Goal: Task Accomplishment & Management: Manage account settings

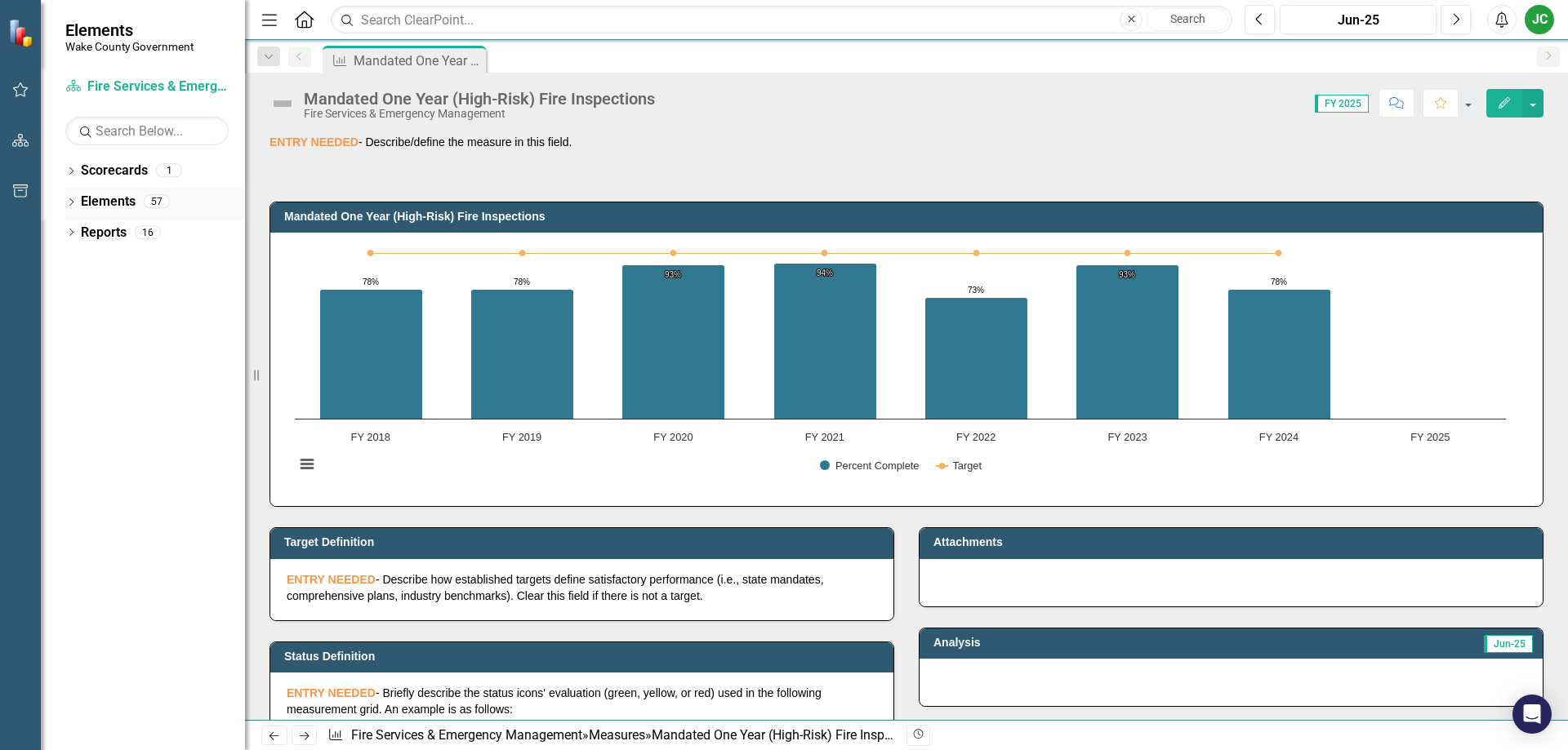
click at [123, 206] on link "Elements" at bounding box center [107, 202] width 55 height 18
click at [74, 202] on icon "Dropdown" at bounding box center [71, 203] width 12 height 9
click at [88, 291] on div "Dropdown Measure Measures 39" at bounding box center [159, 296] width 171 height 31
click at [80, 288] on div "Dropdown Measure Measures 39" at bounding box center [159, 296] width 171 height 31
click at [80, 295] on icon at bounding box center [79, 294] width 4 height 8
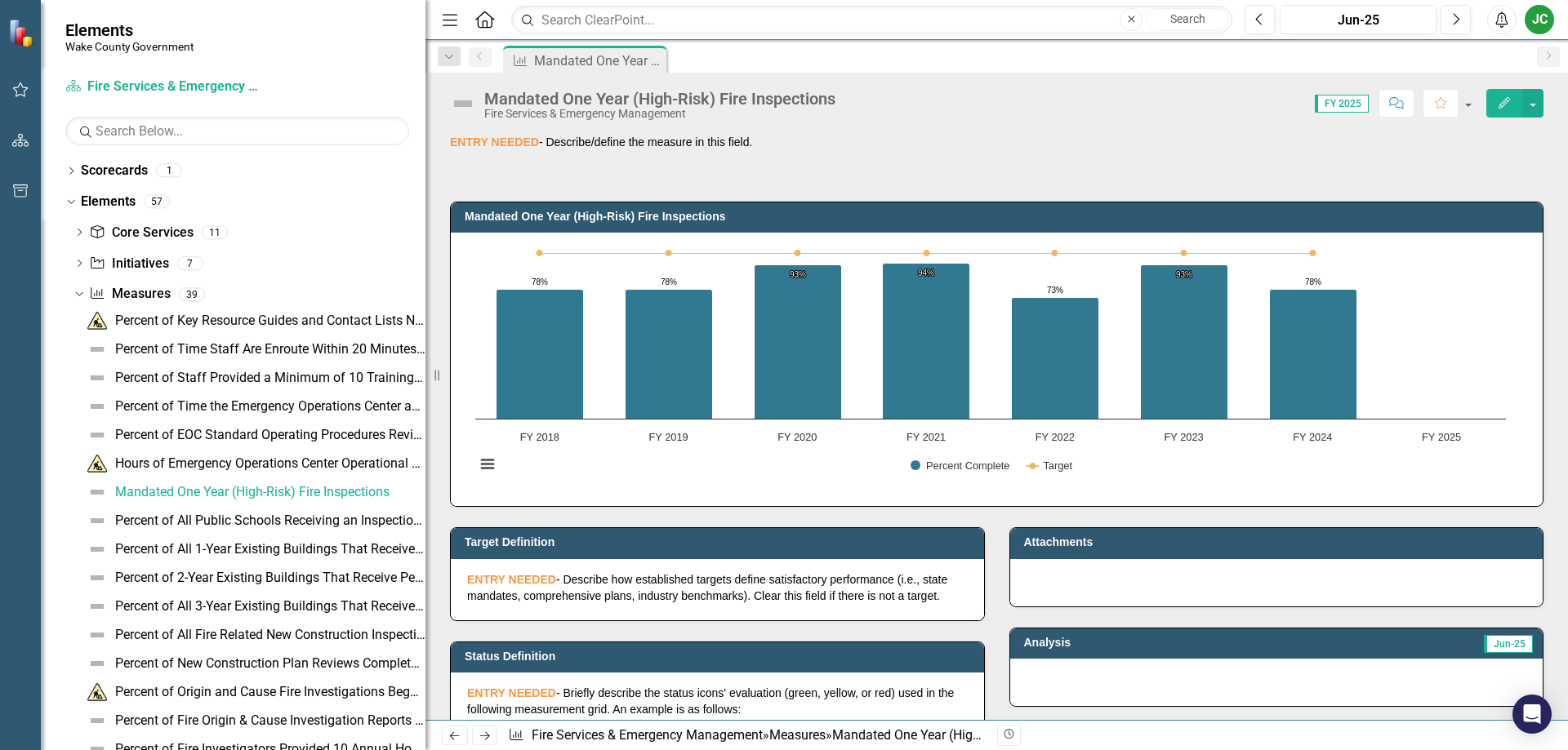
drag, startPoint x: 251, startPoint y: 361, endPoint x: 426, endPoint y: 370, distance: 175.2
click at [426, 370] on div "Resize" at bounding box center [432, 375] width 13 height 750
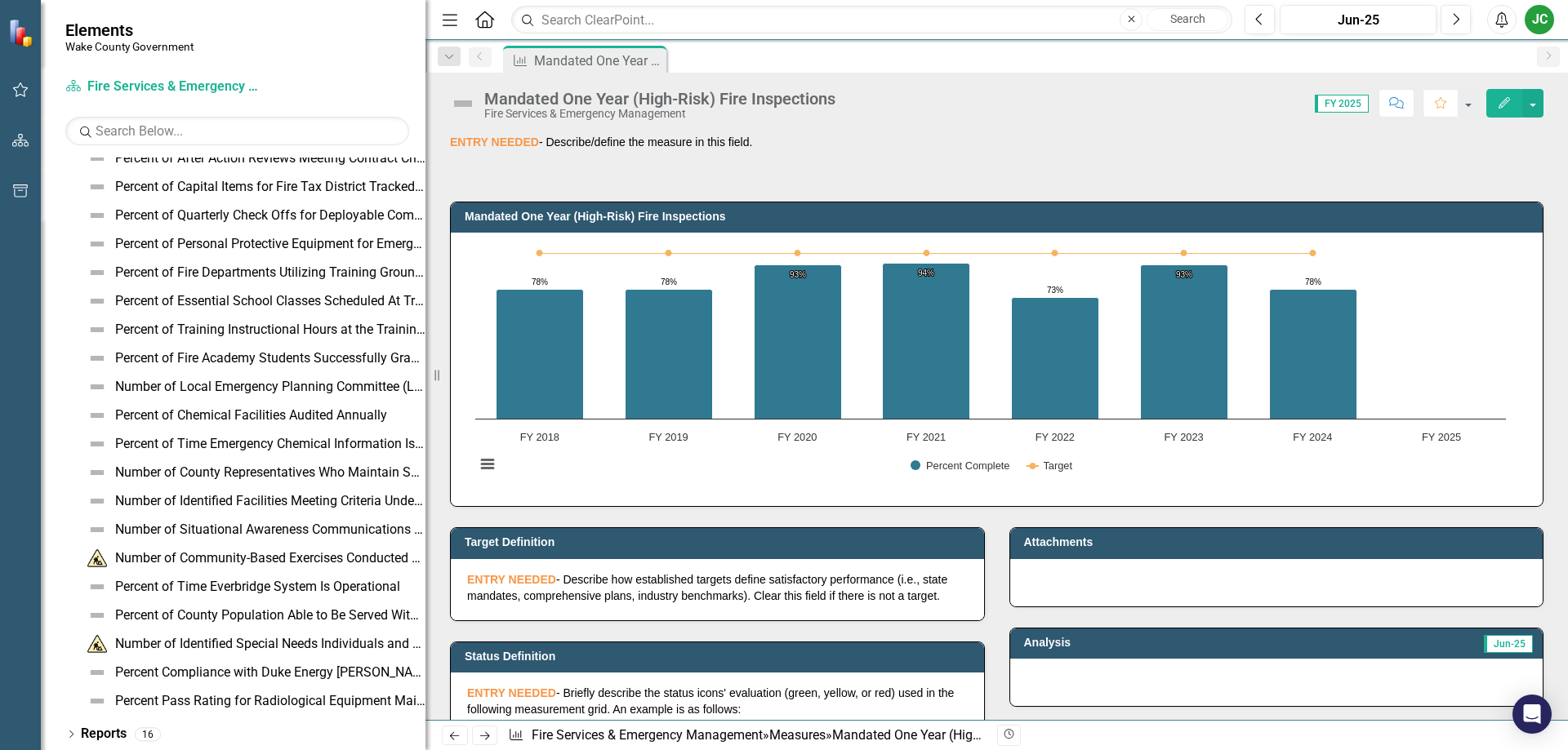
scroll to position [706, 0]
click at [206, 695] on div "Percent Pass Rating for Radiological Equipment Maintenance" at bounding box center [270, 700] width 311 height 15
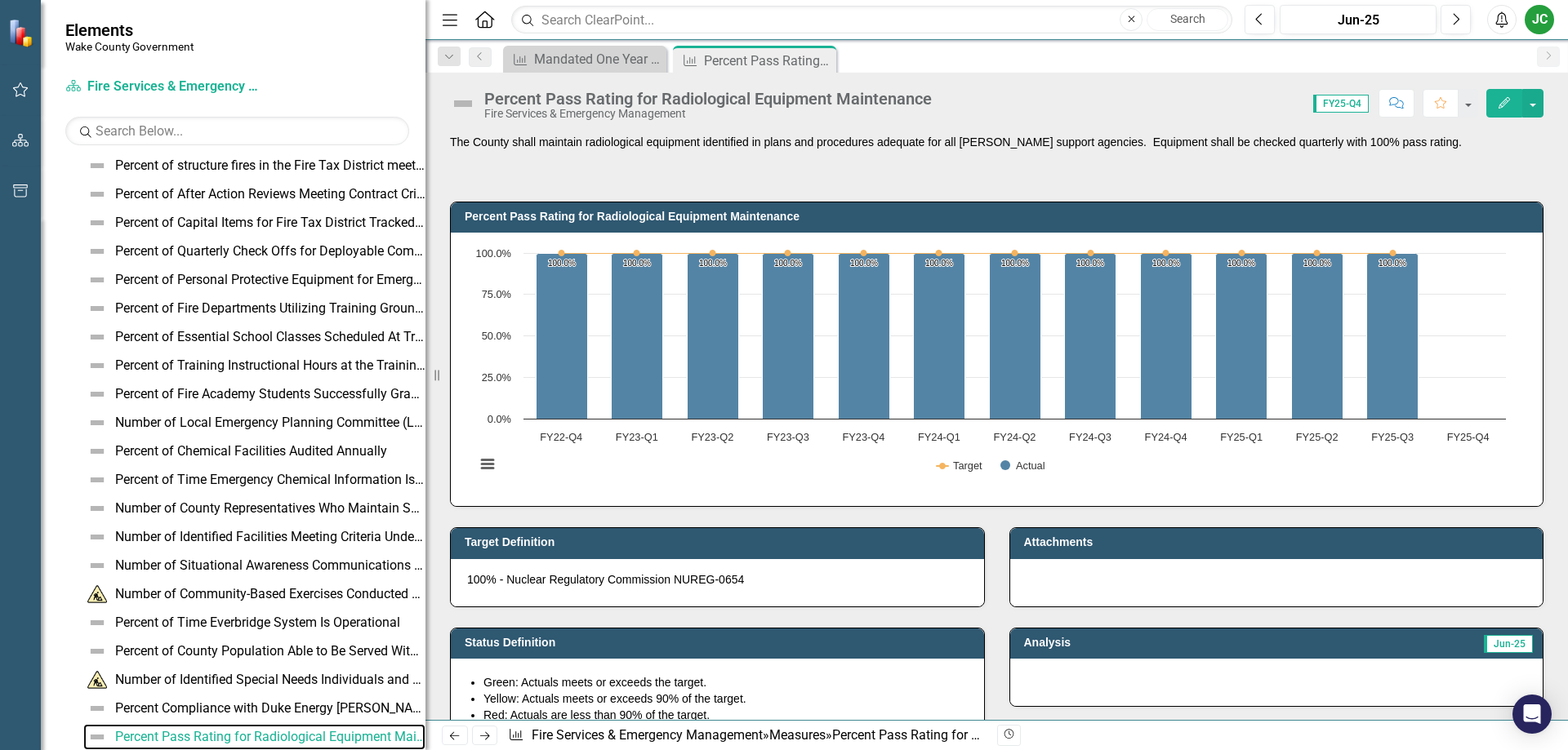
scroll to position [326, 0]
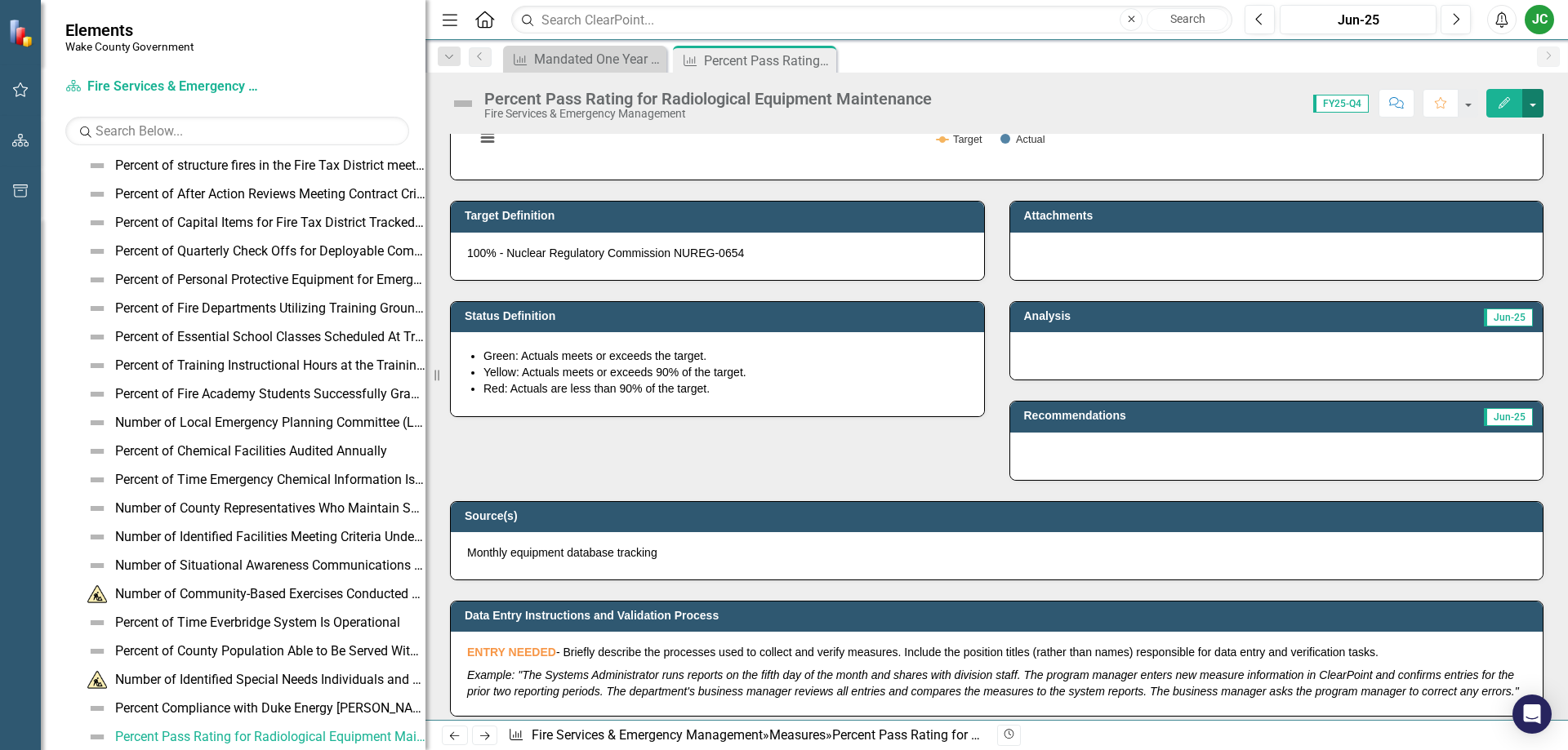
click at [1526, 100] on button "button" at bounding box center [1532, 103] width 21 height 29
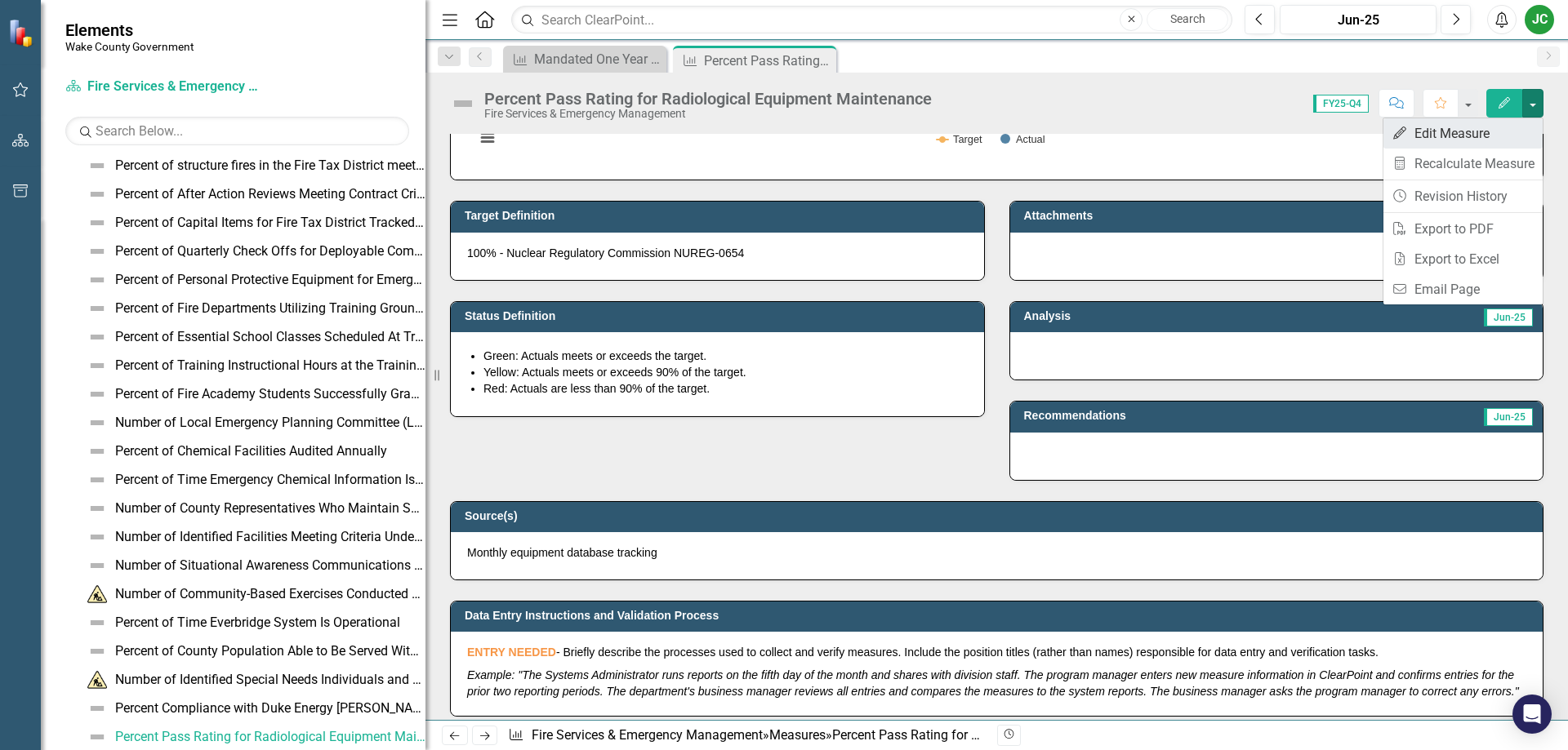
click at [1465, 139] on link "Edit Edit Measure" at bounding box center [1463, 133] width 159 height 30
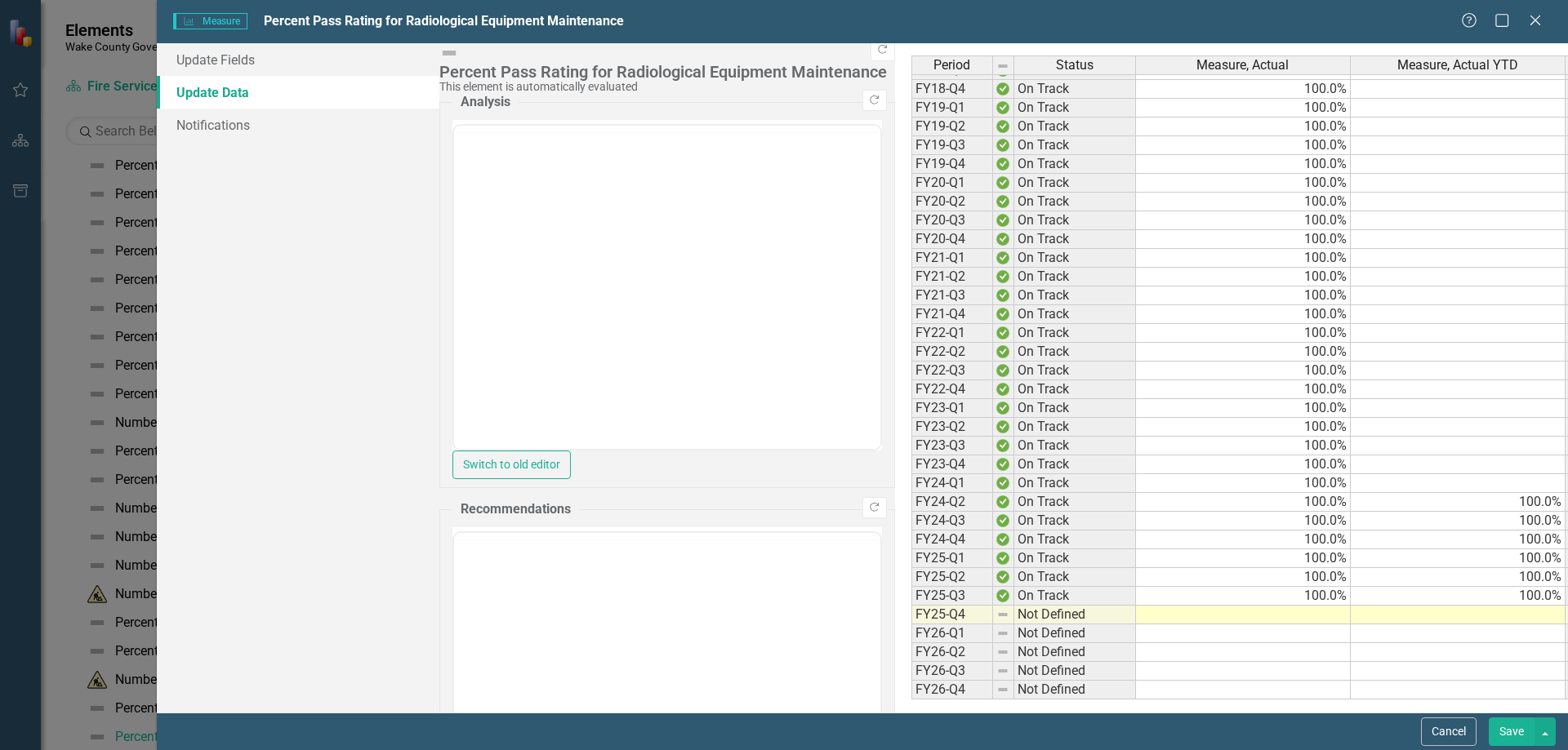
scroll to position [0, 0]
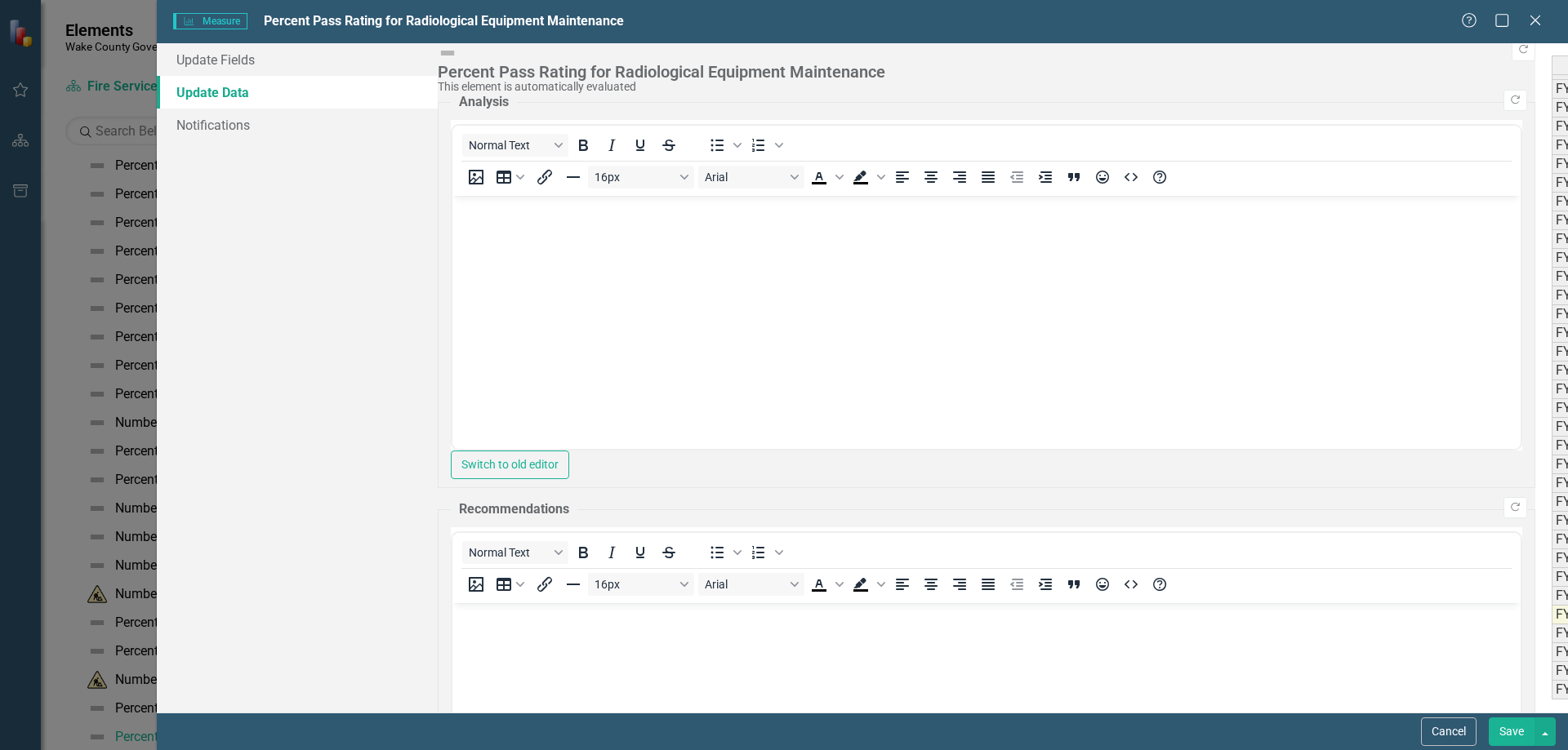
click at [1551, 607] on div "Period Status Measure, Actual Measure, Actual YTD Actual Target FY15-Q3 On Trac…" at bounding box center [1551, 257] width 0 height 883
type textarea "100"
click at [1551, 550] on div "Period Status Measure, Actual Measure, Actual YTD Actual Target FY15-Q3 On Trac…" at bounding box center [1551, 257] width 0 height 883
click at [1528, 22] on icon "Close" at bounding box center [1534, 20] width 20 height 15
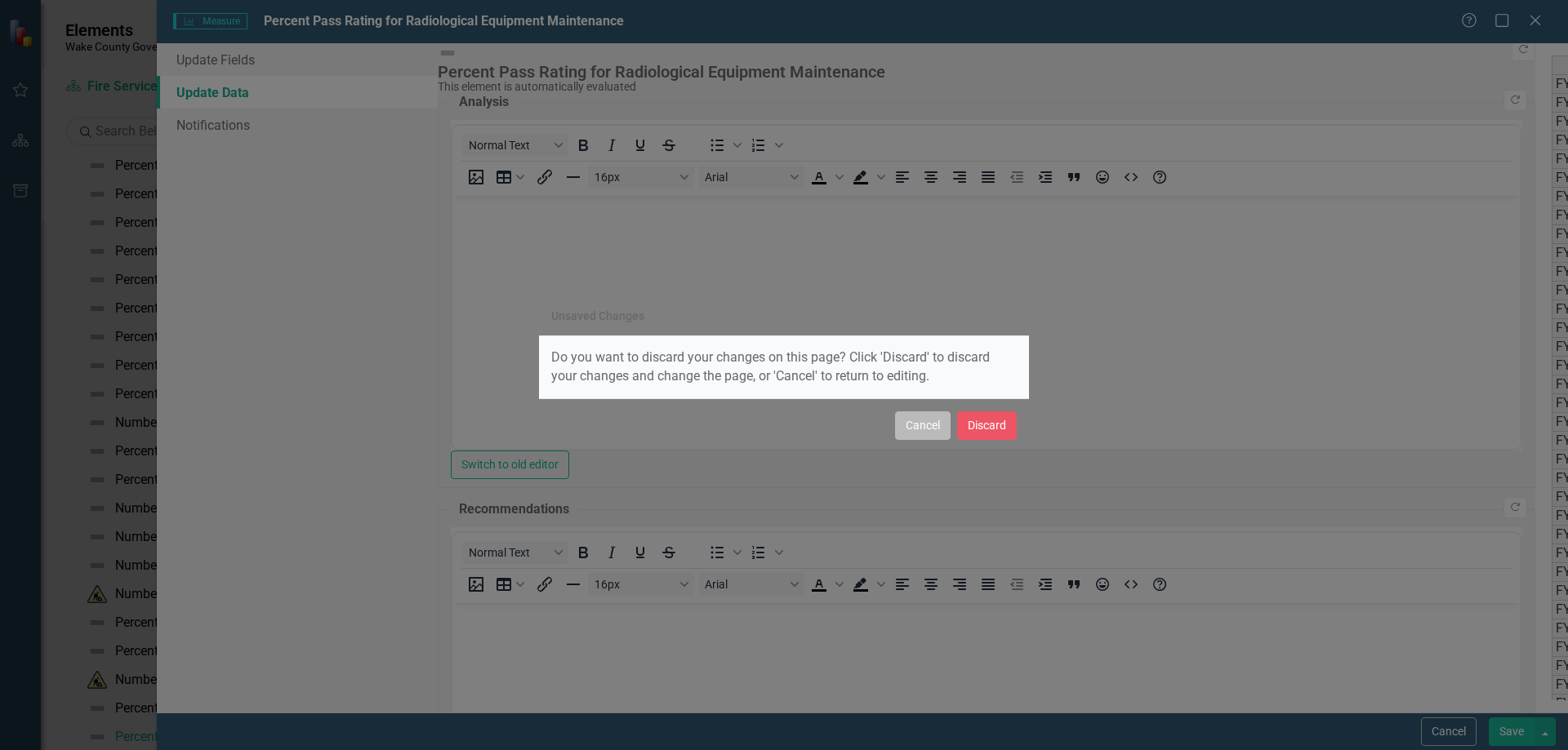
click at [926, 427] on button "Cancel" at bounding box center [923, 425] width 55 height 29
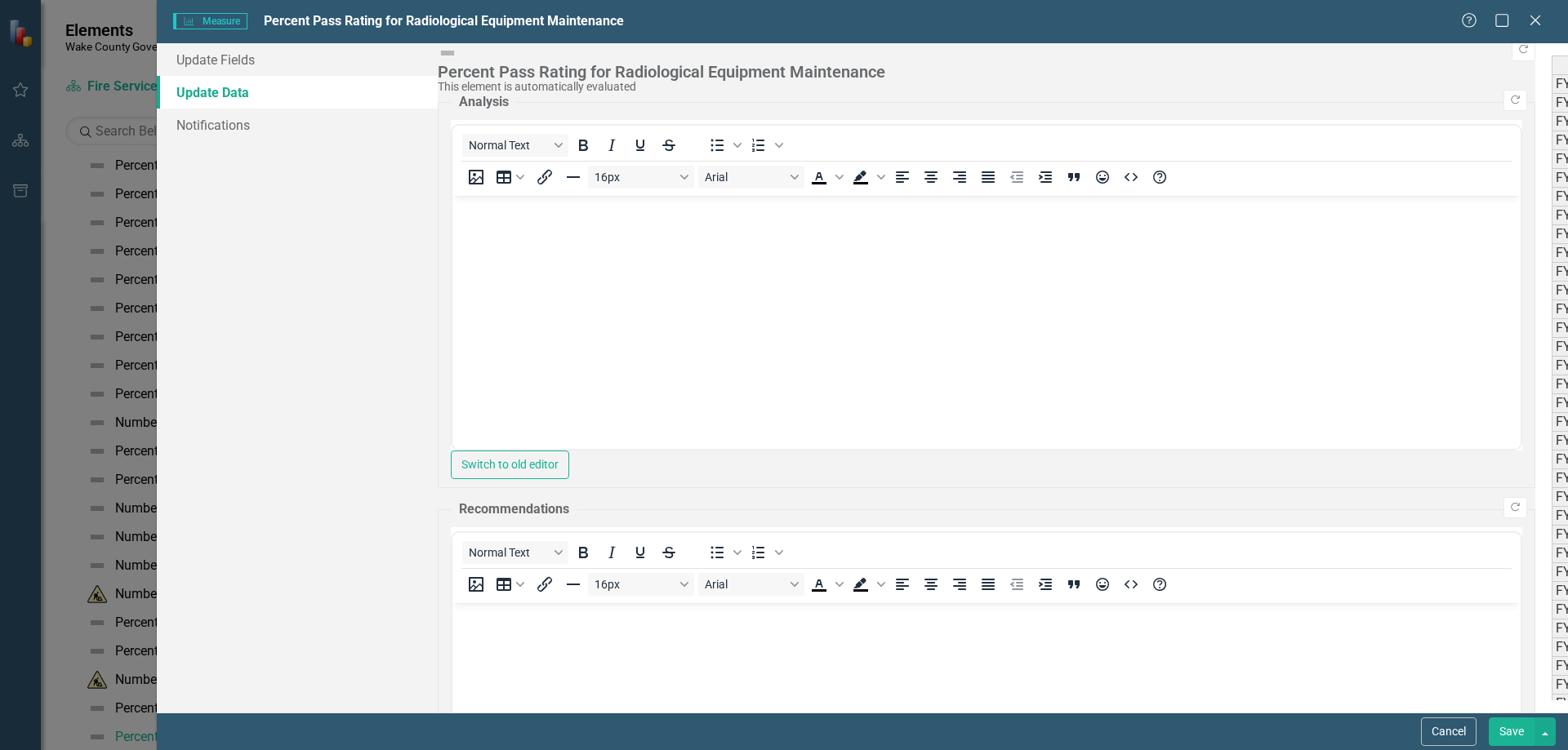
click at [1513, 732] on button "Save" at bounding box center [1511, 732] width 45 height 29
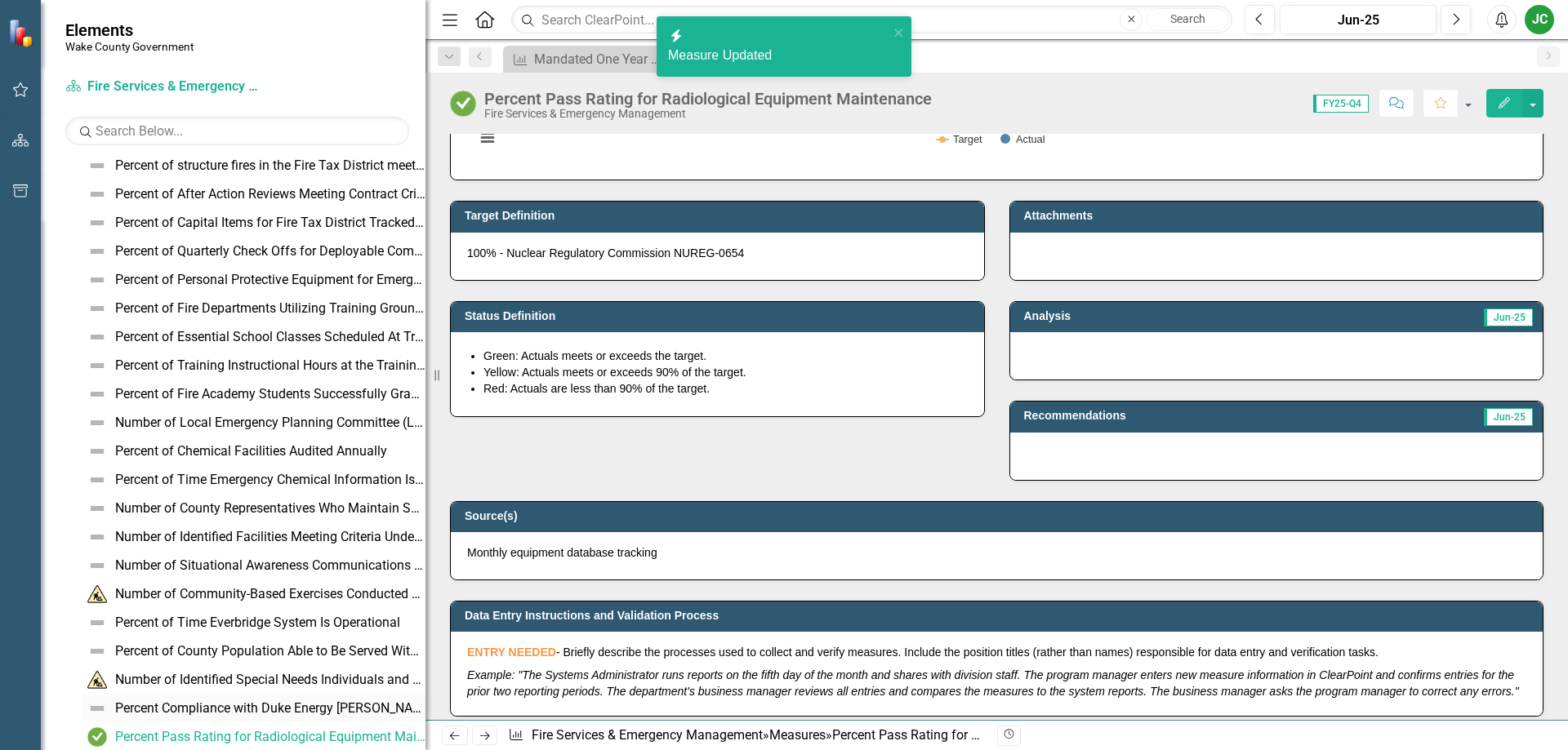
click at [313, 703] on div "Percent Compliance with Duke Energy [PERSON_NAME] Plant Contract Requirements" at bounding box center [270, 709] width 311 height 15
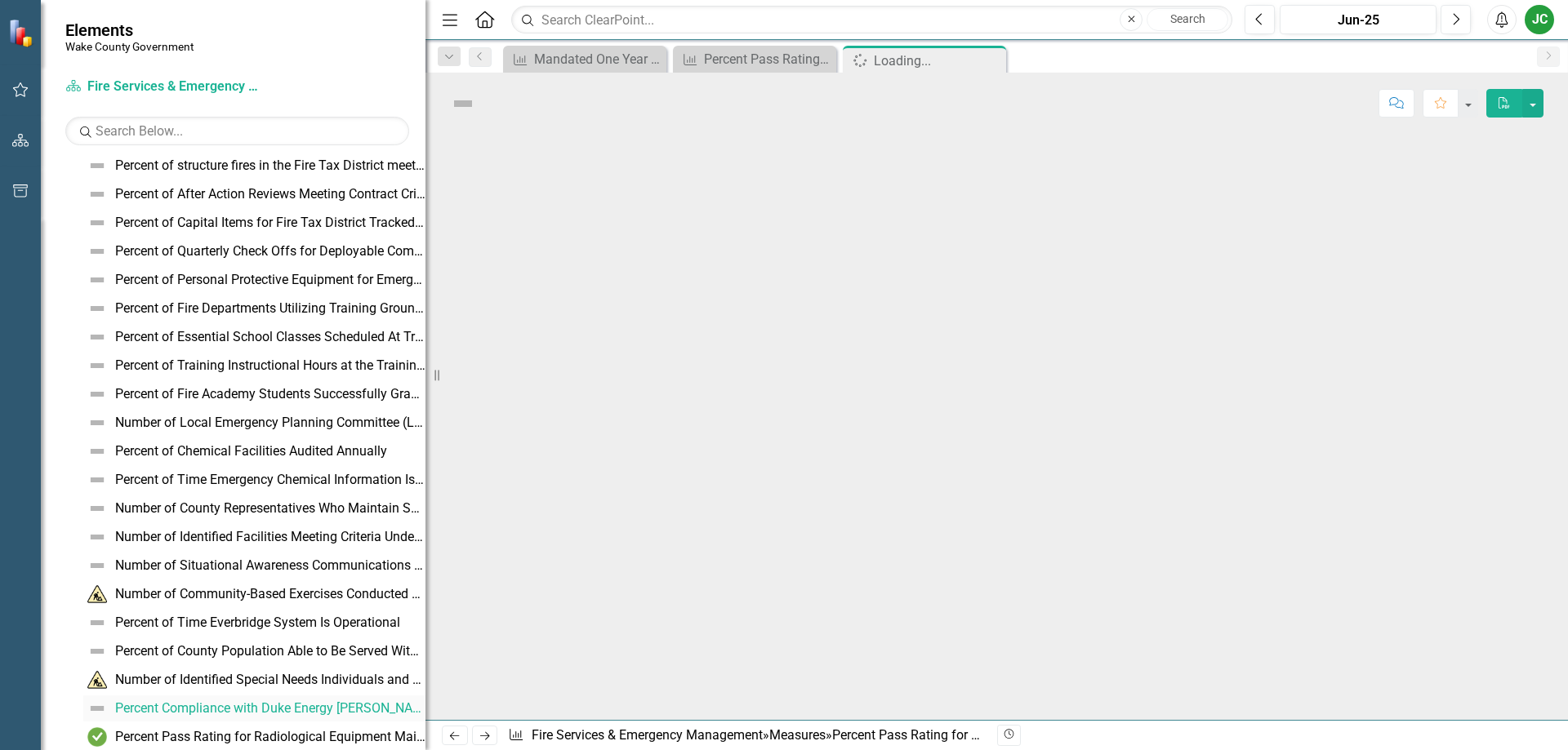
scroll to position [641, 0]
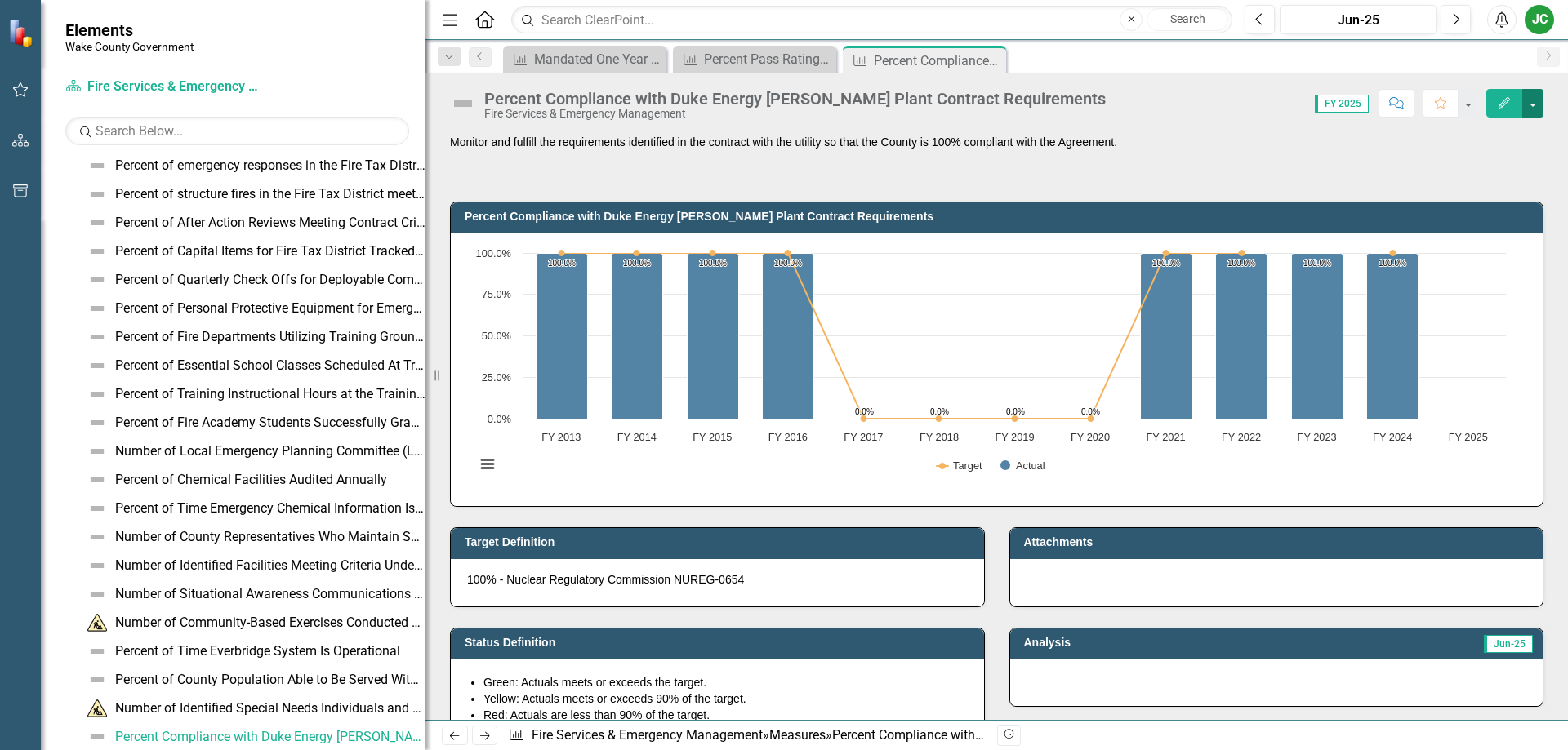
click at [1529, 105] on button "button" at bounding box center [1532, 103] width 21 height 29
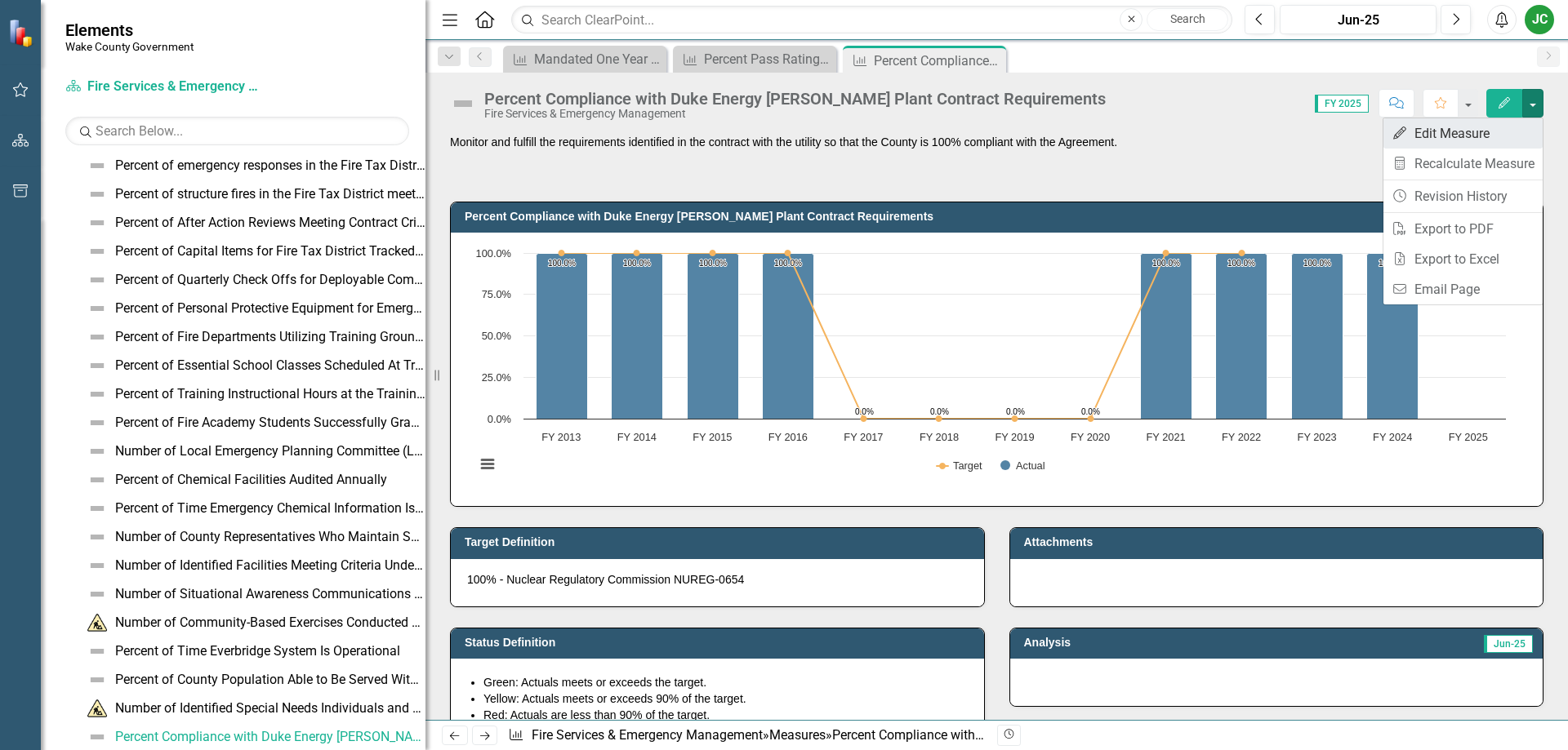
click at [1469, 144] on link "Edit Edit Measure" at bounding box center [1463, 133] width 159 height 30
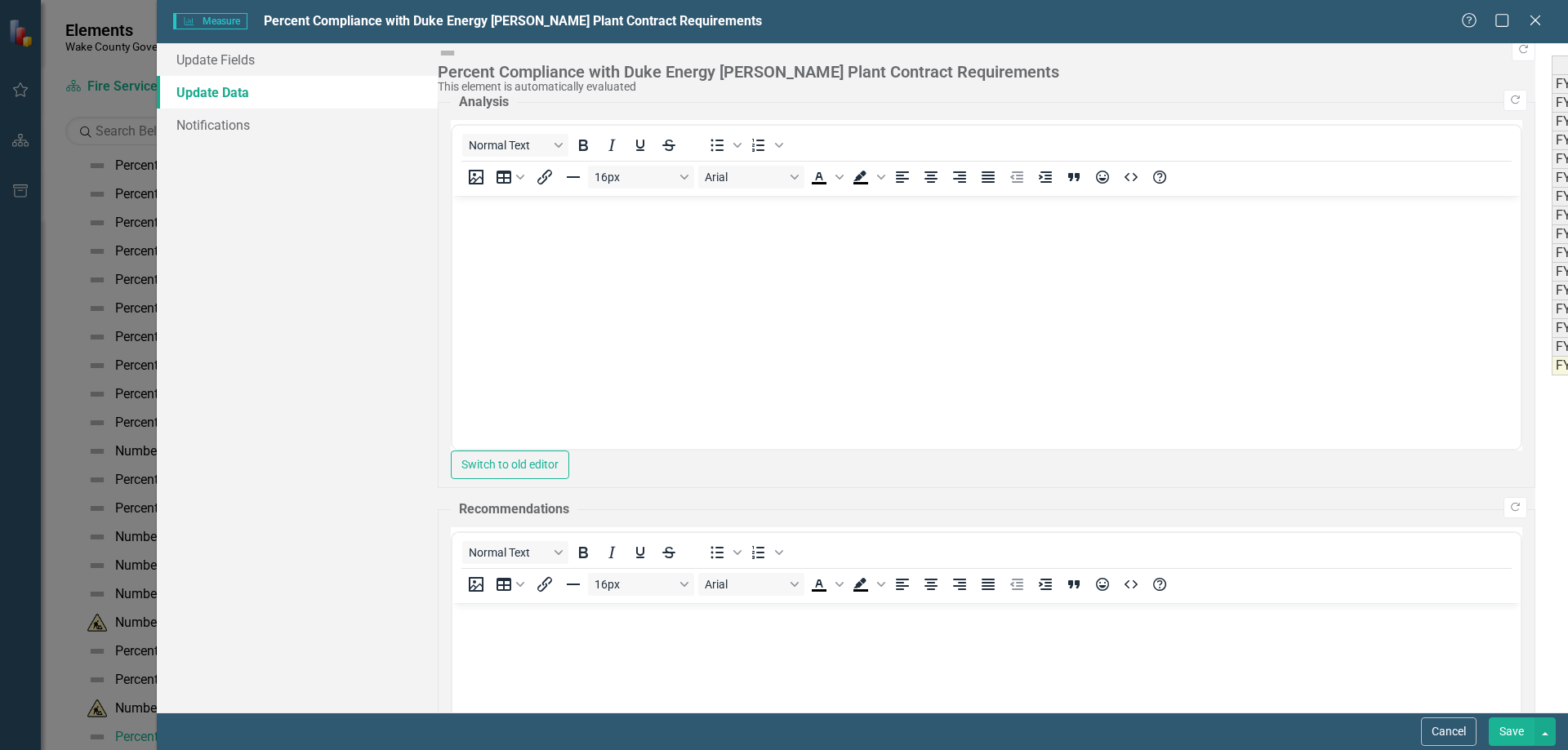
scroll to position [0, 0]
click at [1551, 374] on div "Period Status Measure, Actual Measure, Actual YTD Actual Target FY 2010 Not Def…" at bounding box center [1551, 215] width 0 height 320
type textarea "100"
click at [1498, 737] on button "Save" at bounding box center [1511, 732] width 45 height 29
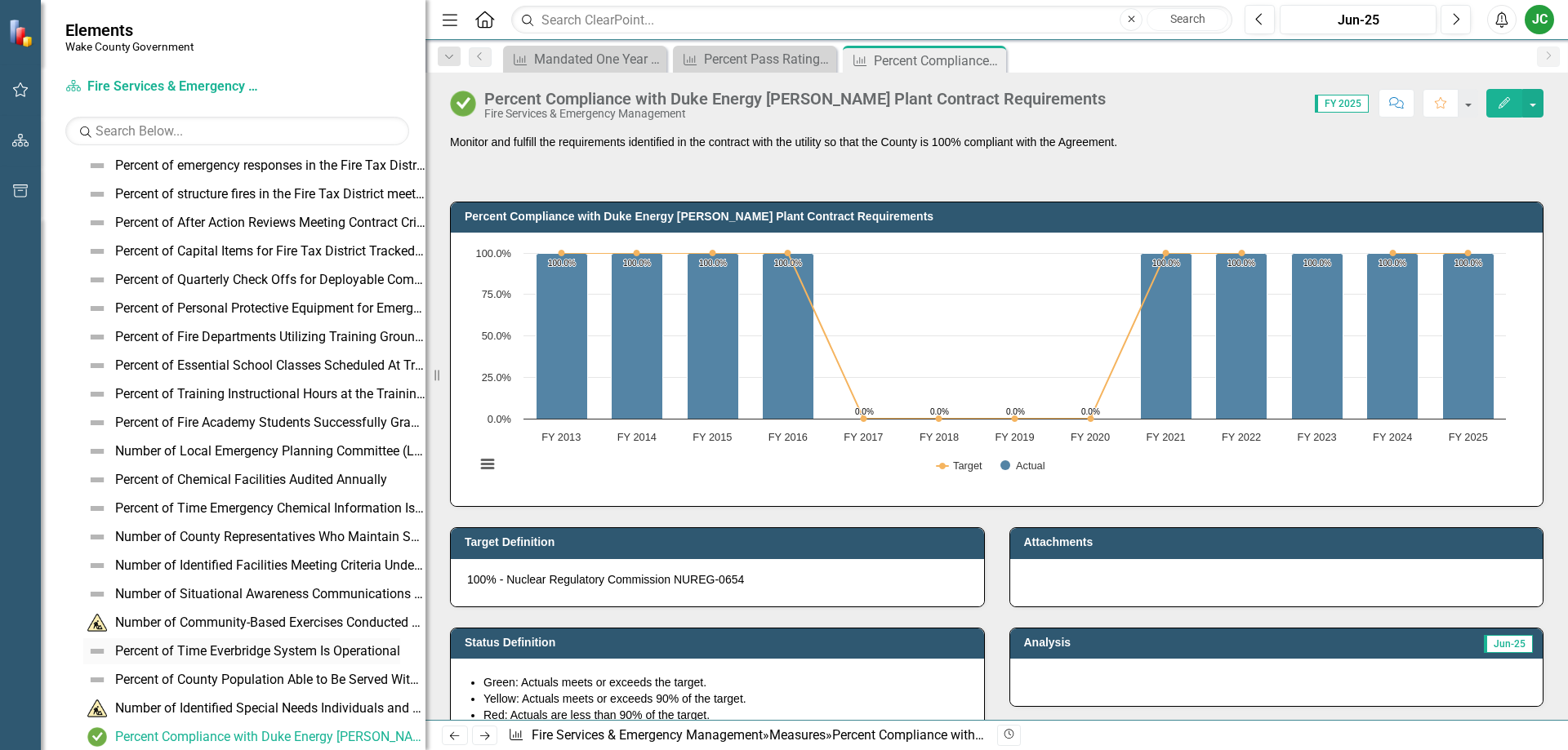
click at [285, 651] on div "Percent of Time Everbridge System Is Operational" at bounding box center [257, 651] width 285 height 15
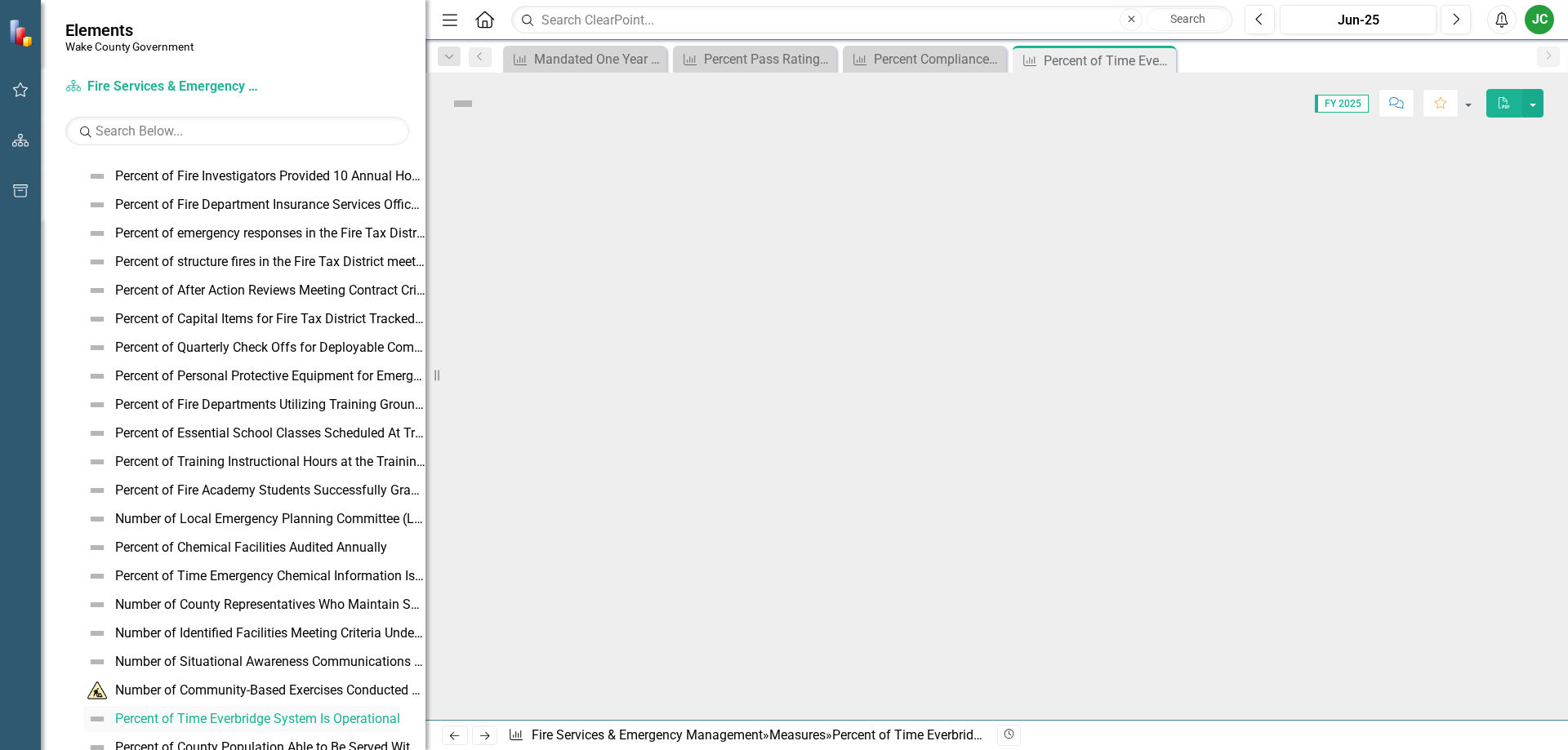
scroll to position [555, 0]
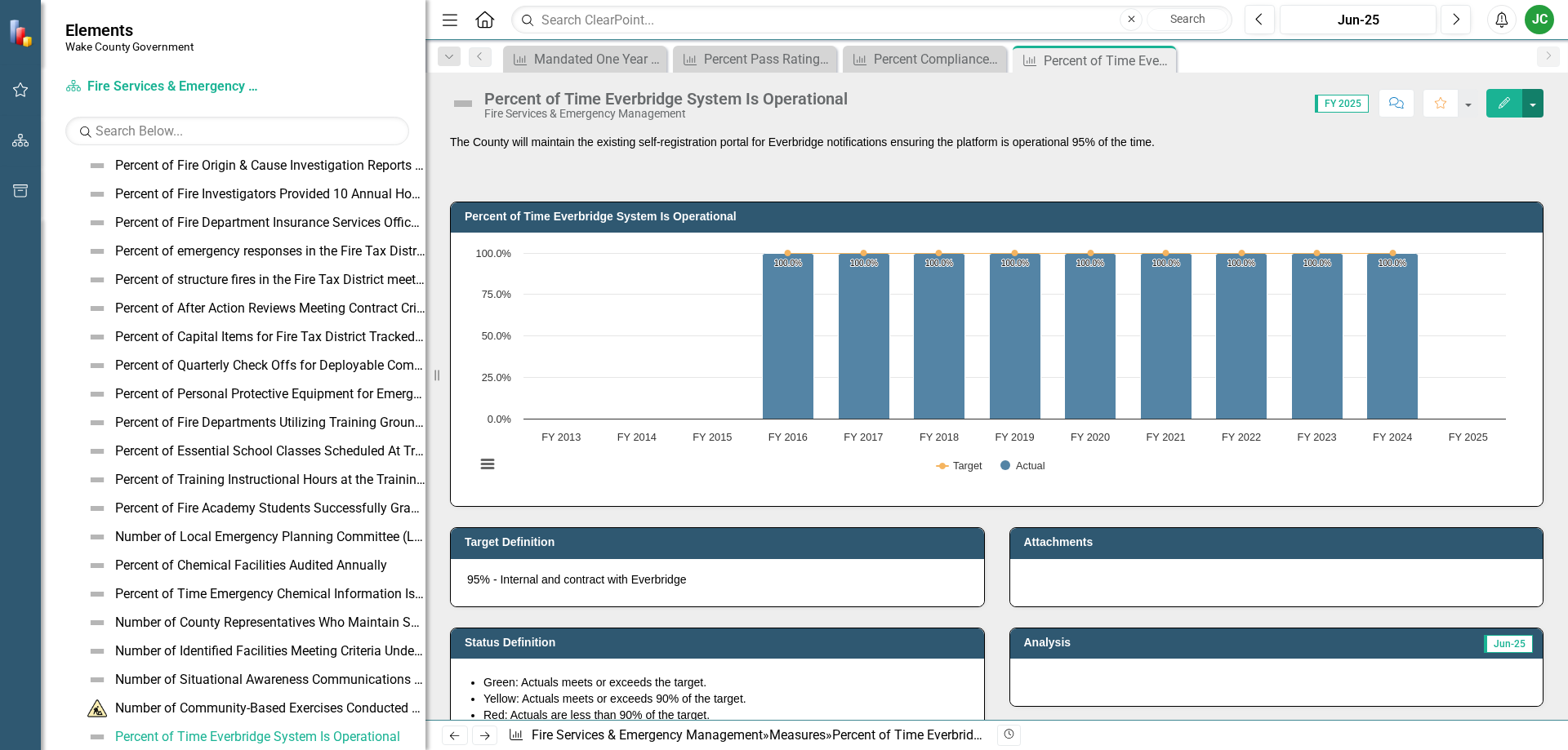
click at [1539, 102] on button "button" at bounding box center [1532, 103] width 21 height 29
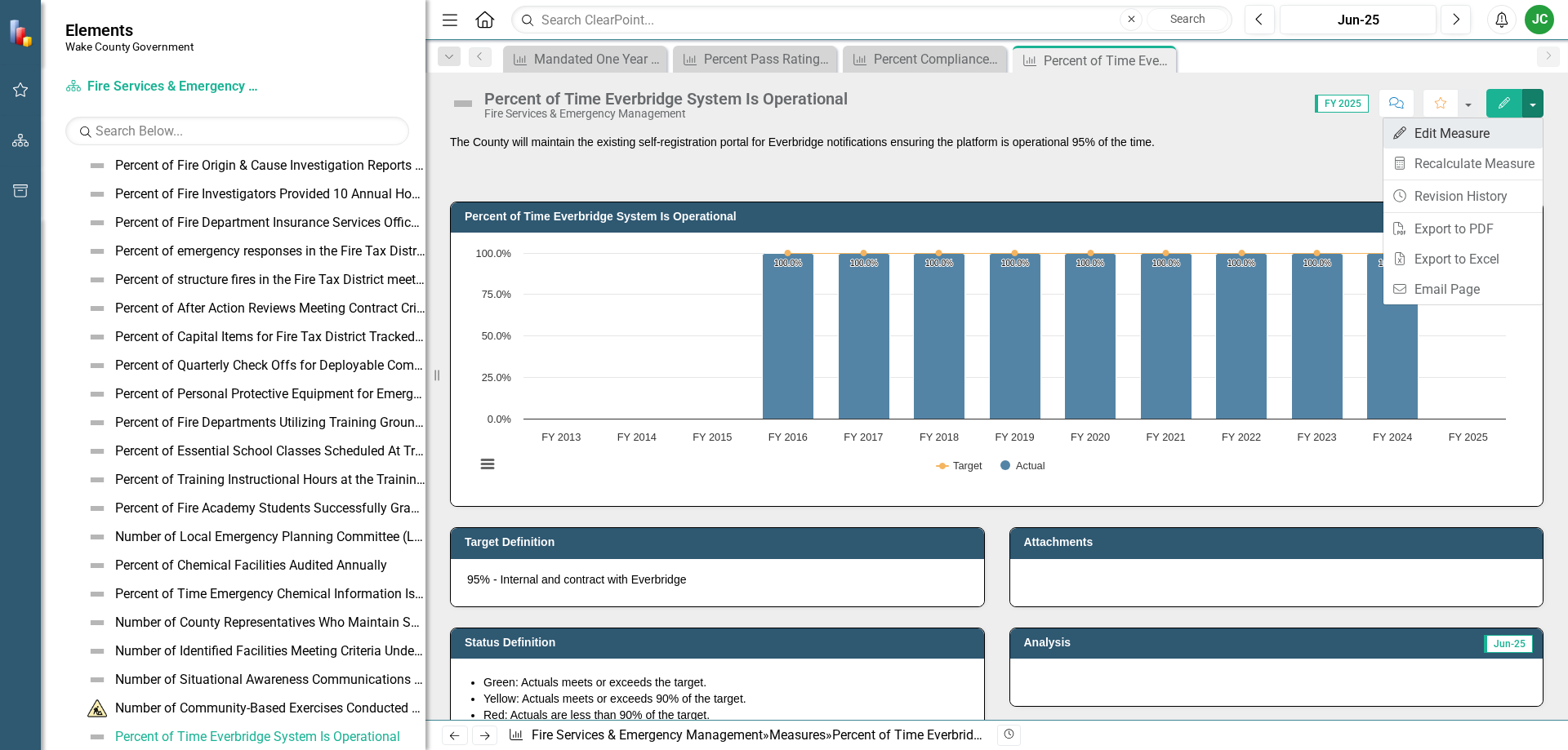
click at [1467, 137] on link "Edit Edit Measure" at bounding box center [1463, 133] width 159 height 30
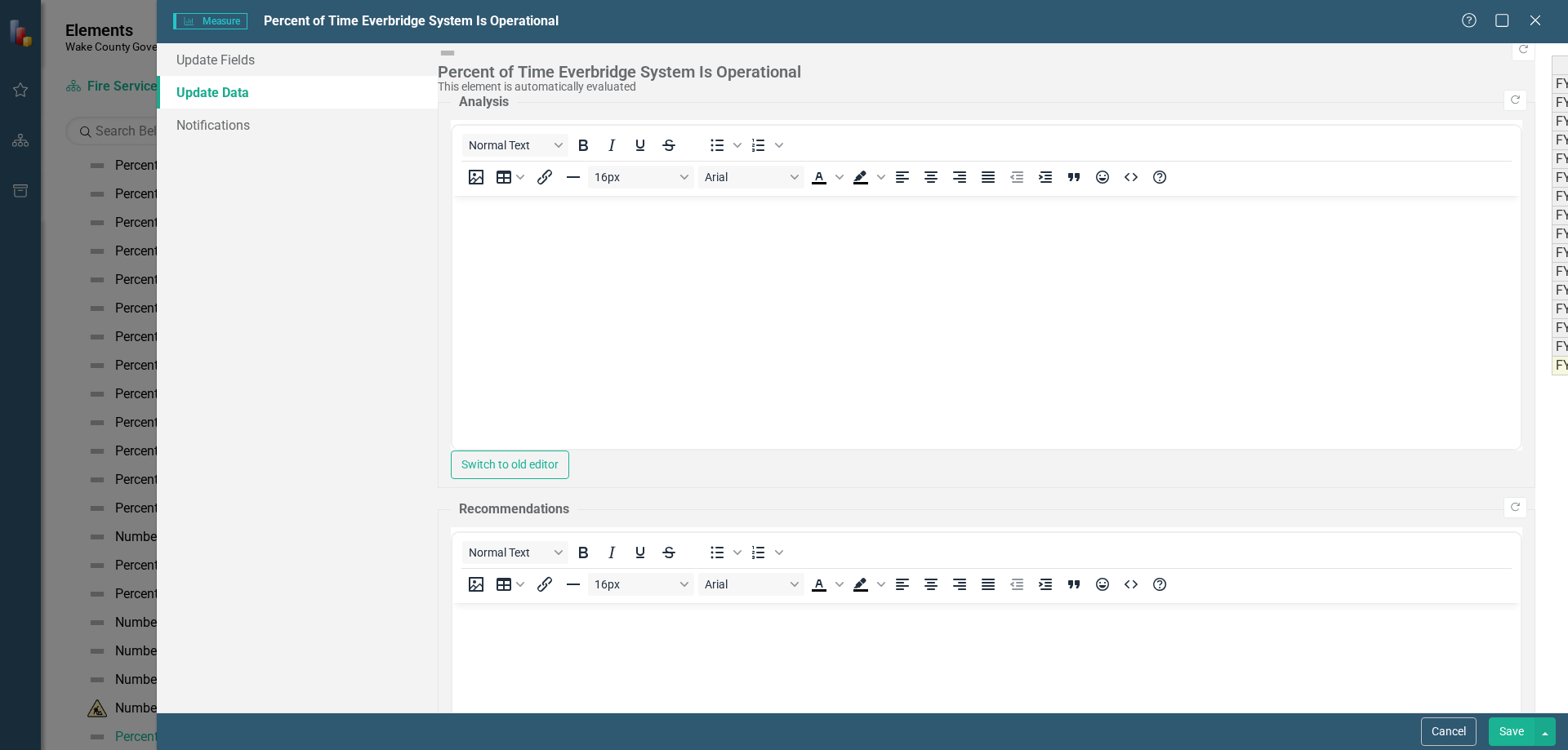
scroll to position [0, 0]
type textarea "100"
click at [1512, 729] on button "Save" at bounding box center [1511, 732] width 45 height 29
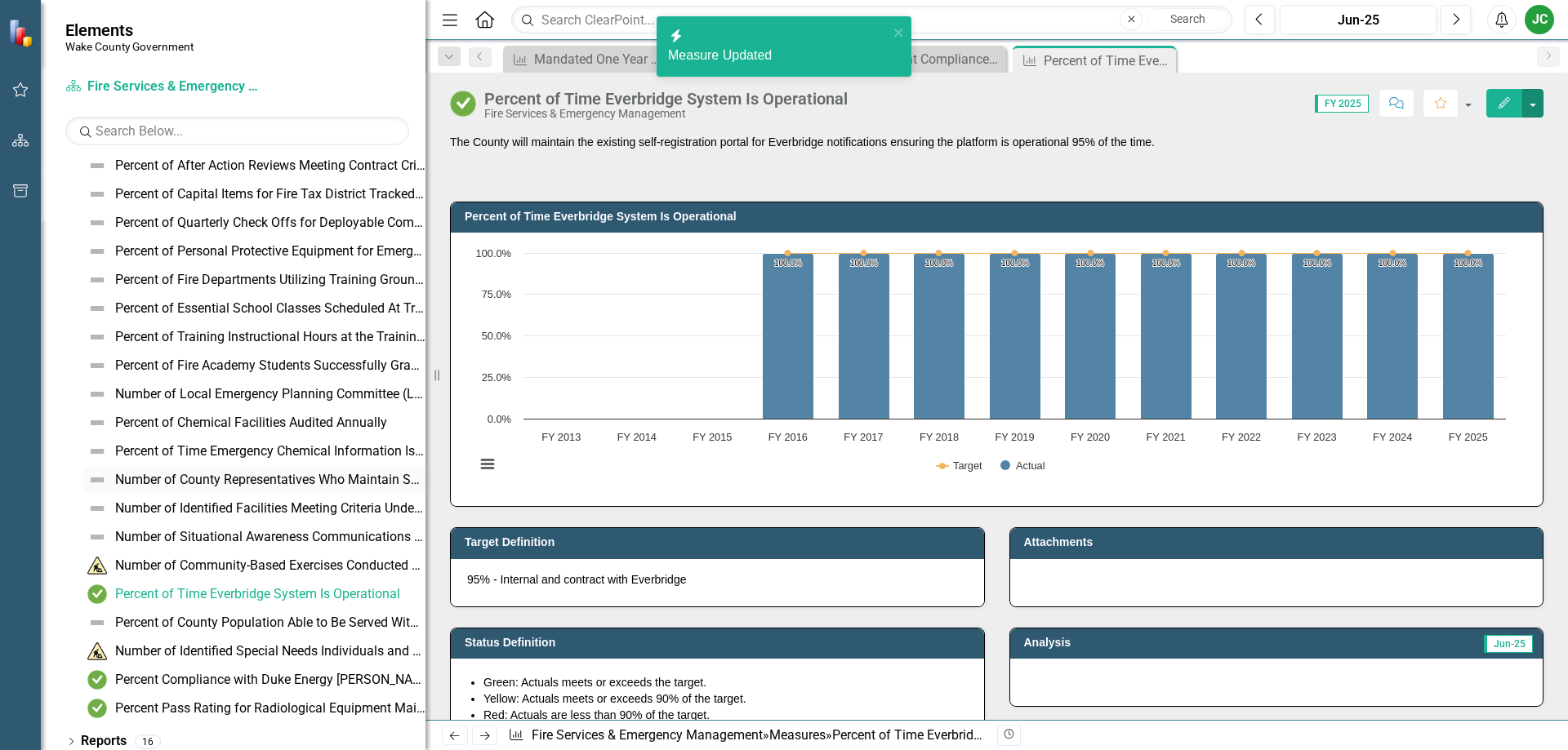
scroll to position [706, 0]
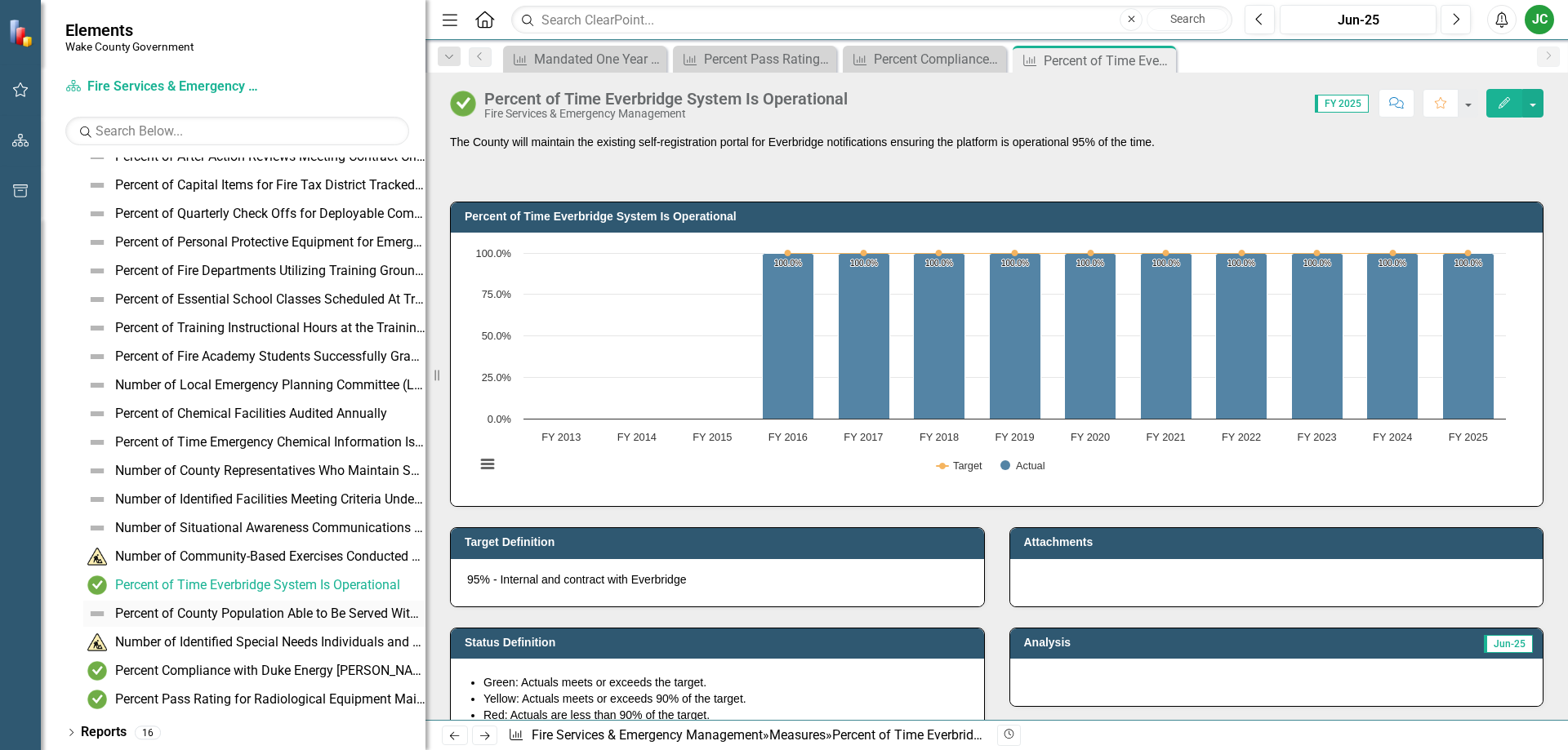
click at [301, 613] on div "Percent of County Population Able to Be Served With Current Shelter Equipment I…" at bounding box center [270, 614] width 311 height 15
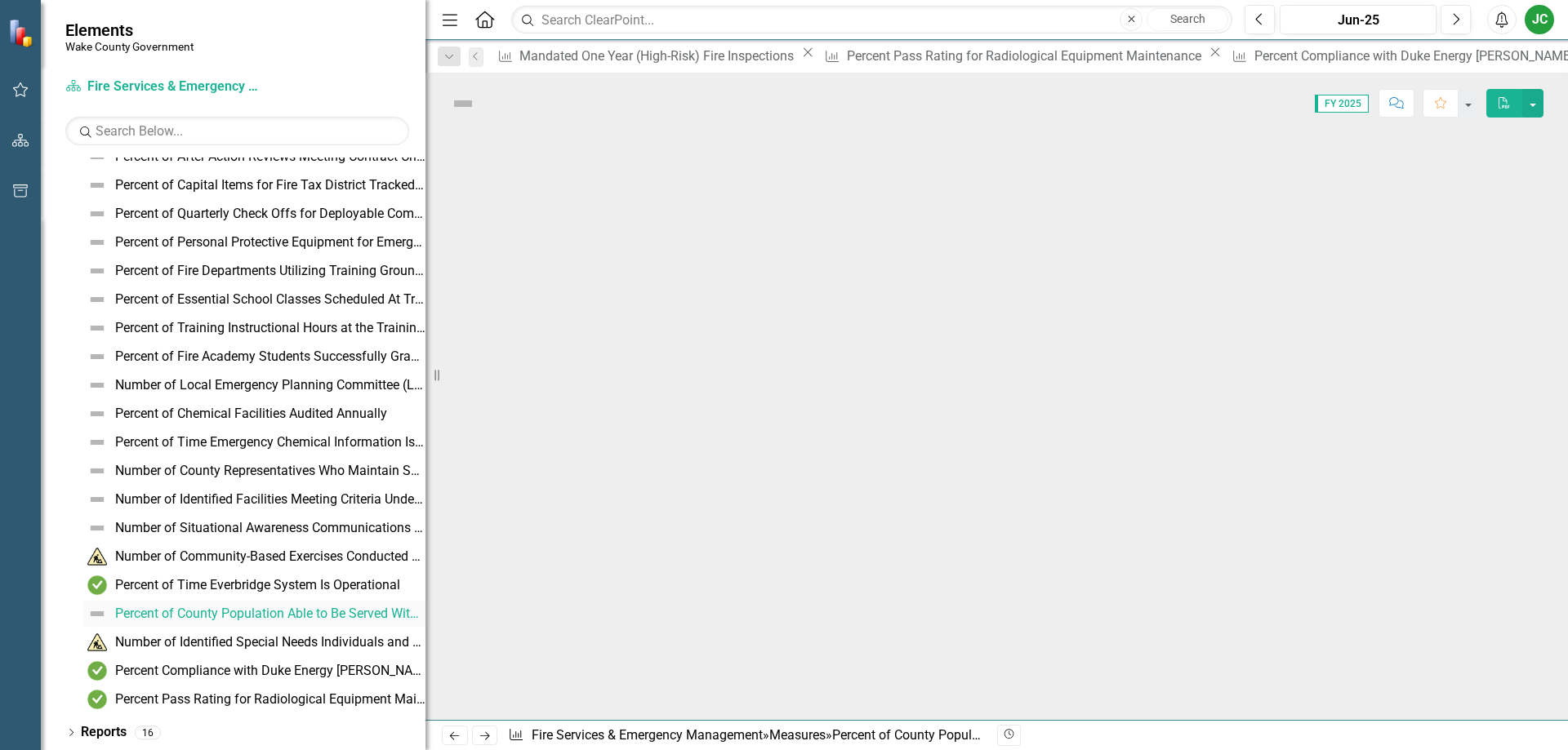
scroll to position [583, 0]
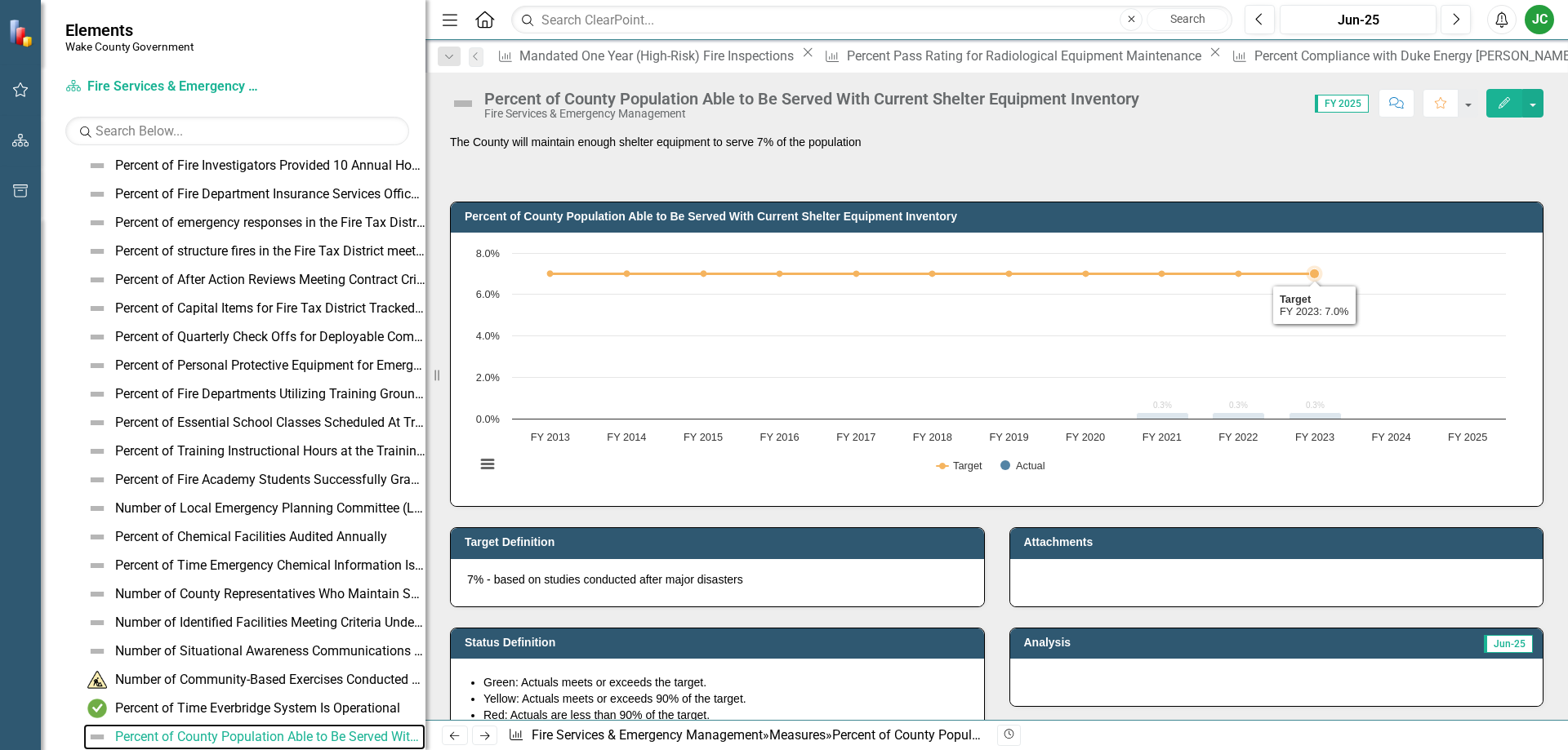
click at [1369, 402] on rect "Interactive chart" at bounding box center [990, 367] width 1047 height 245
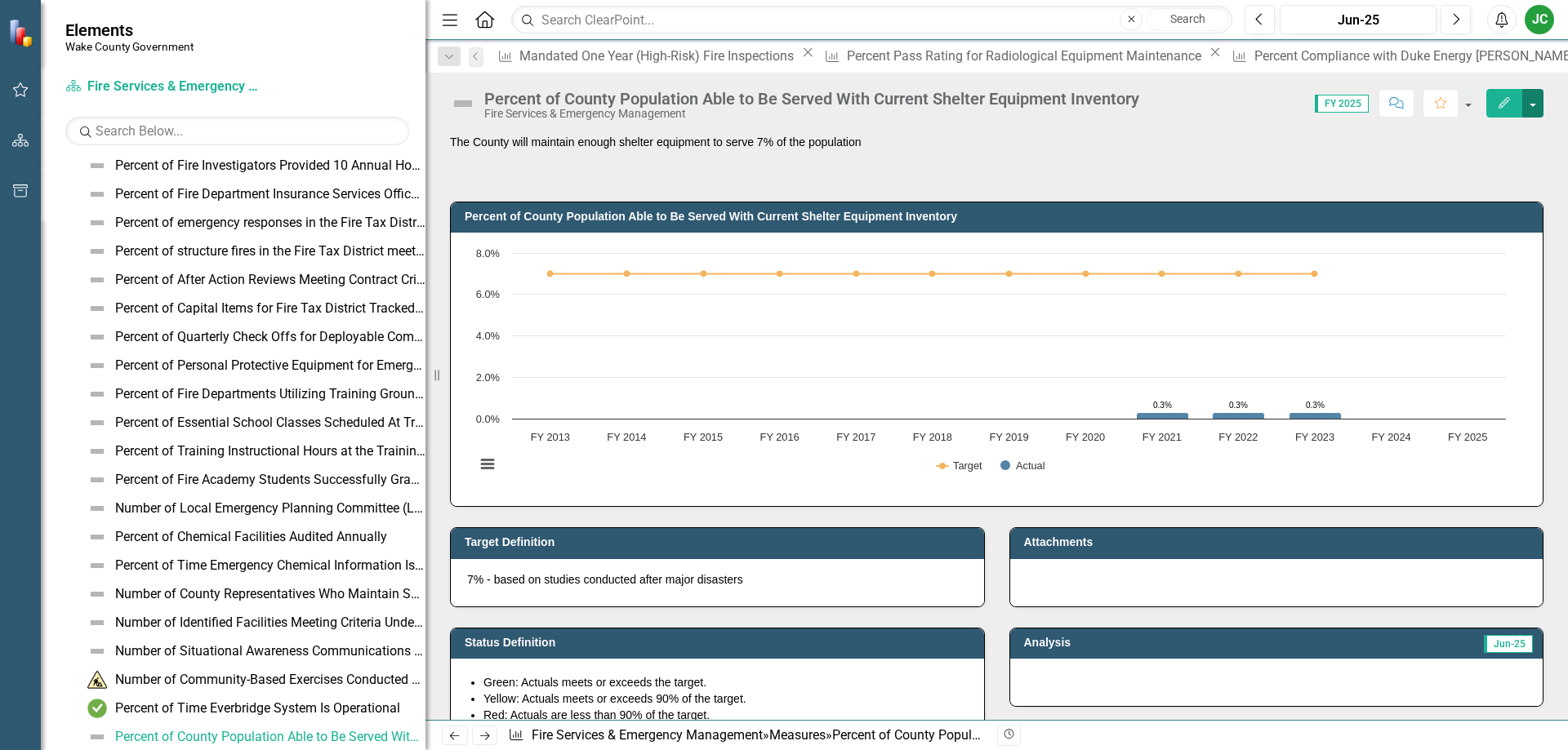
click at [1534, 106] on button "button" at bounding box center [1532, 103] width 21 height 29
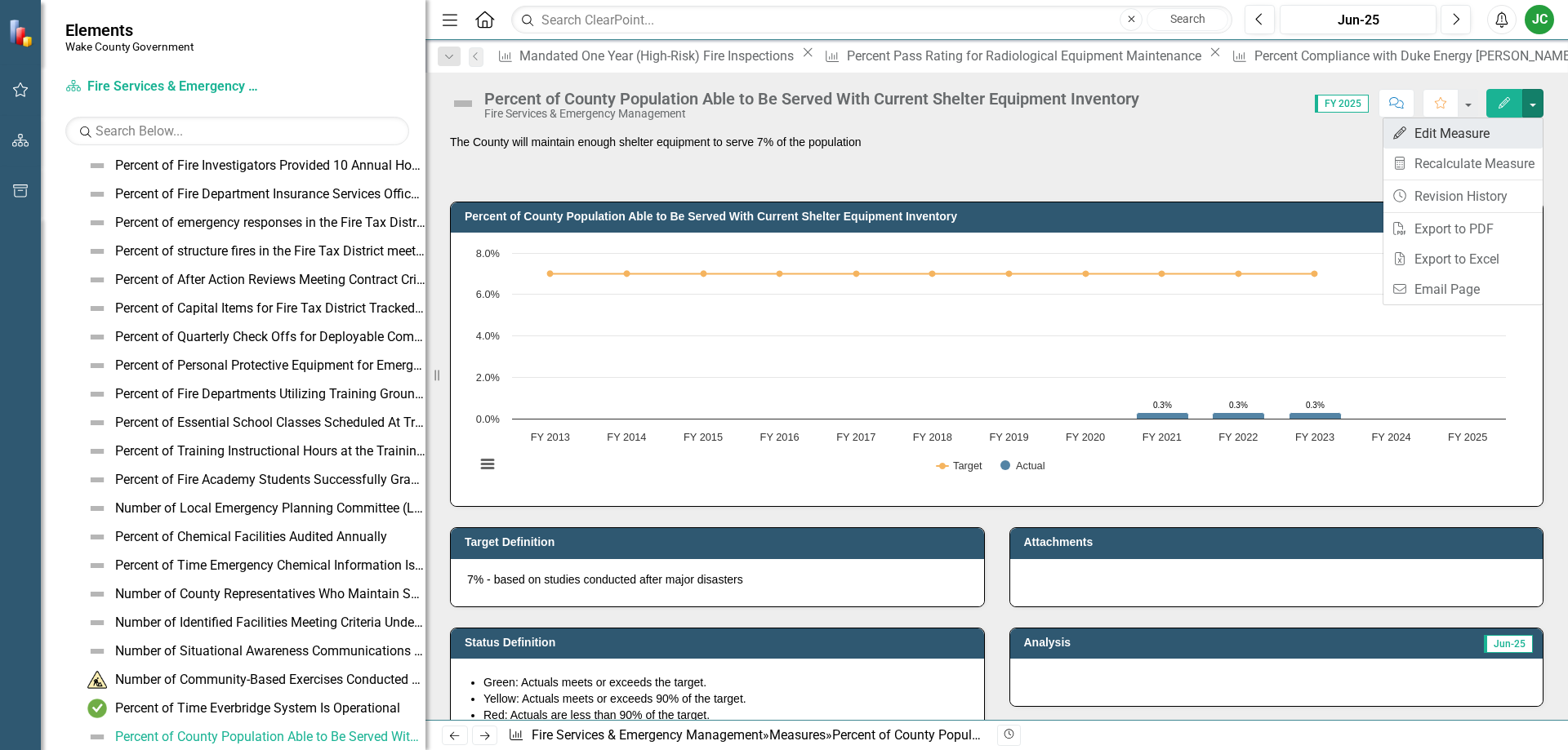
click at [1489, 143] on link "Edit Edit Measure" at bounding box center [1463, 133] width 159 height 30
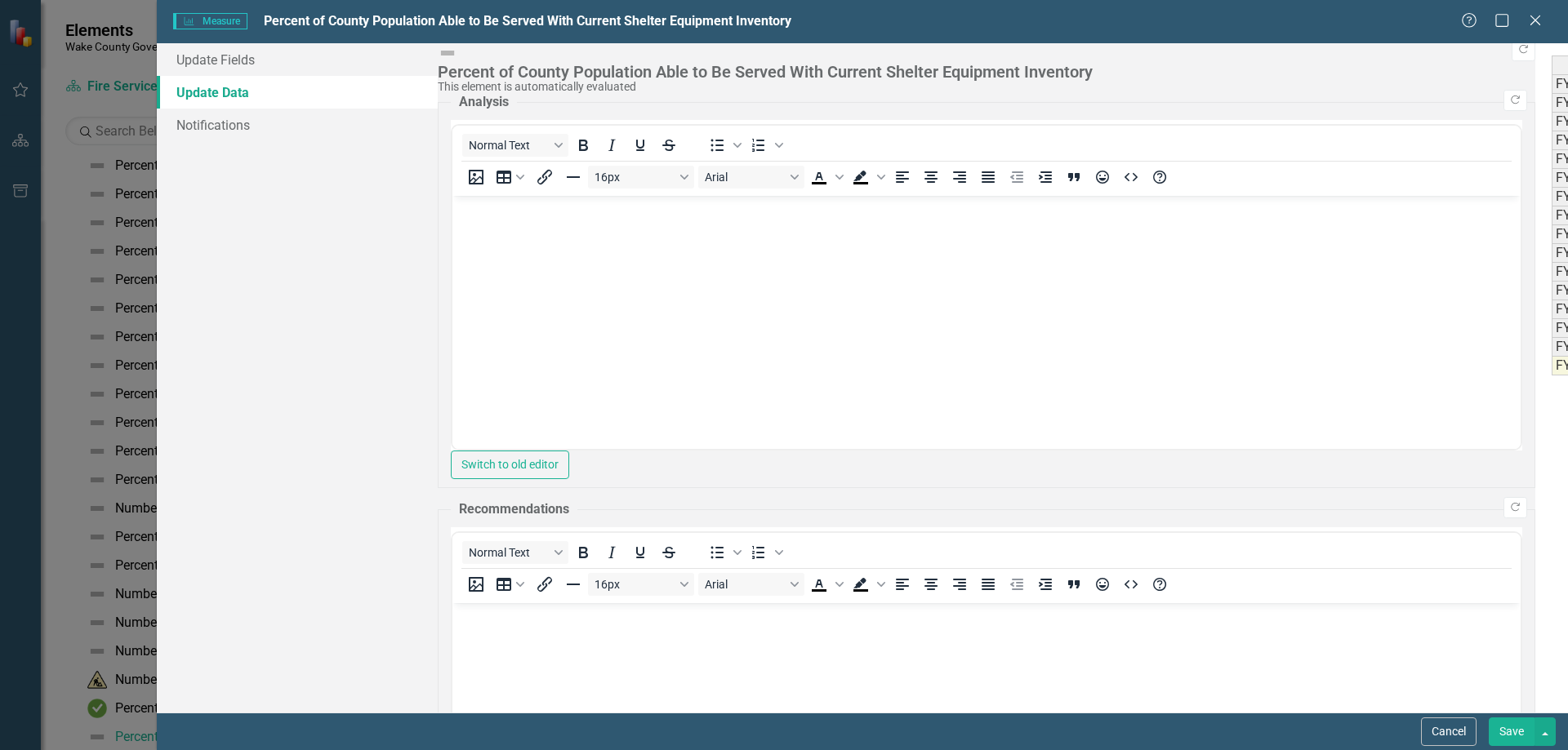
scroll to position [0, 0]
type textarea "0.2"
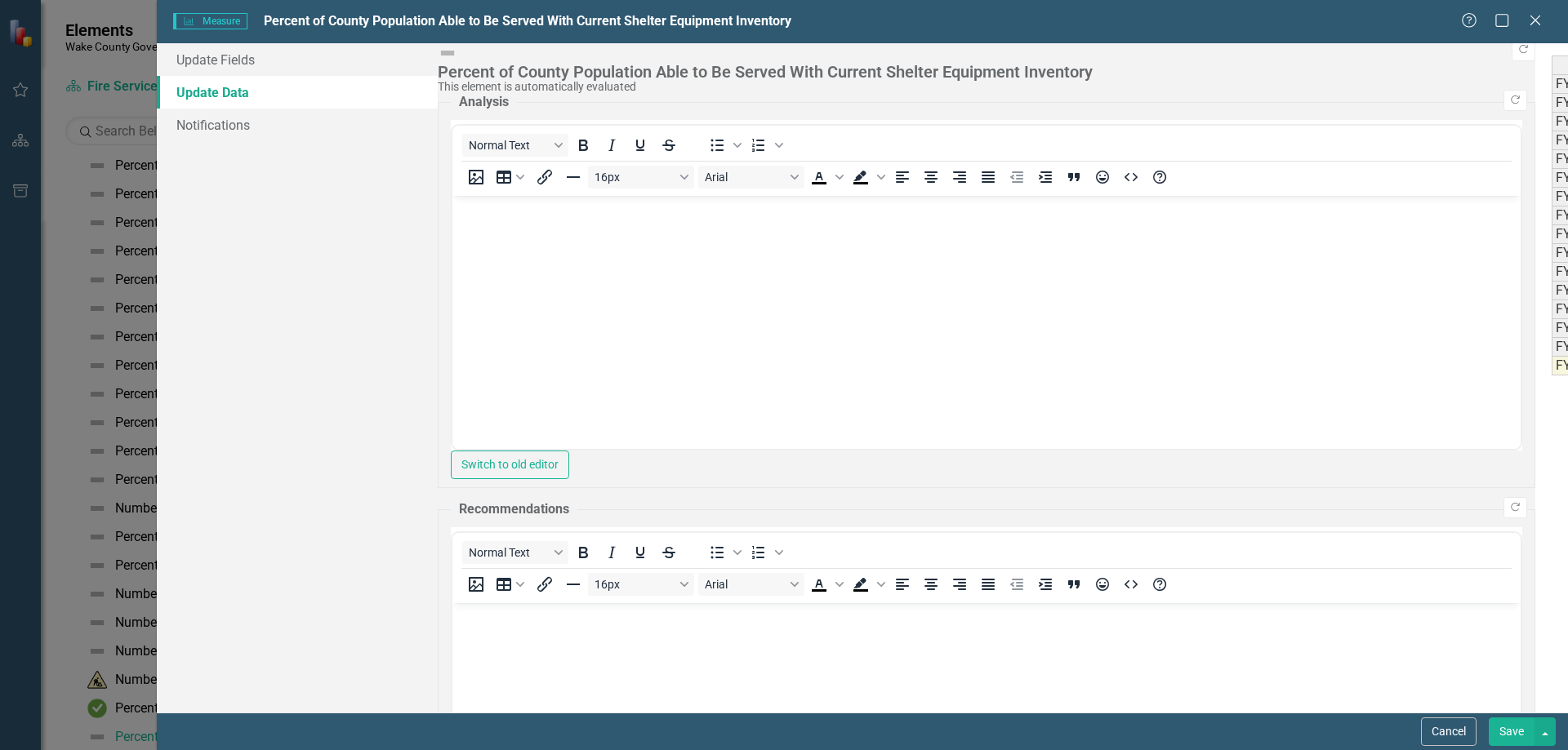
click at [1503, 721] on button "Save" at bounding box center [1511, 732] width 45 height 29
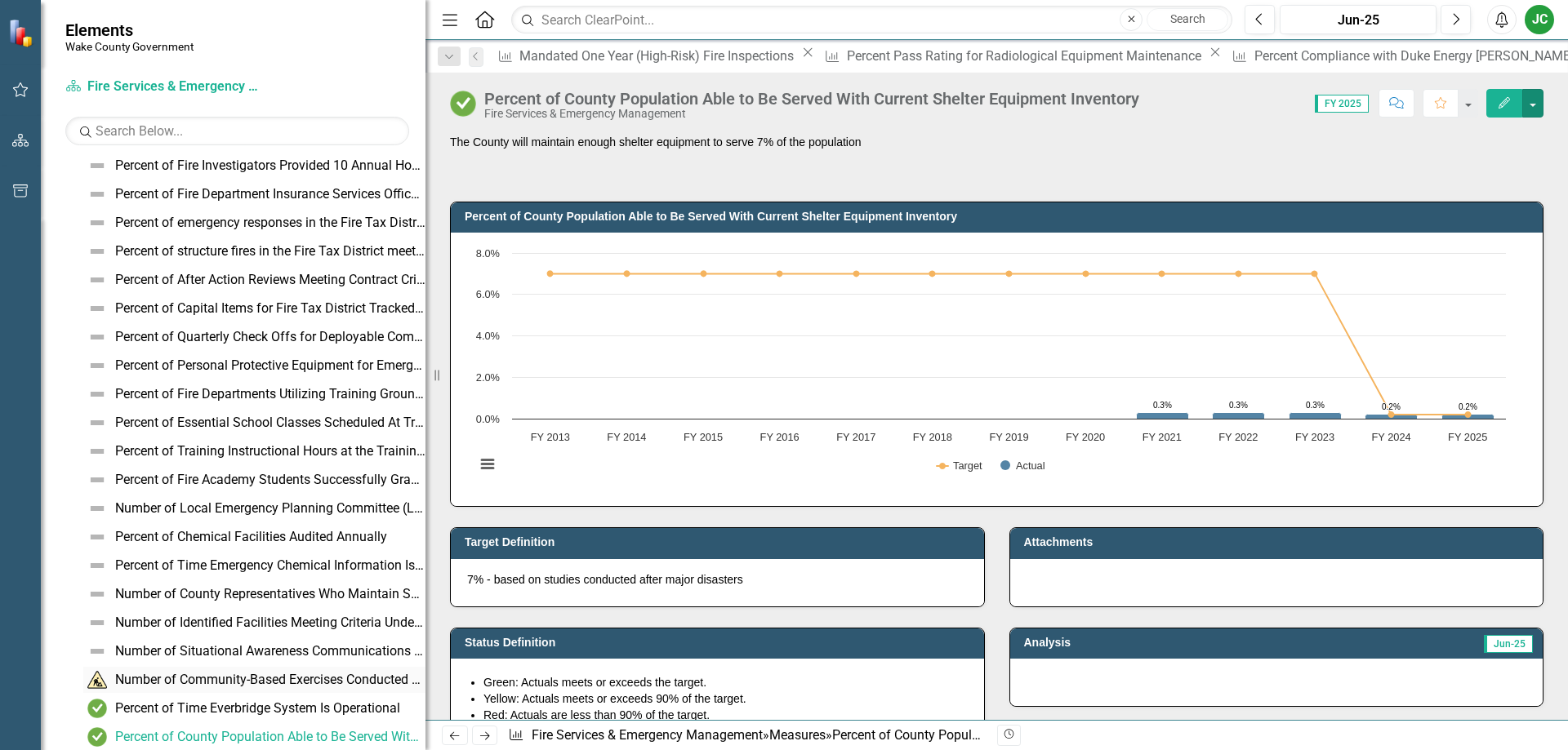
scroll to position [665, 0]
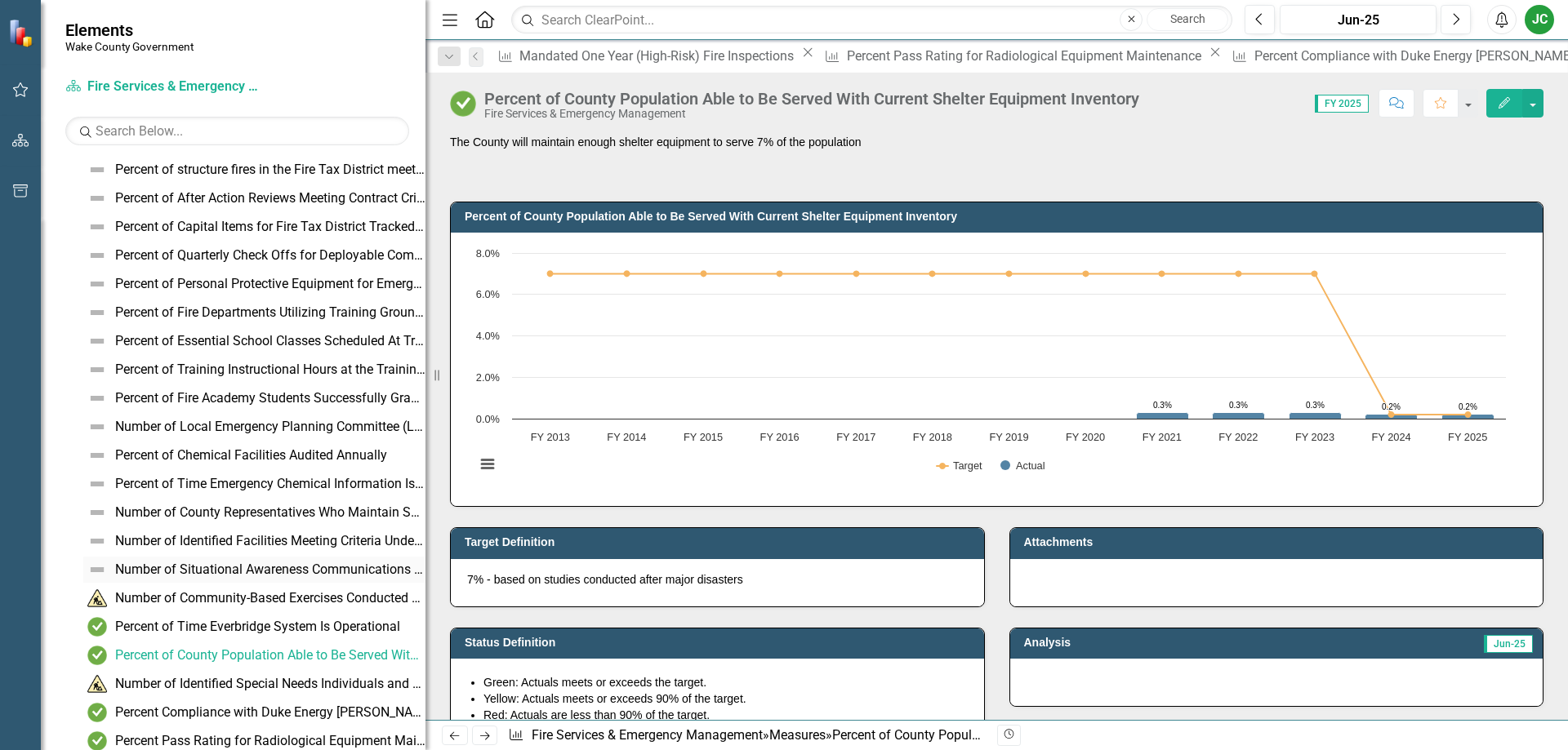
click at [191, 570] on div "Number of Situational Awareness Communications Provided to Appropriate Communit…" at bounding box center [270, 570] width 311 height 15
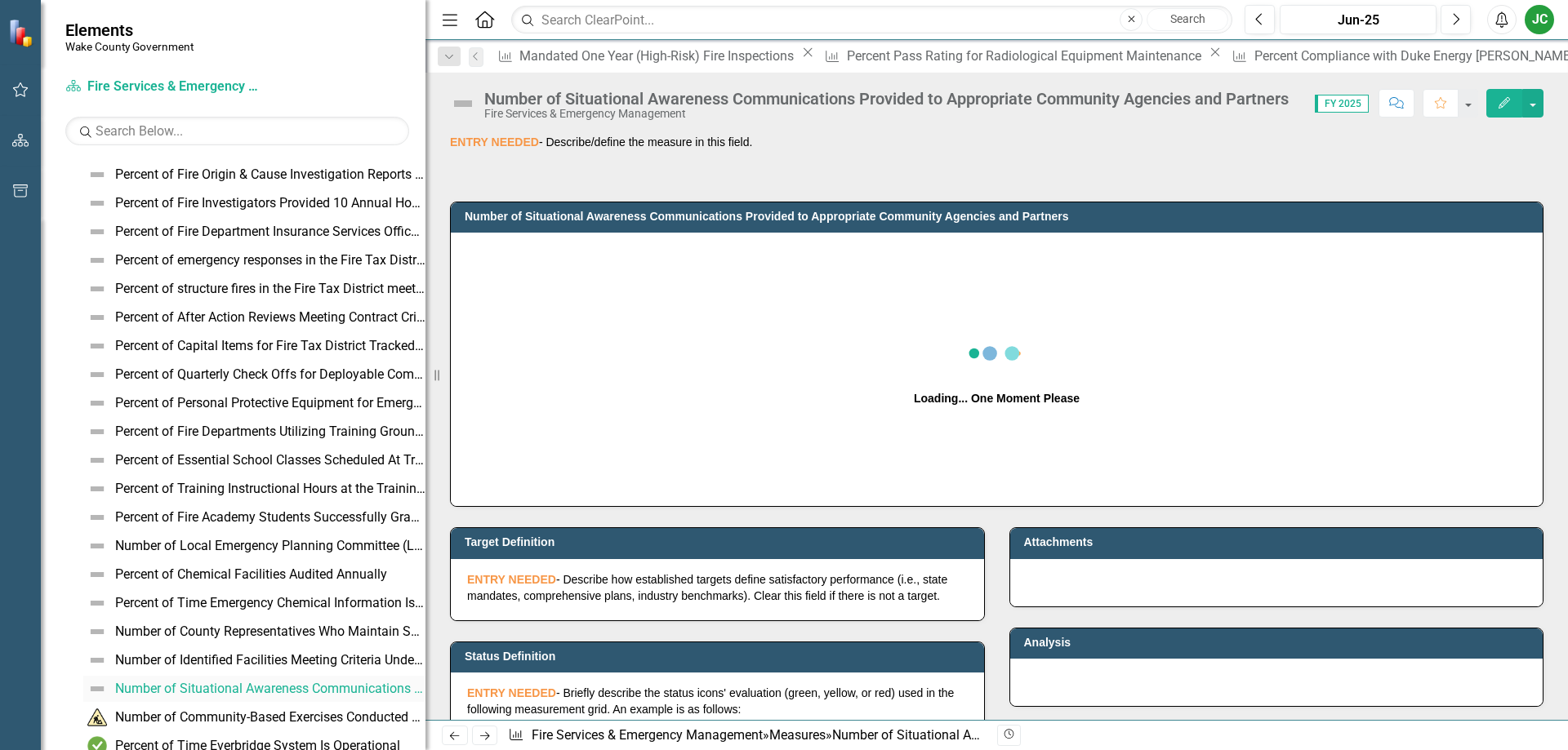
scroll to position [497, 0]
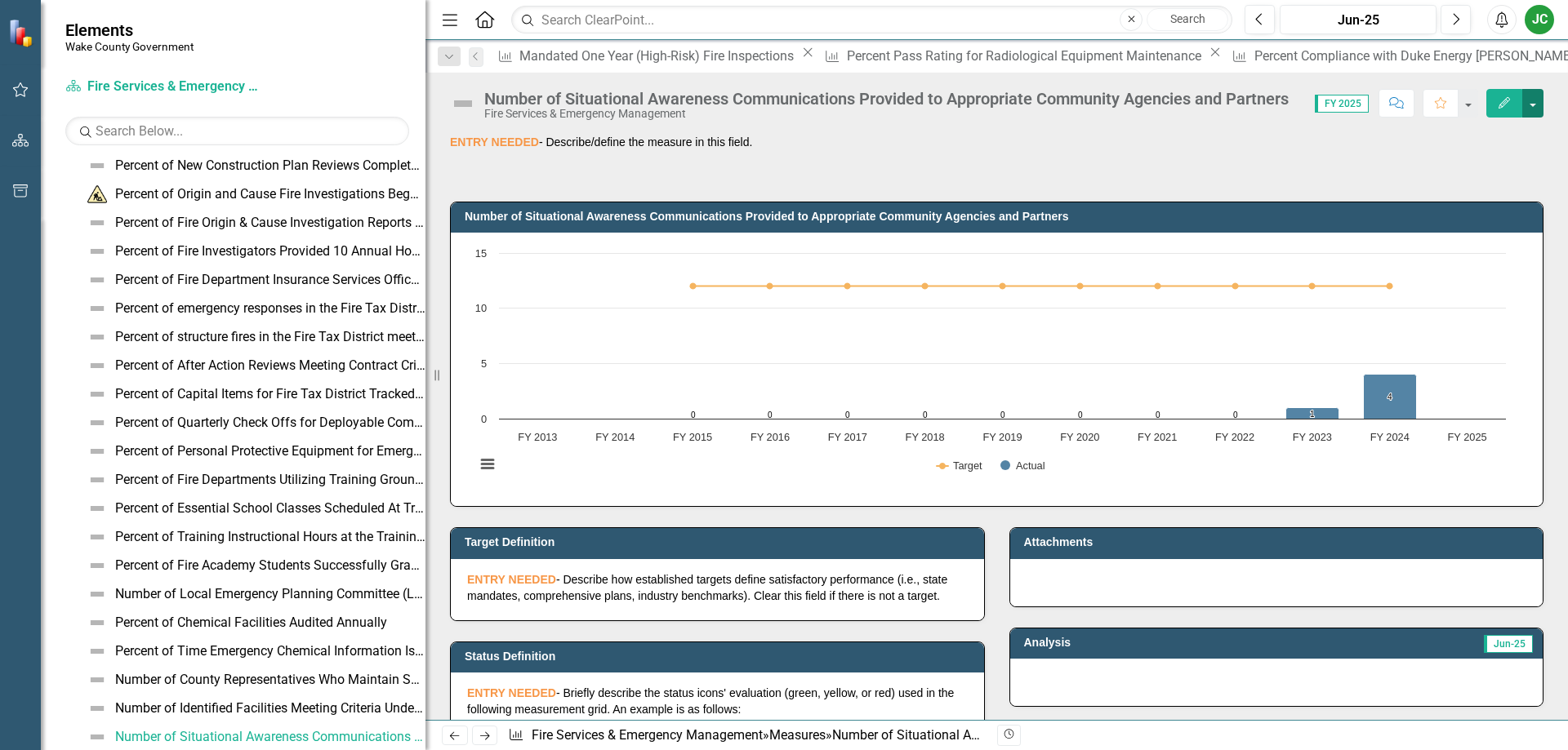
click at [1532, 101] on button "button" at bounding box center [1532, 103] width 21 height 29
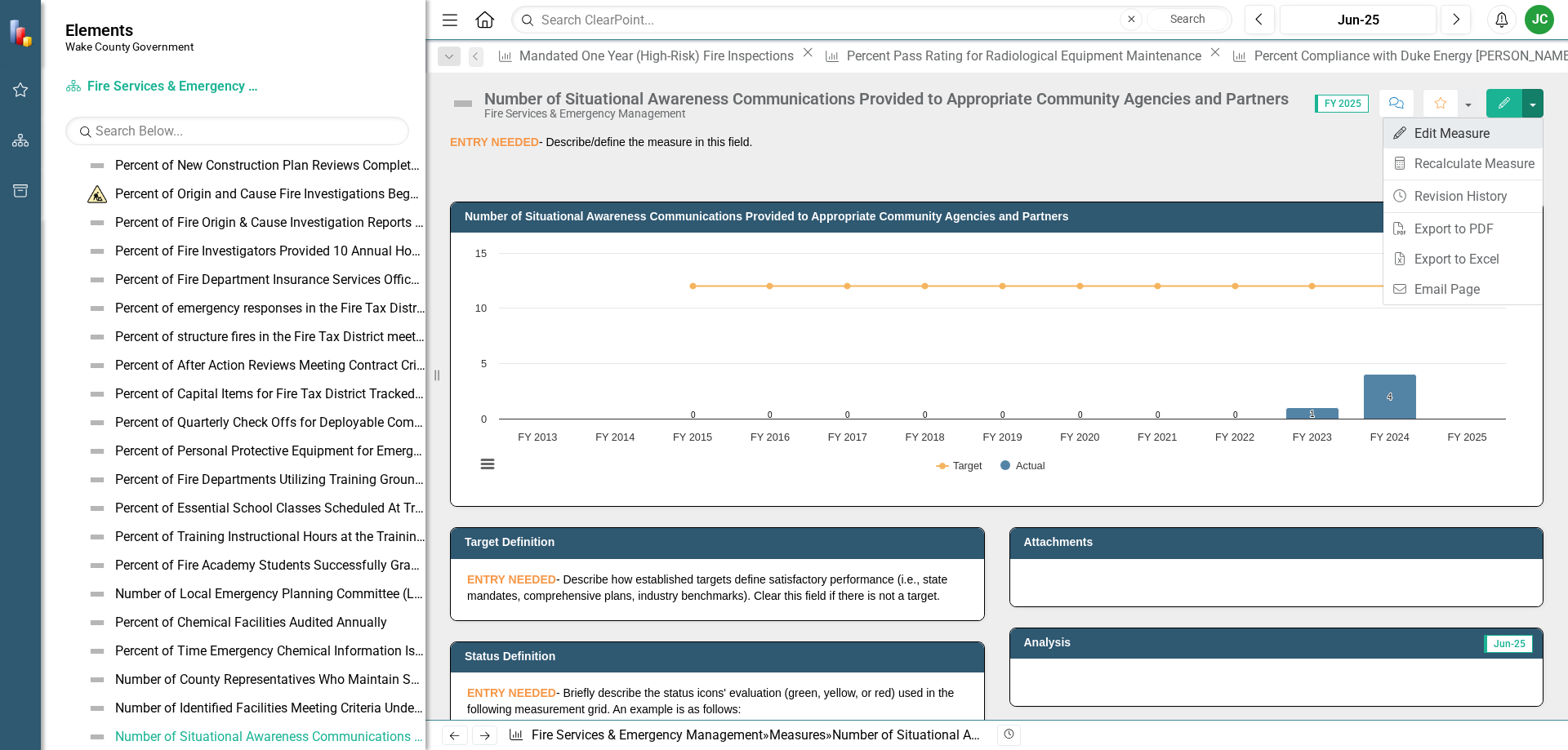
click at [1437, 134] on link "Edit Edit Measure" at bounding box center [1463, 133] width 159 height 30
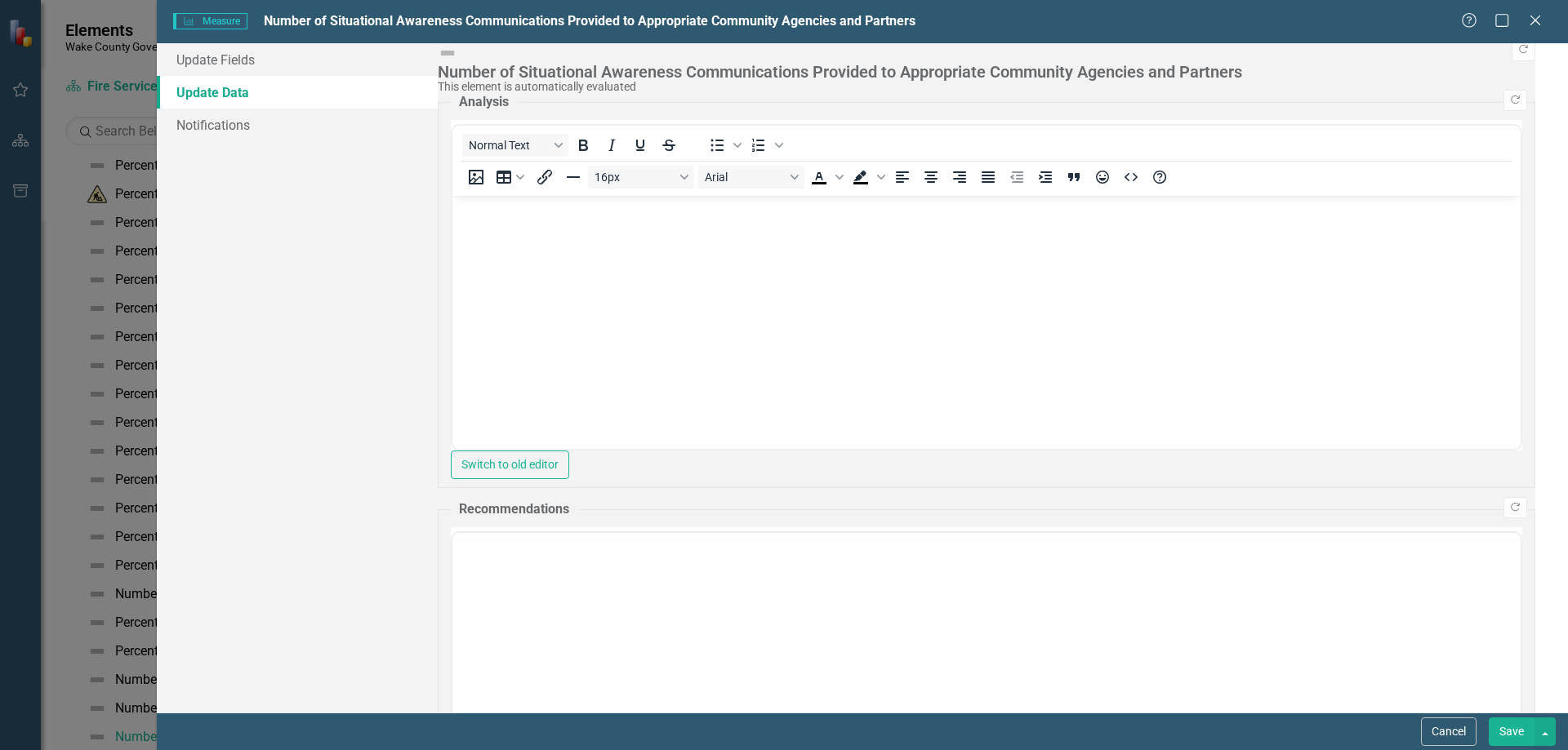
scroll to position [0, 0]
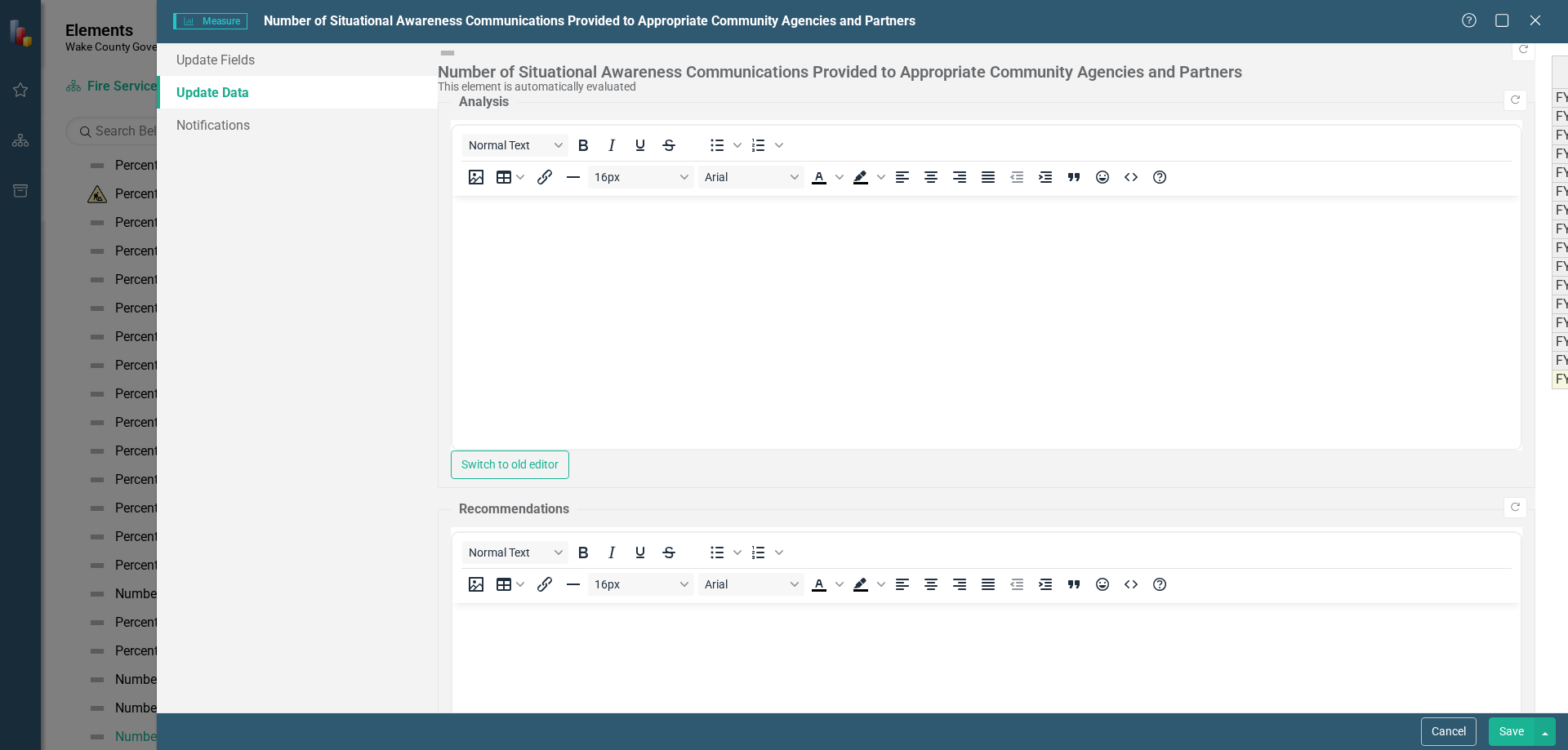
type textarea "1212"
click at [1527, 732] on button "Save" at bounding box center [1511, 732] width 45 height 29
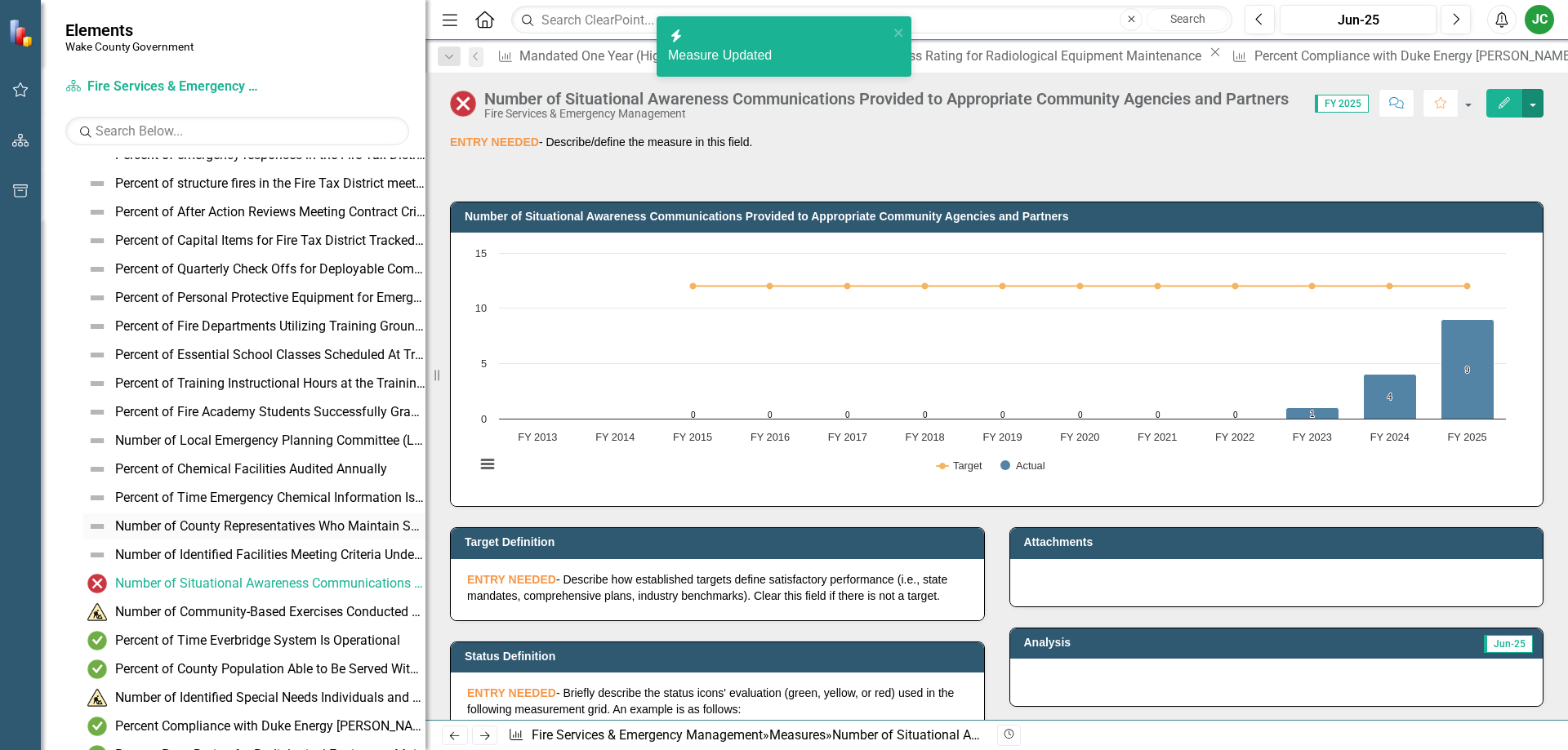
scroll to position [706, 0]
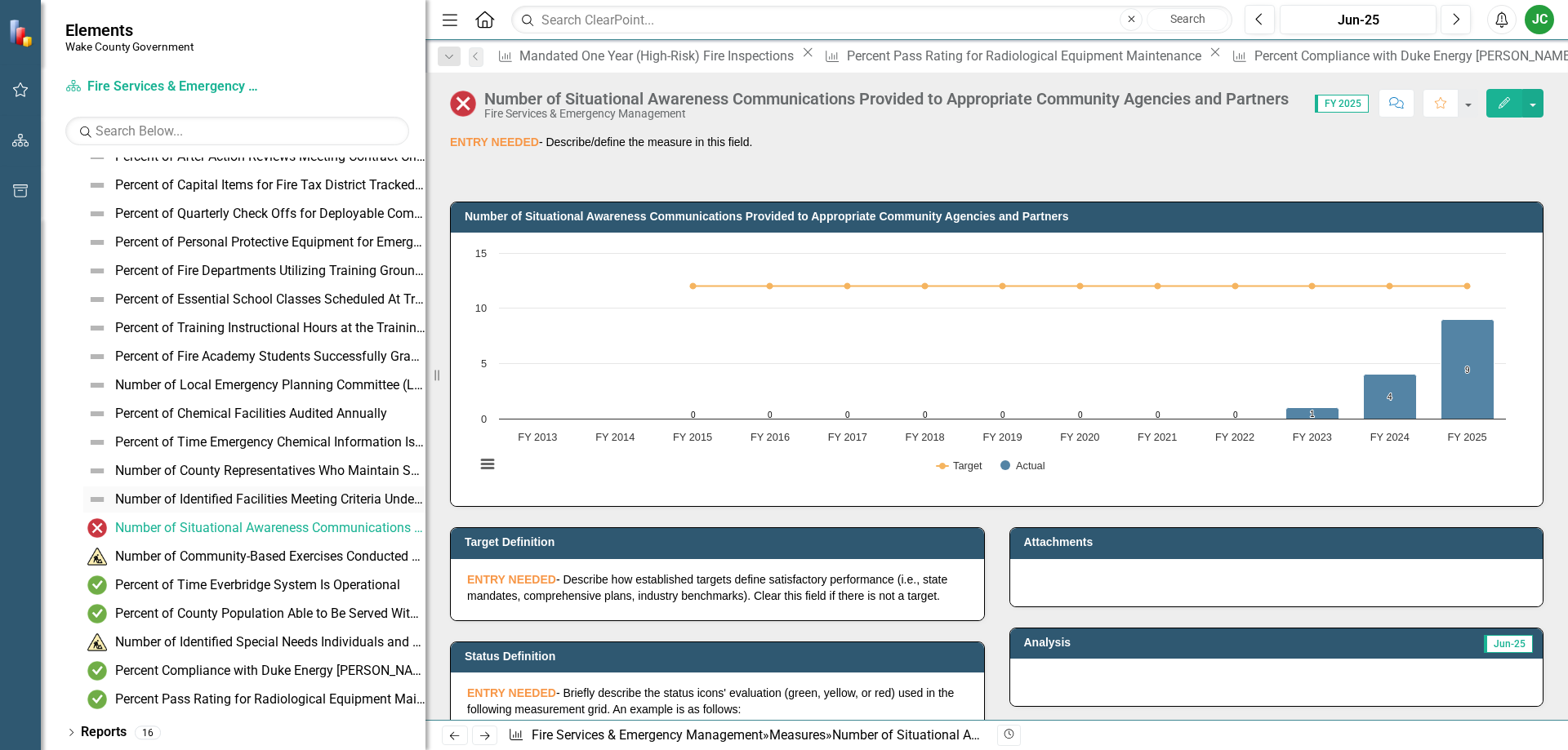
click at [197, 501] on div "Number of Identified Facilities Meeting Criteria Under the National Infrastruct…" at bounding box center [270, 500] width 311 height 15
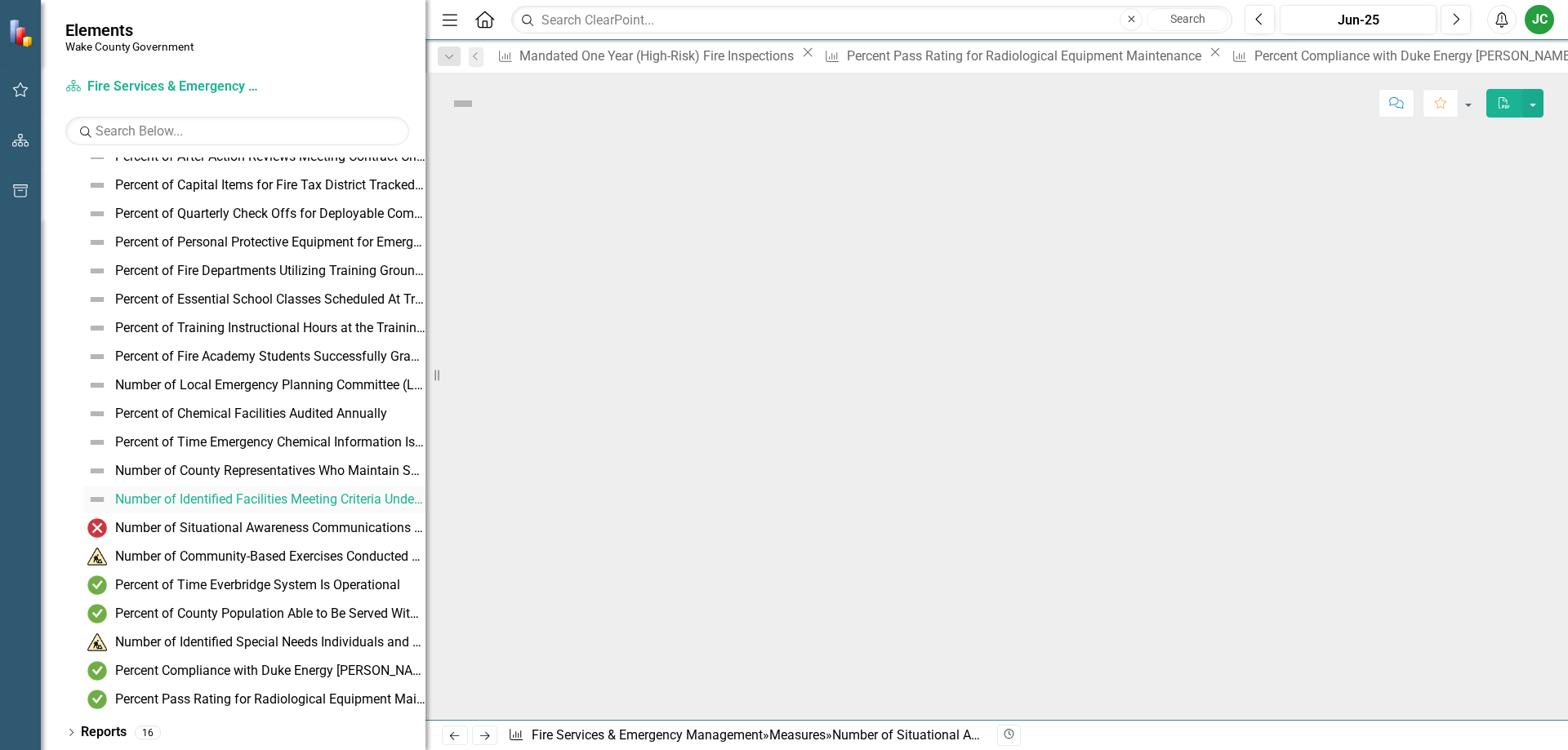
scroll to position [469, 0]
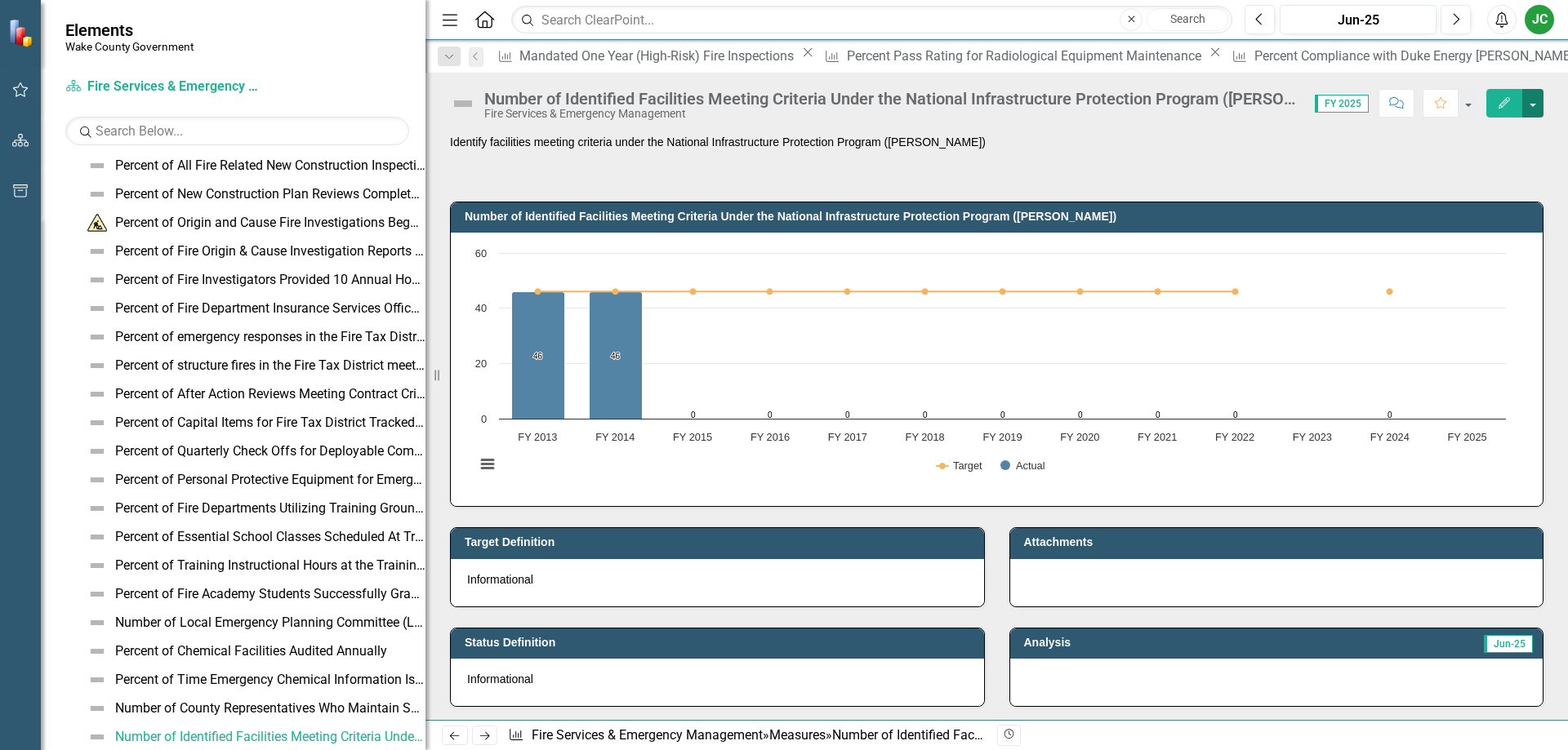
click at [1529, 99] on button "button" at bounding box center [1532, 103] width 21 height 29
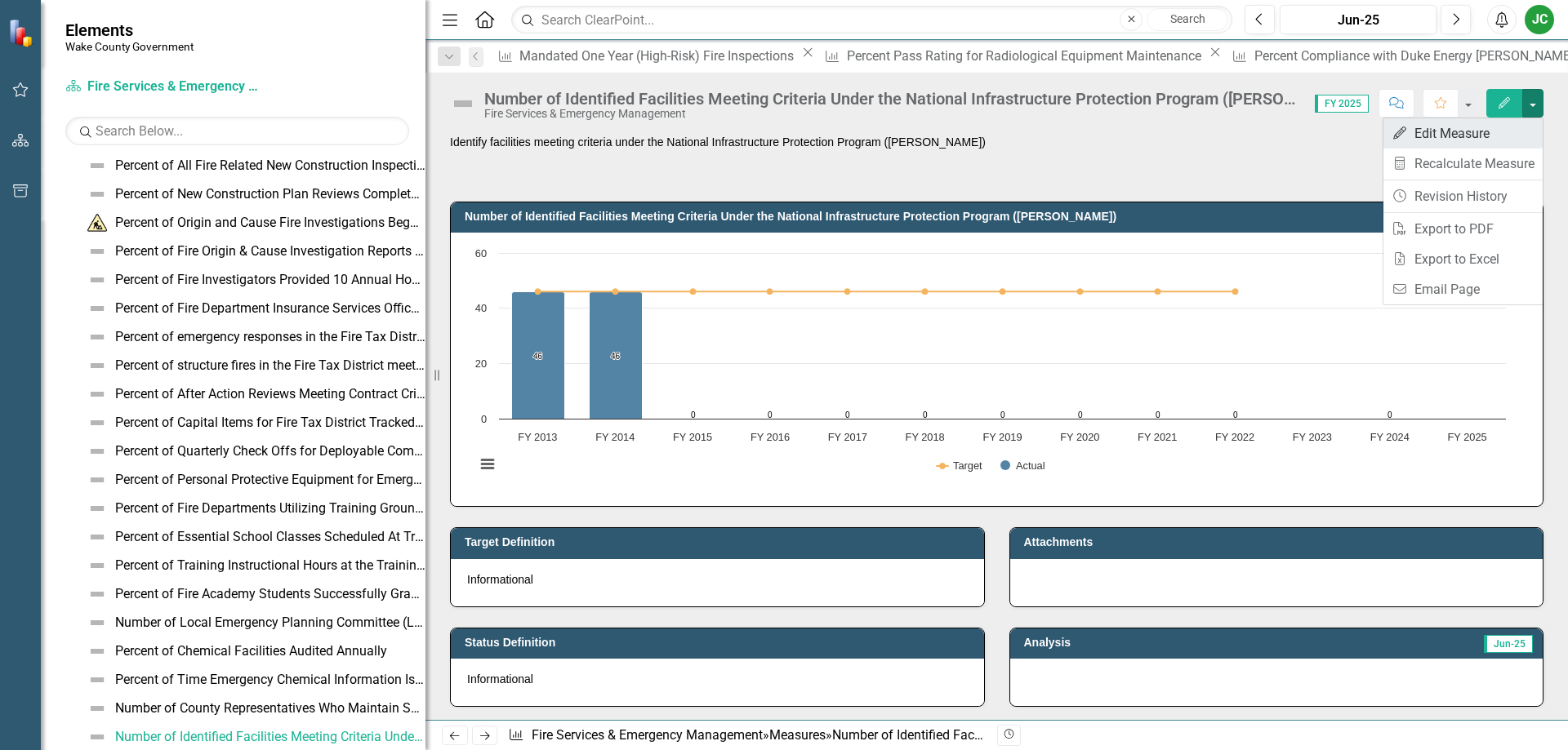
click at [1444, 138] on link "Edit Edit Measure" at bounding box center [1463, 133] width 159 height 30
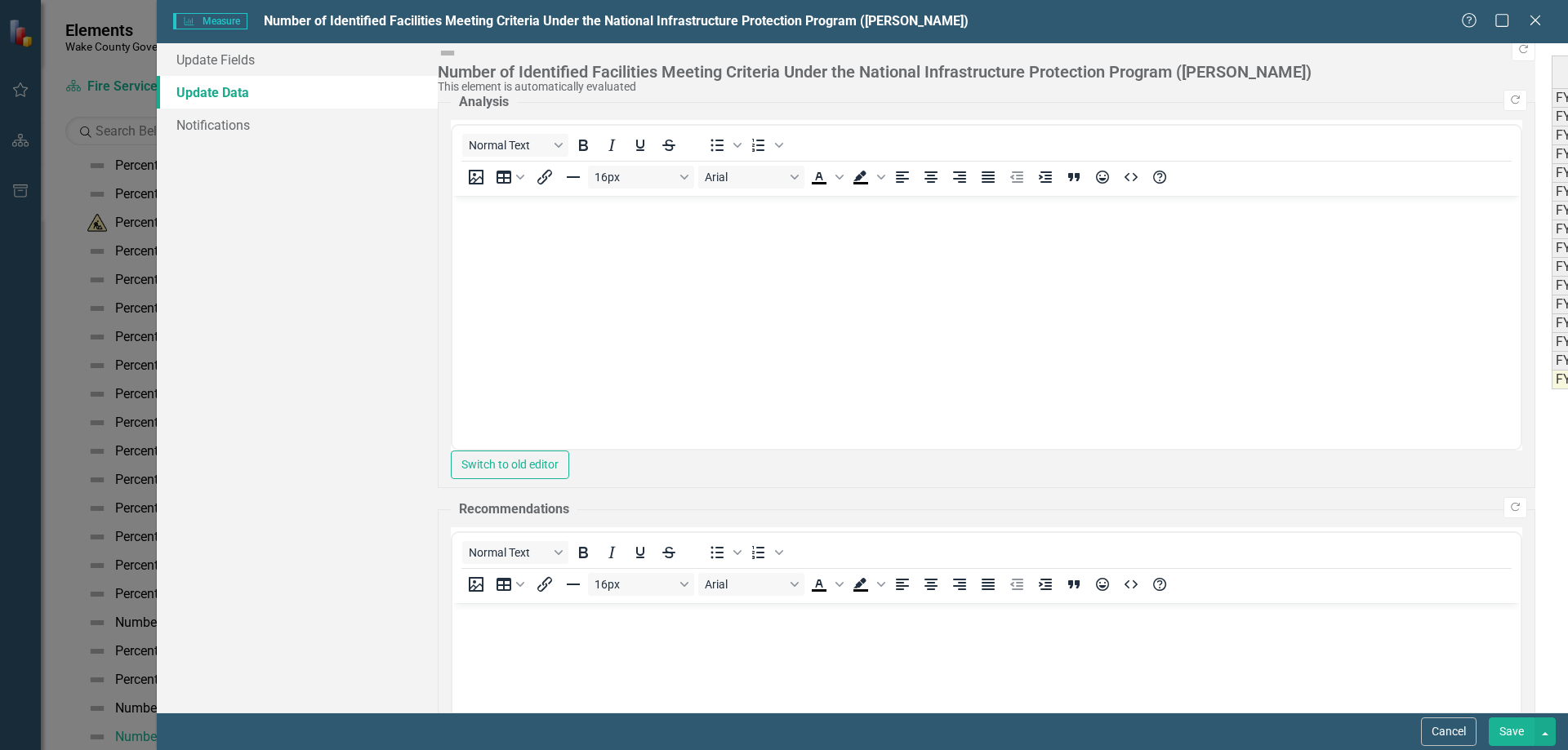
scroll to position [0, 0]
click at [1551, 387] on div "Period Status Measure, Actual Measure, Actual YTD Measure, Actual Percent Chang…" at bounding box center [1551, 222] width 0 height 334
type textarea "46"
click at [1516, 723] on button "Save" at bounding box center [1511, 732] width 45 height 29
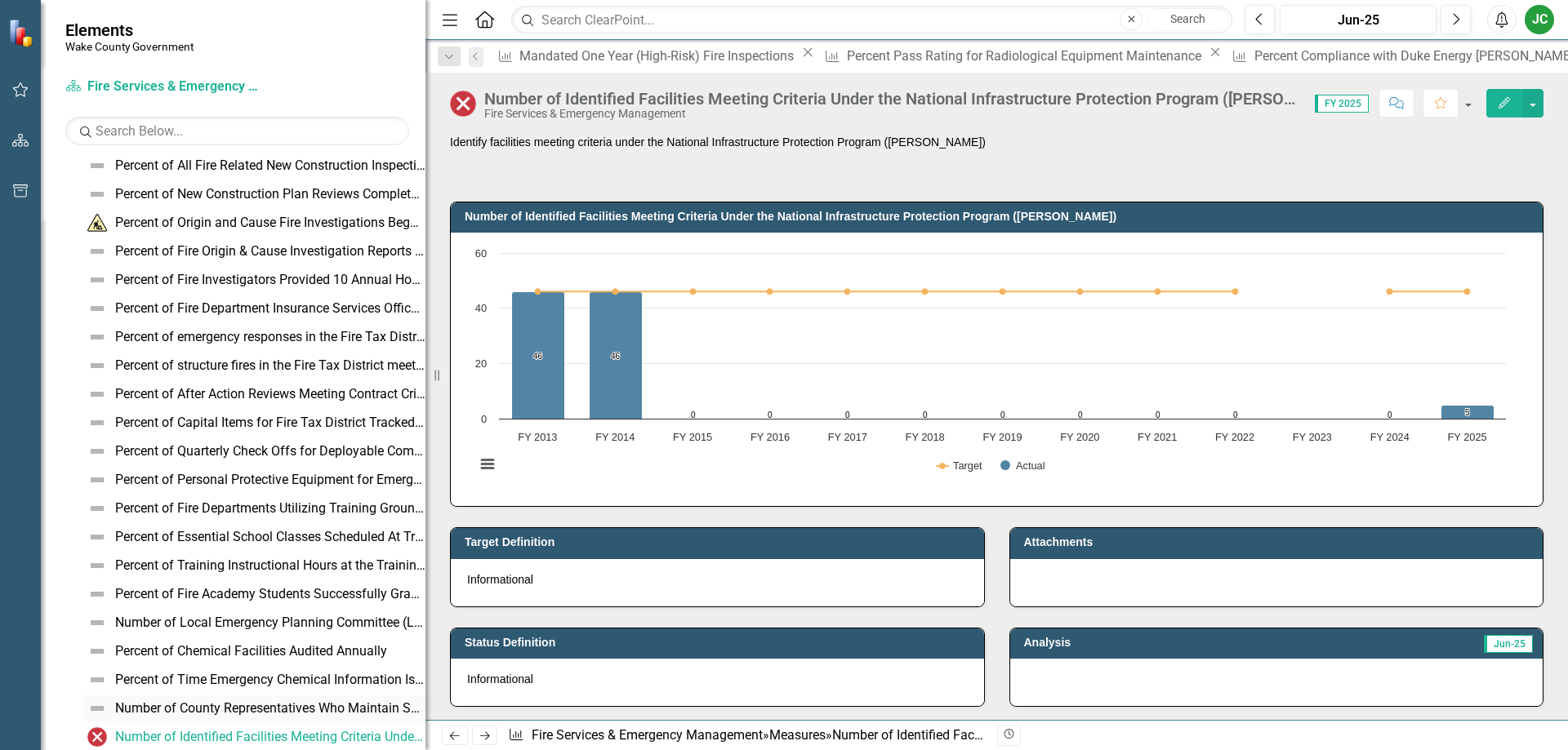
click at [274, 706] on div "Number of County Representatives Who Maintain Secret Security Clearance" at bounding box center [270, 709] width 311 height 15
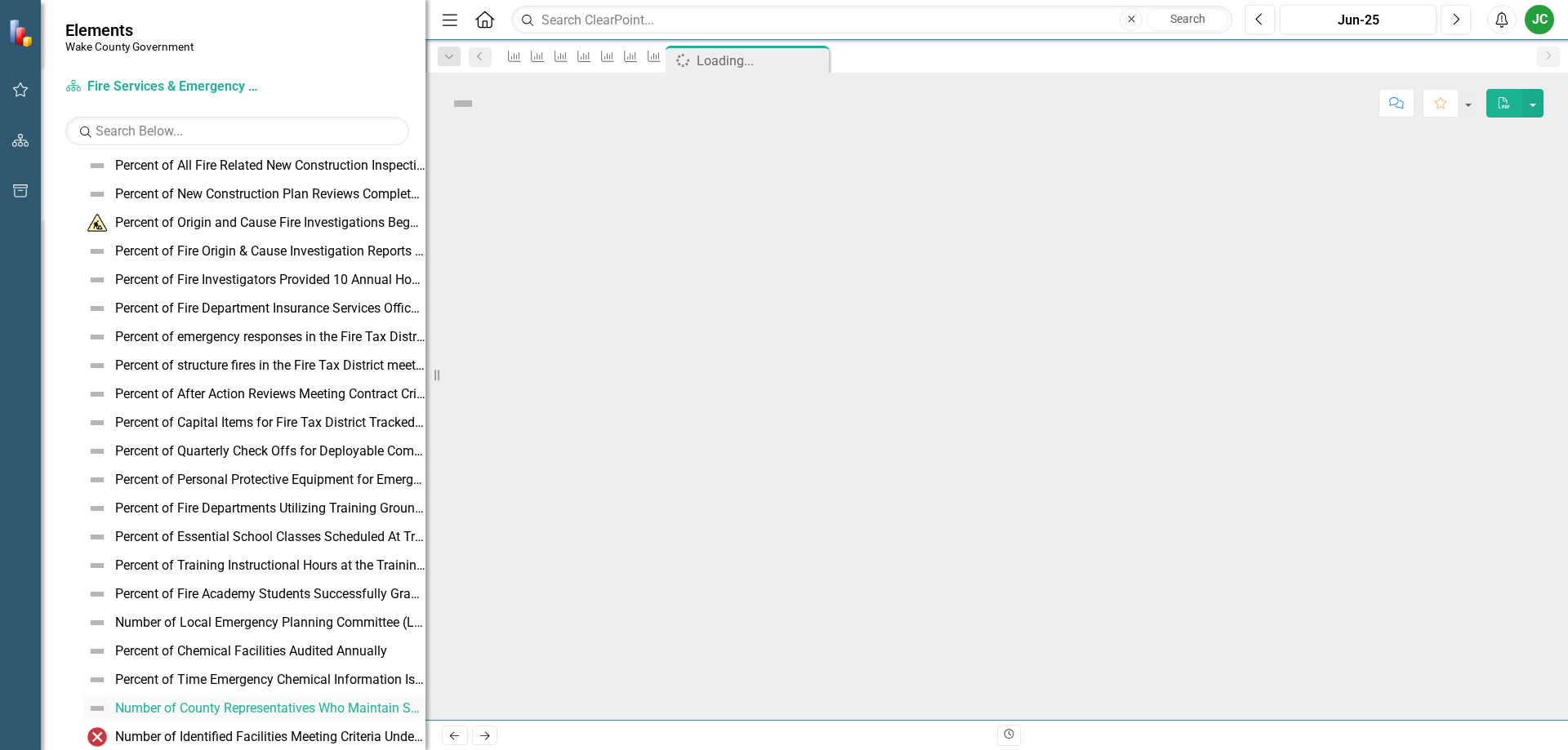
scroll to position [440, 0]
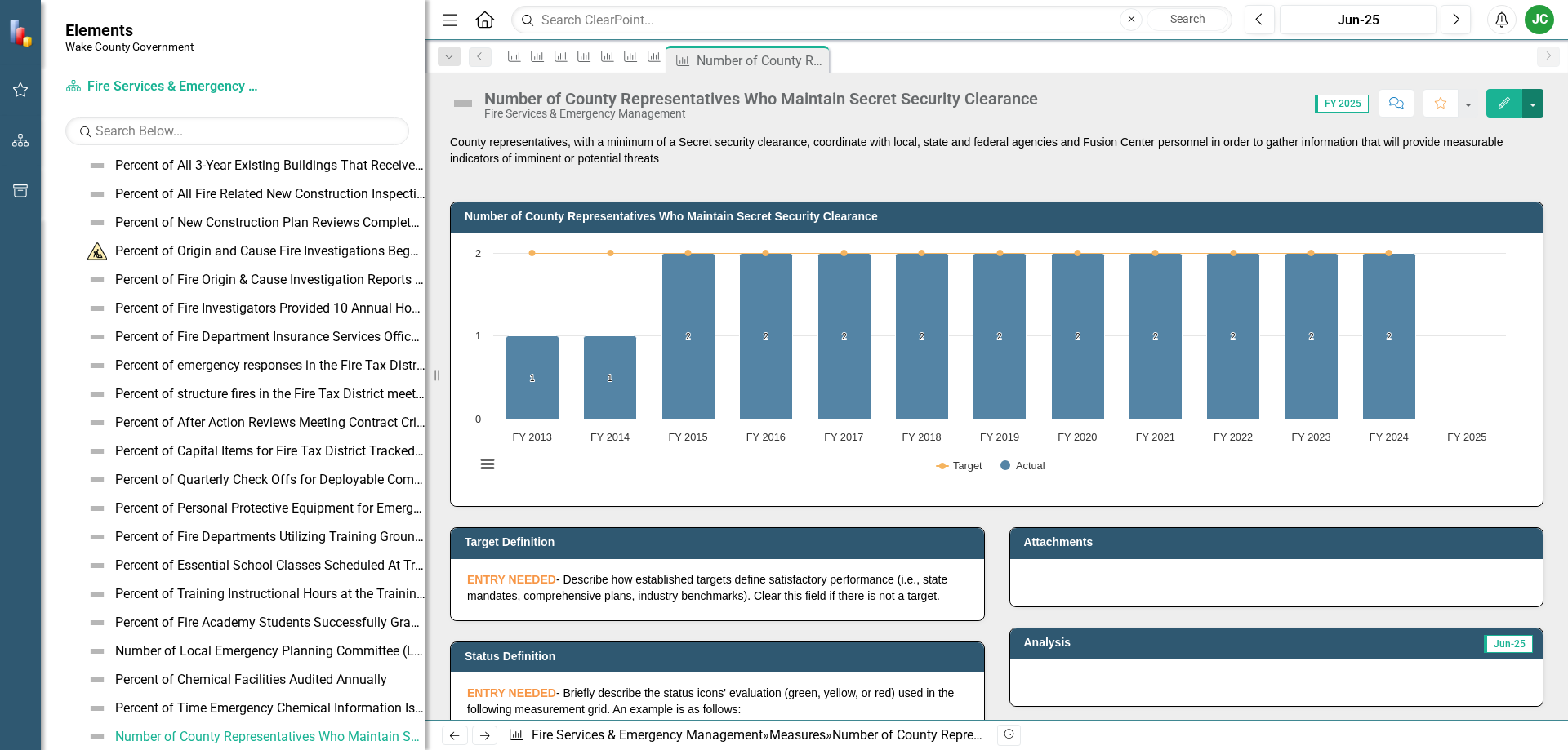
click at [1529, 107] on button "button" at bounding box center [1532, 103] width 21 height 29
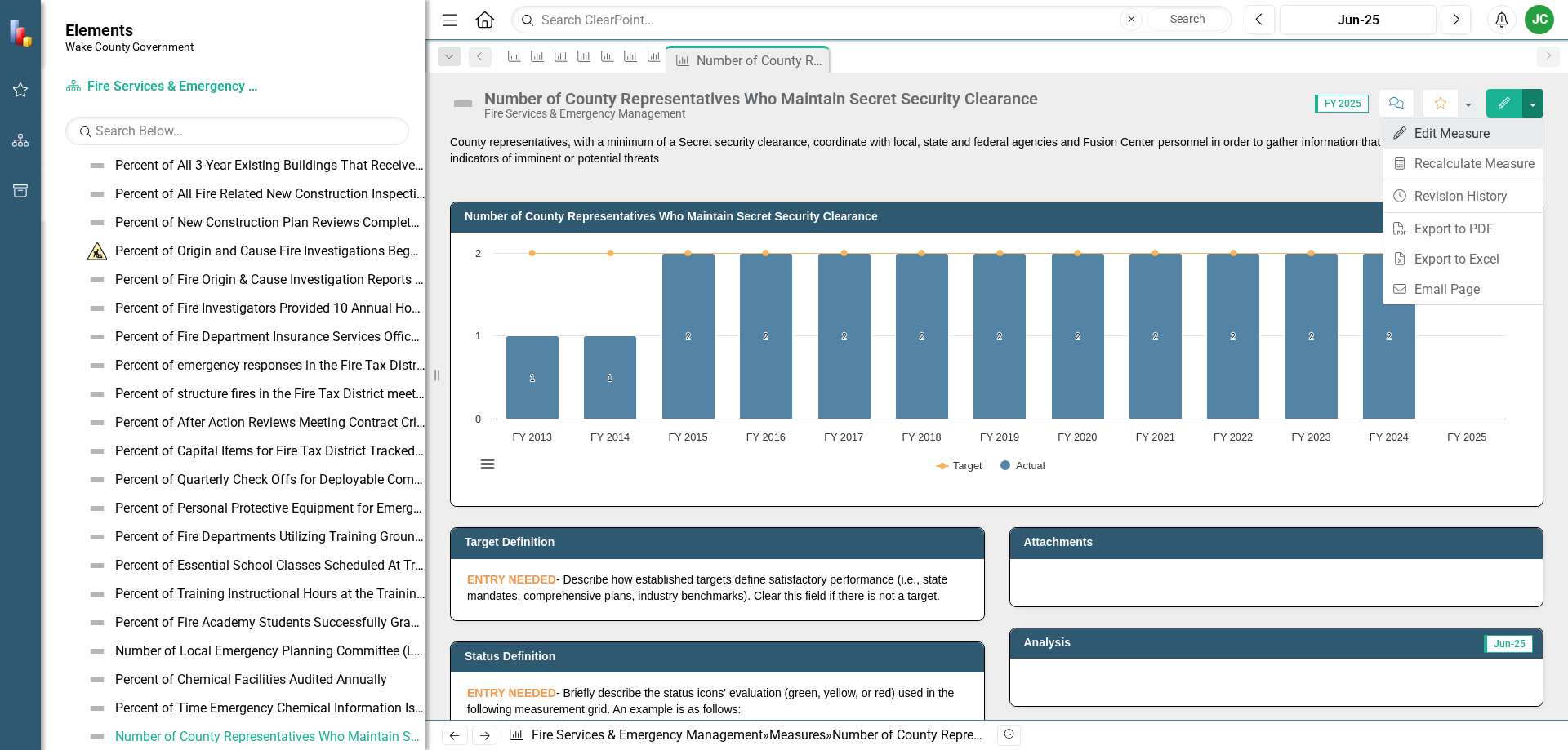
click at [1456, 142] on link "Edit Edit Measure" at bounding box center [1463, 133] width 159 height 30
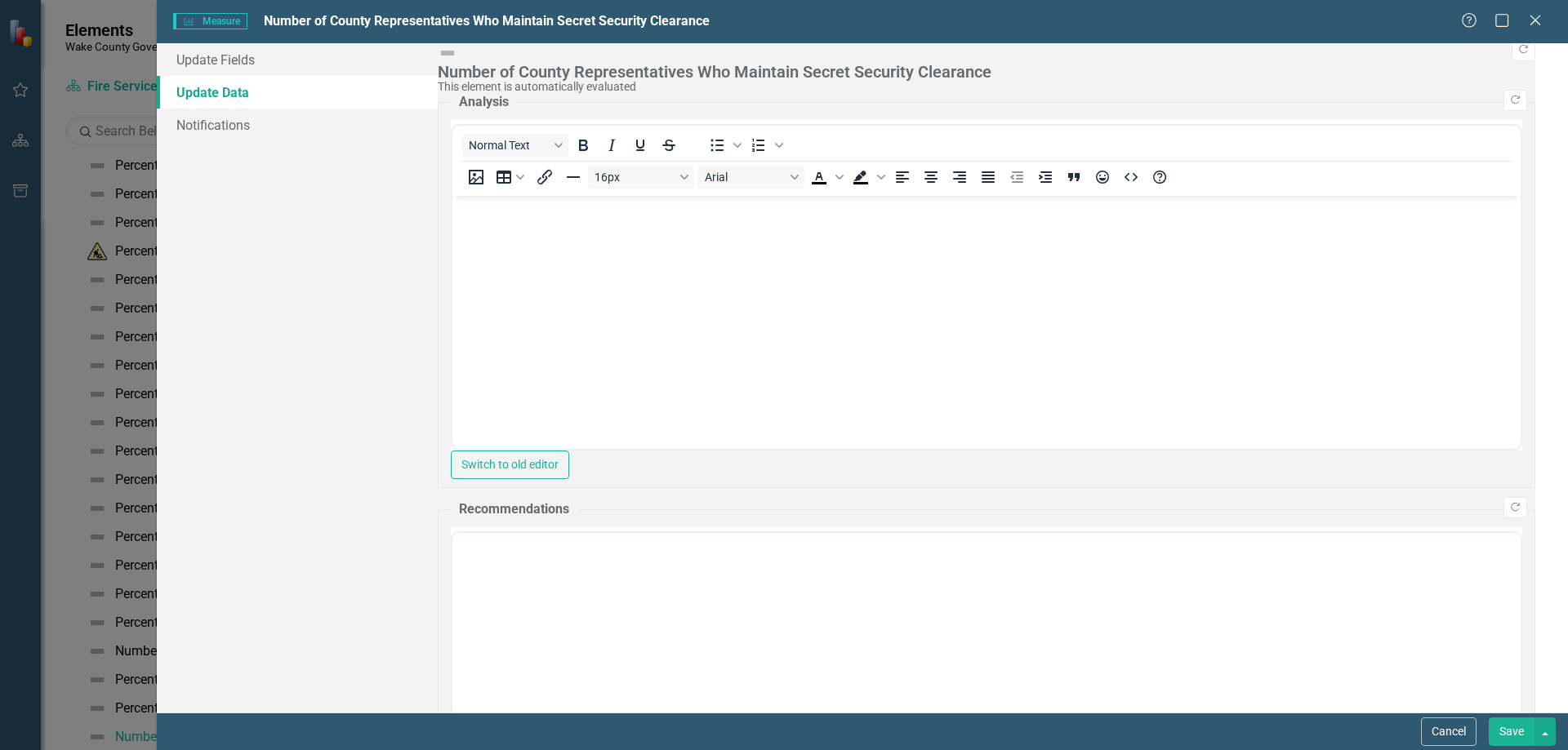
scroll to position [0, 0]
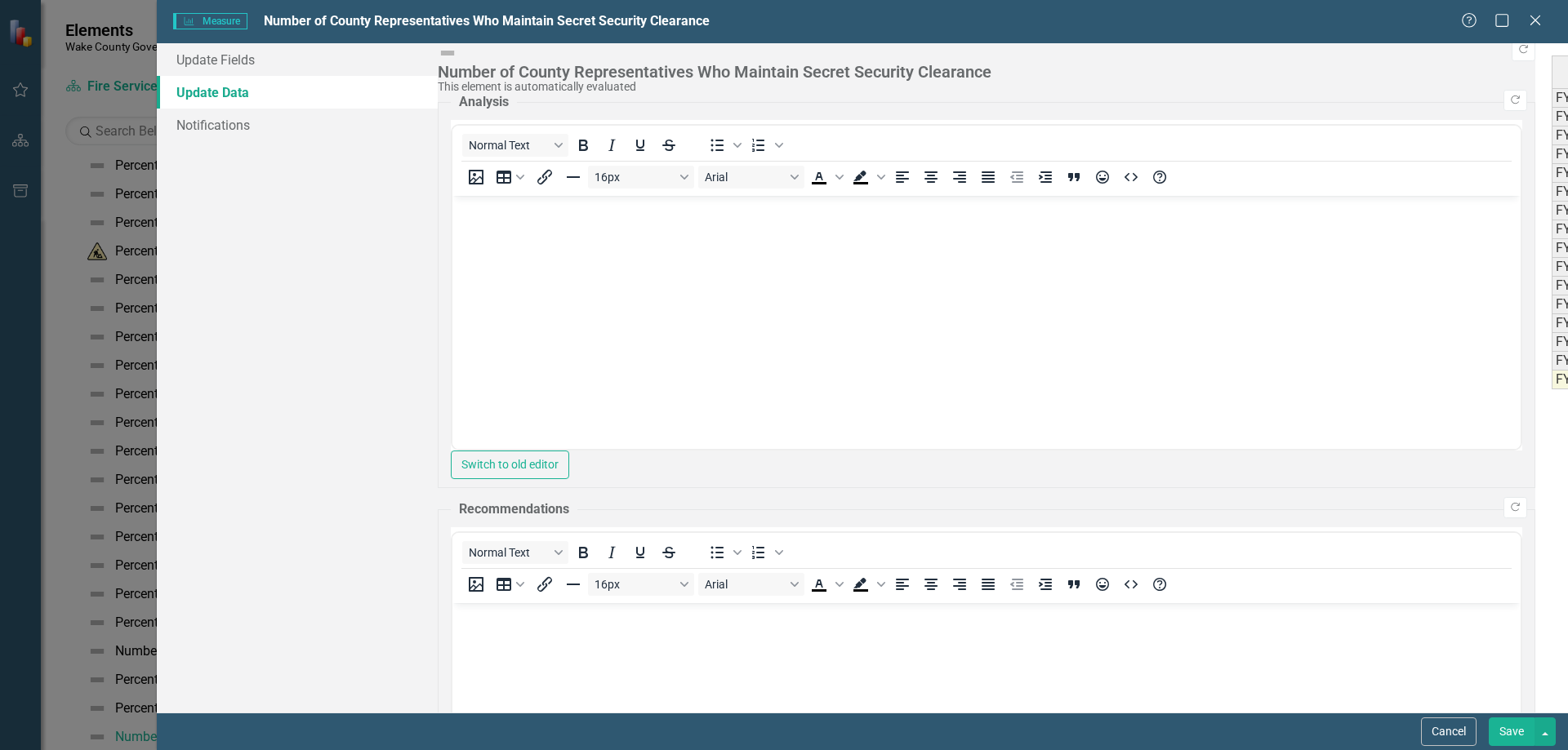
type textarea "22"
click at [1512, 734] on button "Save" at bounding box center [1511, 732] width 45 height 29
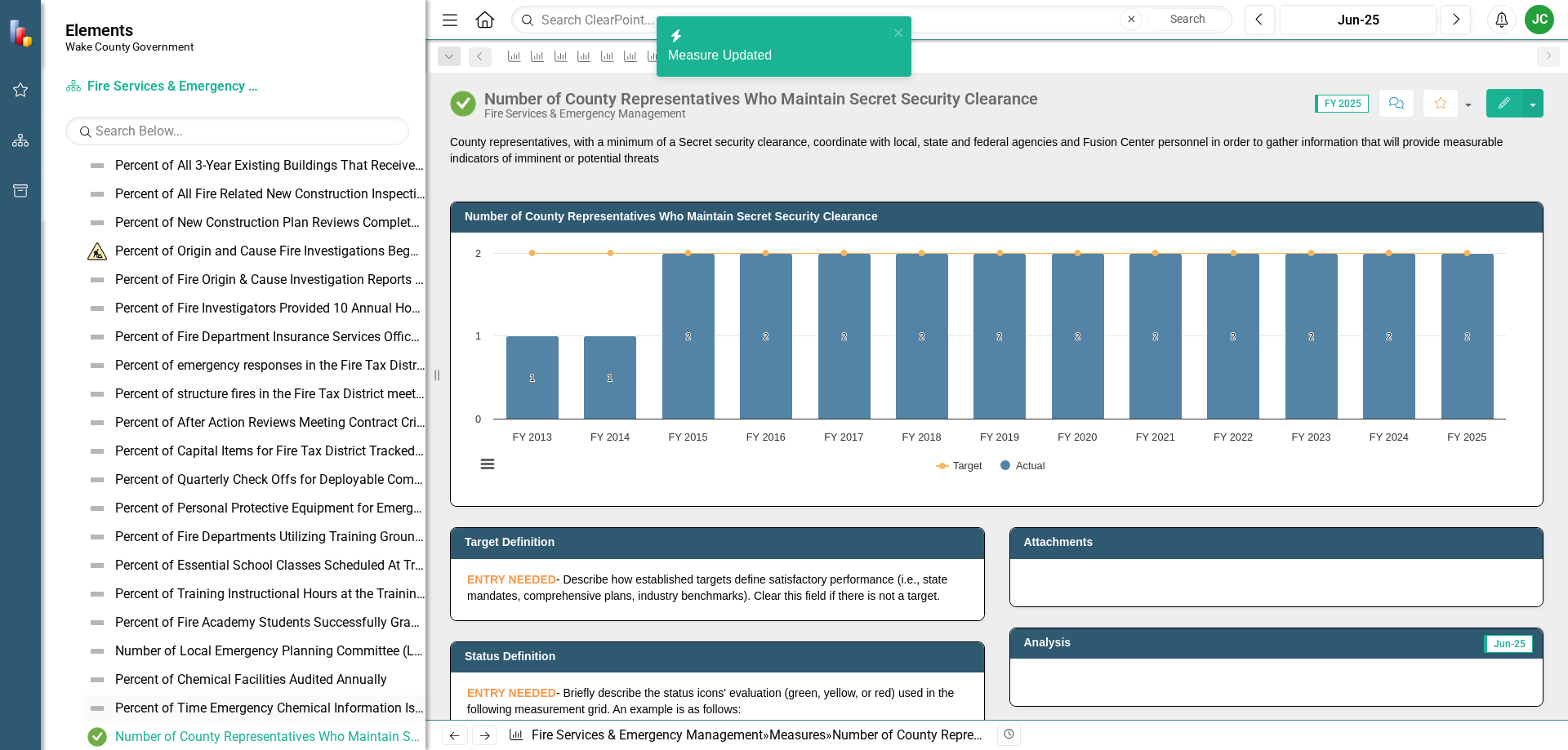
click at [222, 706] on div "Percent of Time Emergency Chemical Information Is Distributed to First Responde…" at bounding box center [270, 709] width 311 height 15
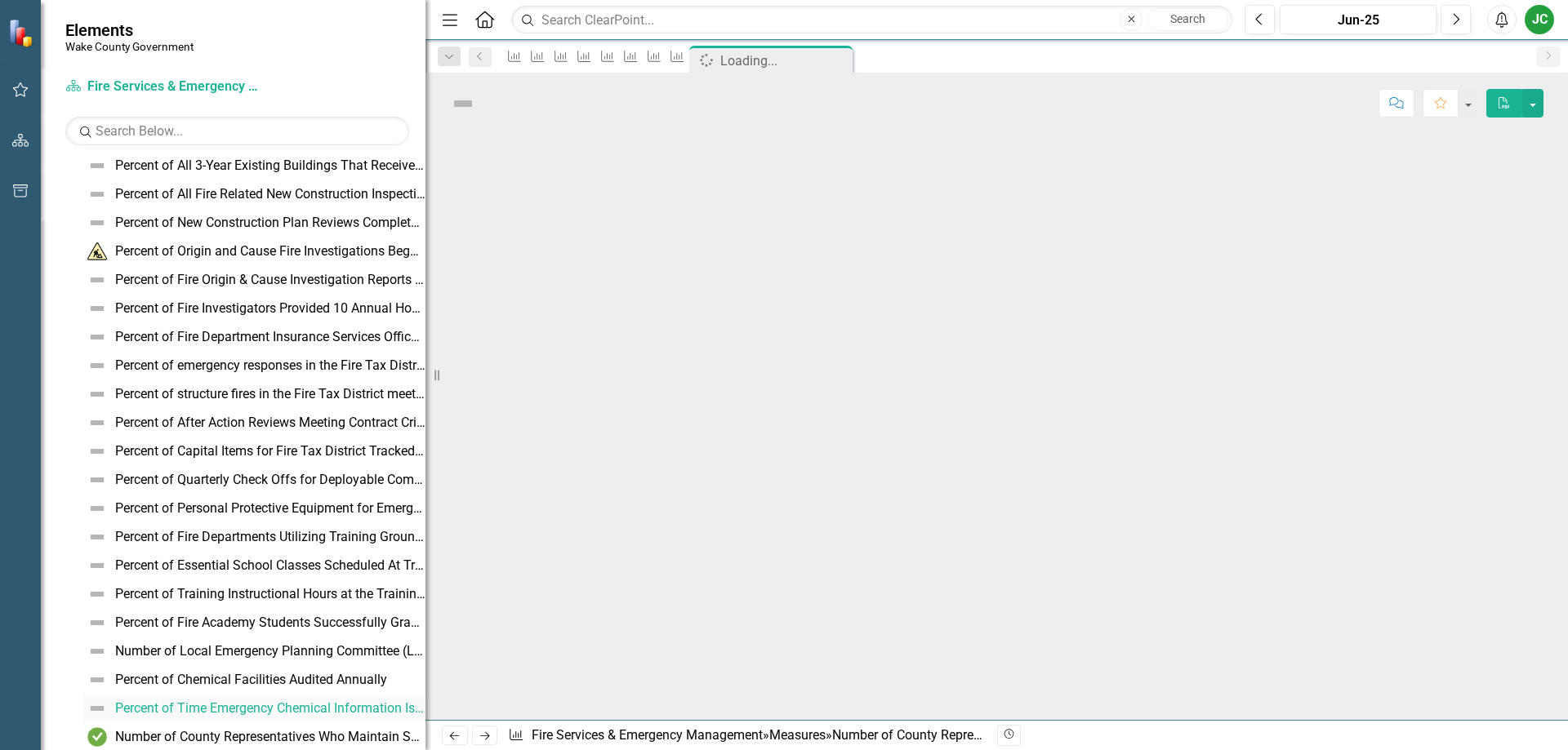
scroll to position [412, 0]
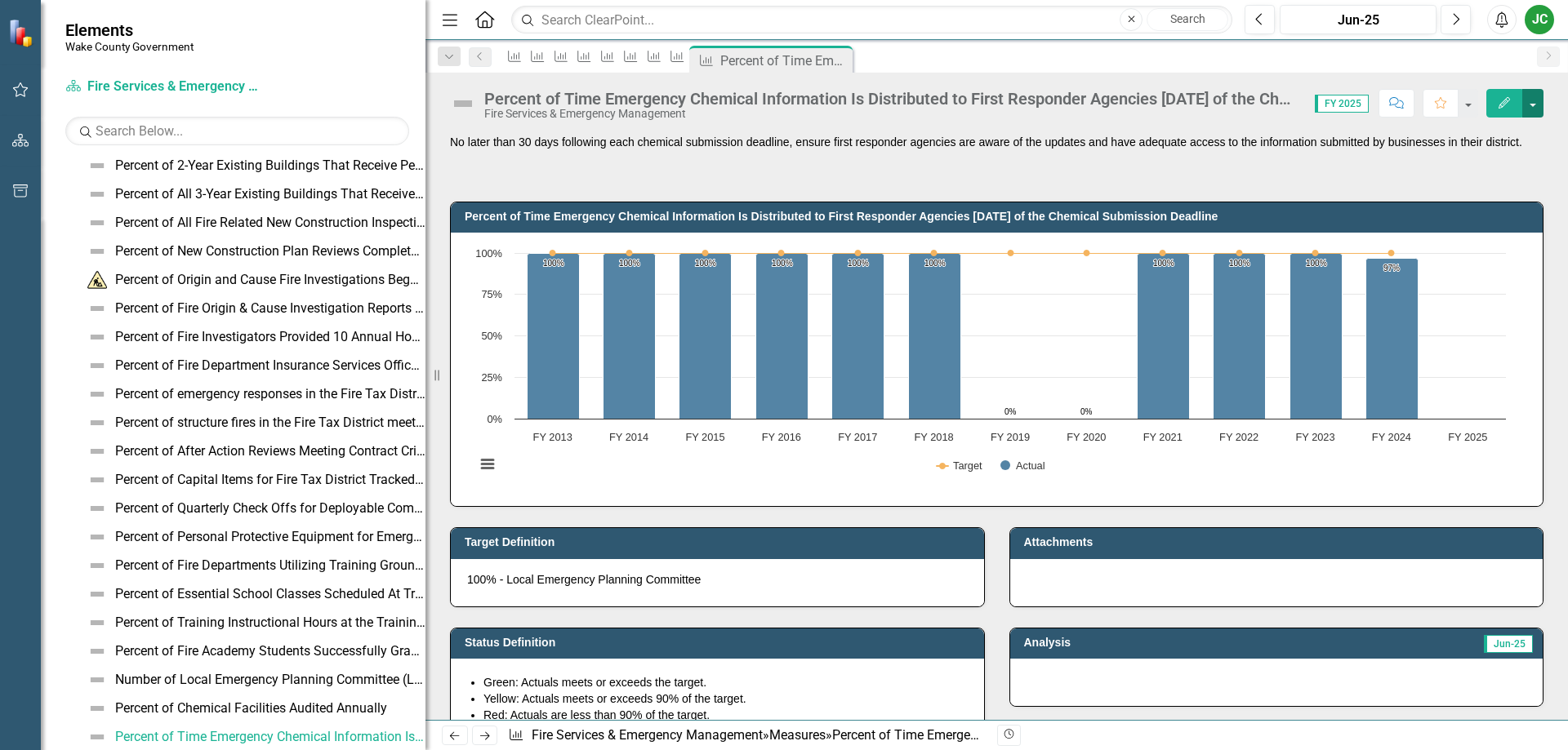
click at [1529, 112] on button "button" at bounding box center [1532, 103] width 21 height 29
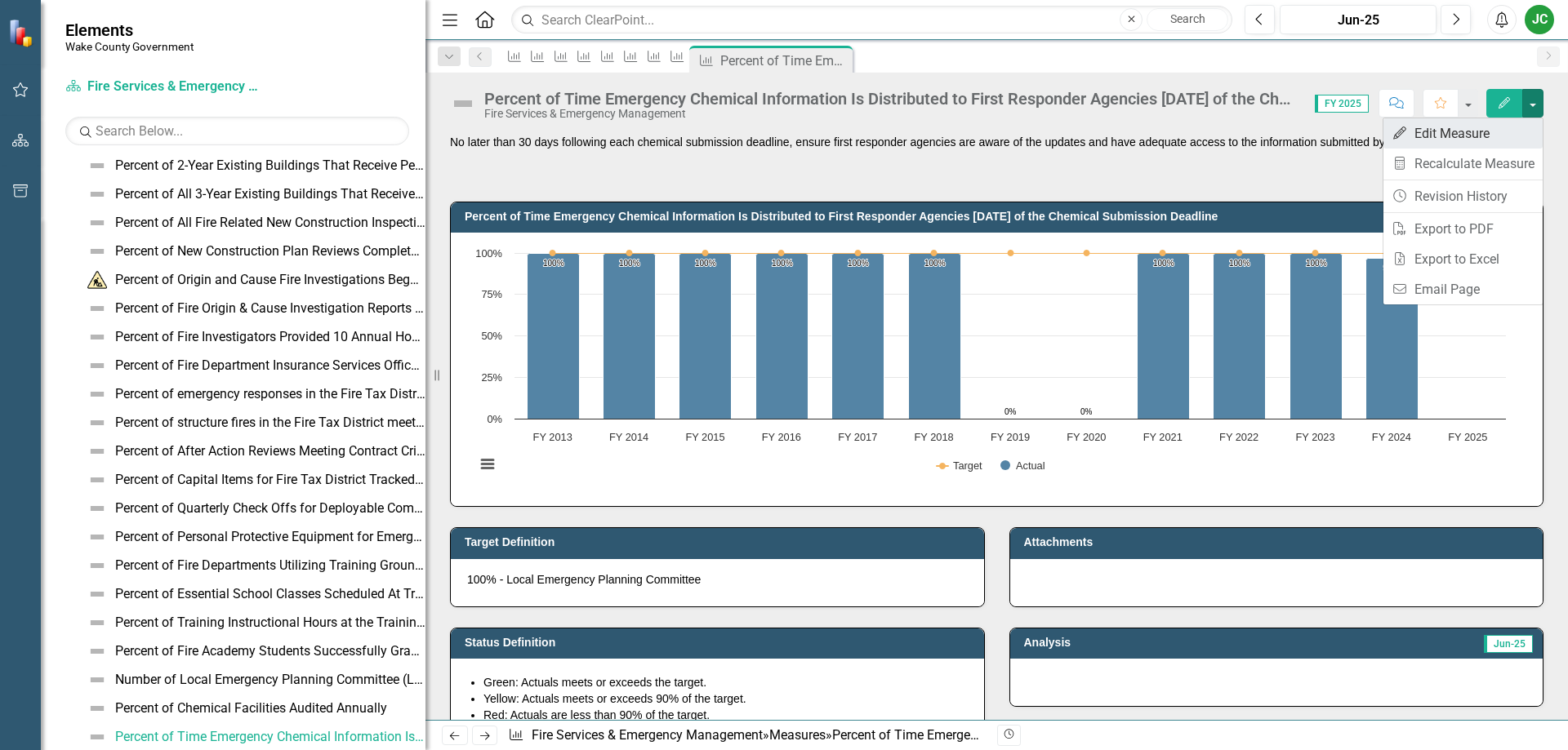
click at [1452, 130] on link "Edit Edit Measure" at bounding box center [1463, 133] width 159 height 30
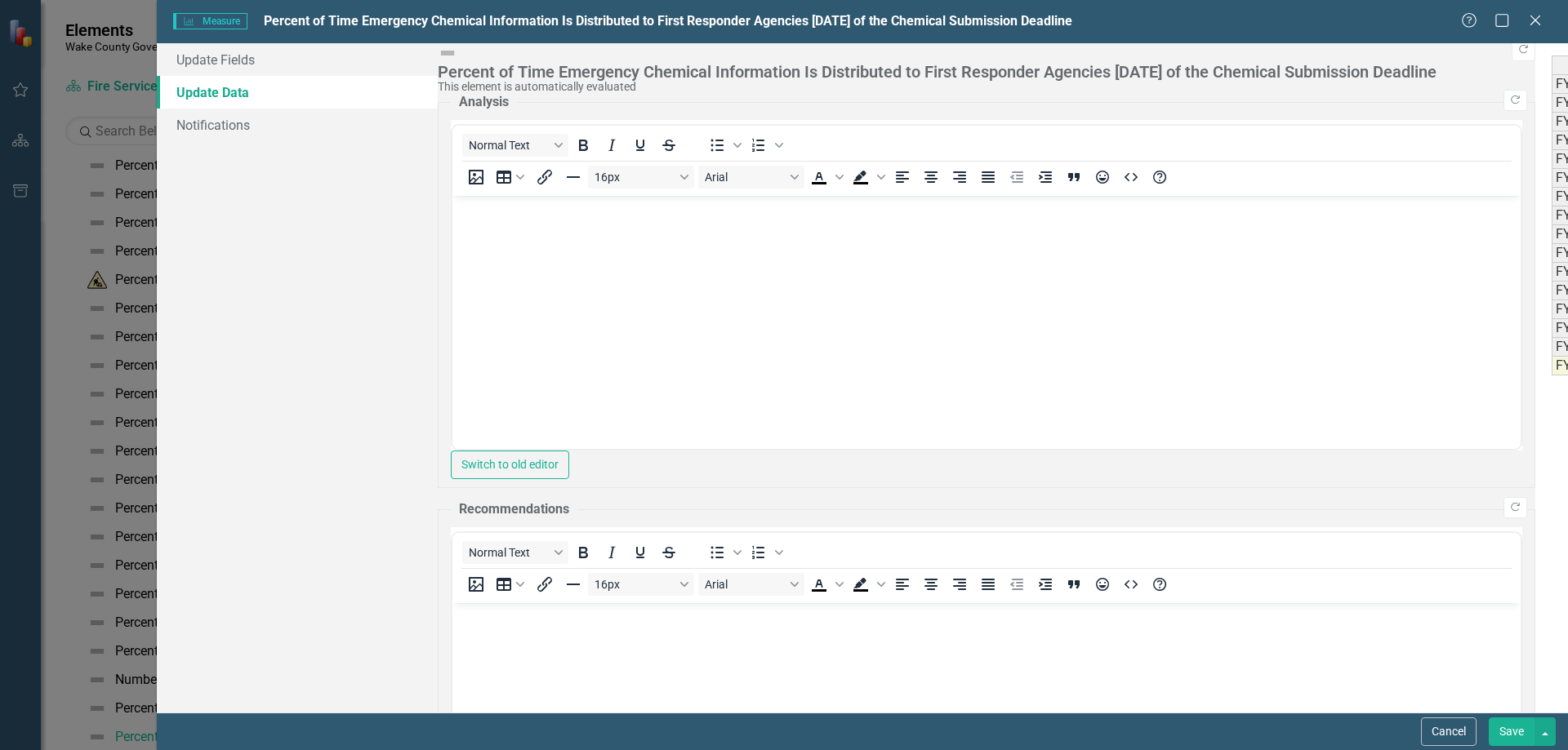
scroll to position [0, 0]
type textarea "98"
click at [1497, 730] on button "Save" at bounding box center [1511, 732] width 45 height 29
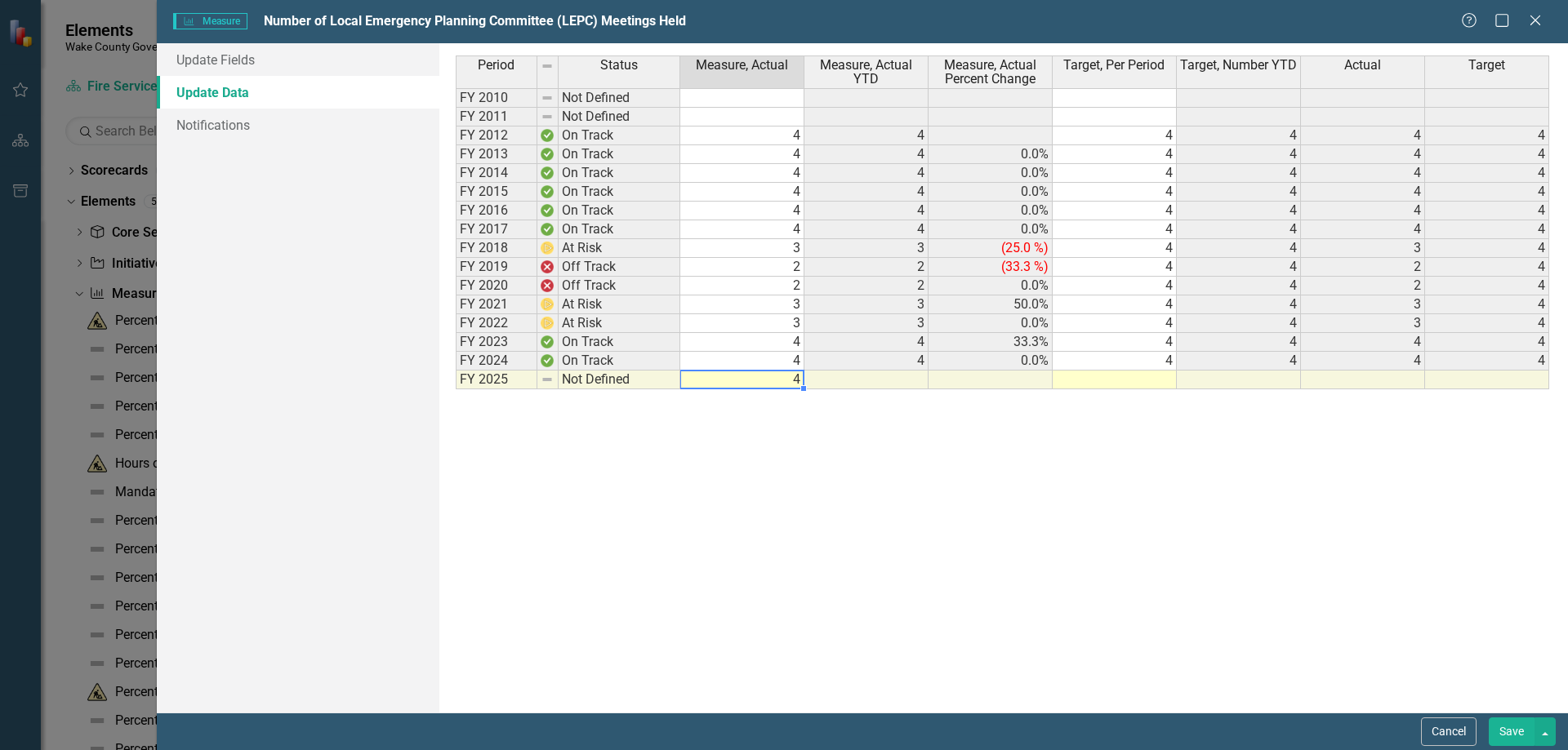
scroll to position [355, 0]
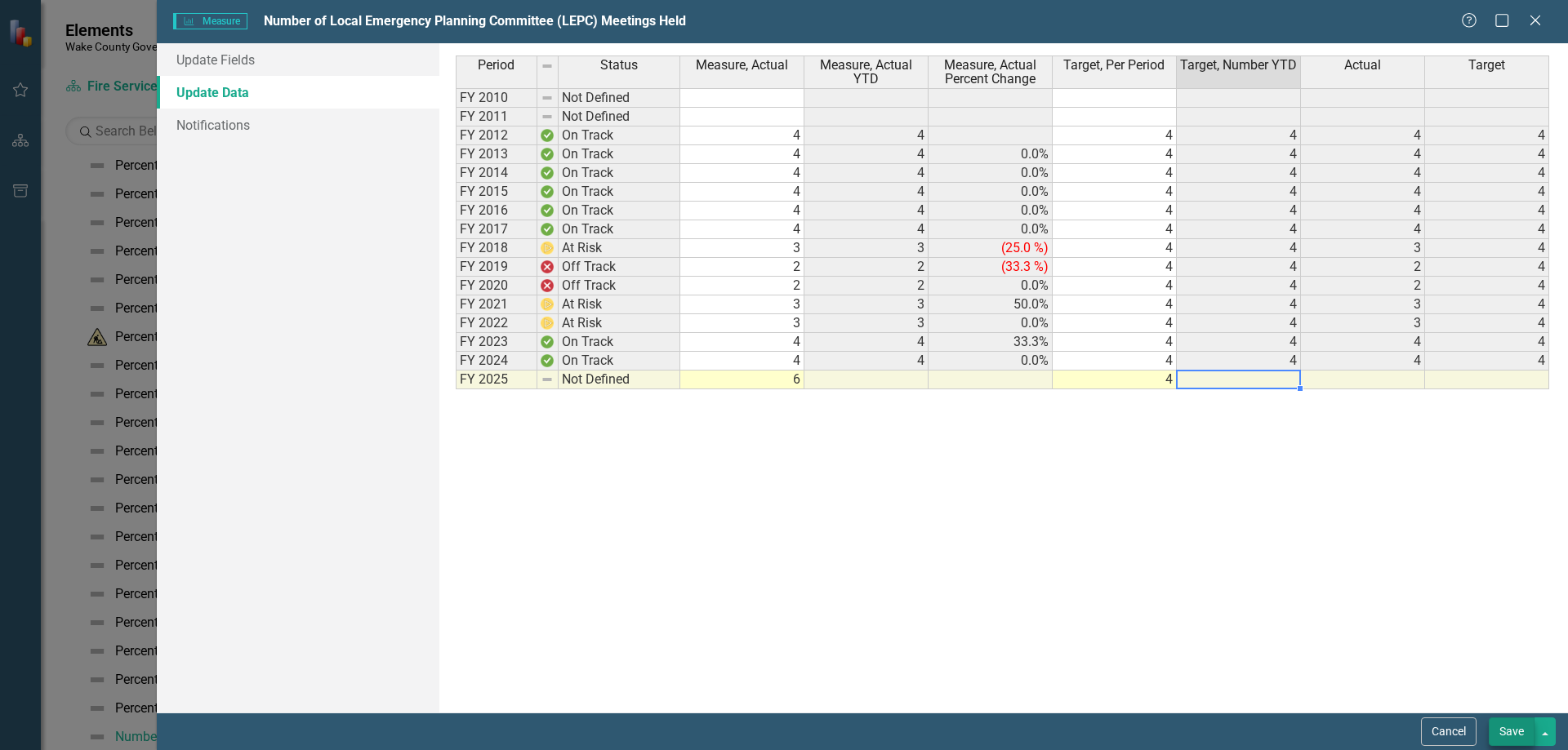
type textarea "44"
click at [1522, 734] on button "Save" at bounding box center [1511, 732] width 45 height 29
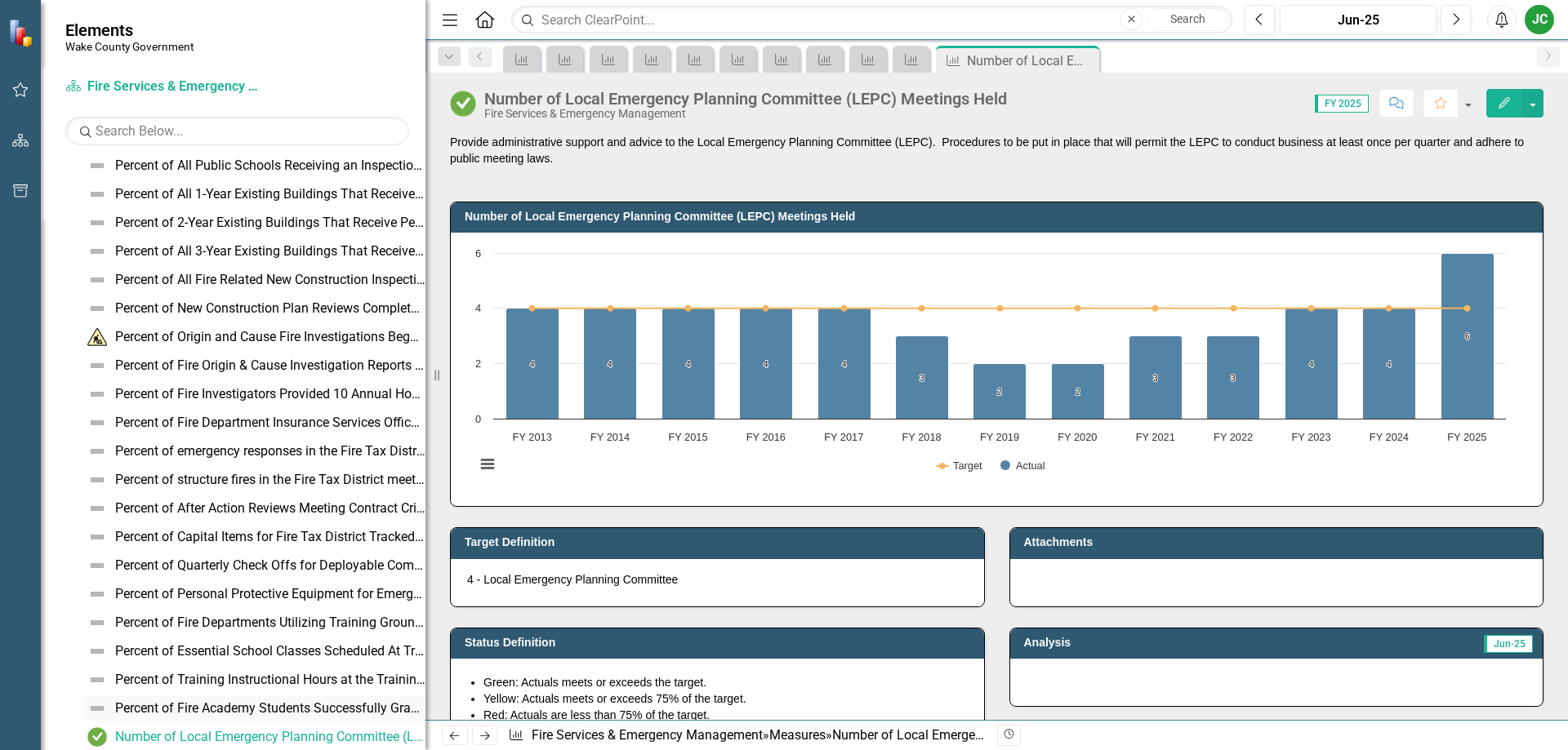
click at [262, 701] on link "Percent of Fire Academy Students Successfully Graduating from the Academy" at bounding box center [254, 708] width 342 height 26
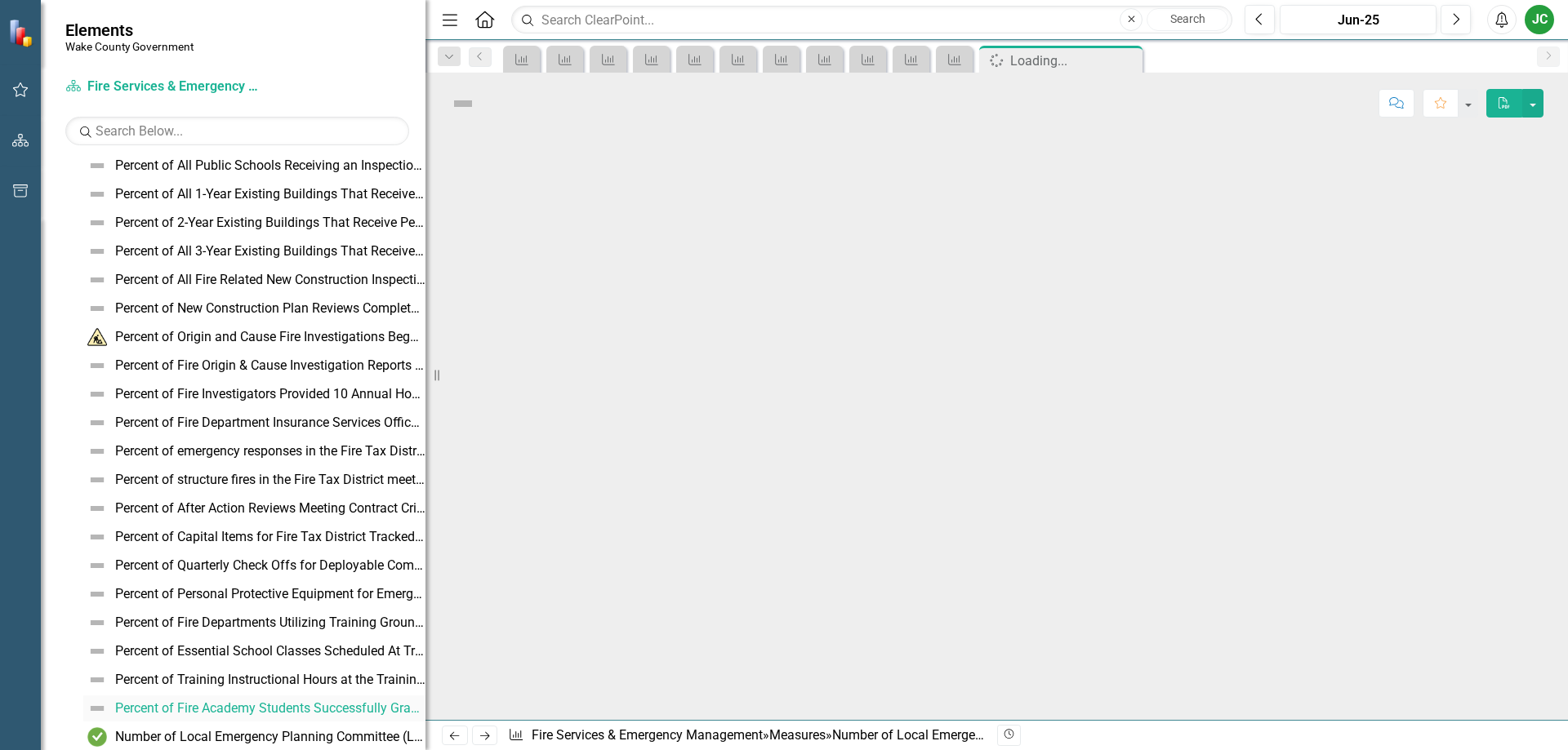
scroll to position [326, 0]
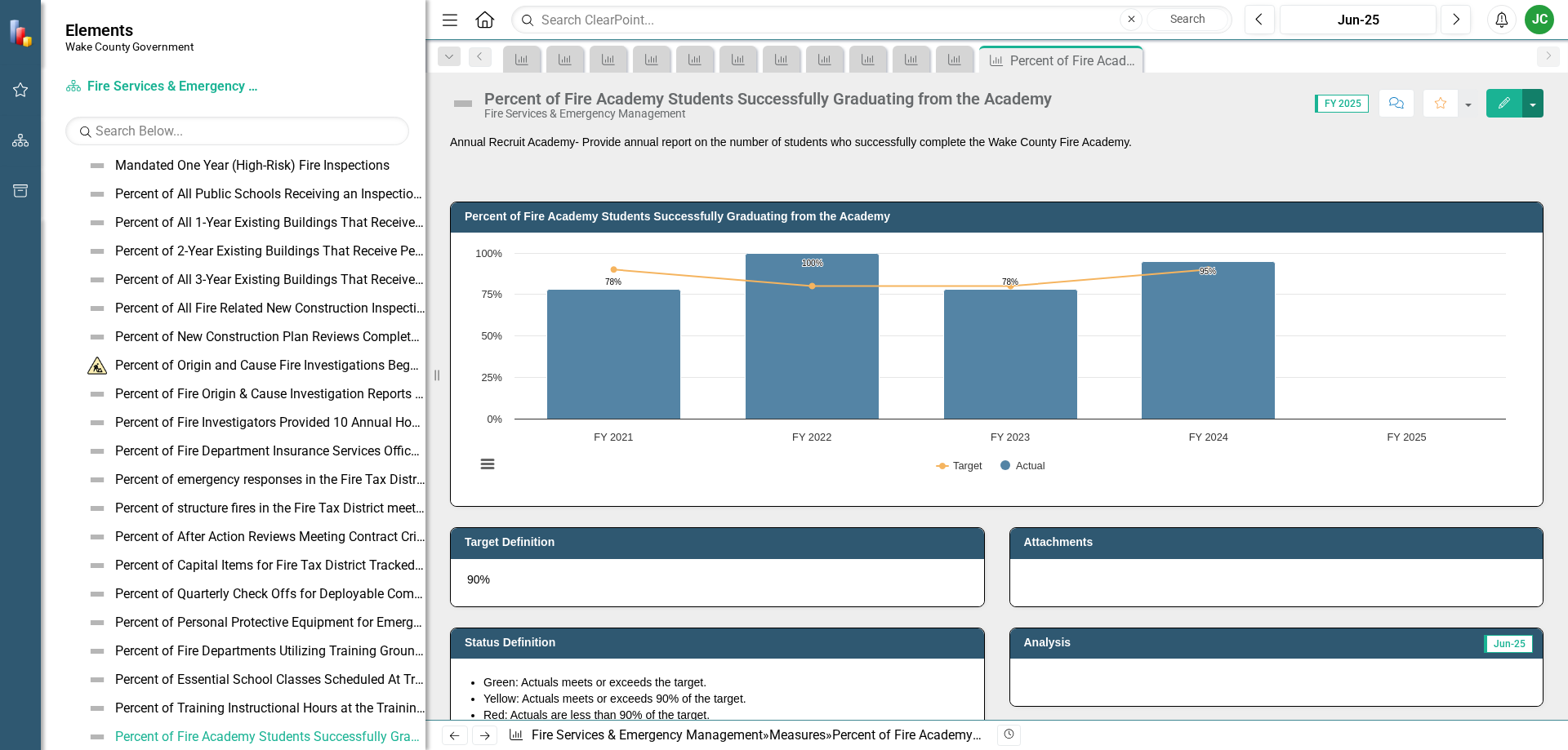
click at [1533, 99] on button "button" at bounding box center [1532, 103] width 21 height 29
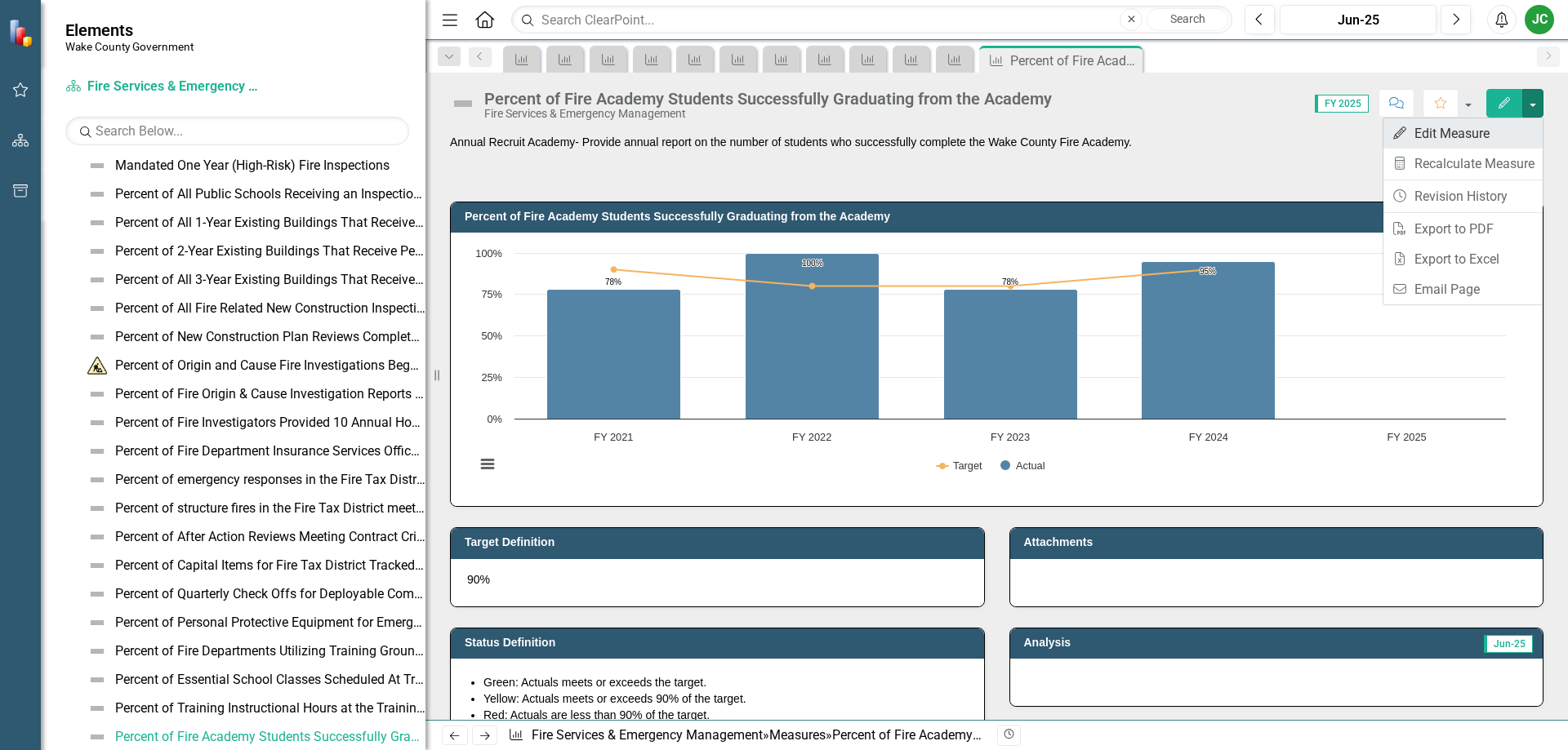
click at [1443, 139] on link "Edit Edit Measure" at bounding box center [1463, 133] width 159 height 30
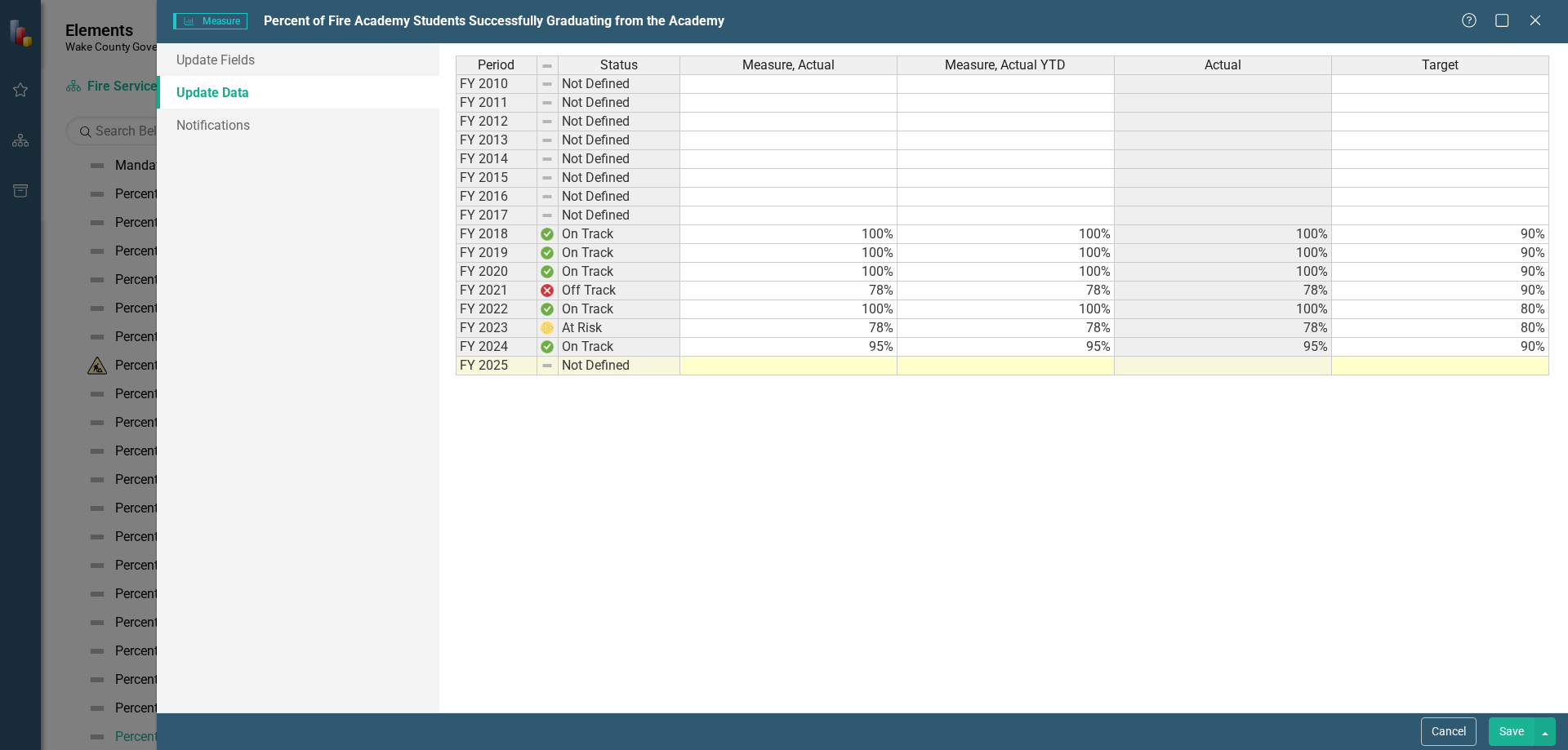
scroll to position [0, 0]
click at [858, 369] on td at bounding box center [788, 366] width 217 height 18
type textarea "83"
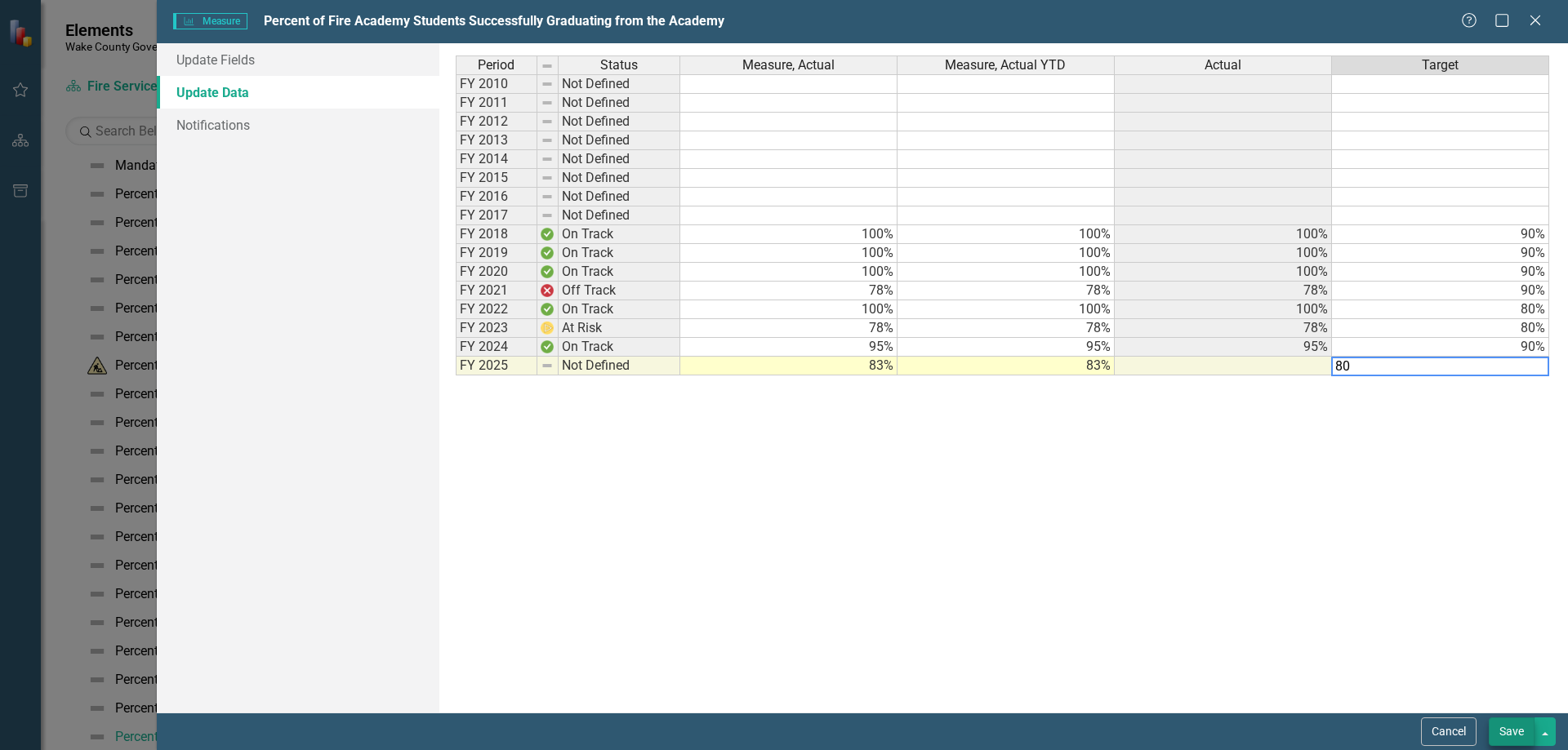
type textarea "80"
click at [1525, 727] on button "Save" at bounding box center [1511, 732] width 45 height 29
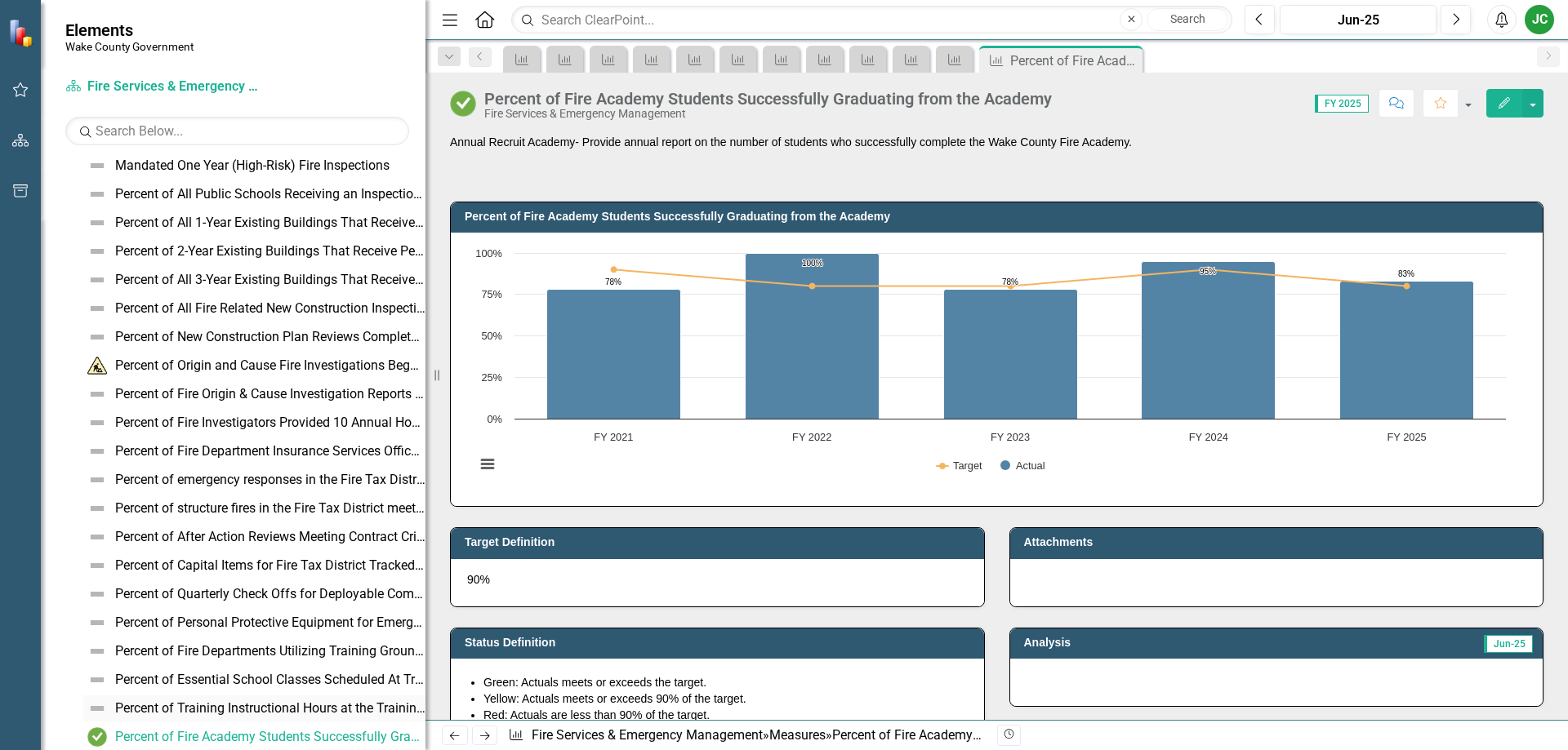
click at [280, 702] on div "Percent of Training Instructional Hours at the Training Grounds" at bounding box center [270, 709] width 311 height 15
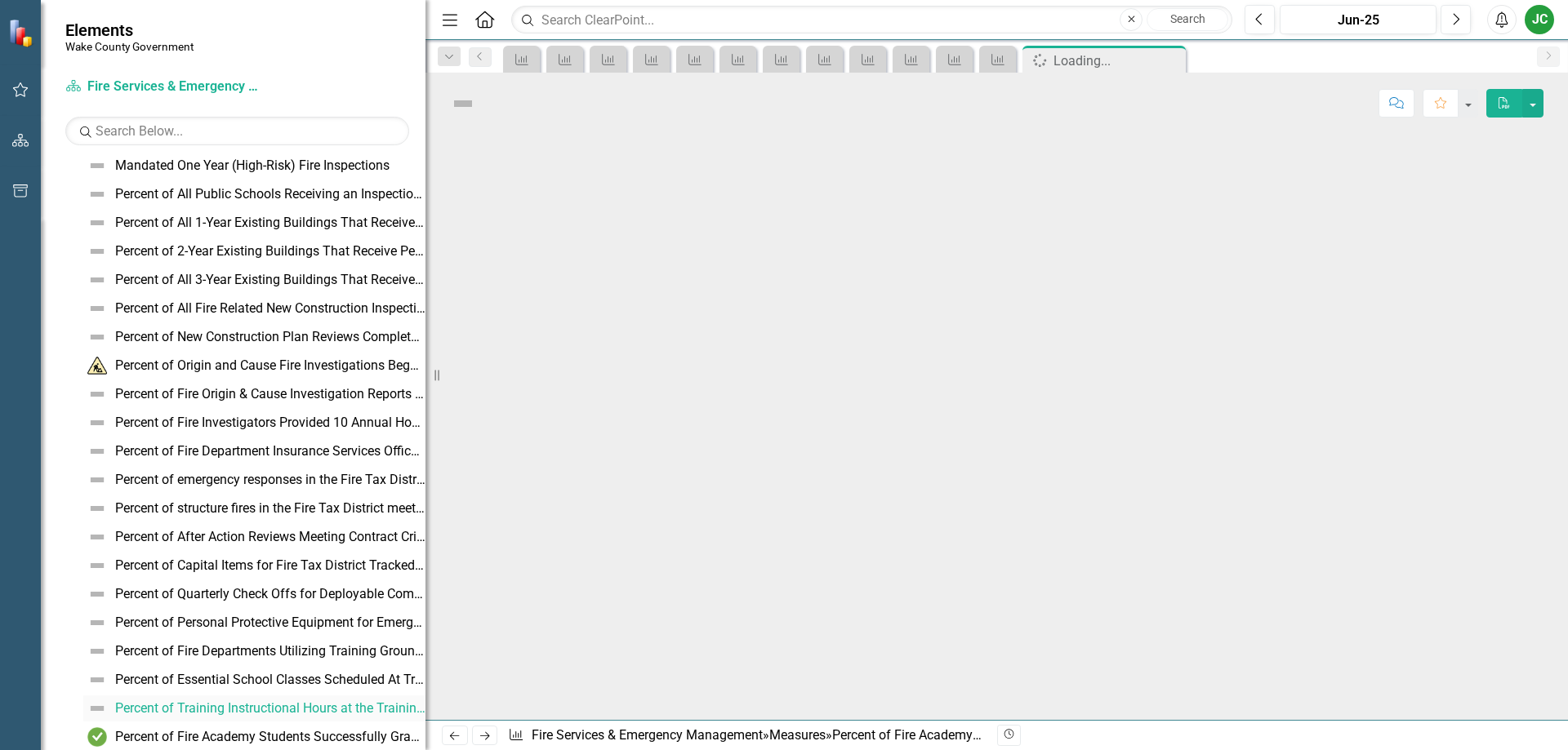
scroll to position [298, 0]
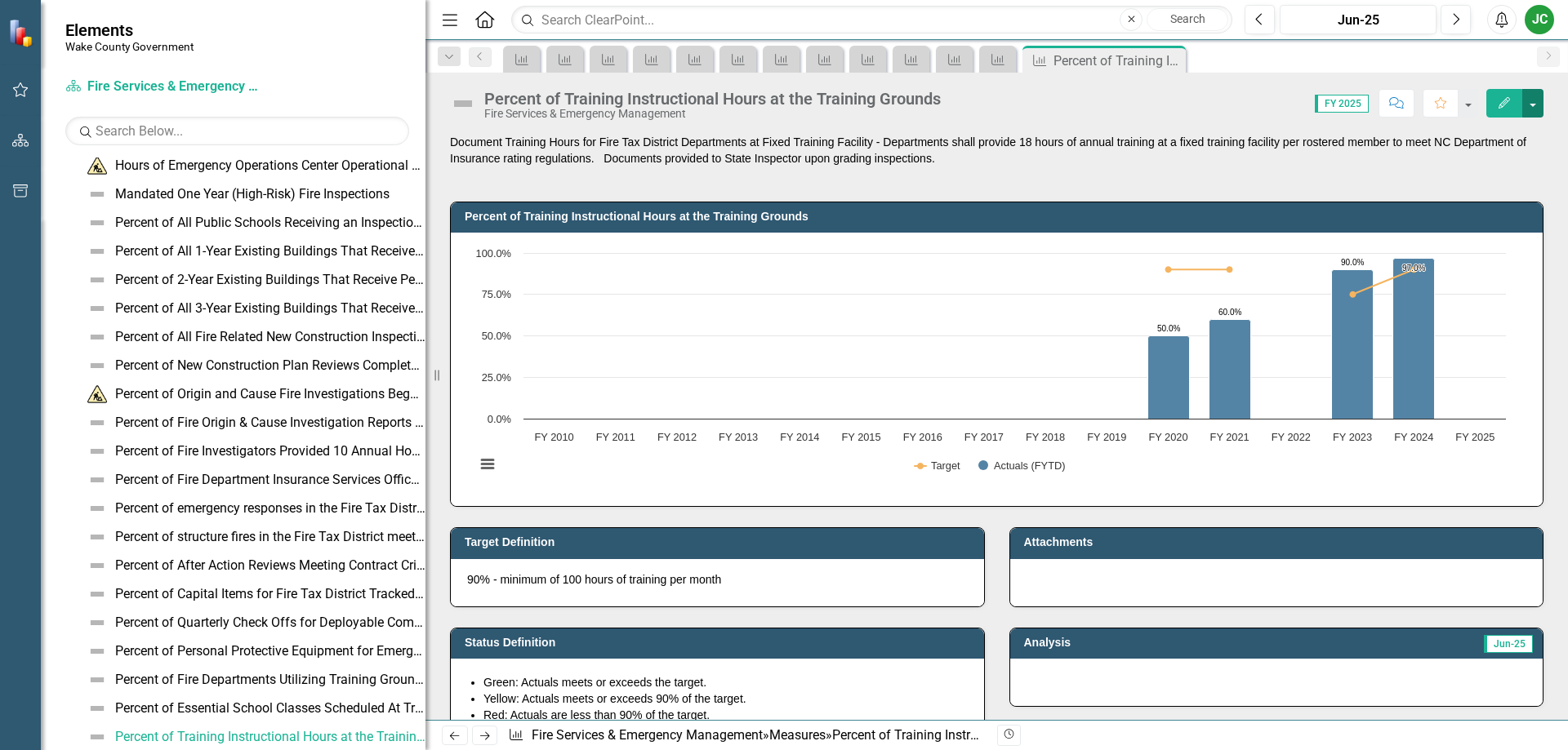
click at [1532, 102] on button "button" at bounding box center [1532, 103] width 21 height 29
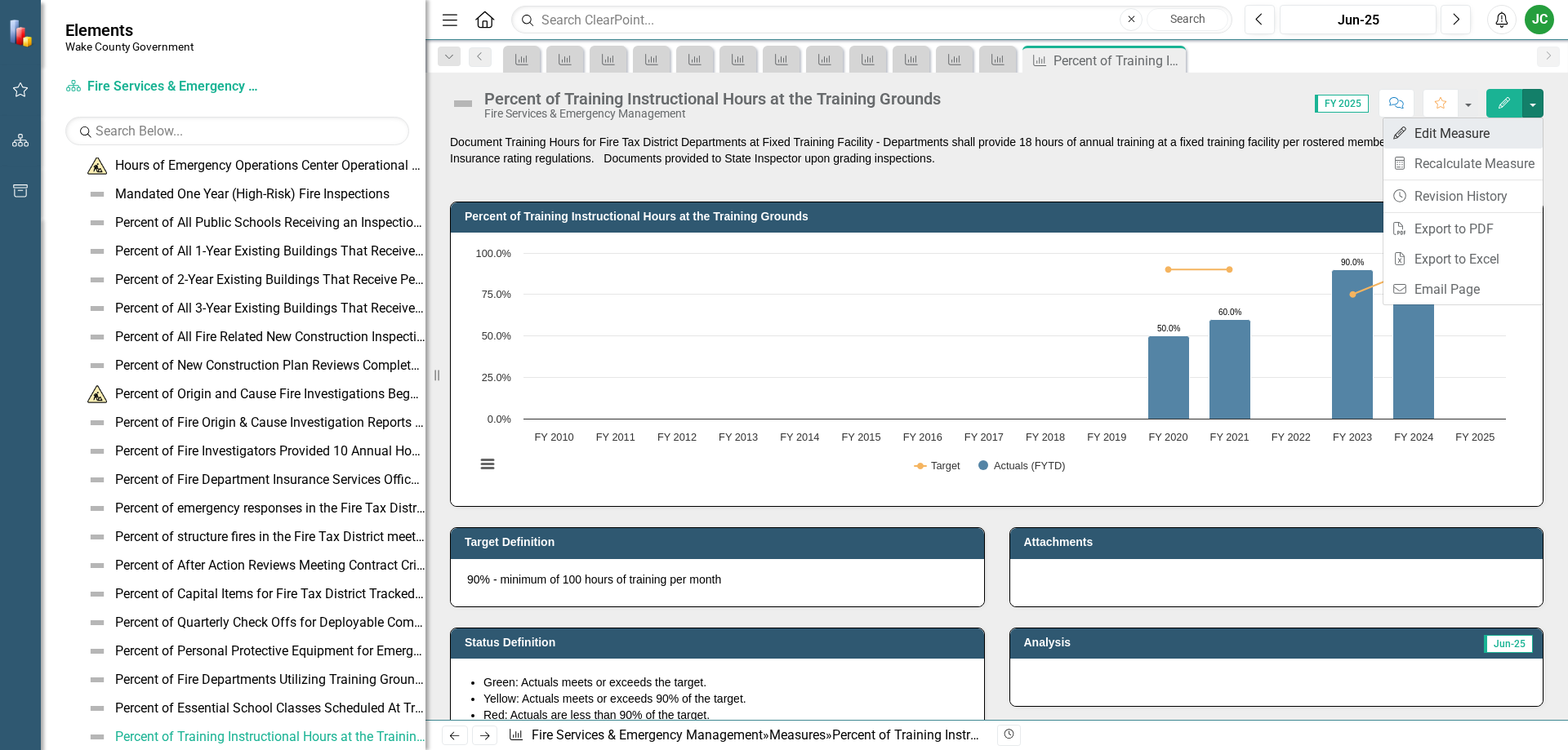
click at [1486, 131] on link "Edit Edit Measure" at bounding box center [1463, 133] width 159 height 30
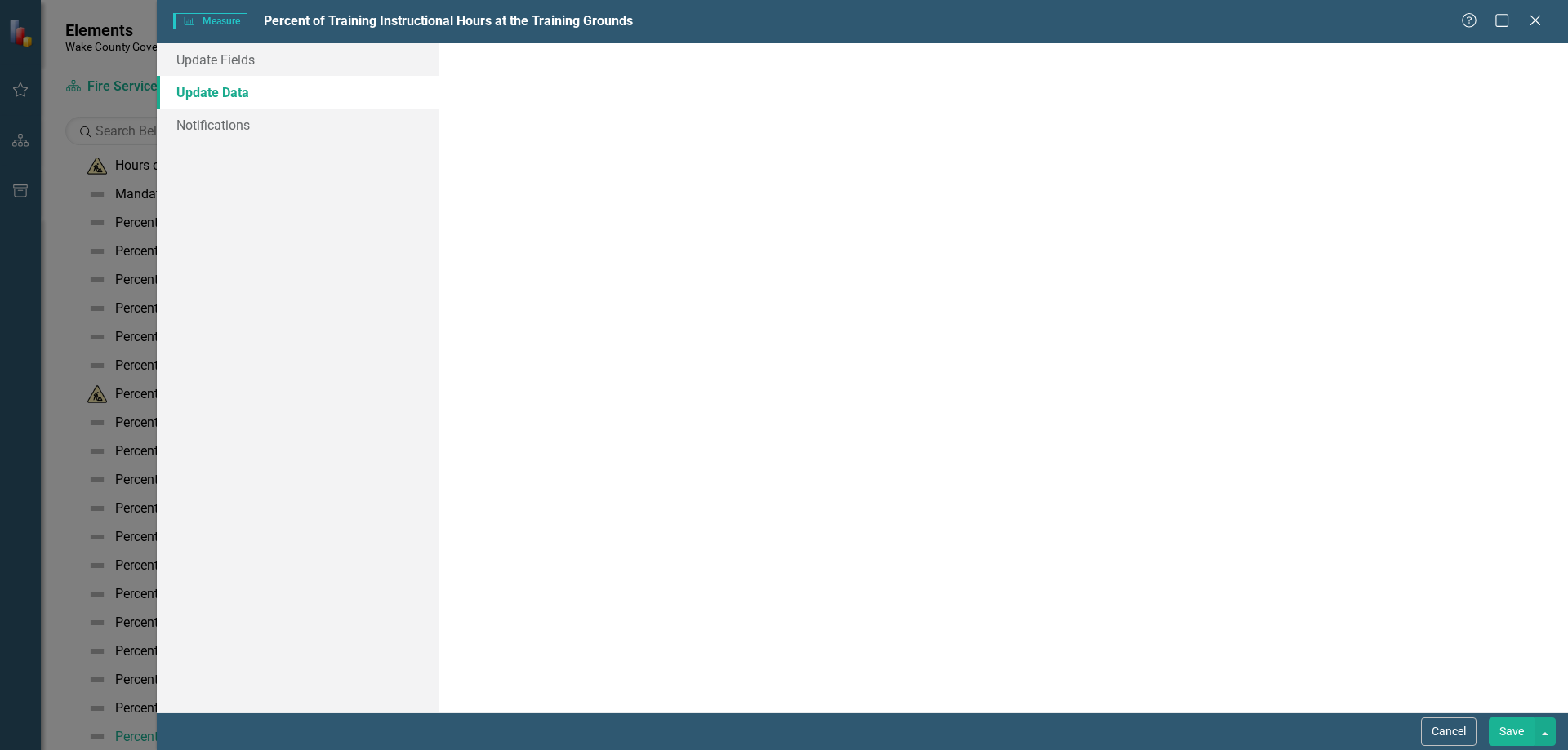
scroll to position [0, 0]
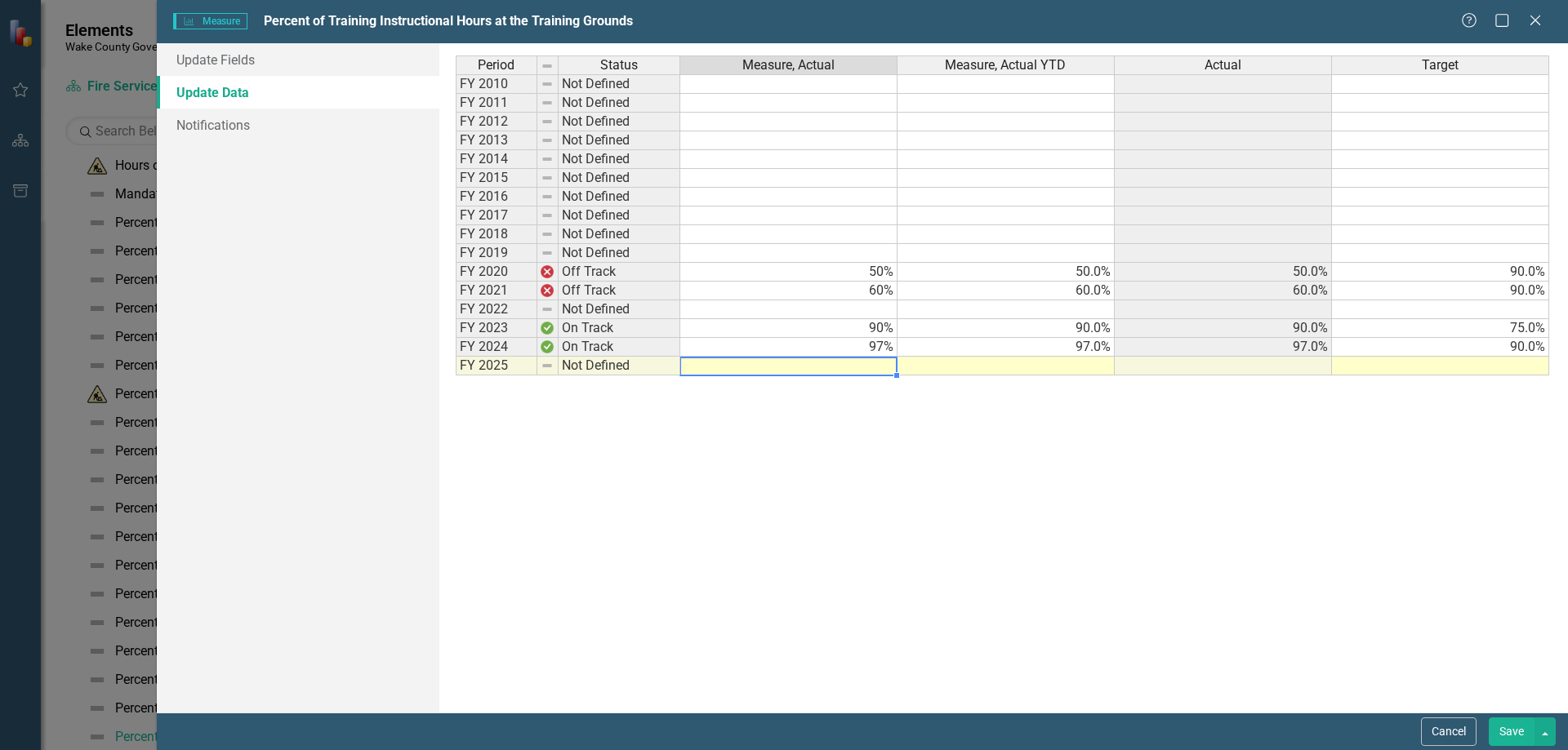
click at [808, 372] on td at bounding box center [788, 366] width 217 height 18
type textarea "100"
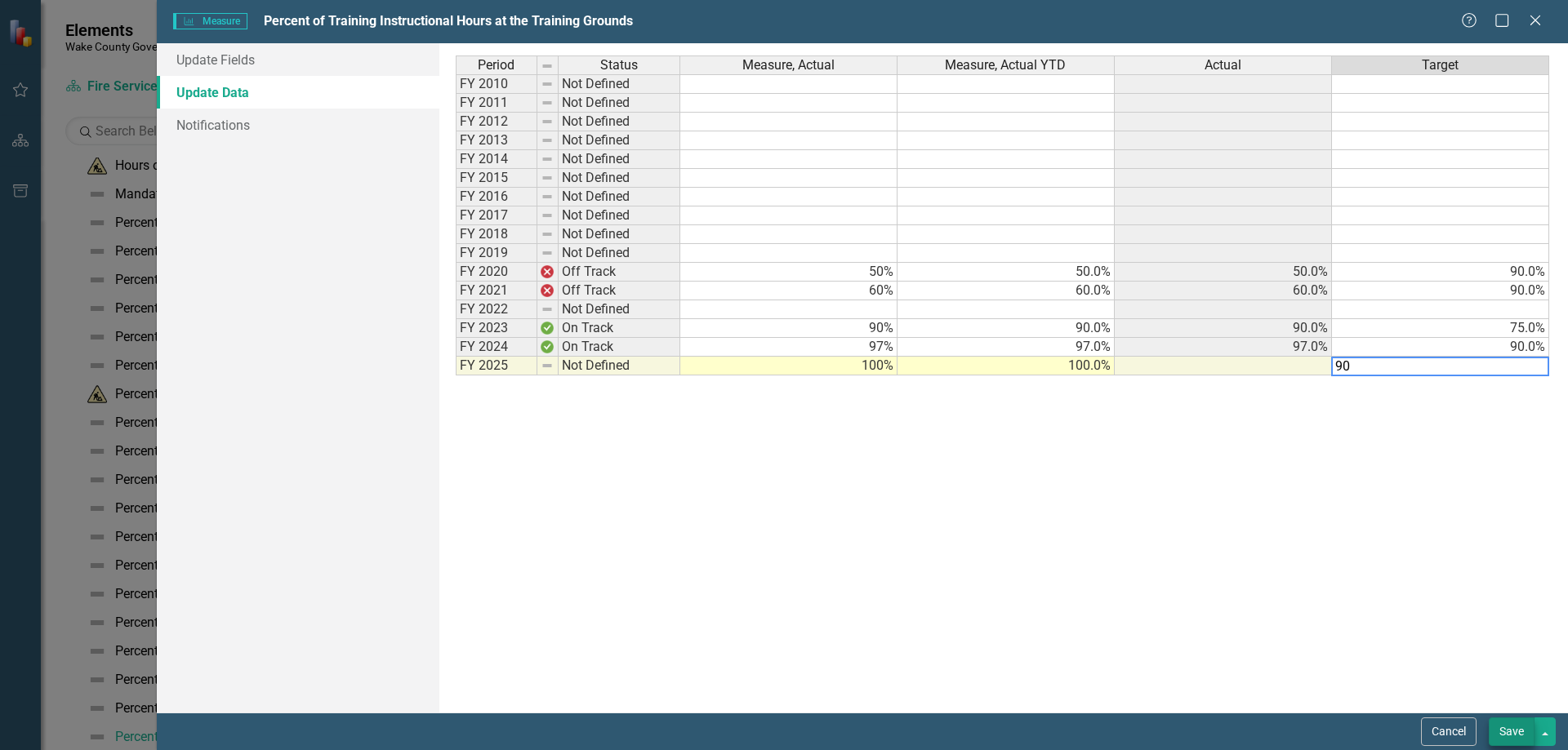
type textarea "90"
click at [1497, 739] on button "Save" at bounding box center [1511, 732] width 45 height 29
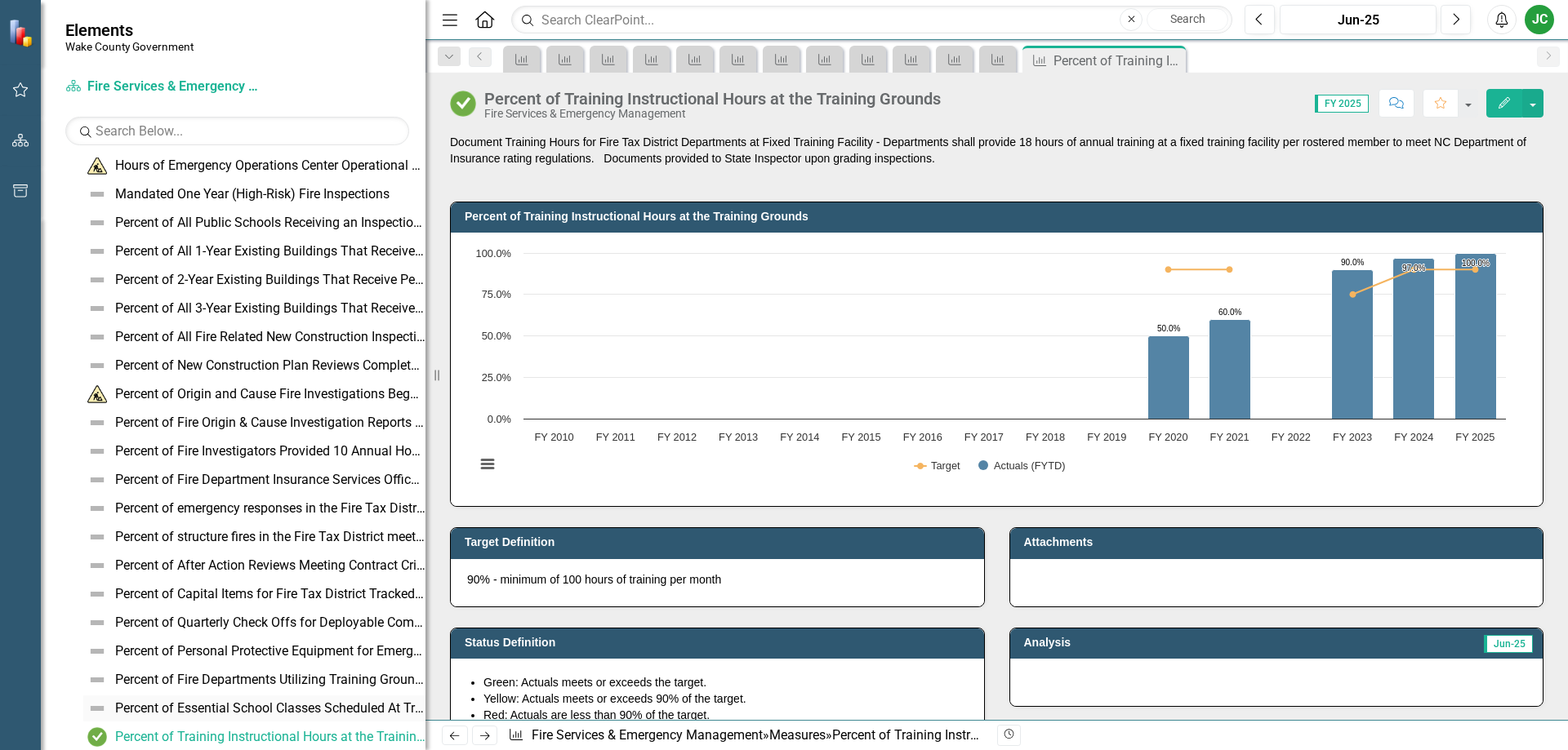
click at [309, 699] on link "Percent of Essential School Classes Scheduled At Training Grounds" at bounding box center [254, 708] width 342 height 26
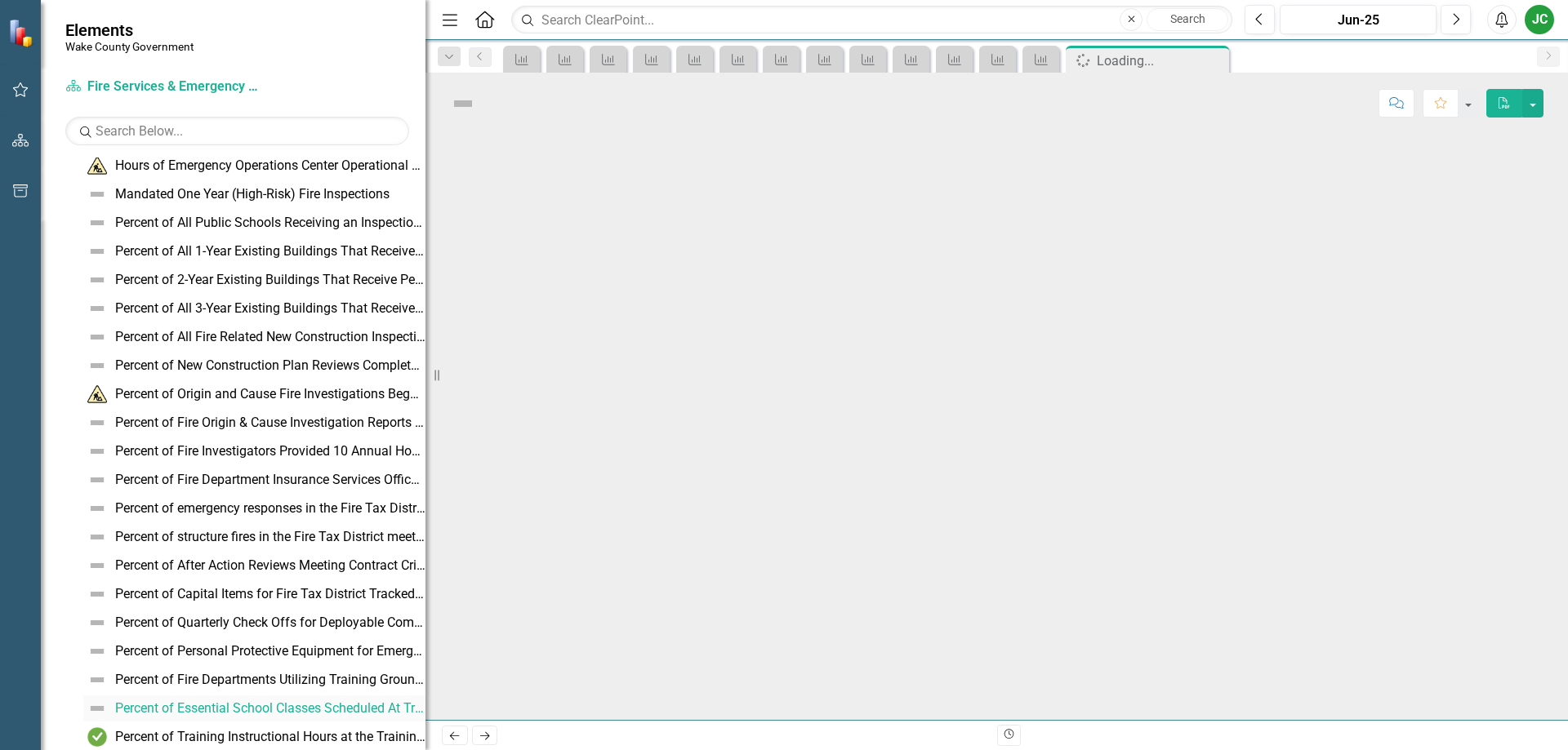
scroll to position [269, 0]
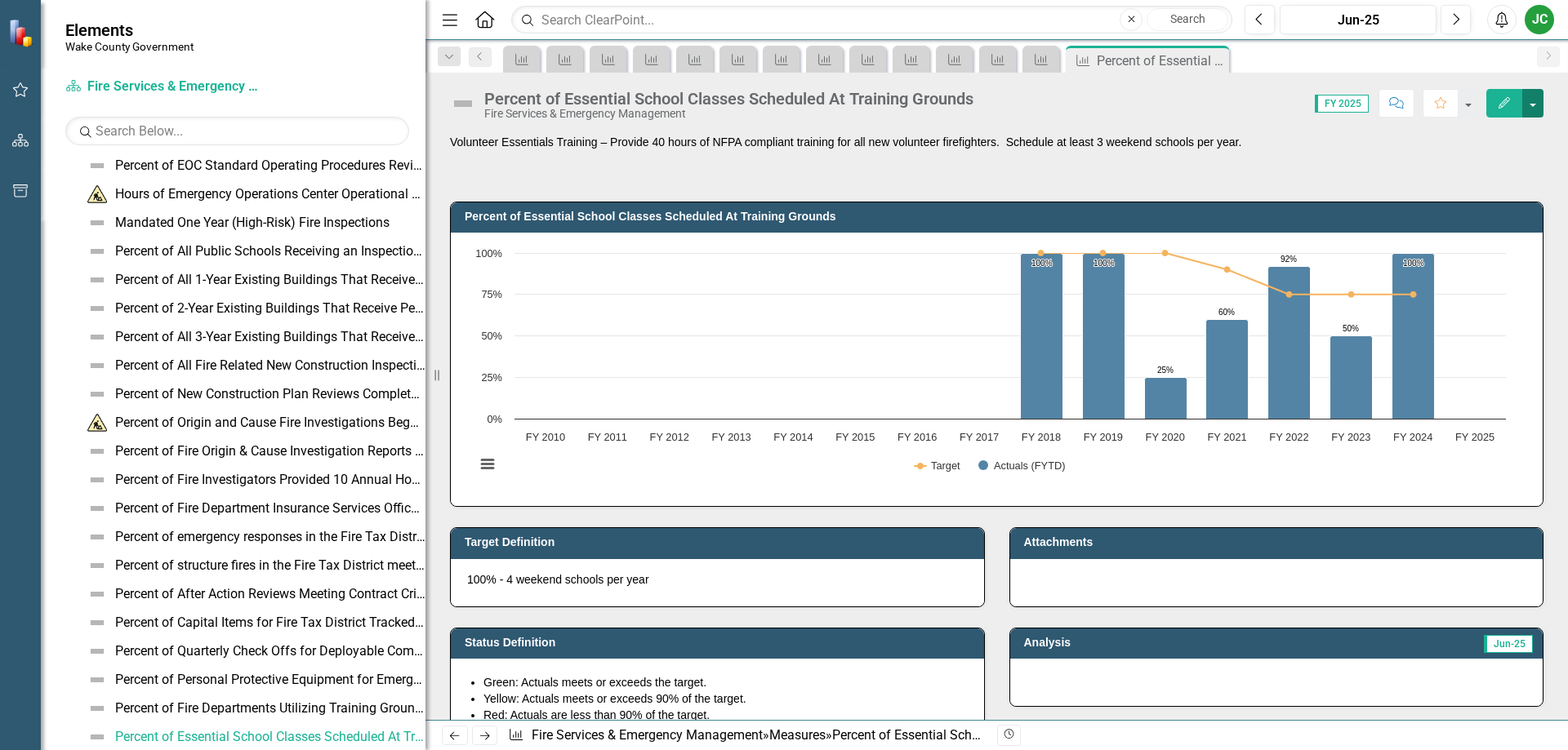
click at [1531, 99] on button "button" at bounding box center [1532, 103] width 21 height 29
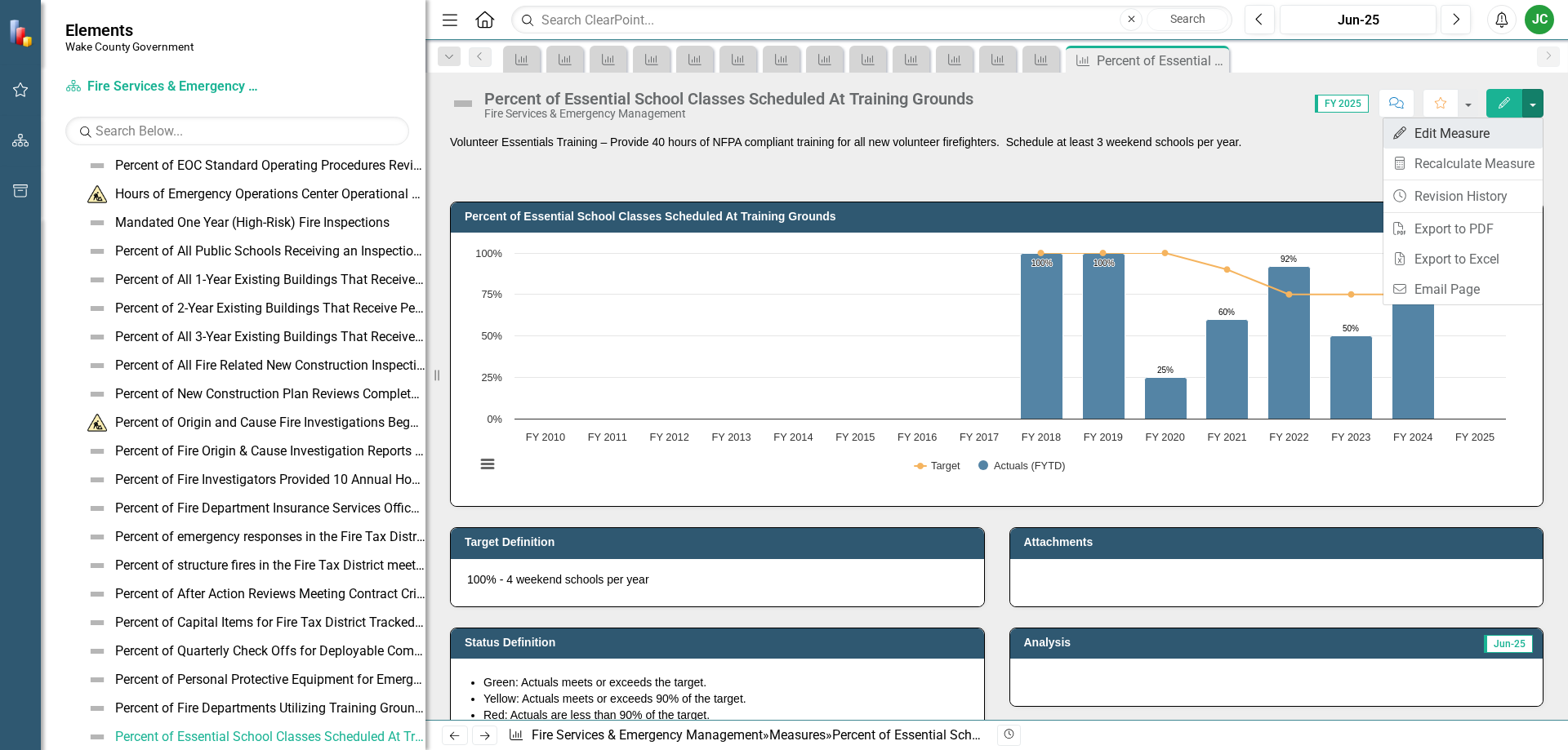
click at [1482, 132] on link "Edit Edit Measure" at bounding box center [1463, 133] width 159 height 30
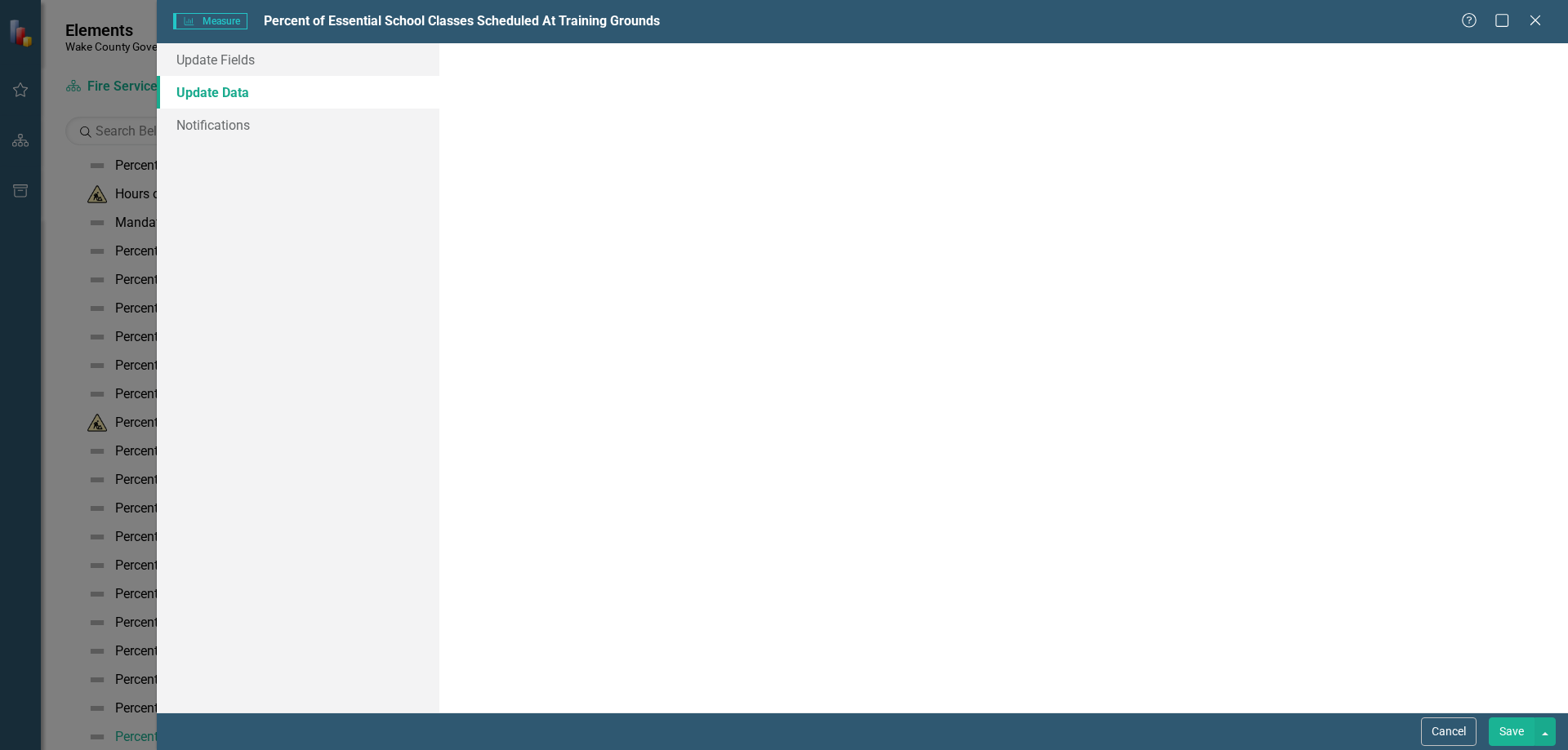
scroll to position [0, 0]
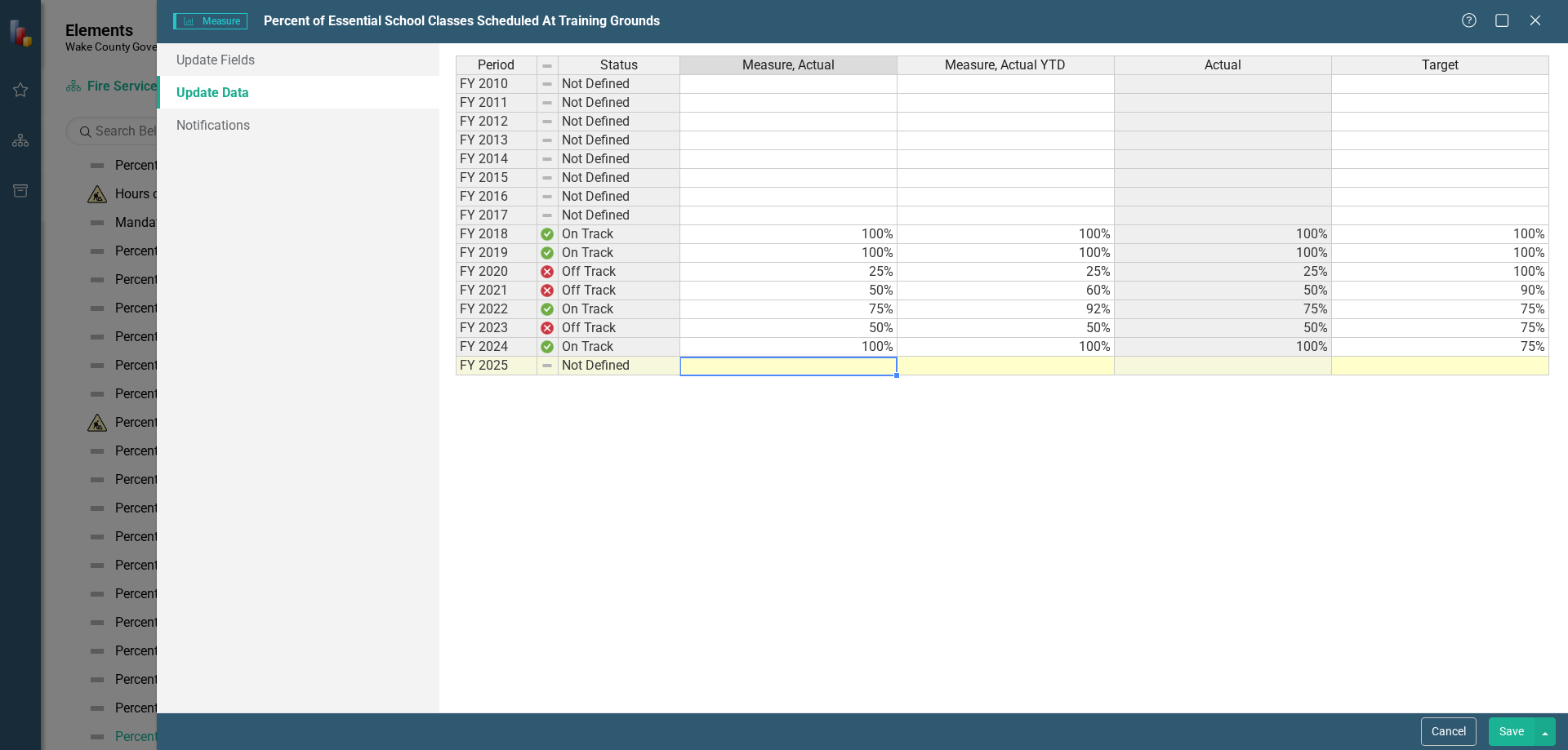
click at [860, 368] on td at bounding box center [788, 366] width 217 height 18
type textarea "100"
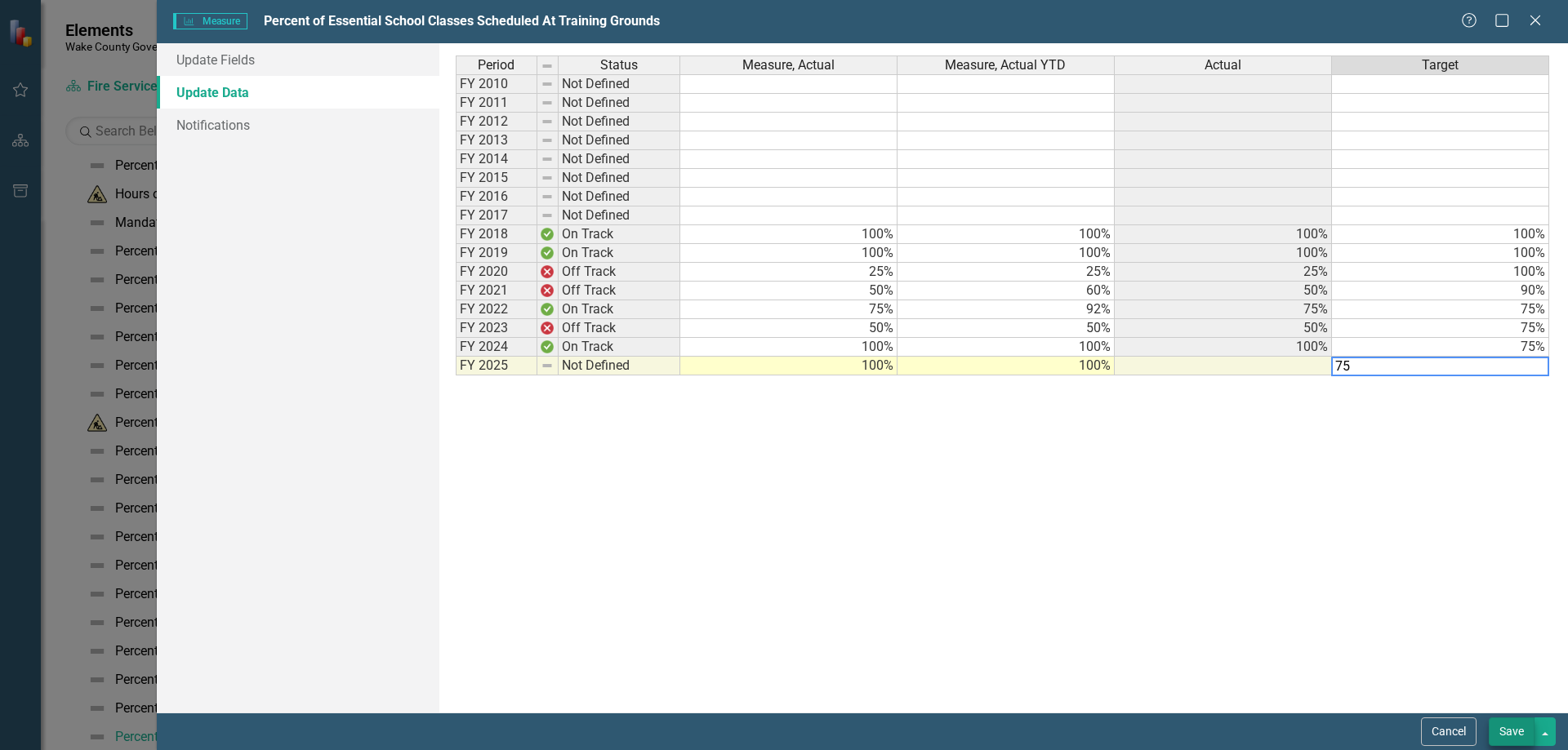
type textarea "75"
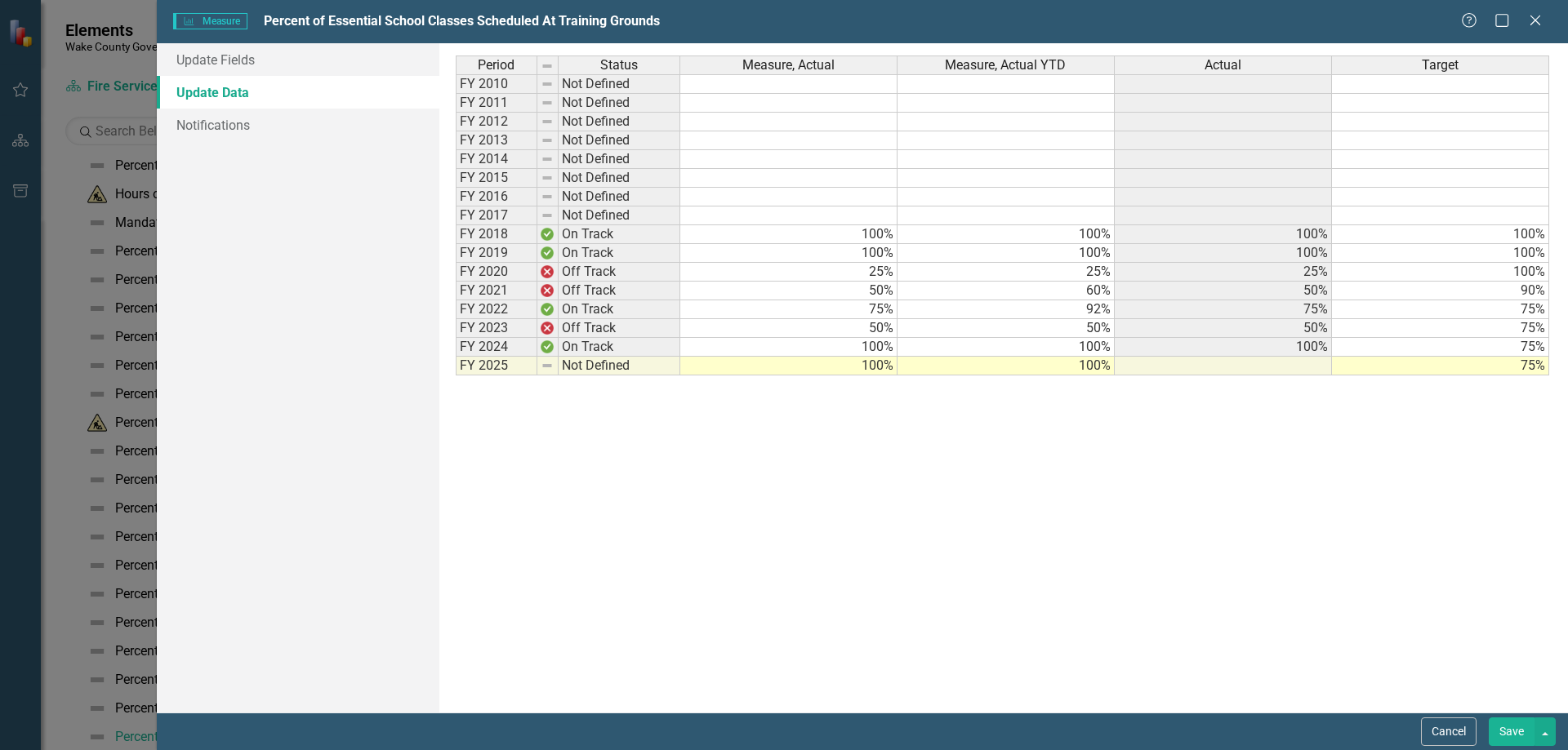
click at [1512, 733] on button "Save" at bounding box center [1511, 732] width 45 height 29
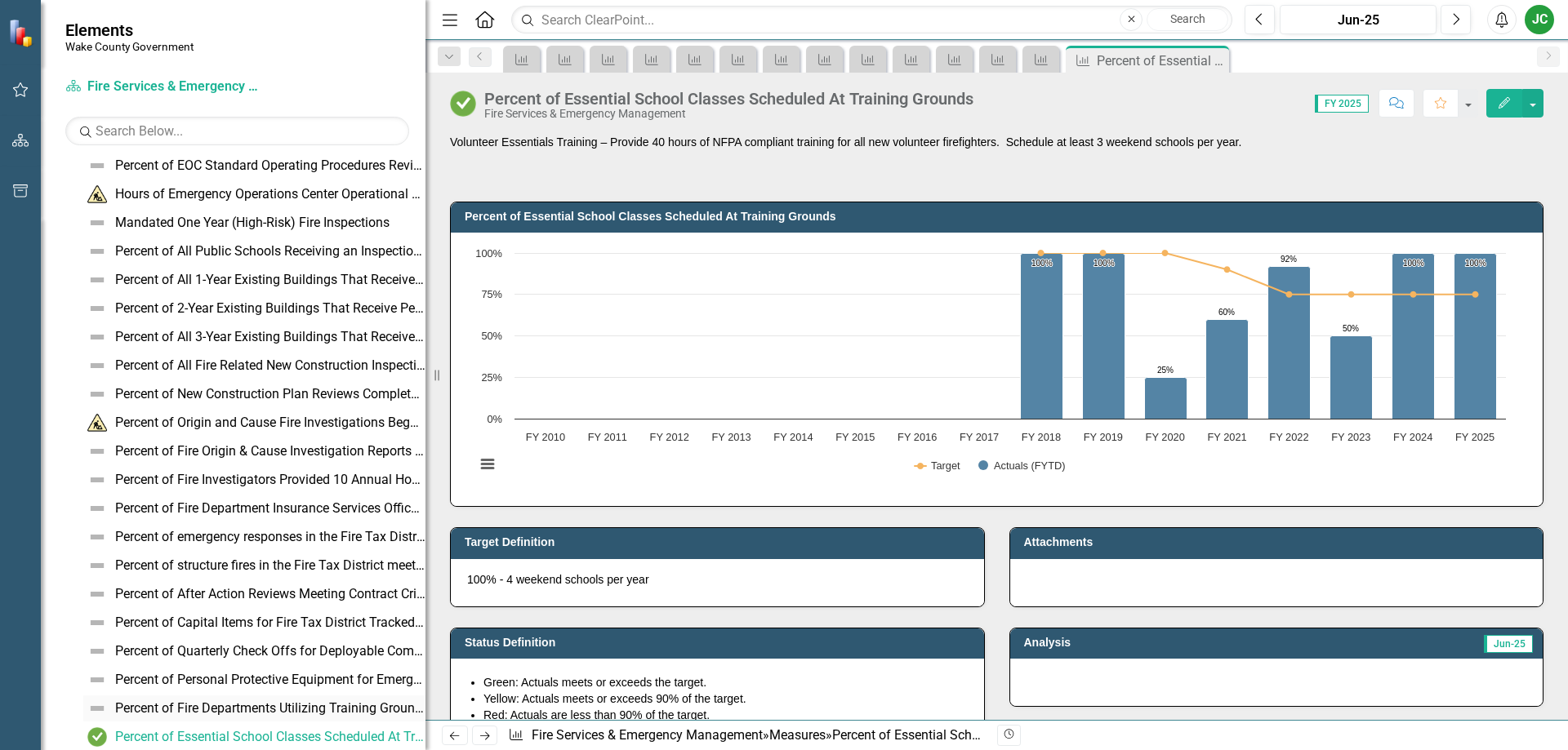
click at [188, 703] on div "Percent of Fire Departments Utilizing Training Grounds" at bounding box center [270, 709] width 311 height 15
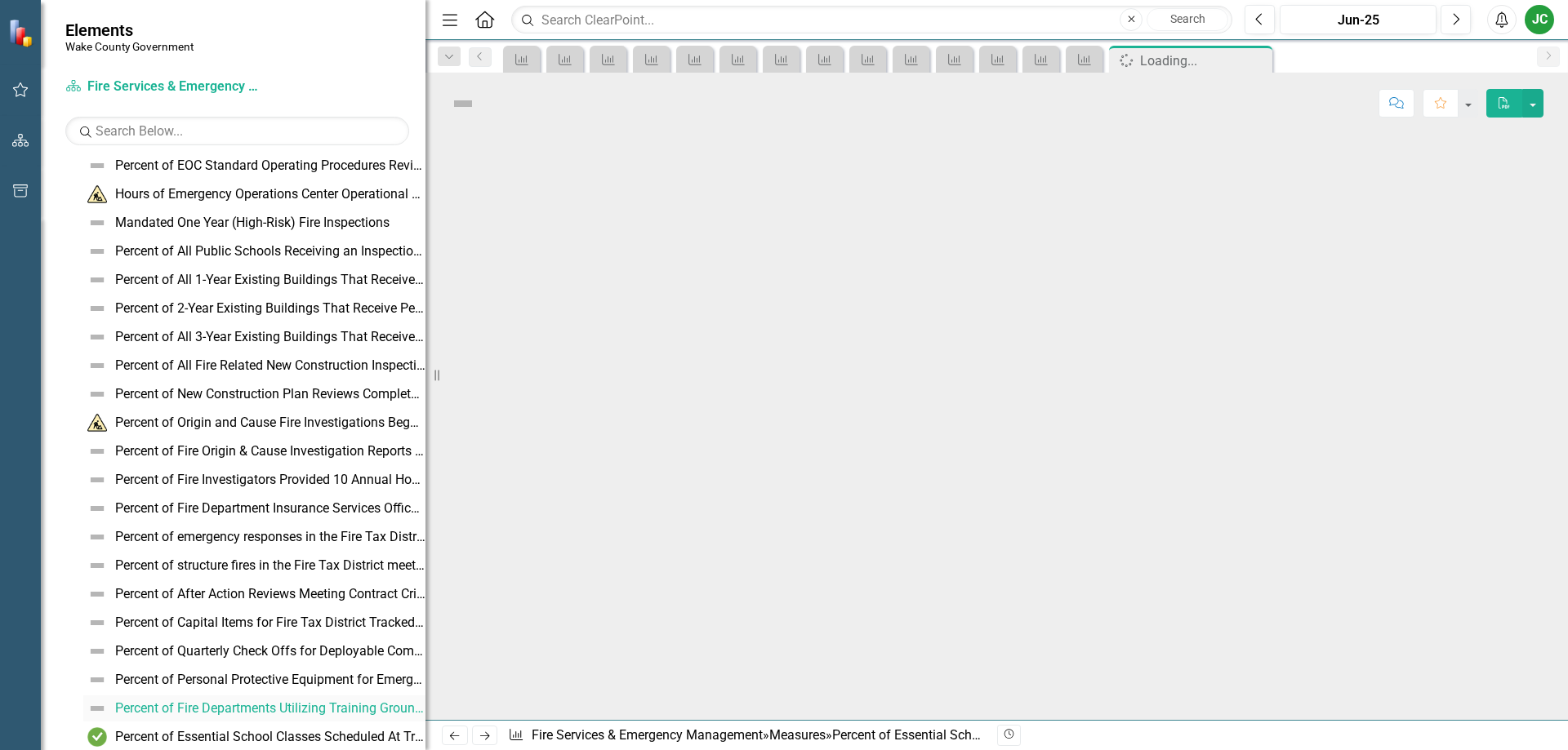
scroll to position [241, 0]
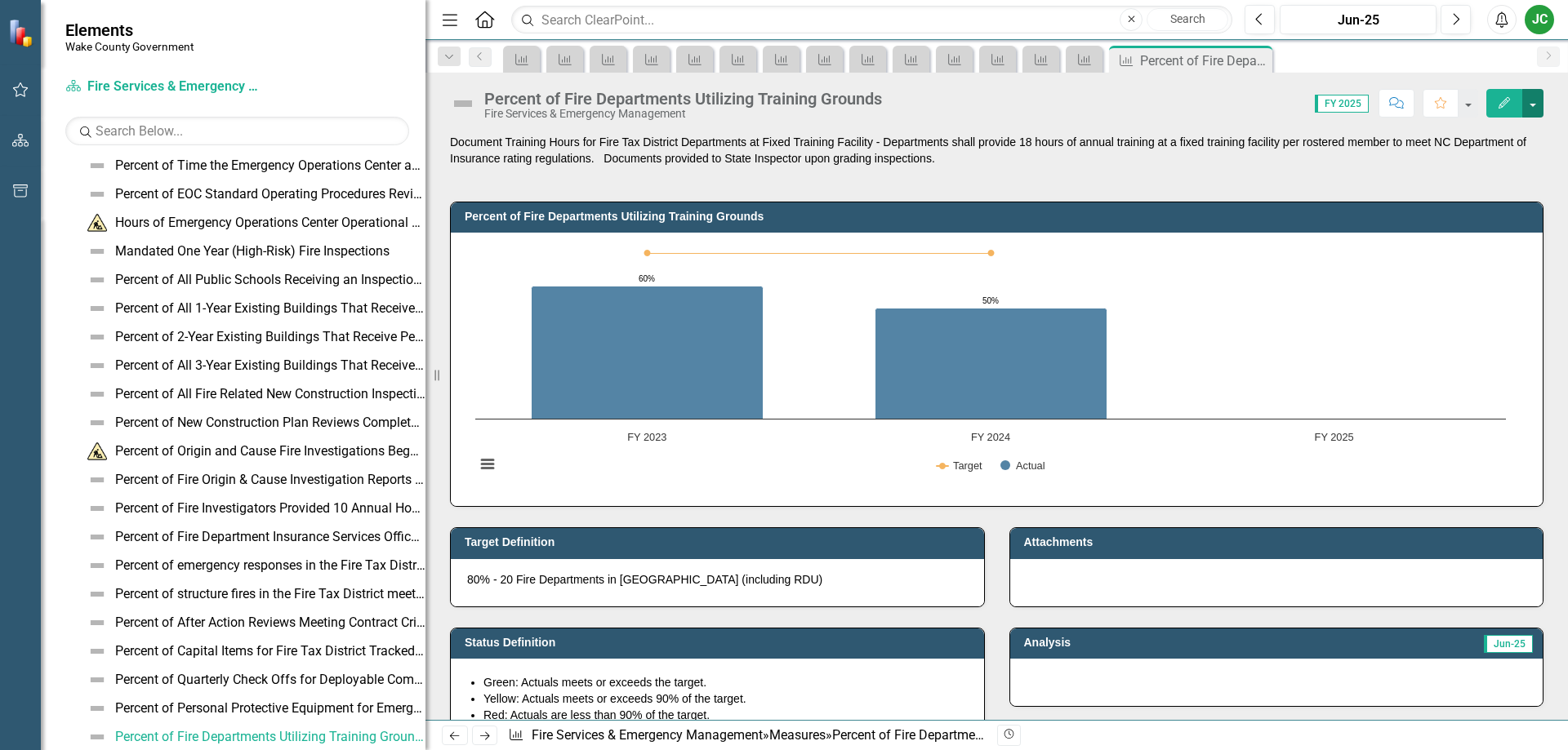
click at [1534, 106] on button "button" at bounding box center [1532, 103] width 21 height 29
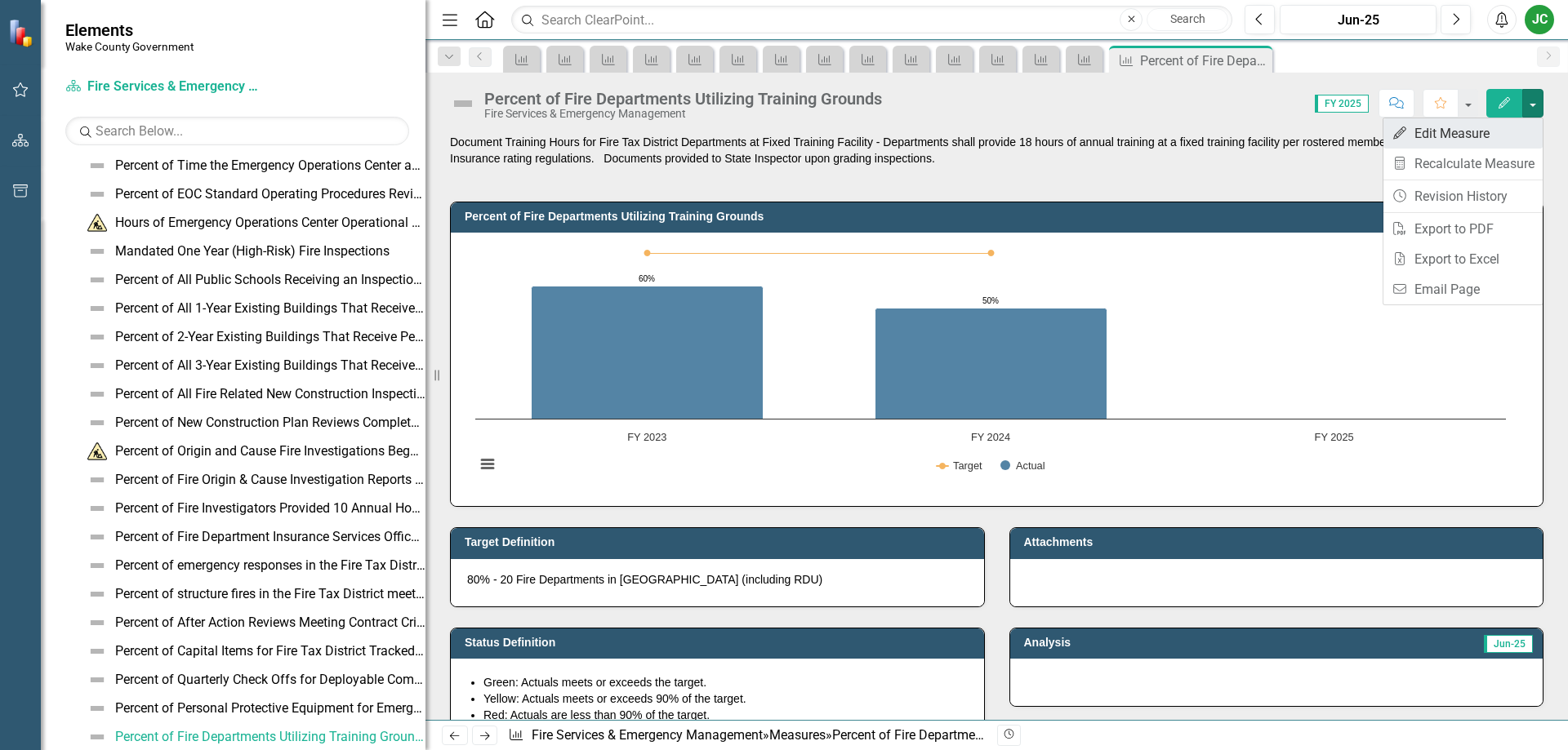
click at [1448, 141] on link "Edit Edit Measure" at bounding box center [1463, 133] width 159 height 30
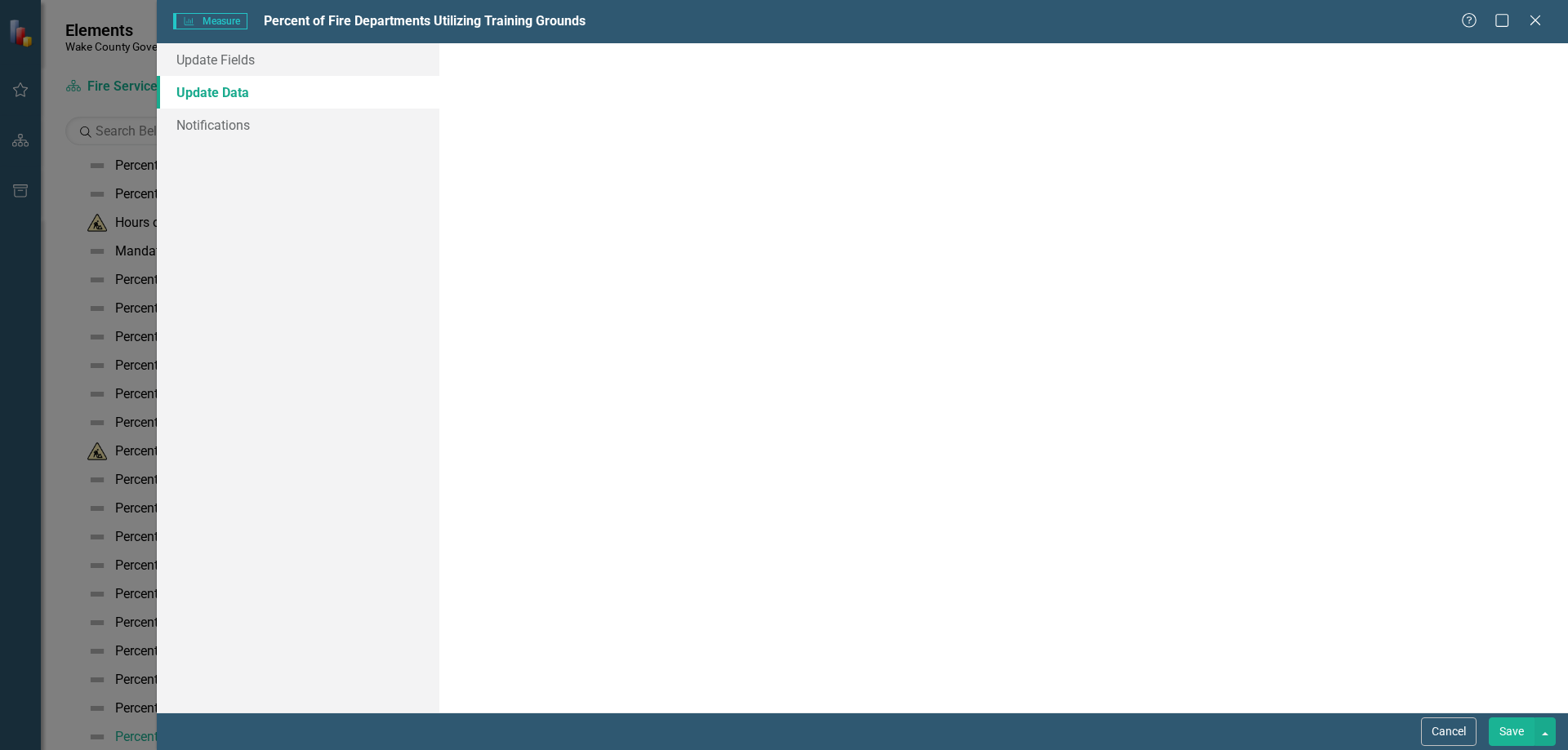
scroll to position [0, 0]
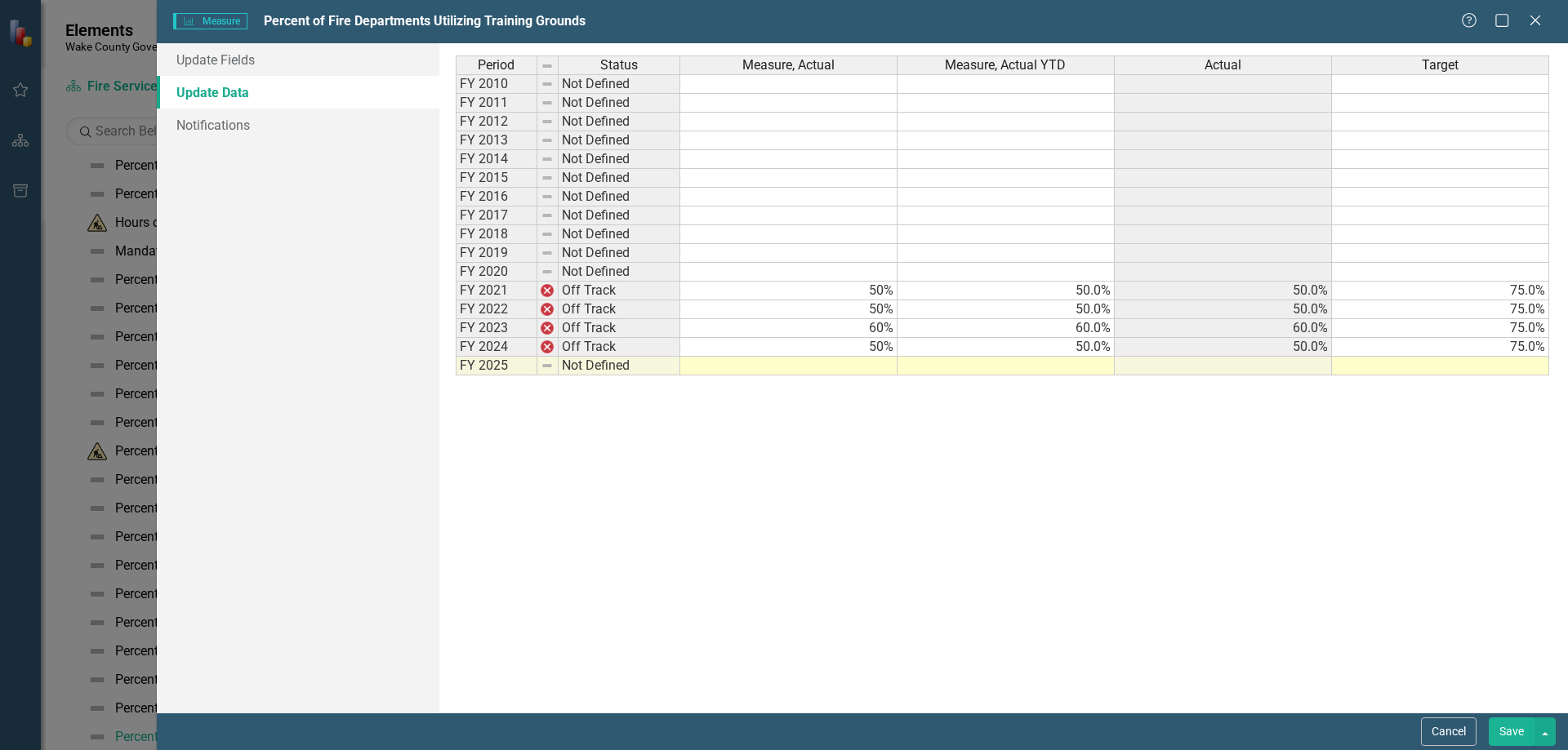
click at [854, 366] on td at bounding box center [788, 366] width 217 height 18
type textarea "55"
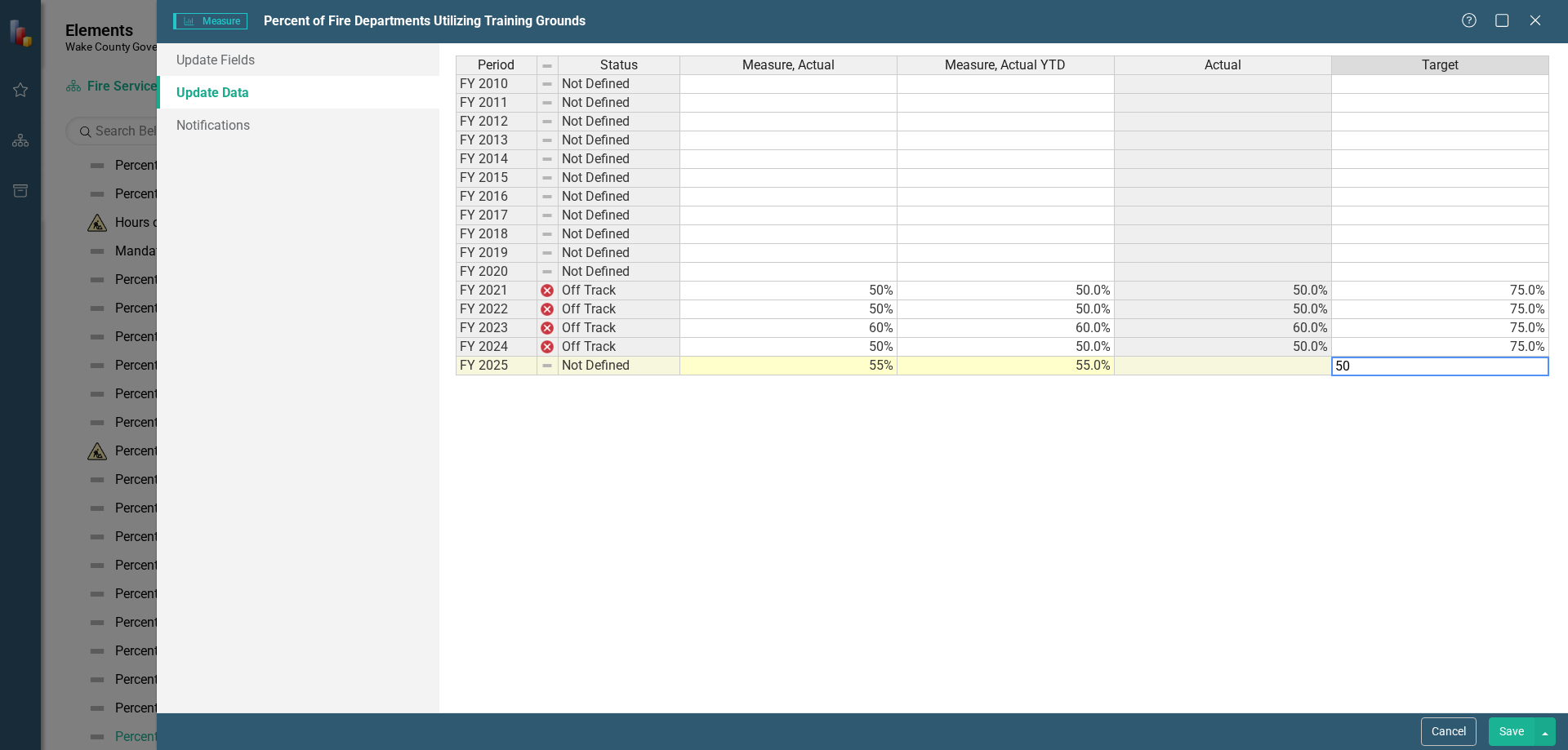
type textarea "50"
click at [1129, 494] on div "Period Status Measure, Actual Measure, Actual YTD Actual Target FY 2010 Not Def…" at bounding box center [1003, 378] width 1095 height 644
click at [1495, 727] on button "Save" at bounding box center [1511, 732] width 45 height 29
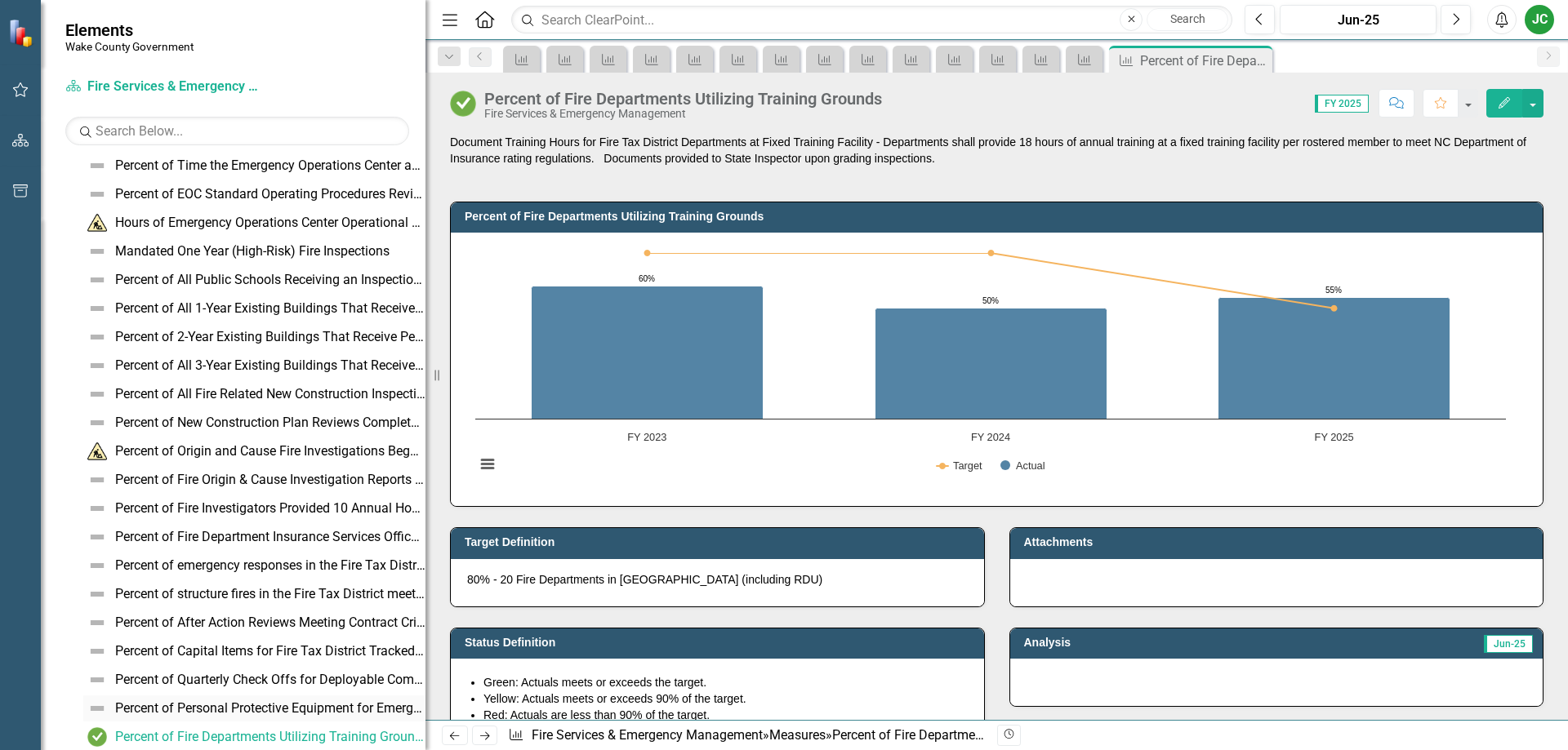
click at [233, 706] on div "Percent of Personal Protective Equipment for Emergency Responders and Health Ca…" at bounding box center [270, 709] width 311 height 15
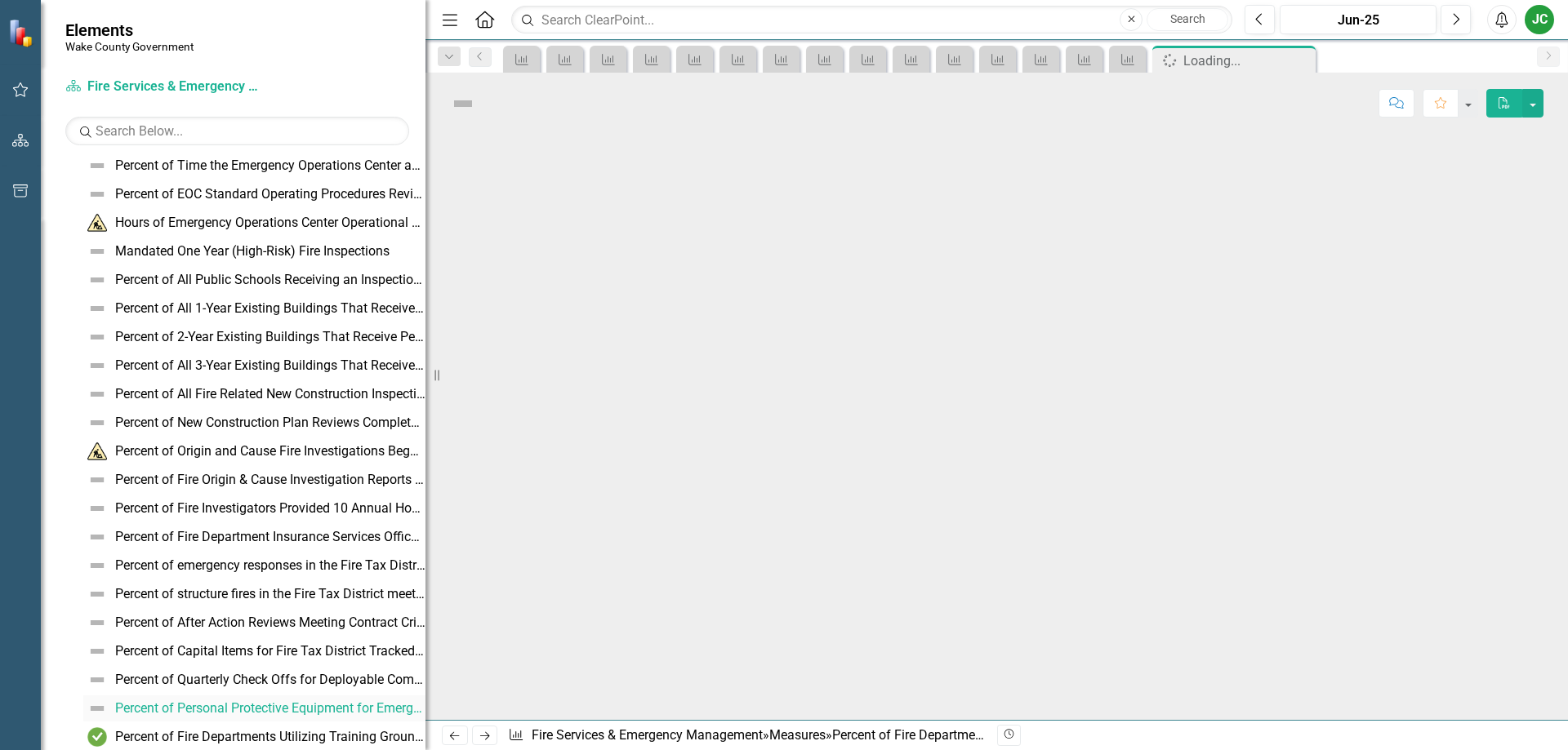
scroll to position [212, 0]
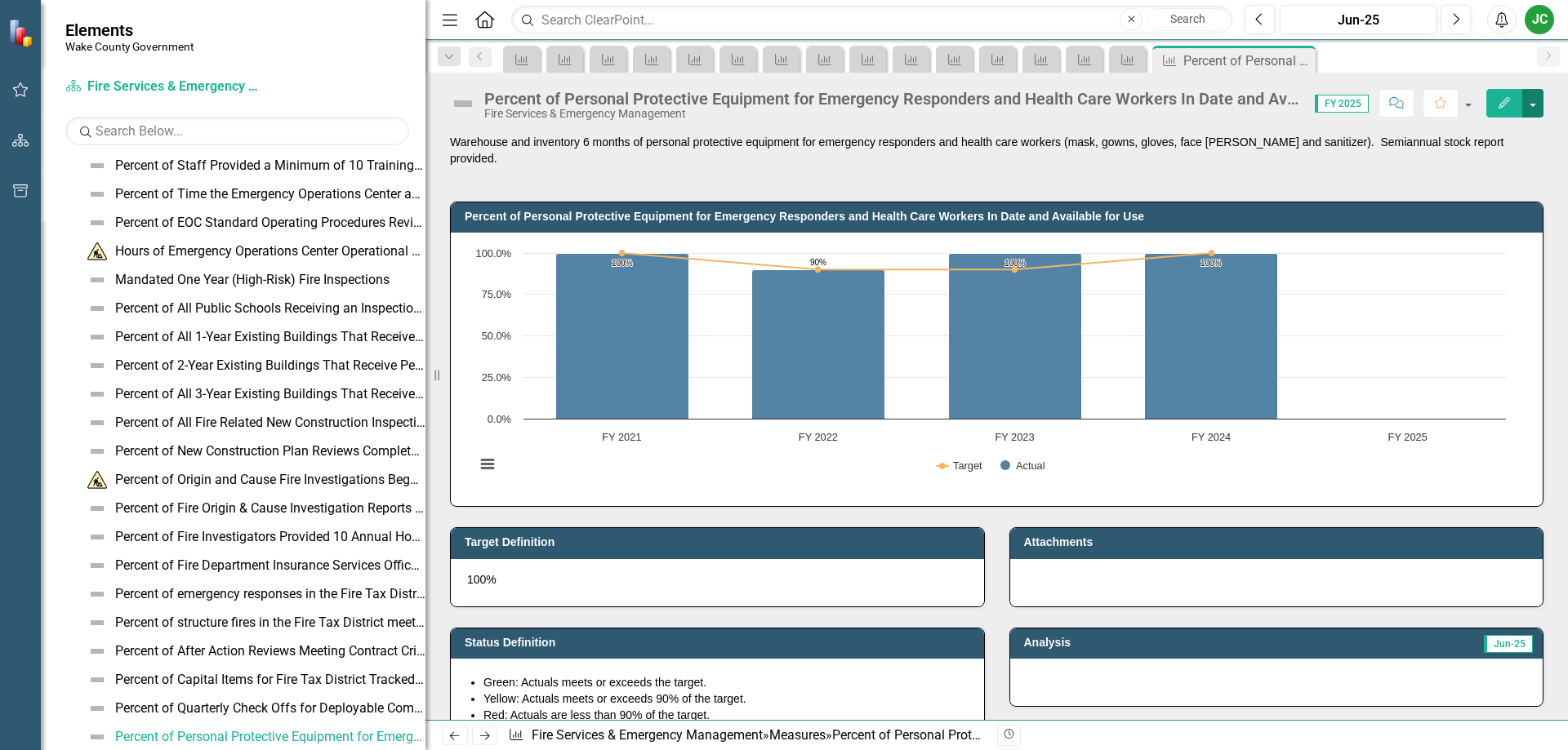
click at [1533, 104] on button "button" at bounding box center [1532, 103] width 21 height 29
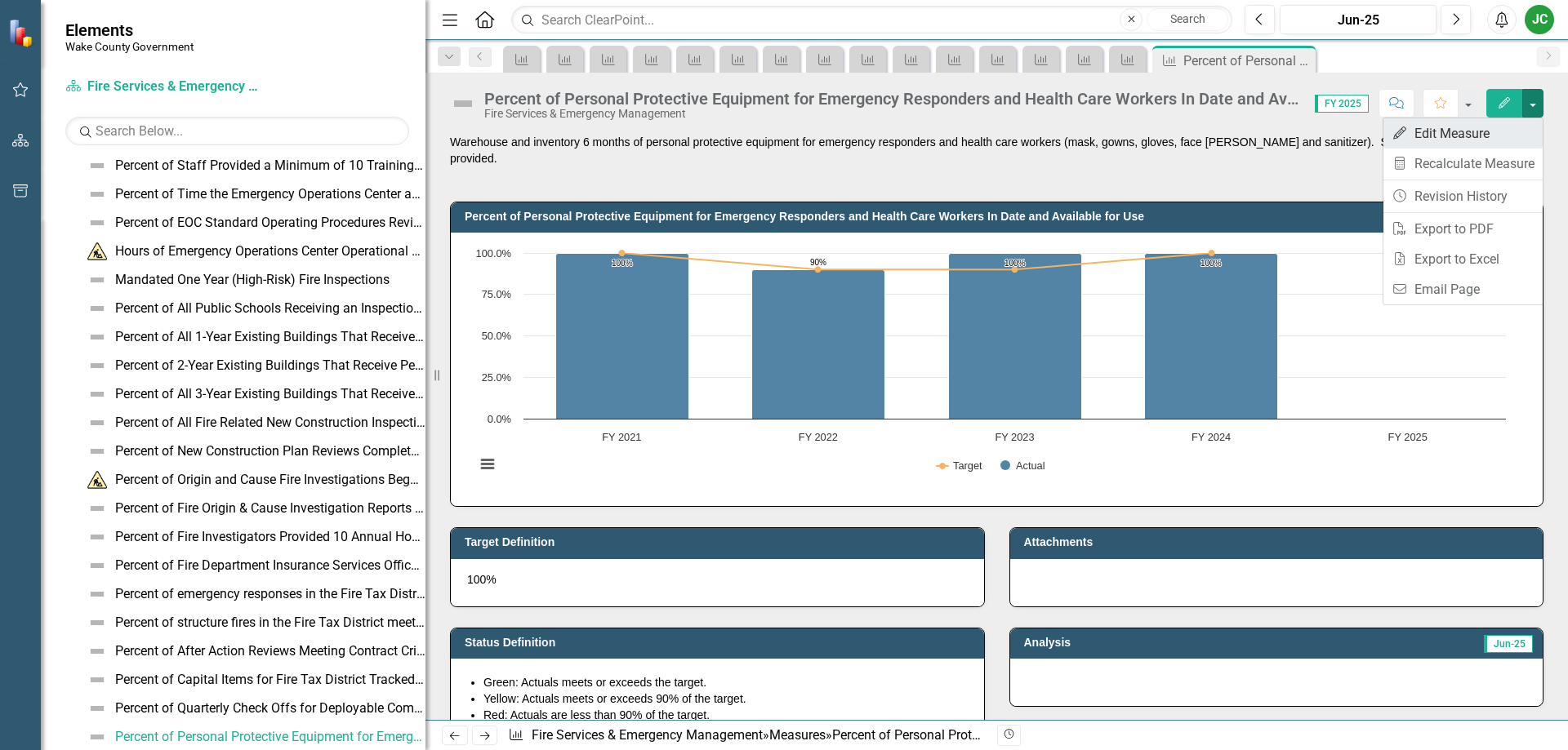
click at [1496, 137] on link "Edit Edit Measure" at bounding box center [1463, 133] width 159 height 30
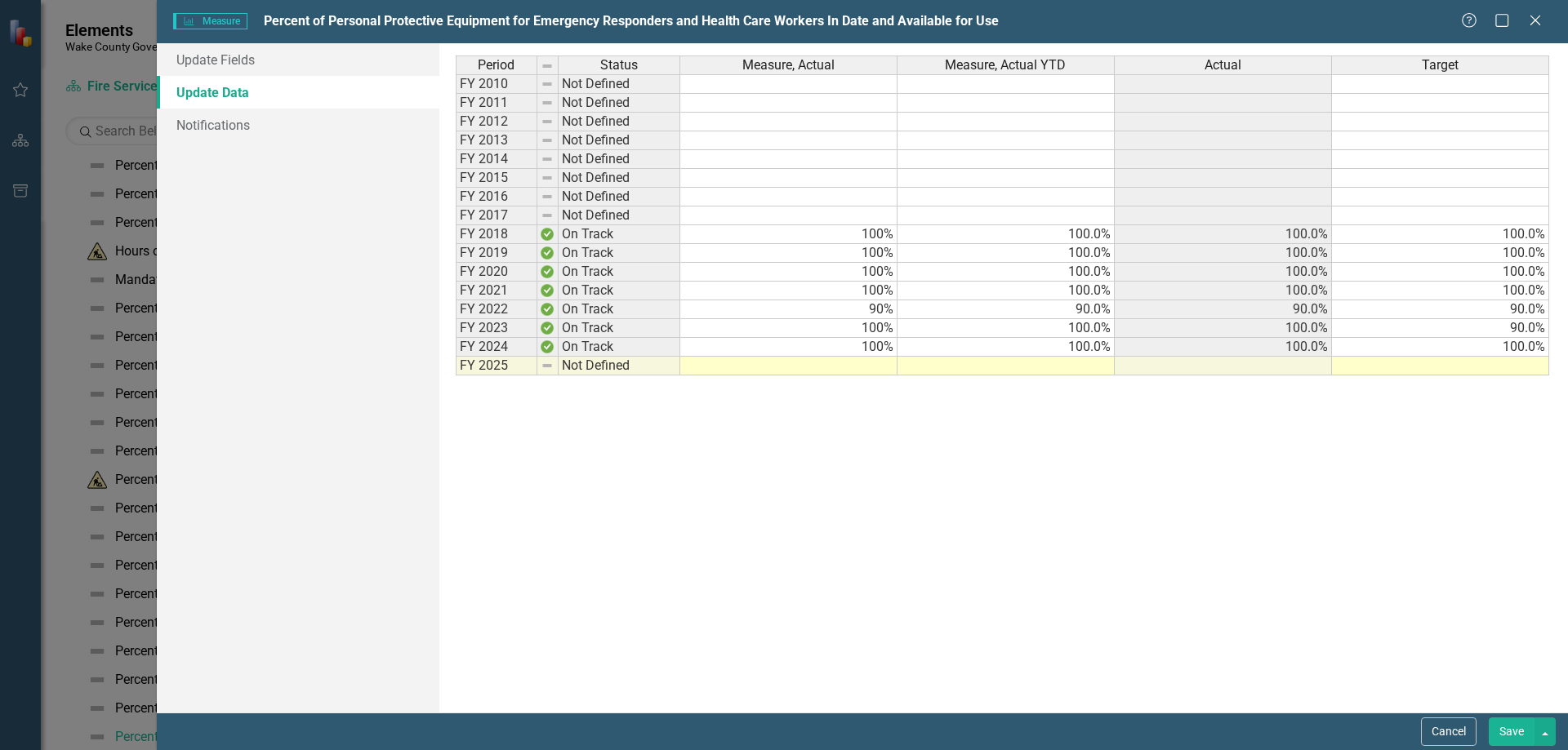
scroll to position [0, 0]
click at [750, 368] on td at bounding box center [788, 366] width 217 height 18
type textarea "100"
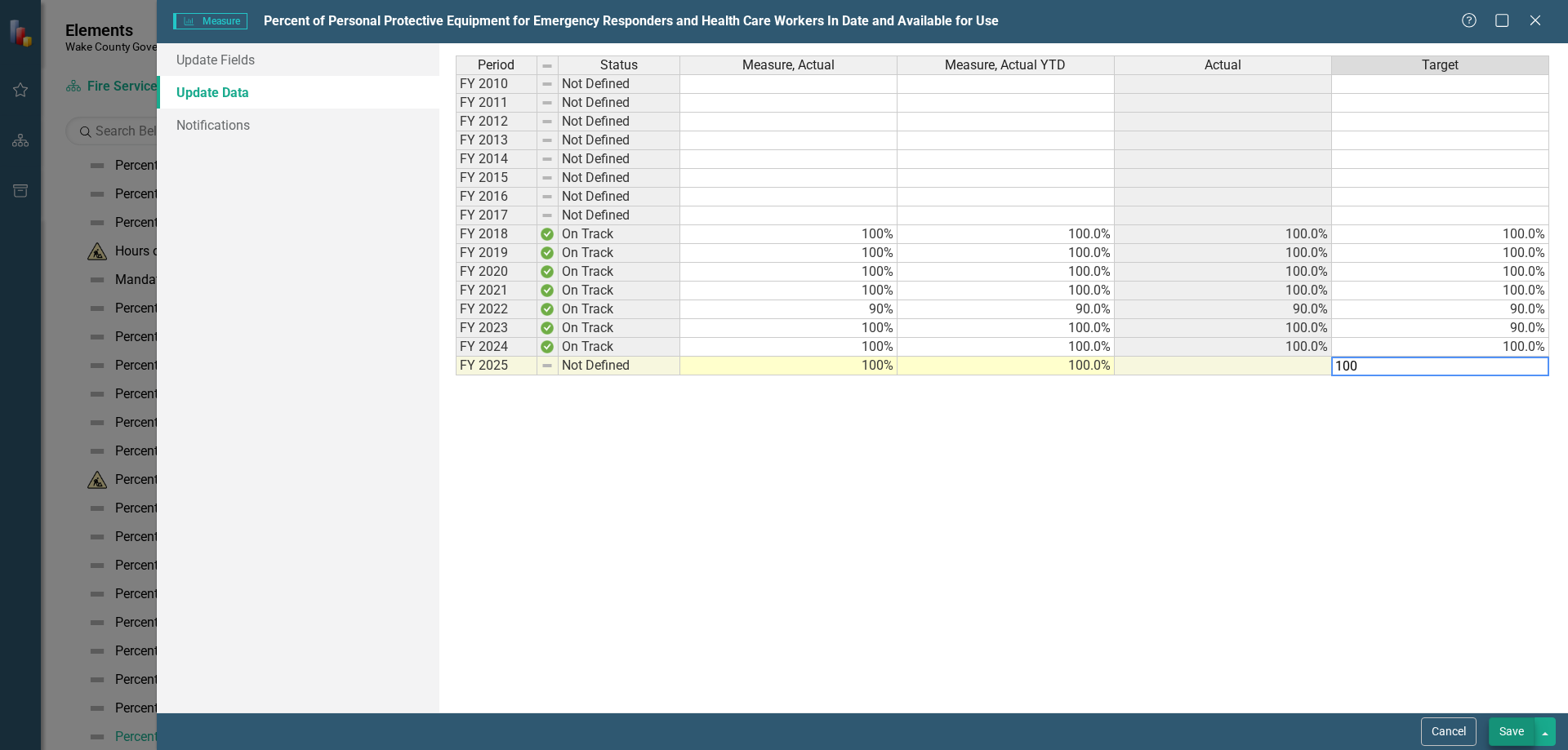
type textarea "100"
click at [1521, 730] on button "Save" at bounding box center [1511, 732] width 45 height 29
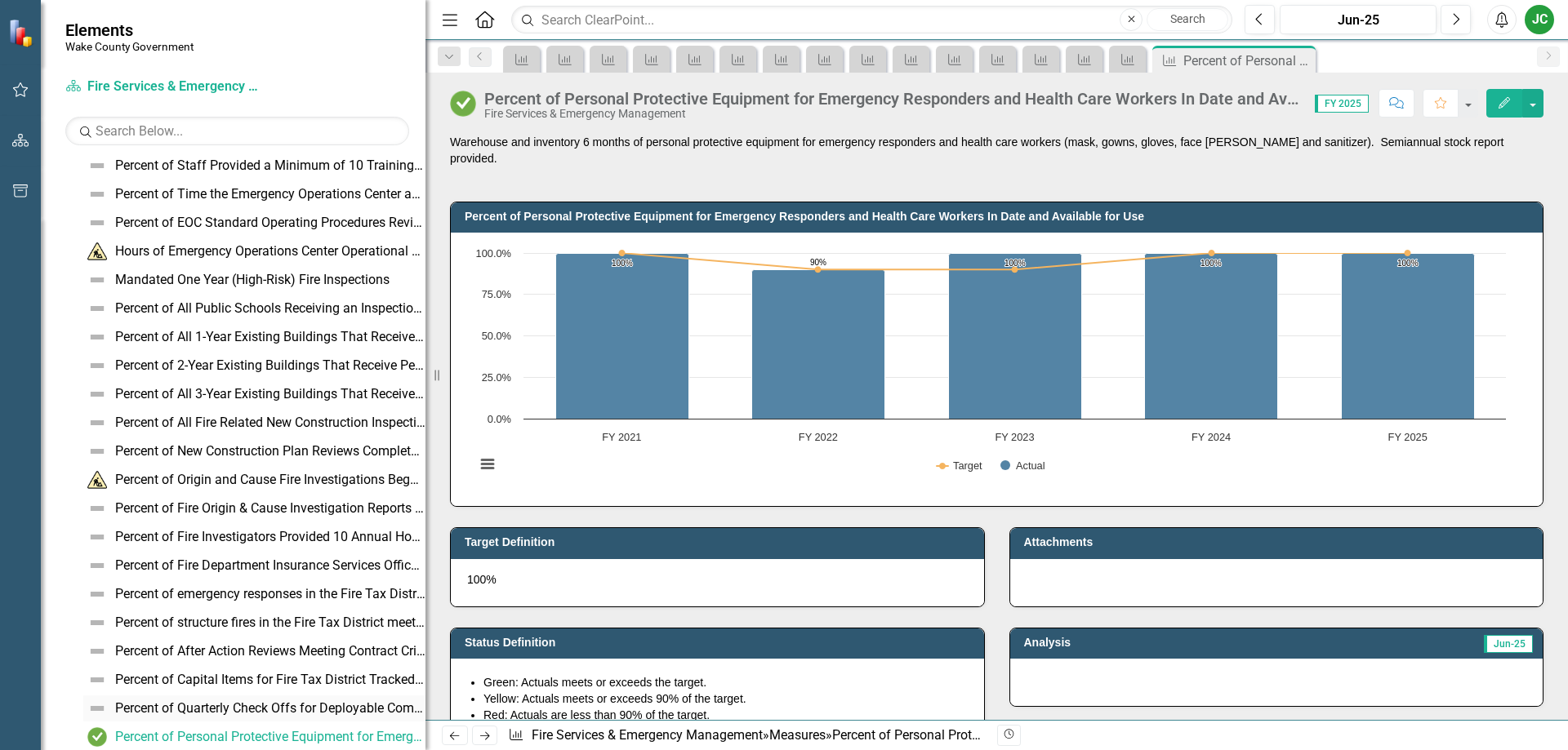
click at [233, 704] on div "Percent of Quarterly Check Offs for Deployable Commodities" at bounding box center [270, 709] width 311 height 15
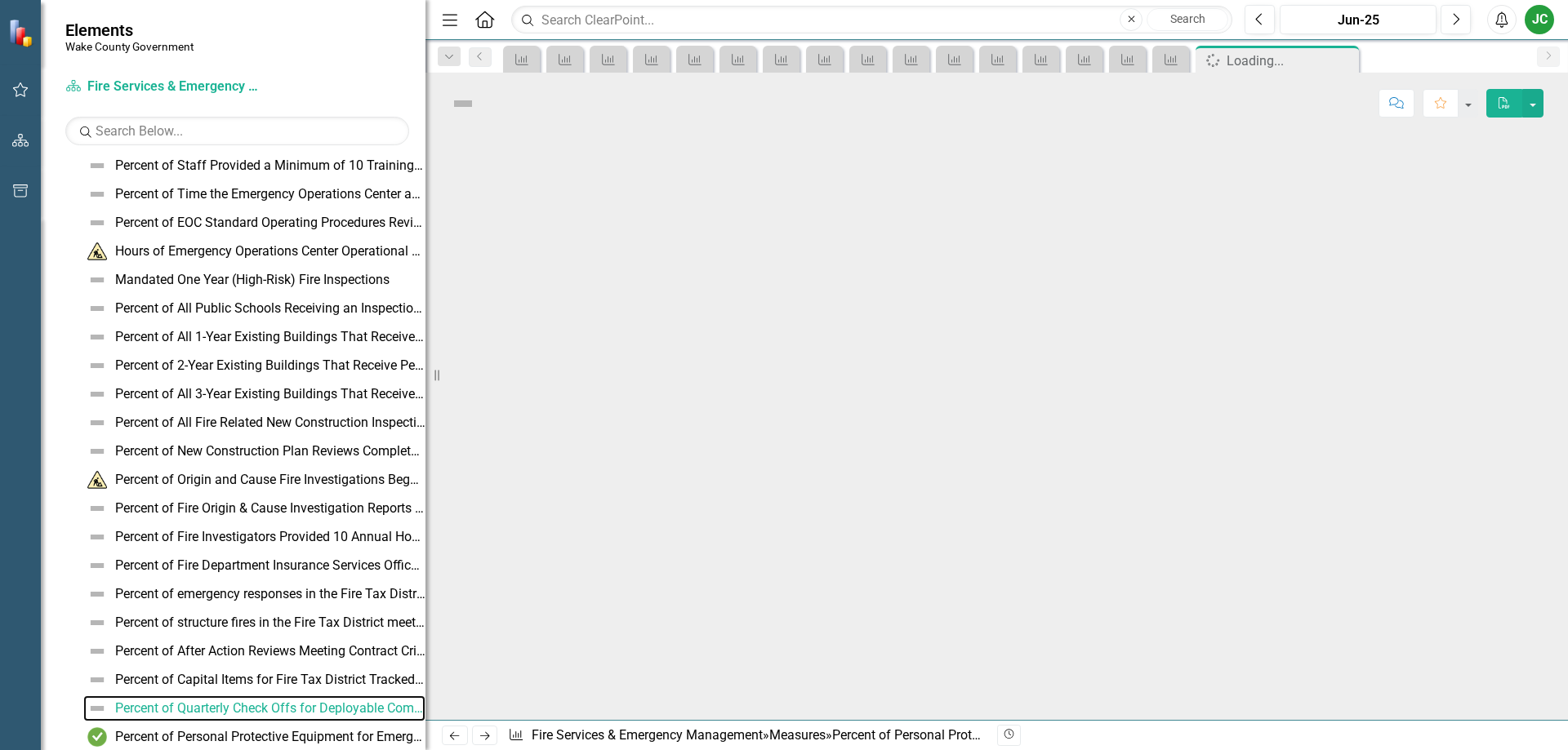
scroll to position [184, 0]
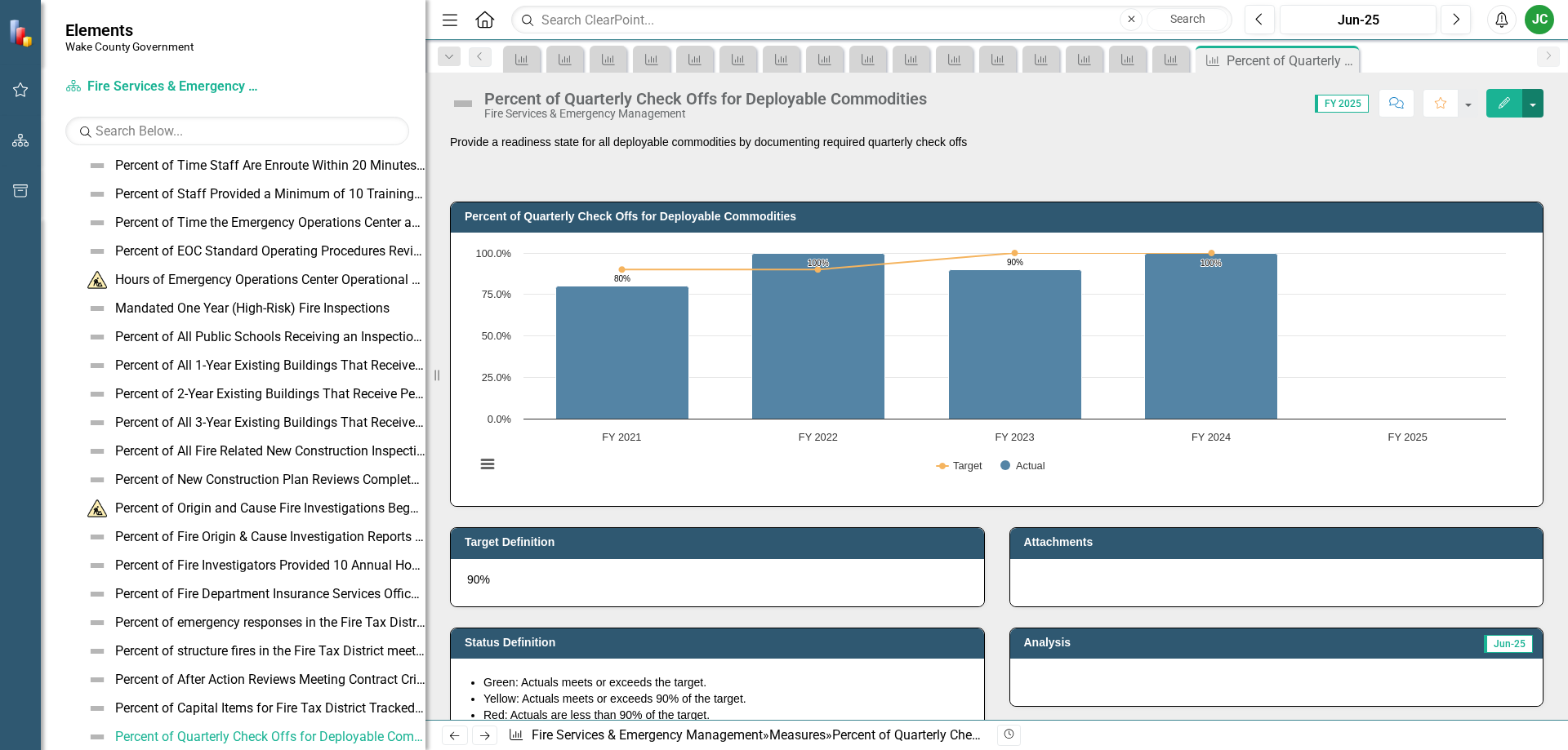
click at [1538, 107] on button "button" at bounding box center [1532, 103] width 21 height 29
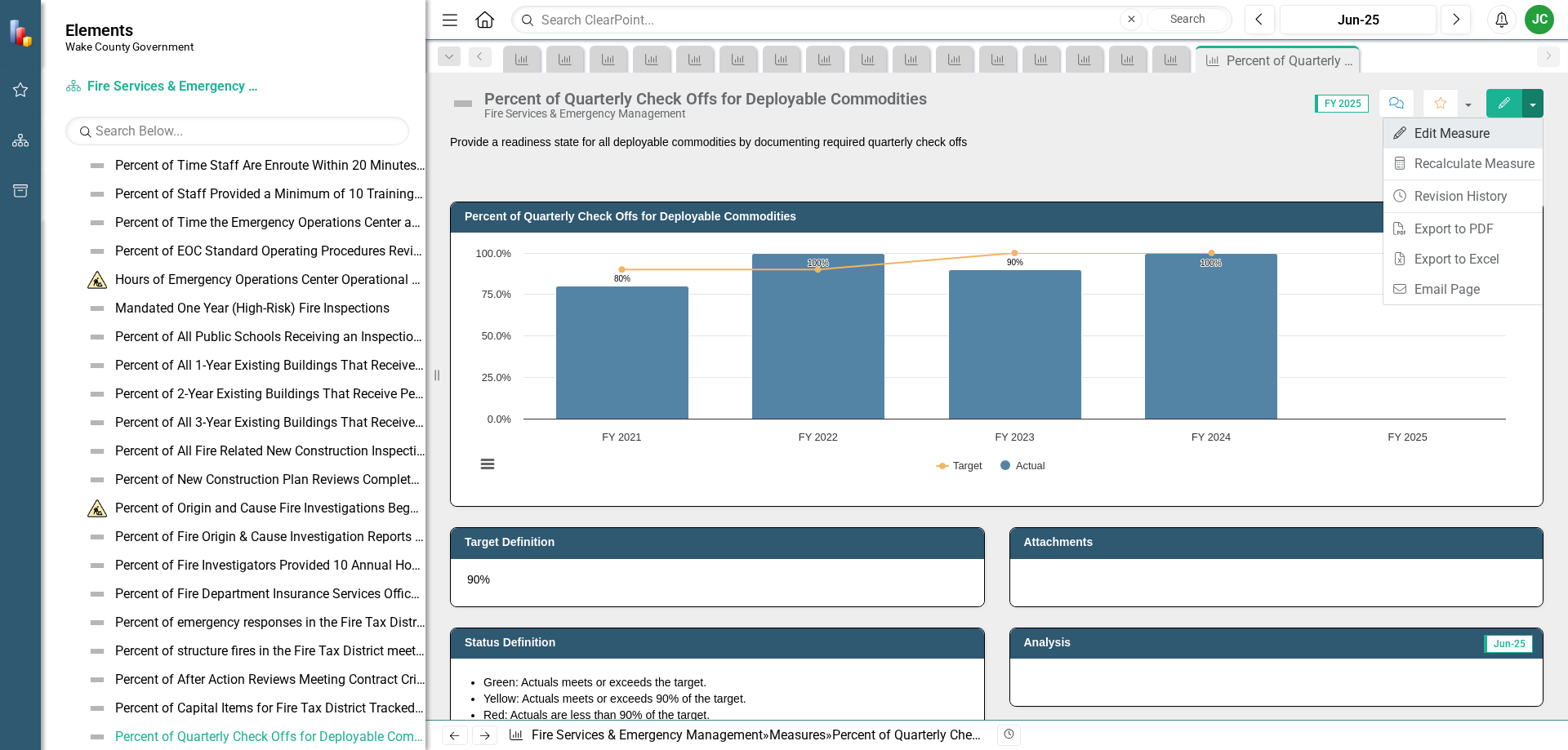
click at [1466, 142] on link "Edit Edit Measure" at bounding box center [1463, 133] width 159 height 30
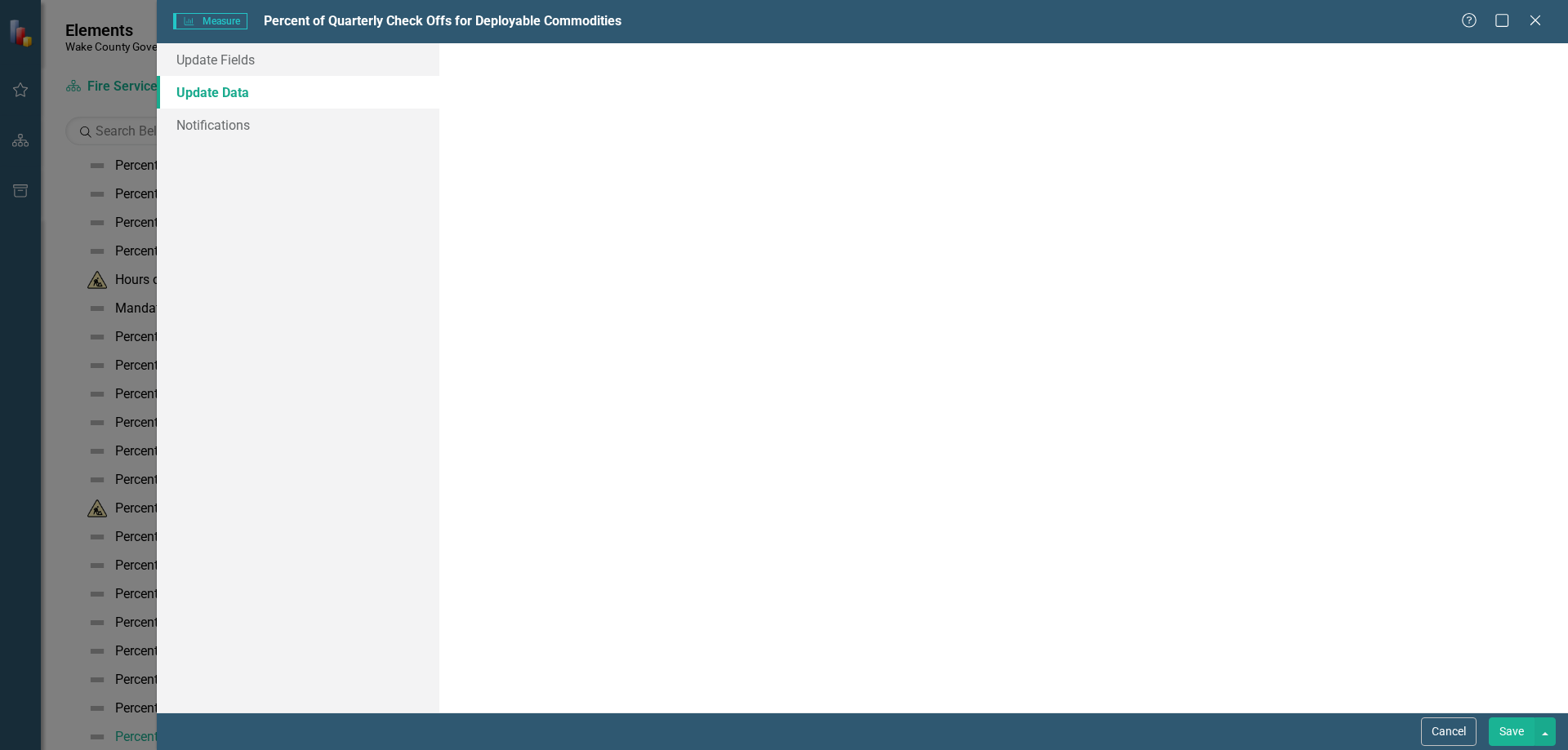
scroll to position [0, 0]
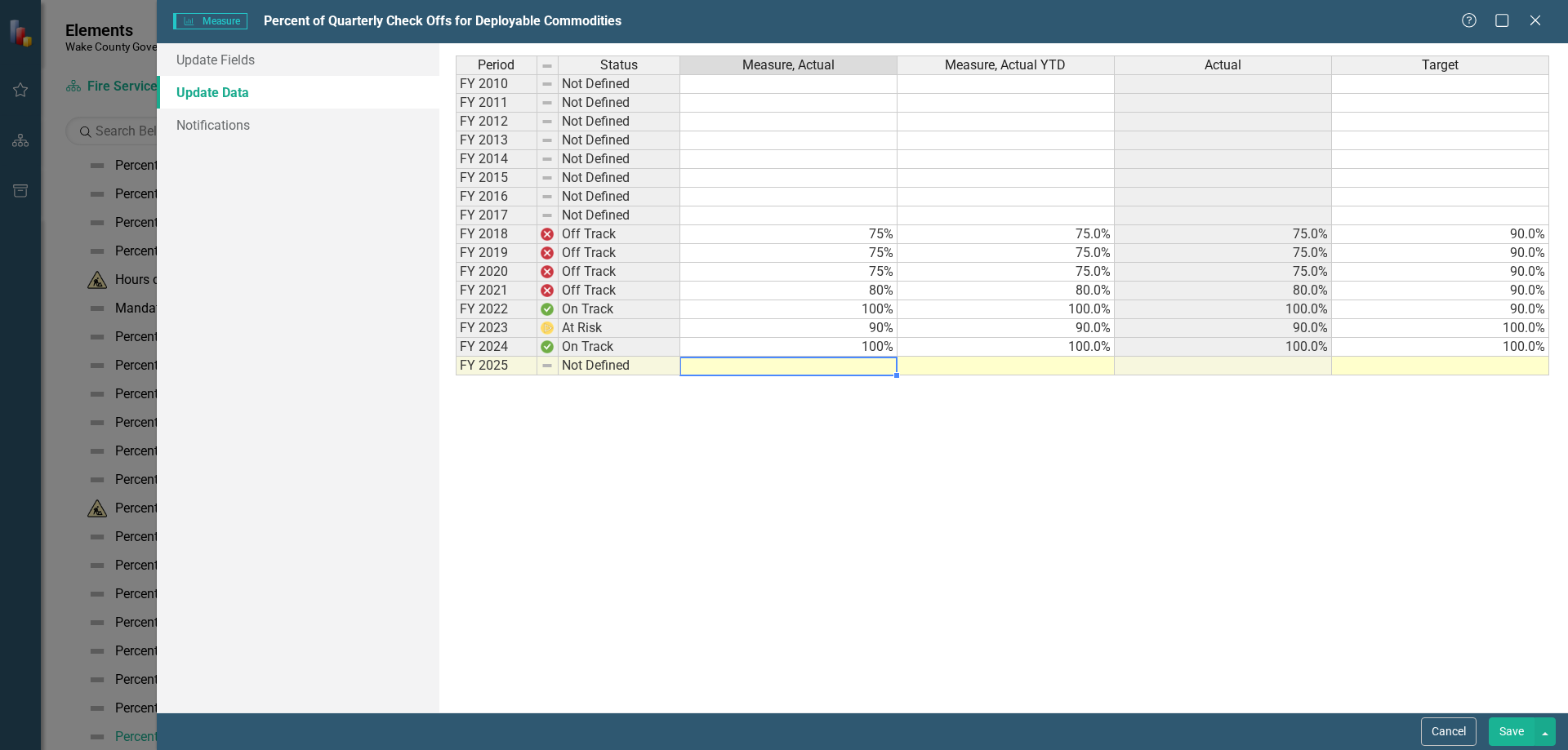
click at [860, 371] on td at bounding box center [788, 366] width 217 height 18
type textarea "100"
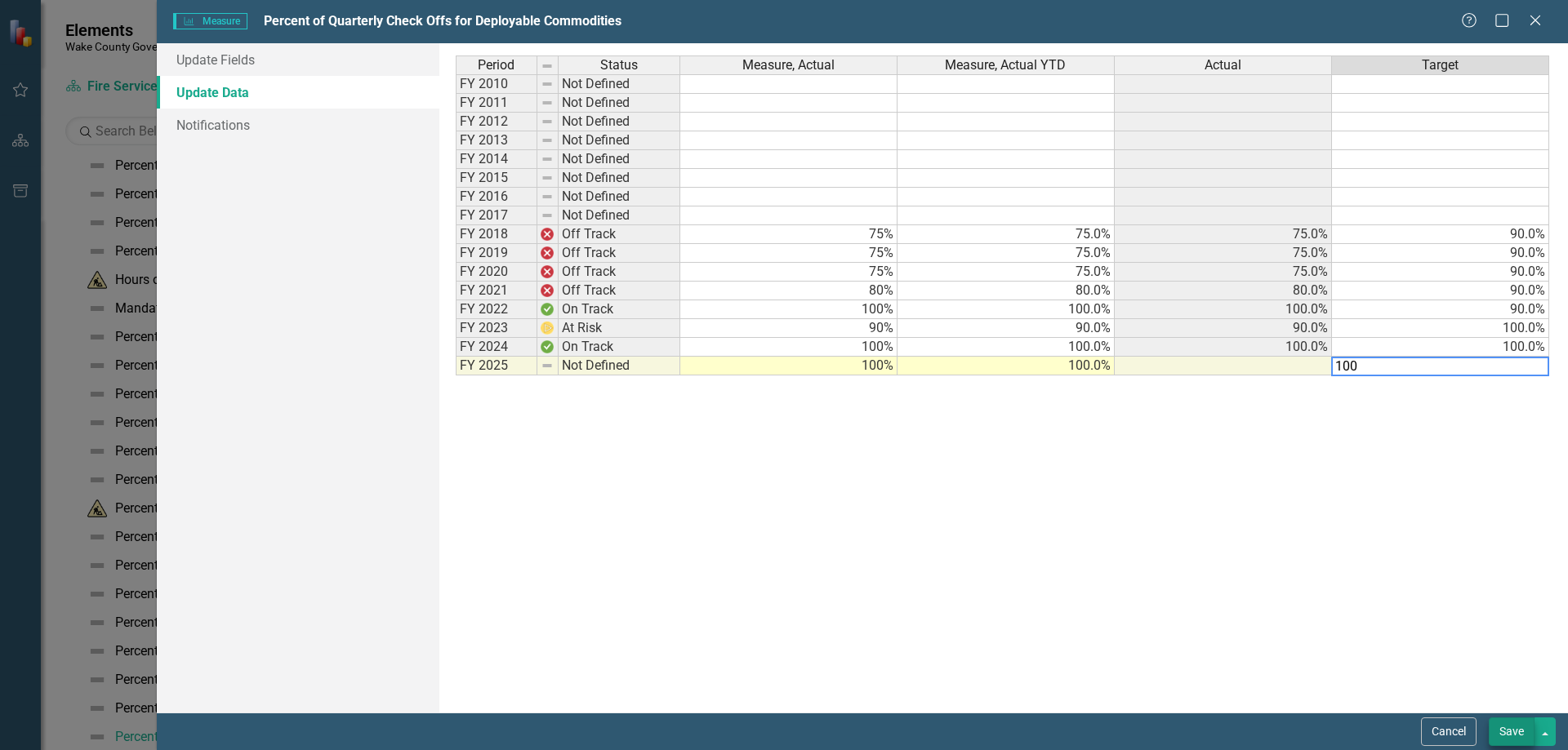
type textarea "100"
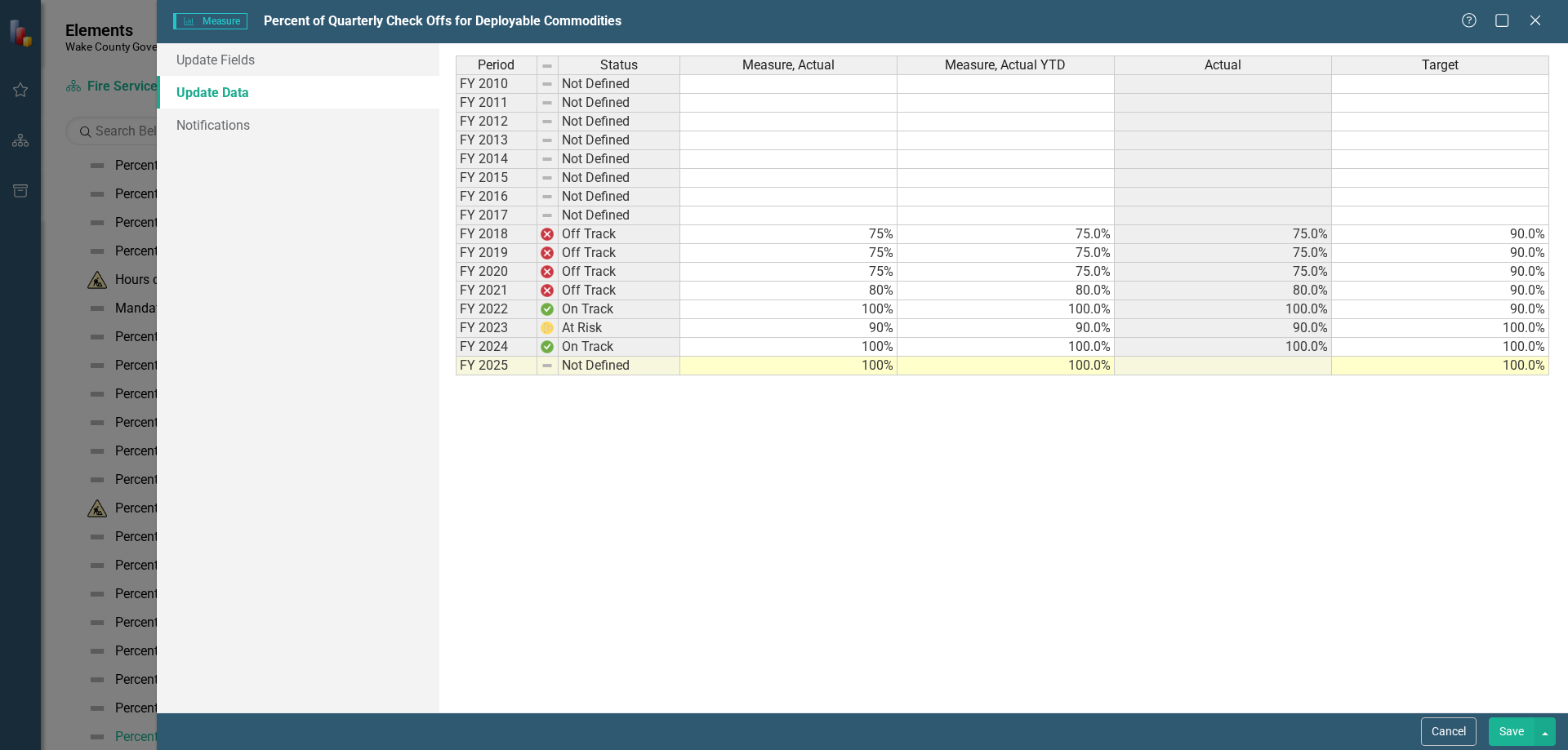
click at [1497, 730] on button "Save" at bounding box center [1511, 732] width 45 height 29
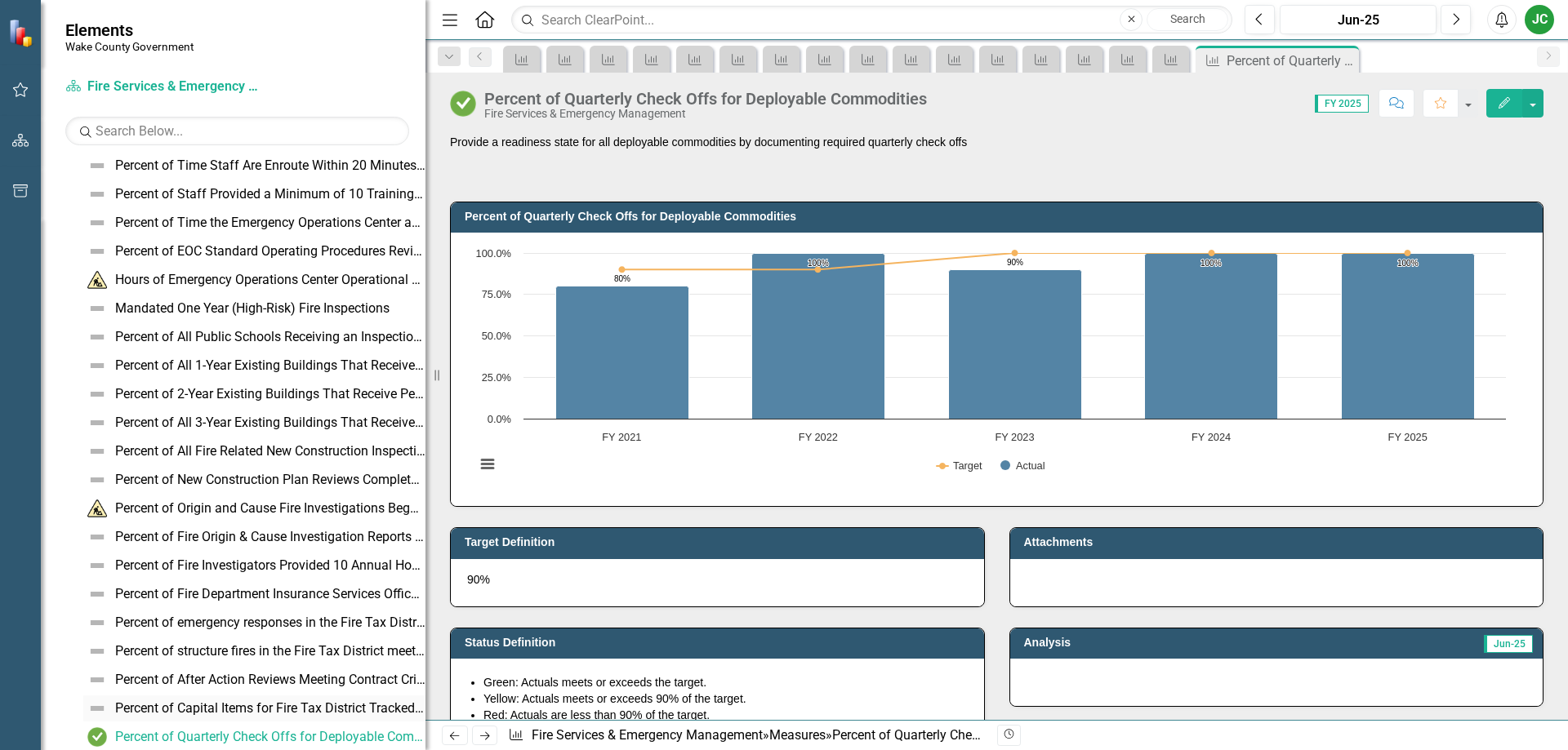
click at [275, 705] on div "Percent of Capital Items for Fire Tax District Tracked in County Database" at bounding box center [270, 709] width 311 height 15
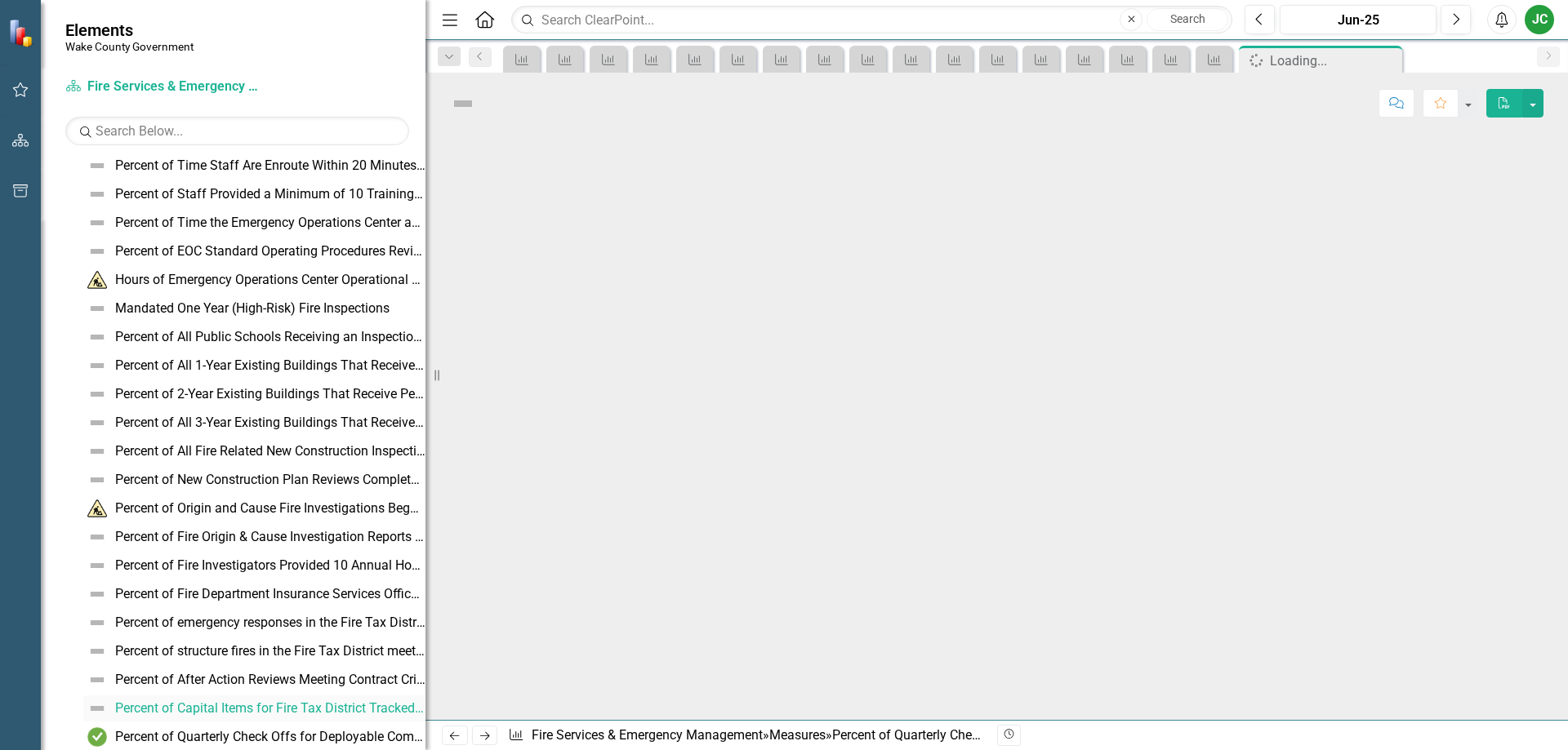
scroll to position [155, 0]
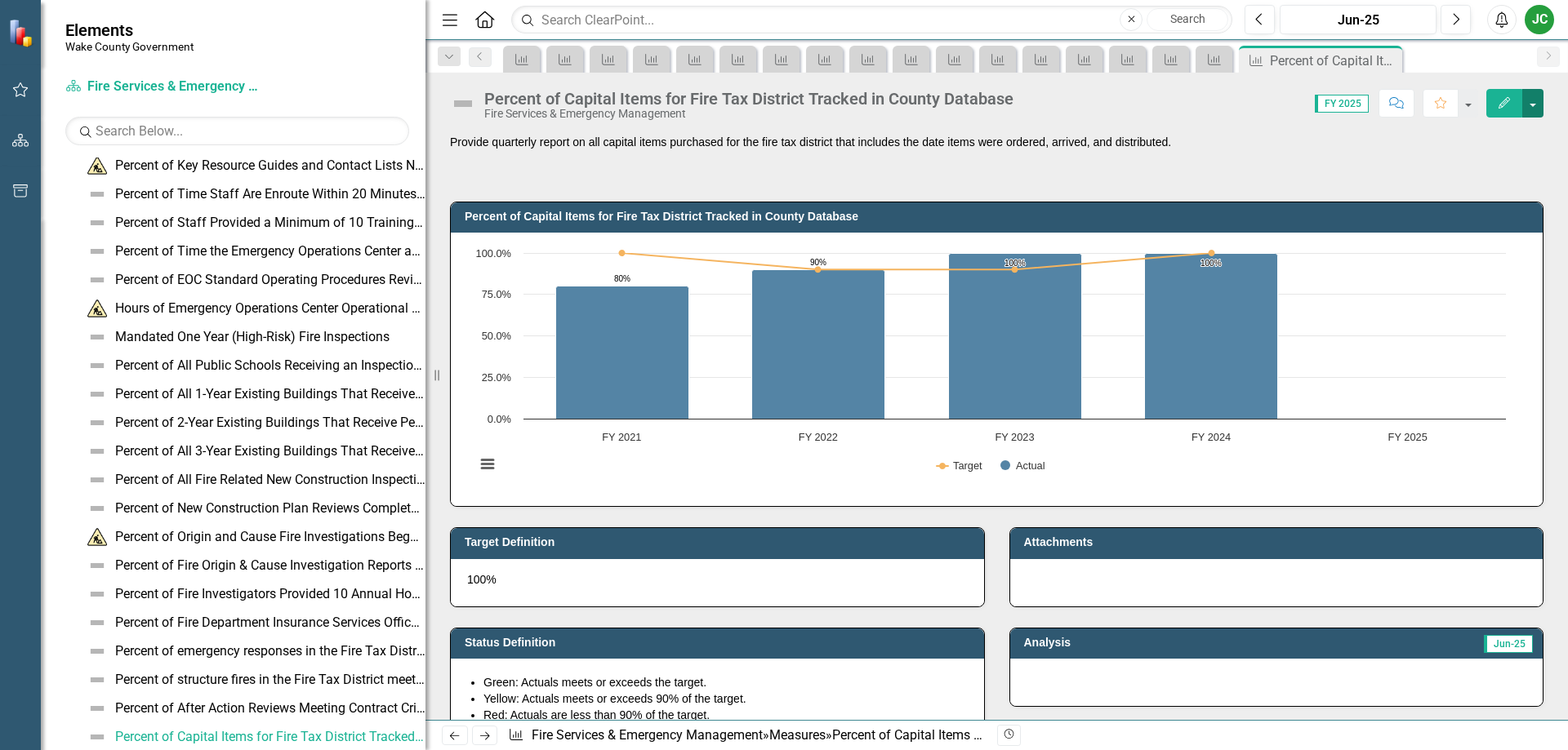
click at [1524, 102] on button "button" at bounding box center [1532, 103] width 21 height 29
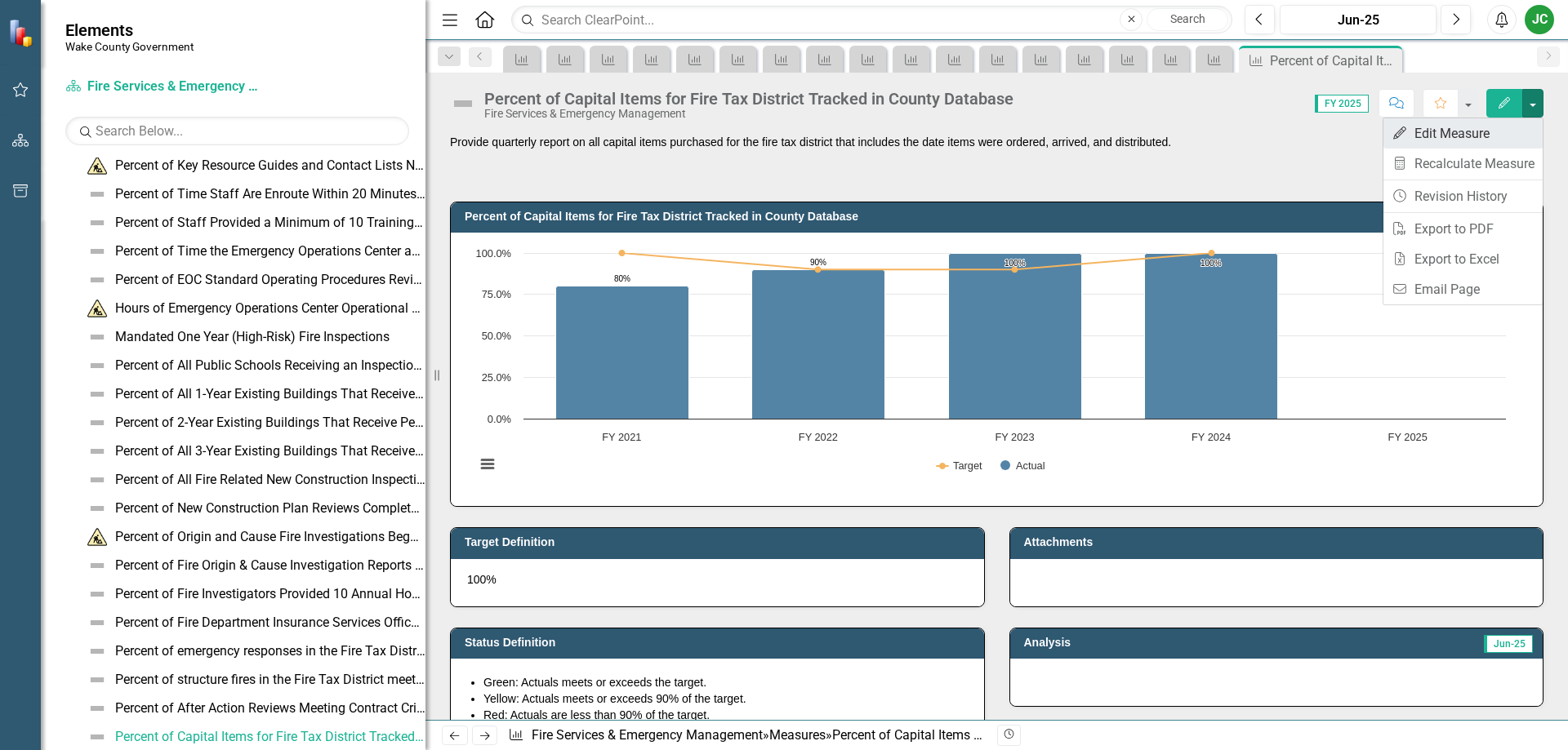
click at [1439, 136] on link "Edit Edit Measure" at bounding box center [1463, 133] width 159 height 30
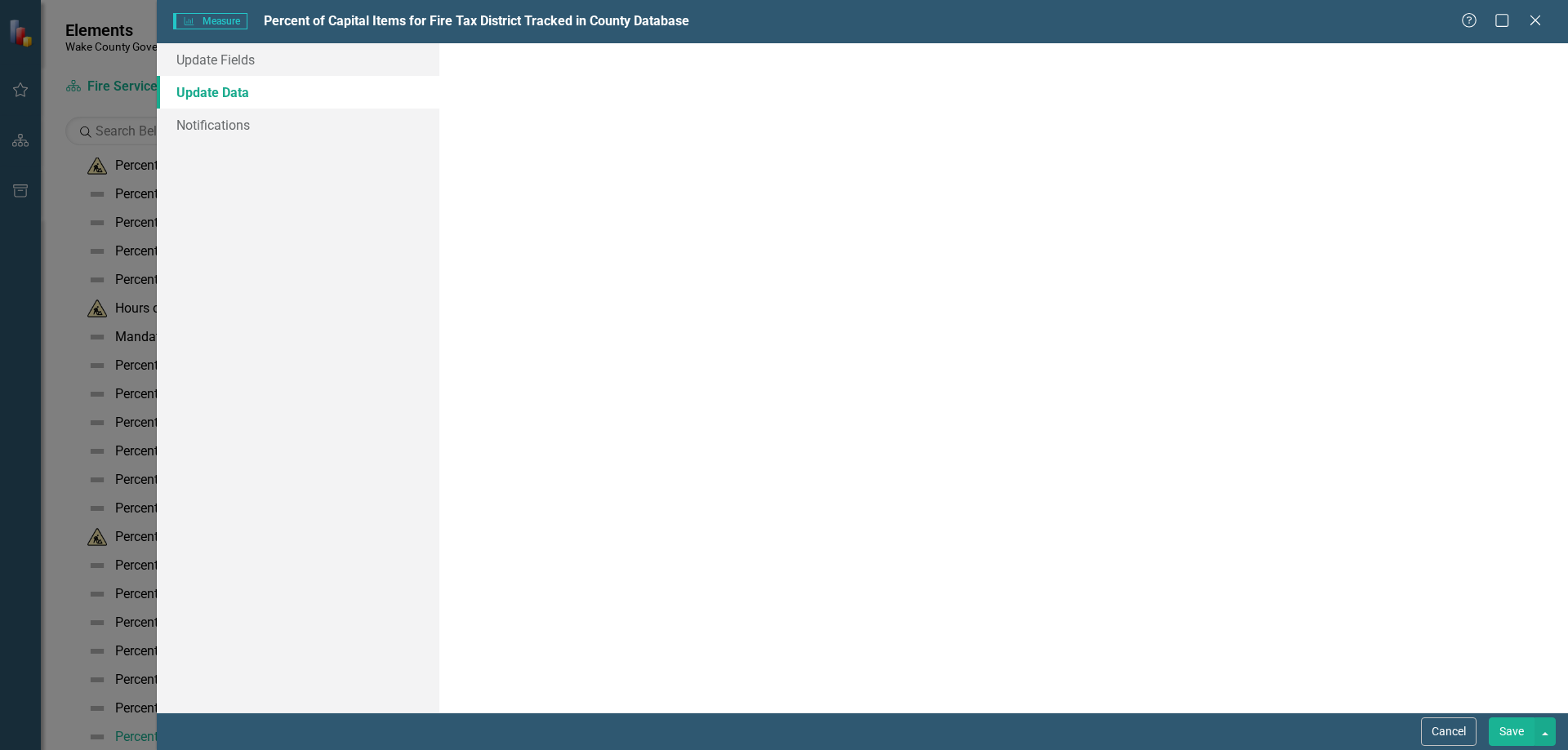
scroll to position [0, 0]
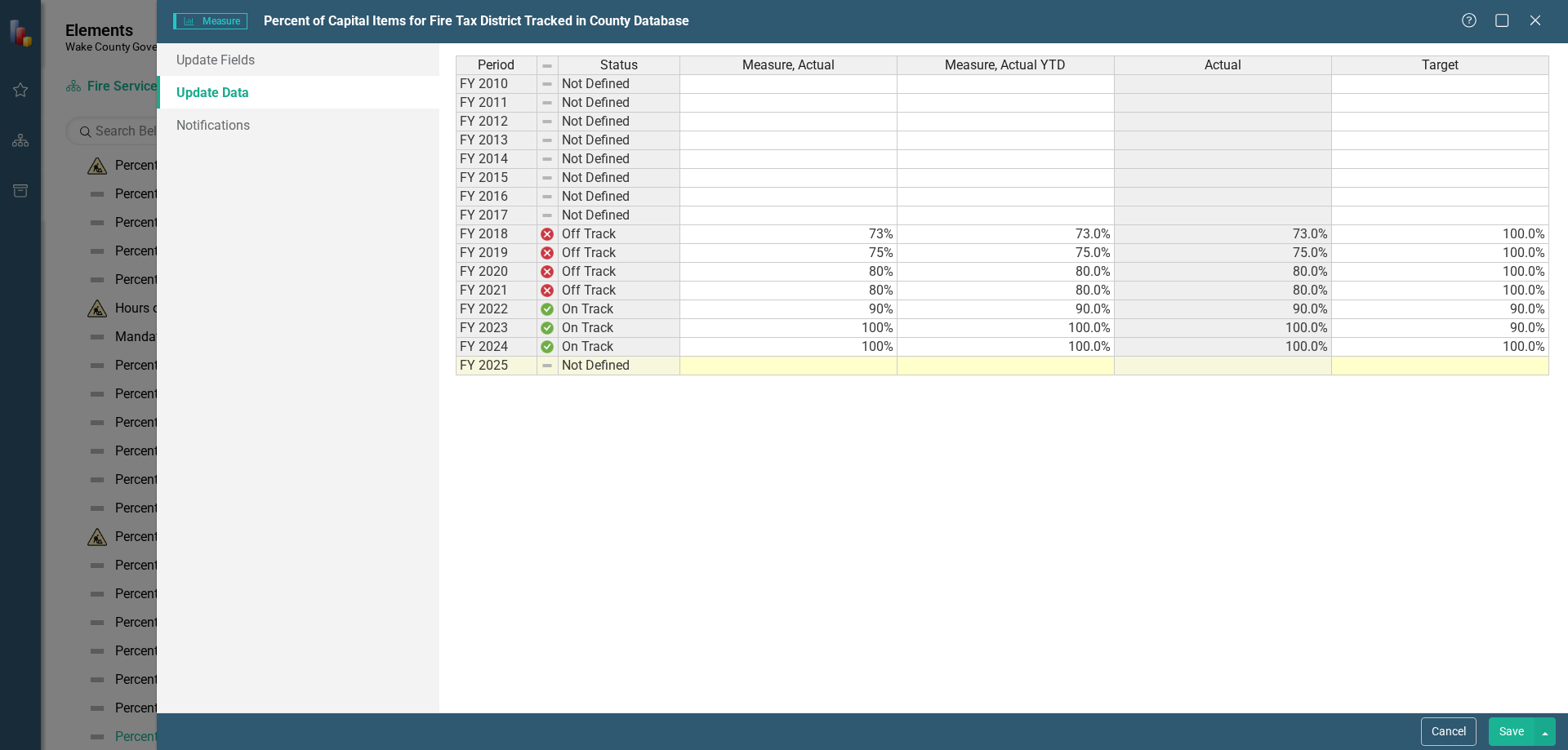
click at [801, 372] on td at bounding box center [788, 366] width 217 height 18
type textarea "100"
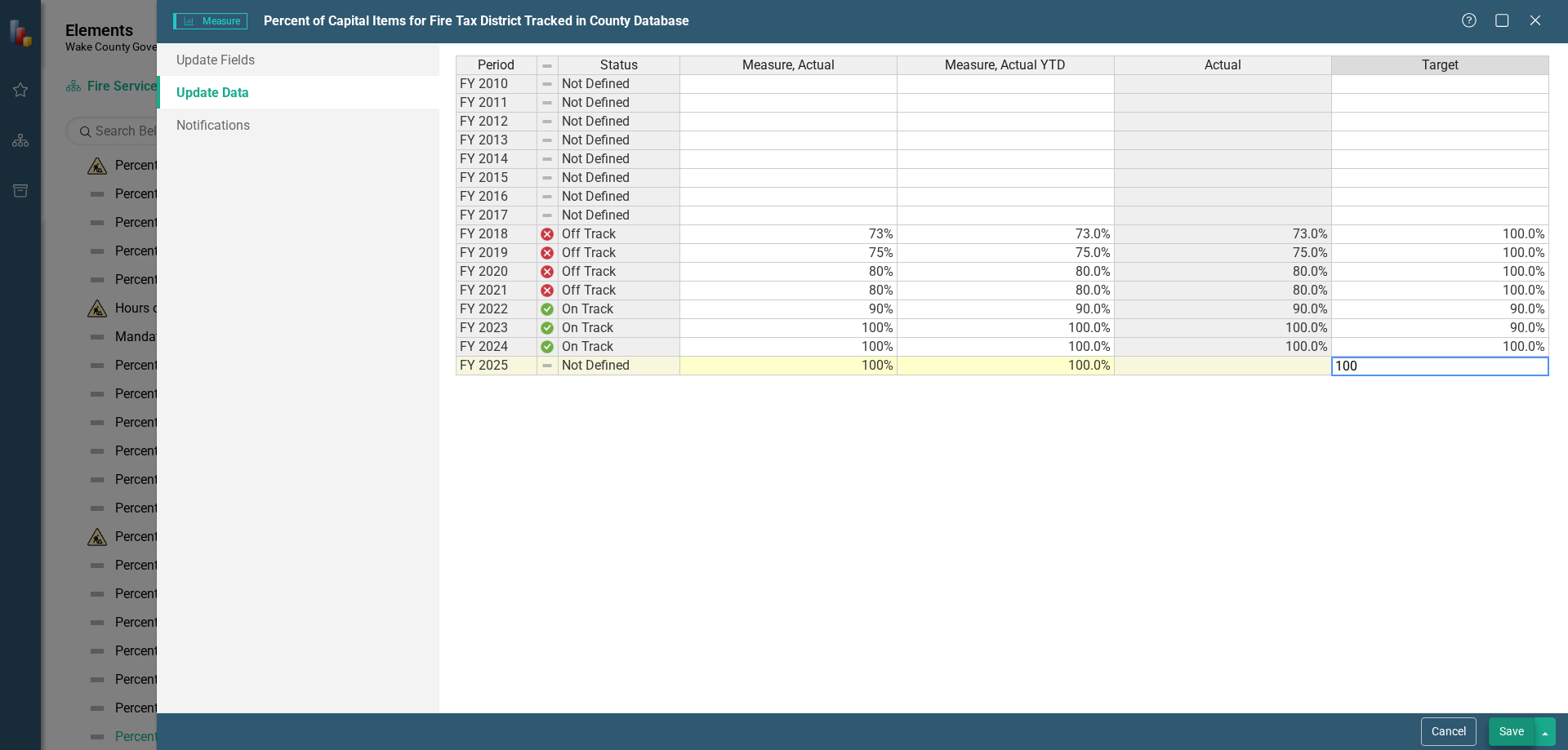
type textarea "100"
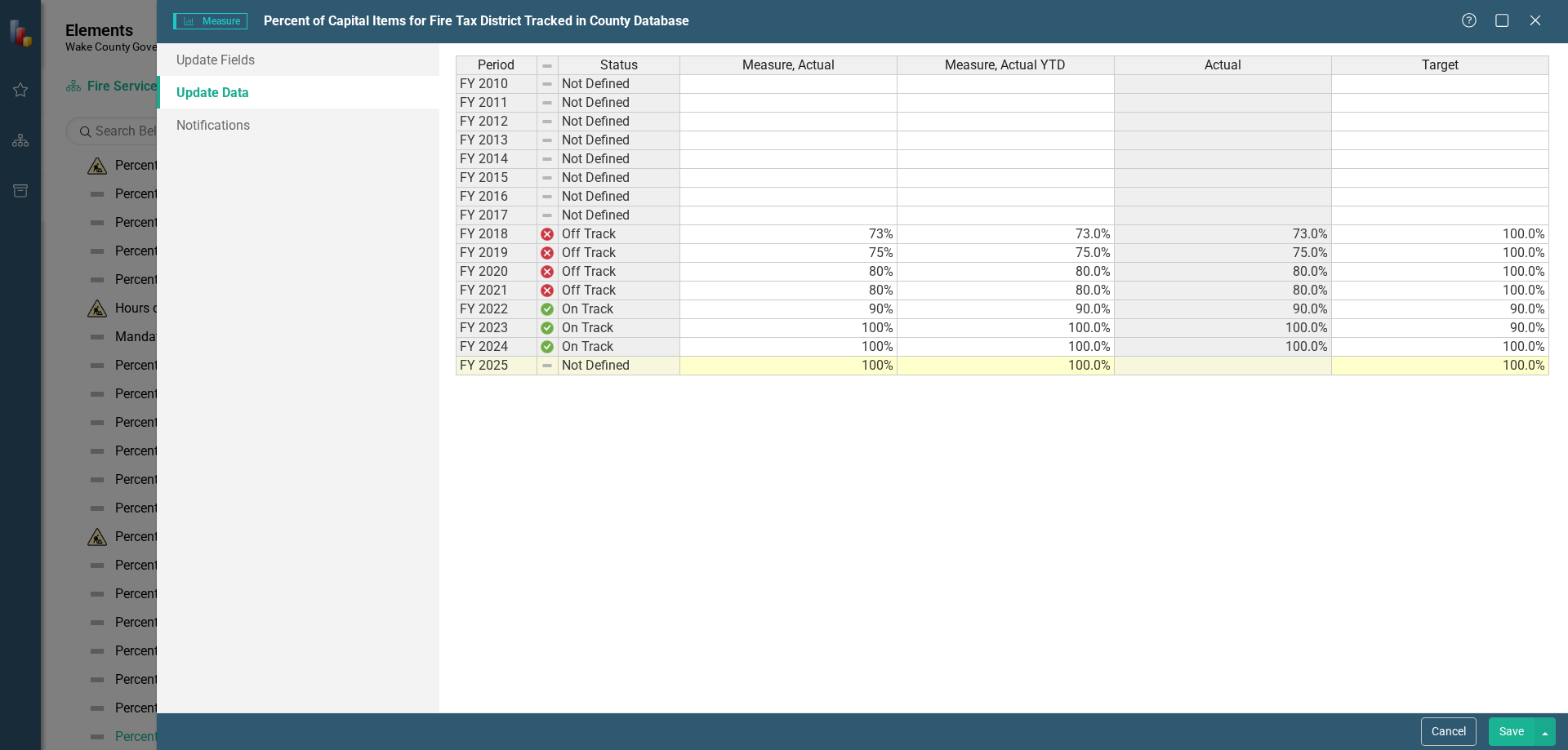
click at [1503, 732] on button "Save" at bounding box center [1511, 732] width 45 height 29
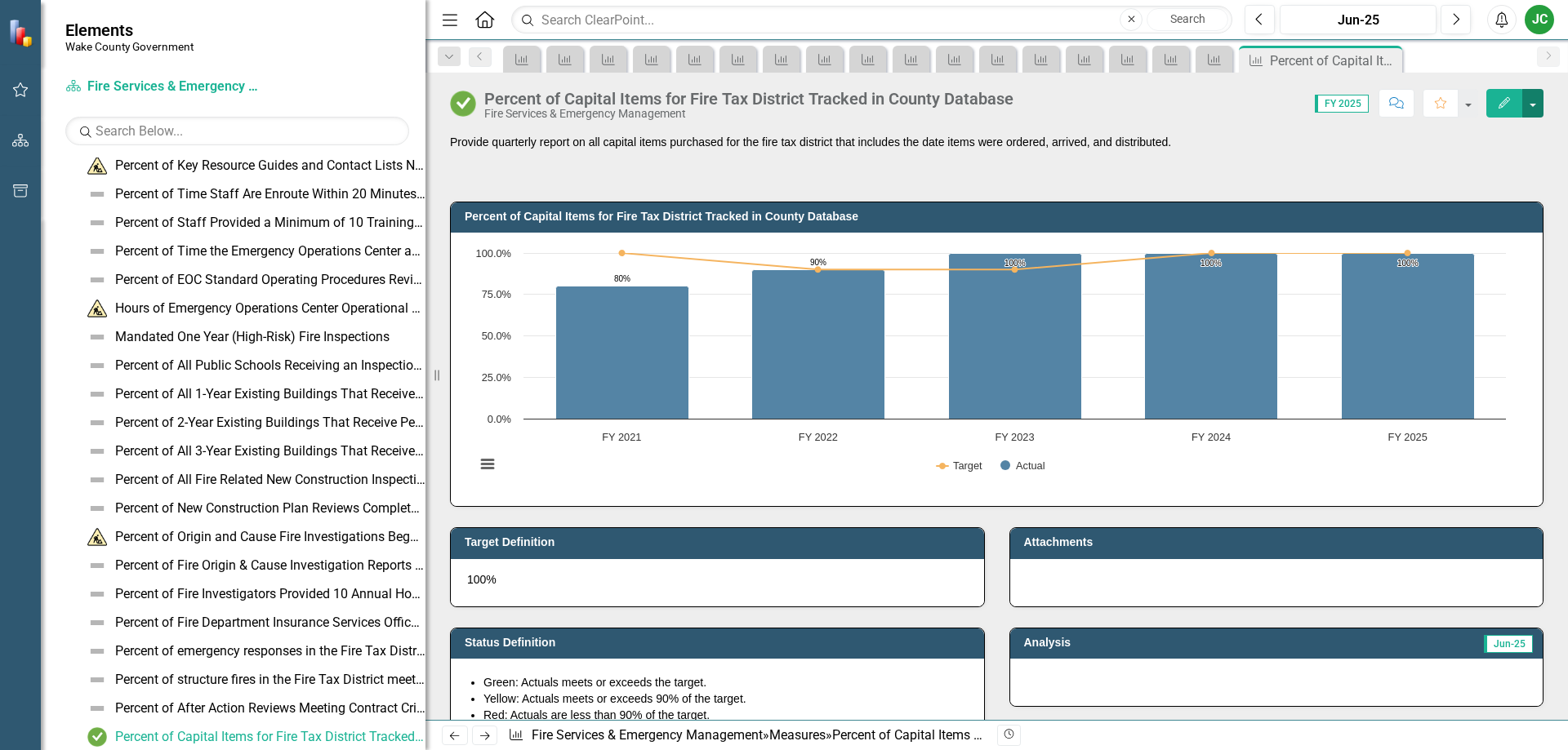
click at [1533, 105] on button "button" at bounding box center [1532, 103] width 21 height 29
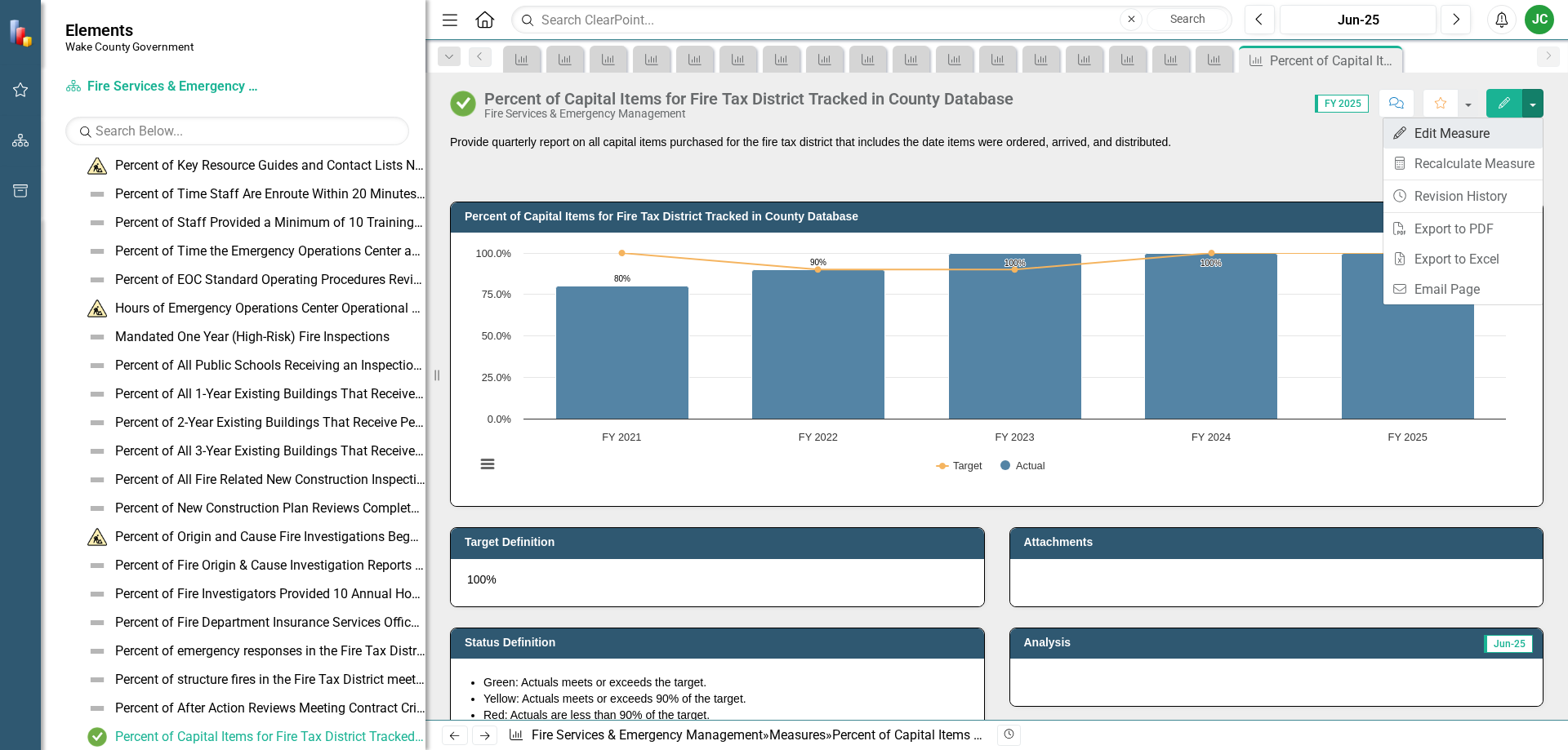
click at [1447, 134] on link "Edit Edit Measure" at bounding box center [1463, 133] width 159 height 30
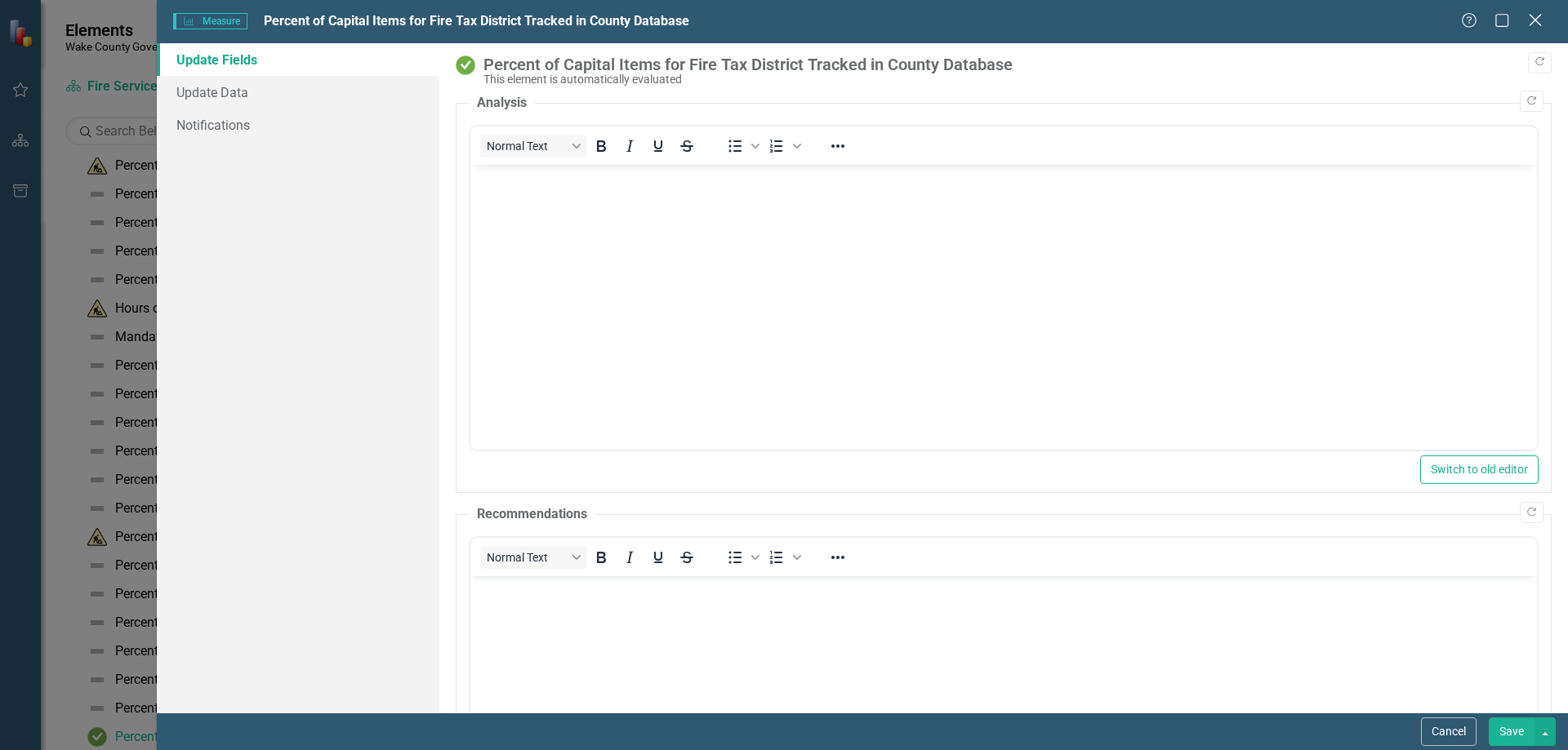
click at [1539, 15] on icon at bounding box center [1534, 20] width 13 height 13
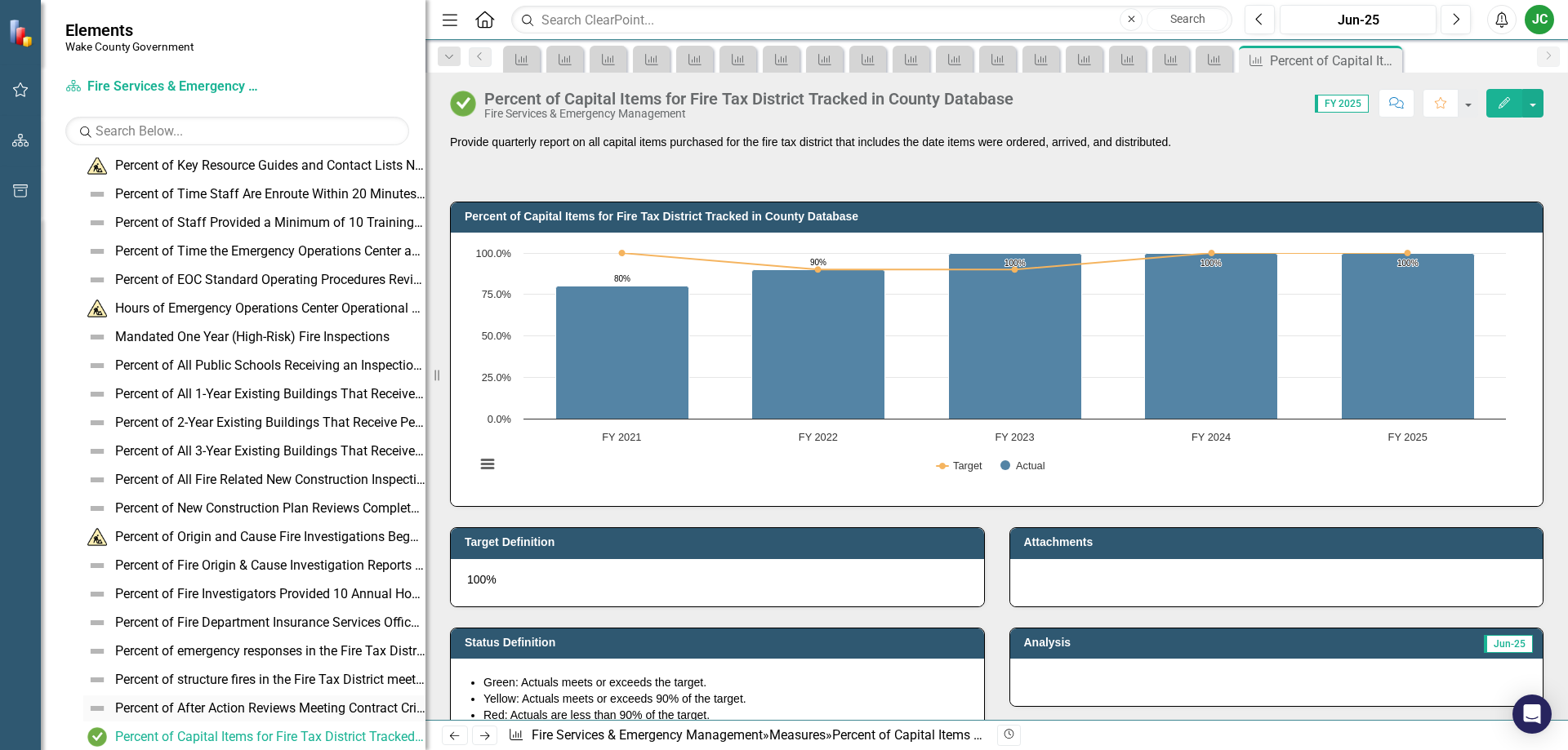
click at [198, 701] on div "Percent of After Action Reviews Meeting Contract Criteria Conducted by [GEOGRAP…" at bounding box center [270, 709] width 311 height 15
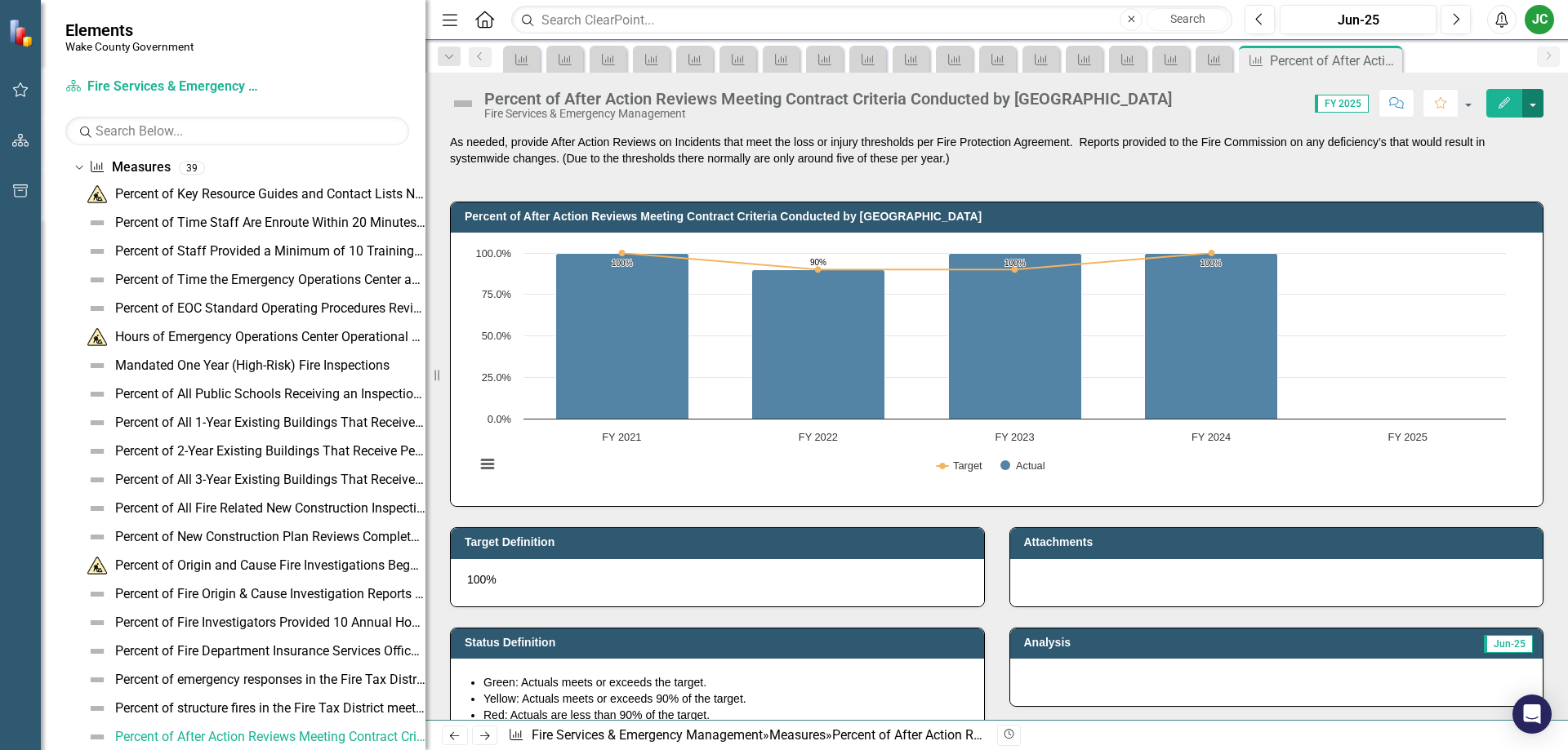
click at [1537, 102] on button "button" at bounding box center [1532, 103] width 21 height 29
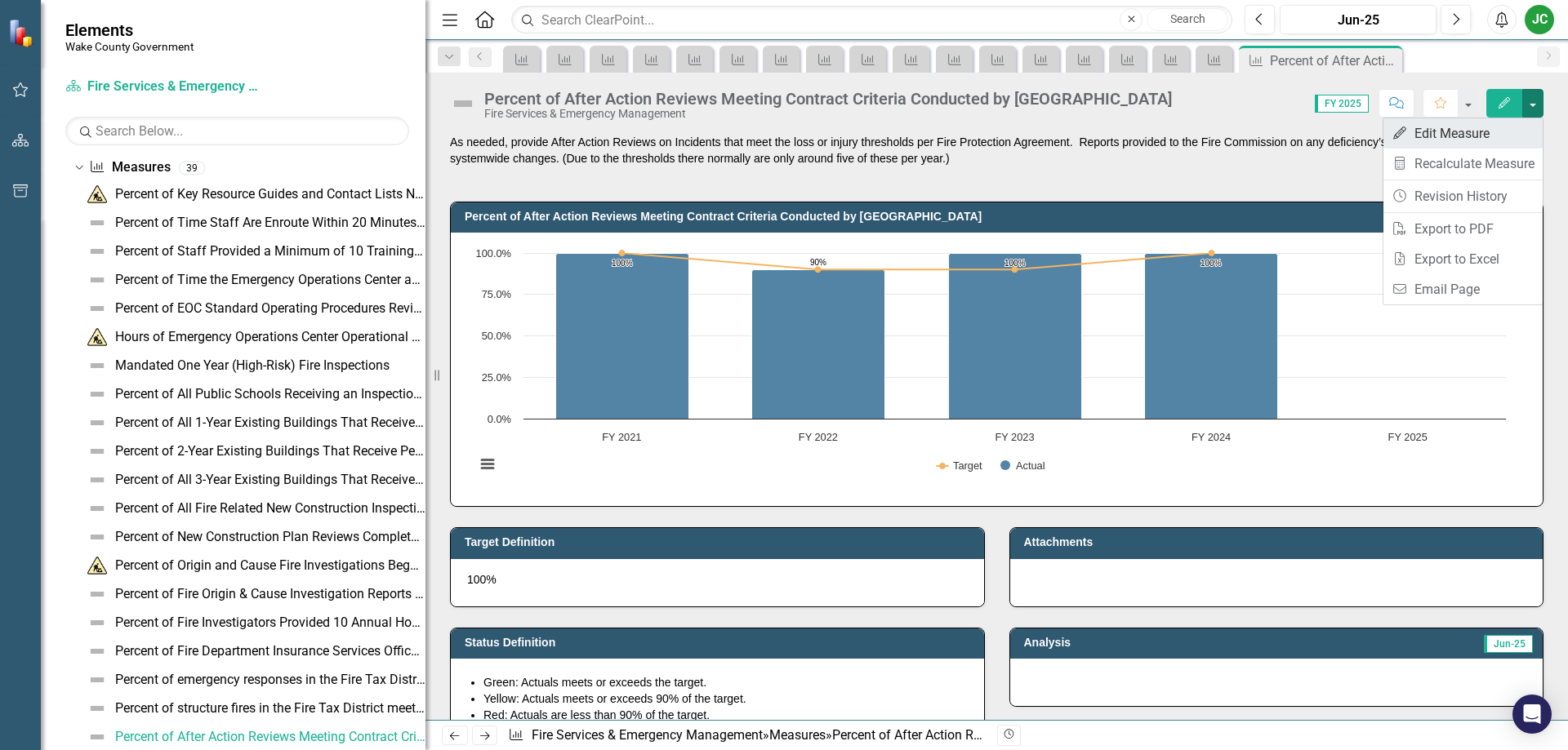
click at [1488, 132] on link "Edit Edit Measure" at bounding box center [1463, 133] width 159 height 30
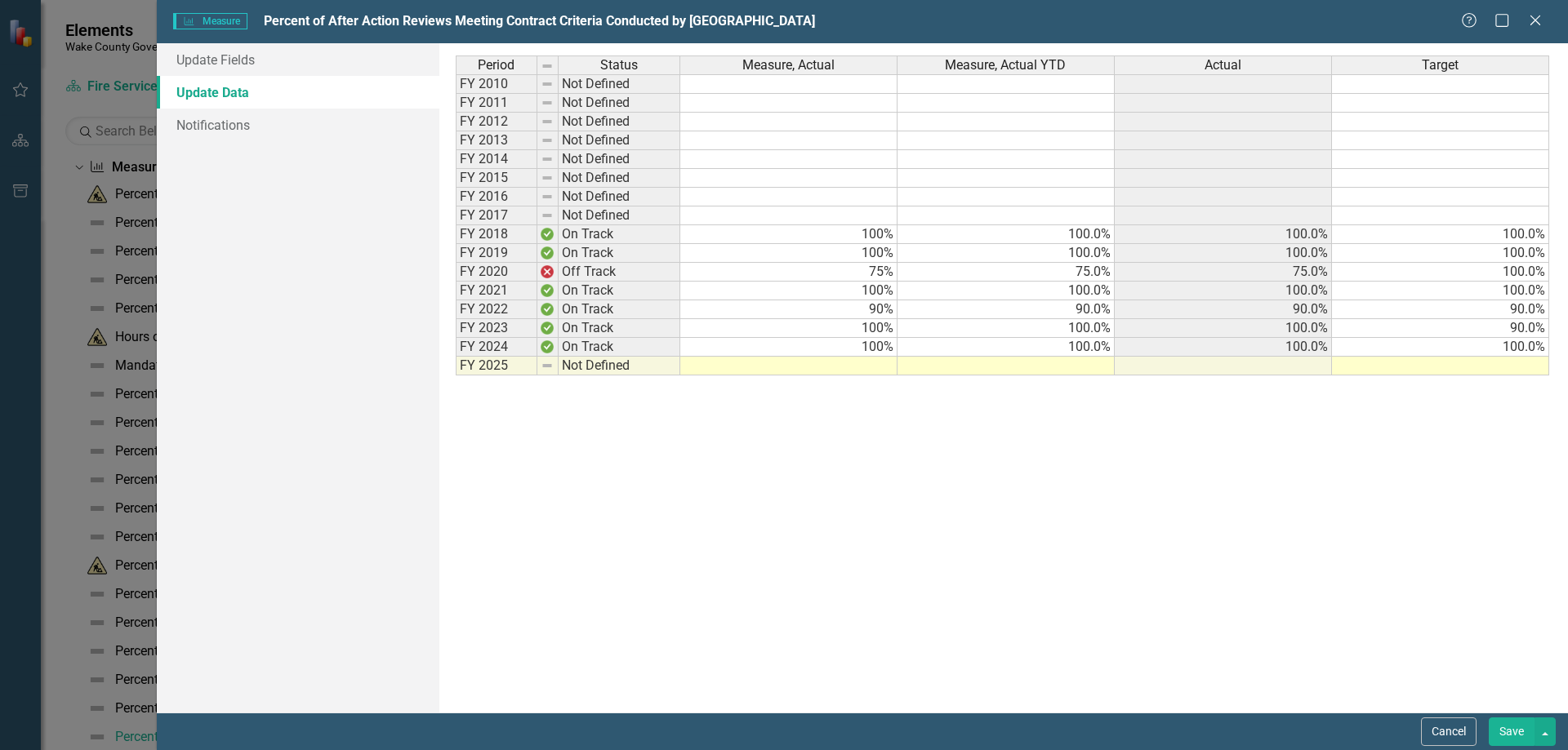
scroll to position [0, 0]
click at [853, 376] on div "Period Status Measure, Actual Measure, Actual YTD Actual Target FY 2010 Not Def…" at bounding box center [1003, 378] width 1095 height 644
click at [853, 367] on td at bounding box center [788, 366] width 217 height 18
type textarea "100"
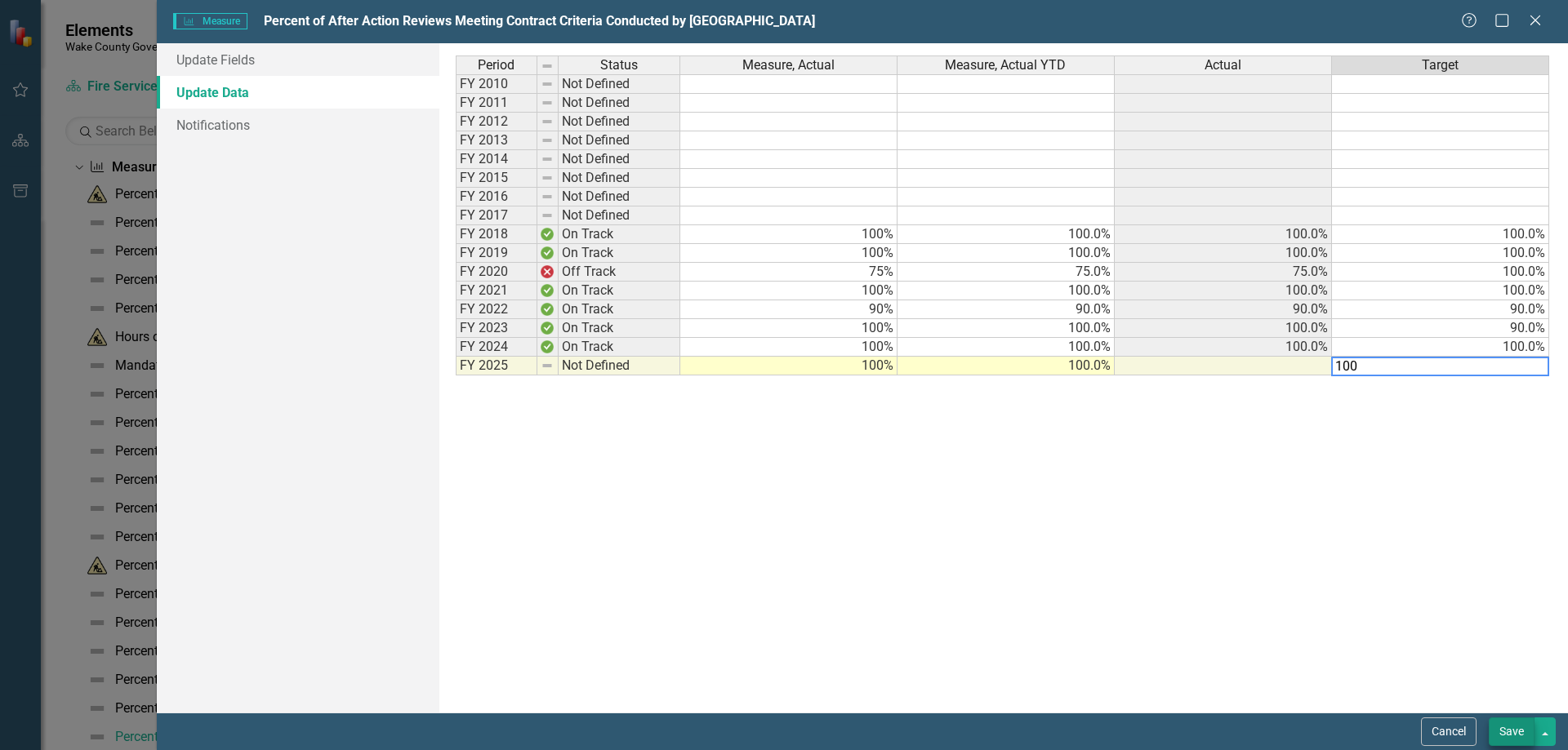
type textarea "100"
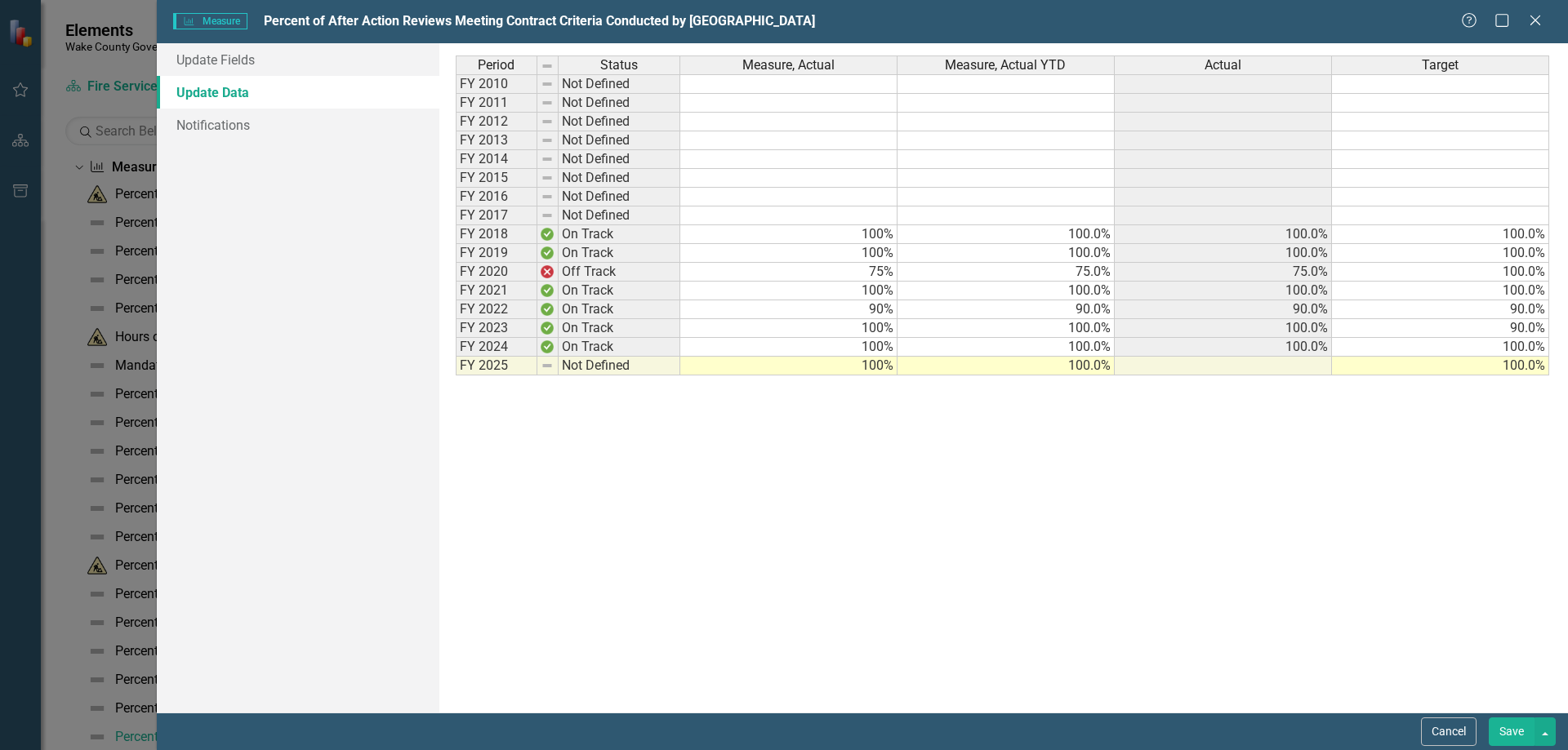
click at [1501, 736] on button "Save" at bounding box center [1511, 732] width 45 height 29
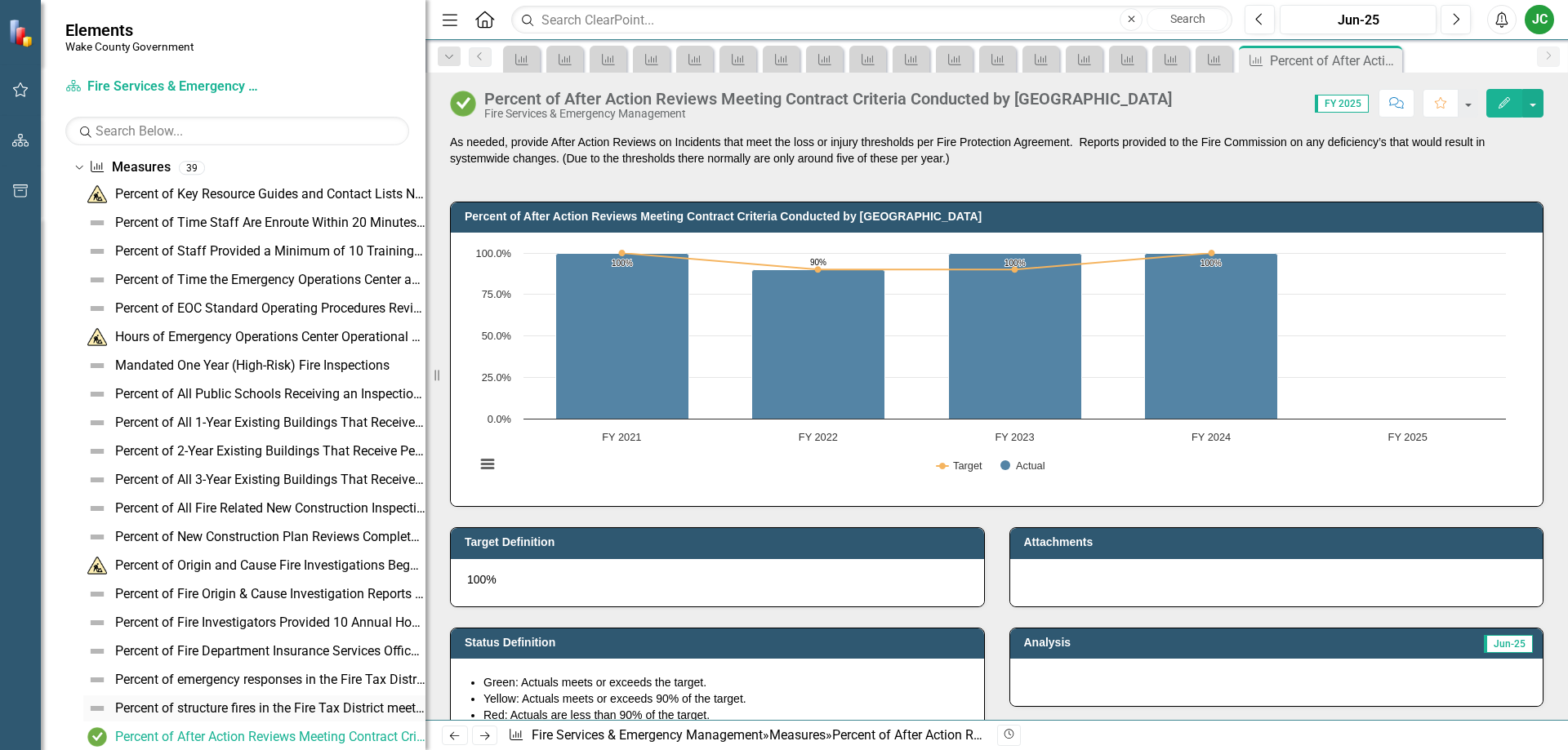
click at [281, 701] on link "Percent of structure fires in the Fire Tax District meeting the effective respo…" at bounding box center [254, 708] width 342 height 26
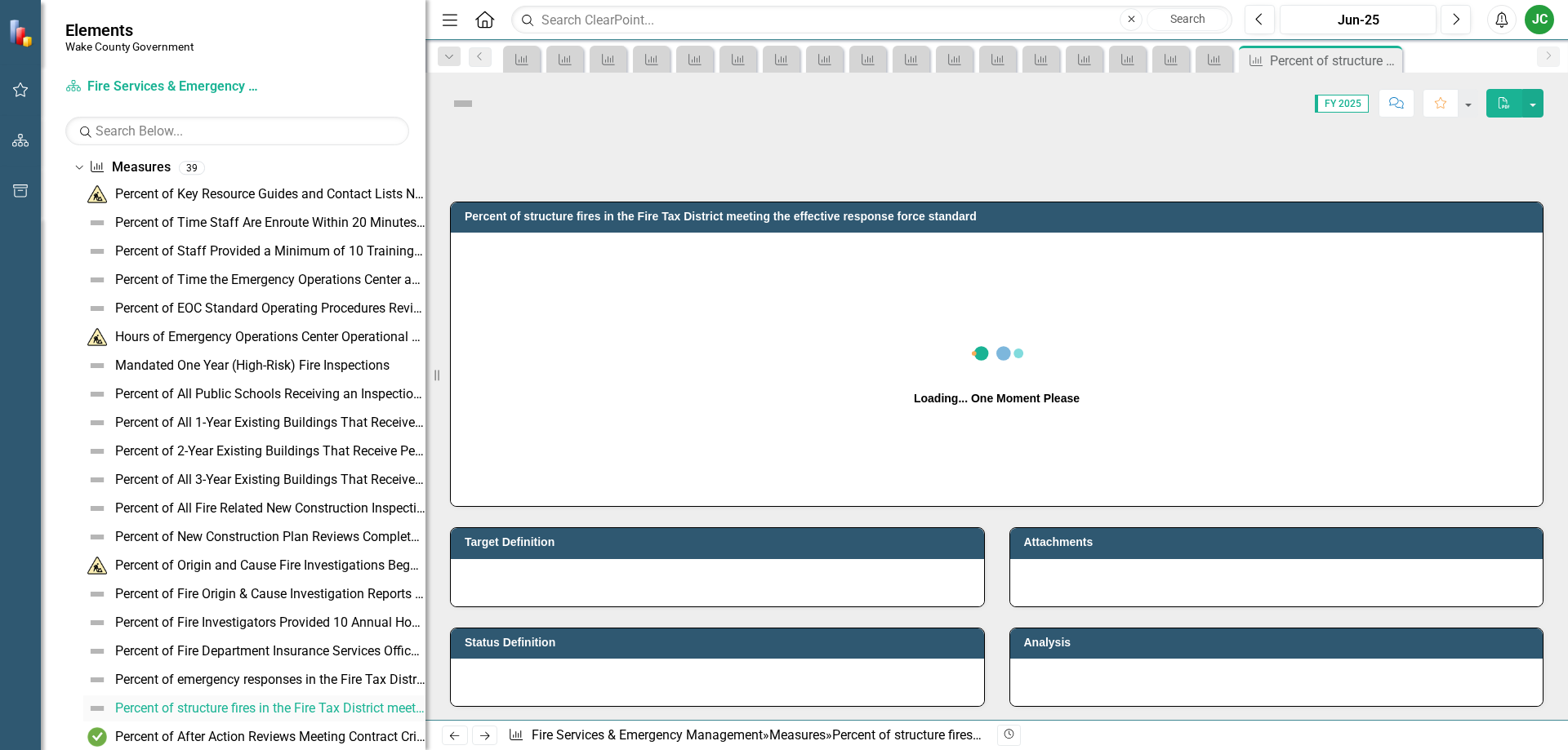
scroll to position [98, 0]
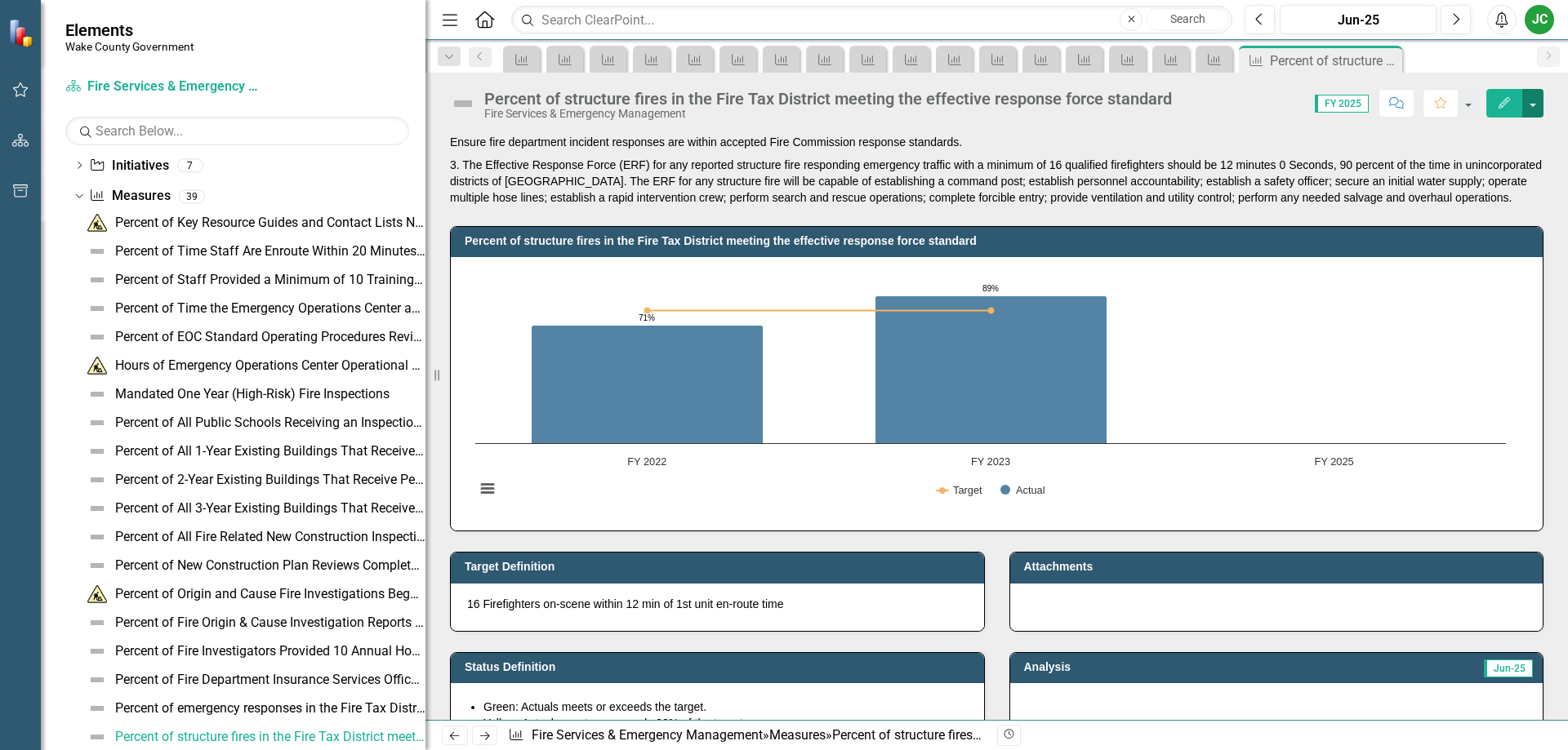
click at [1532, 101] on button "button" at bounding box center [1532, 103] width 21 height 29
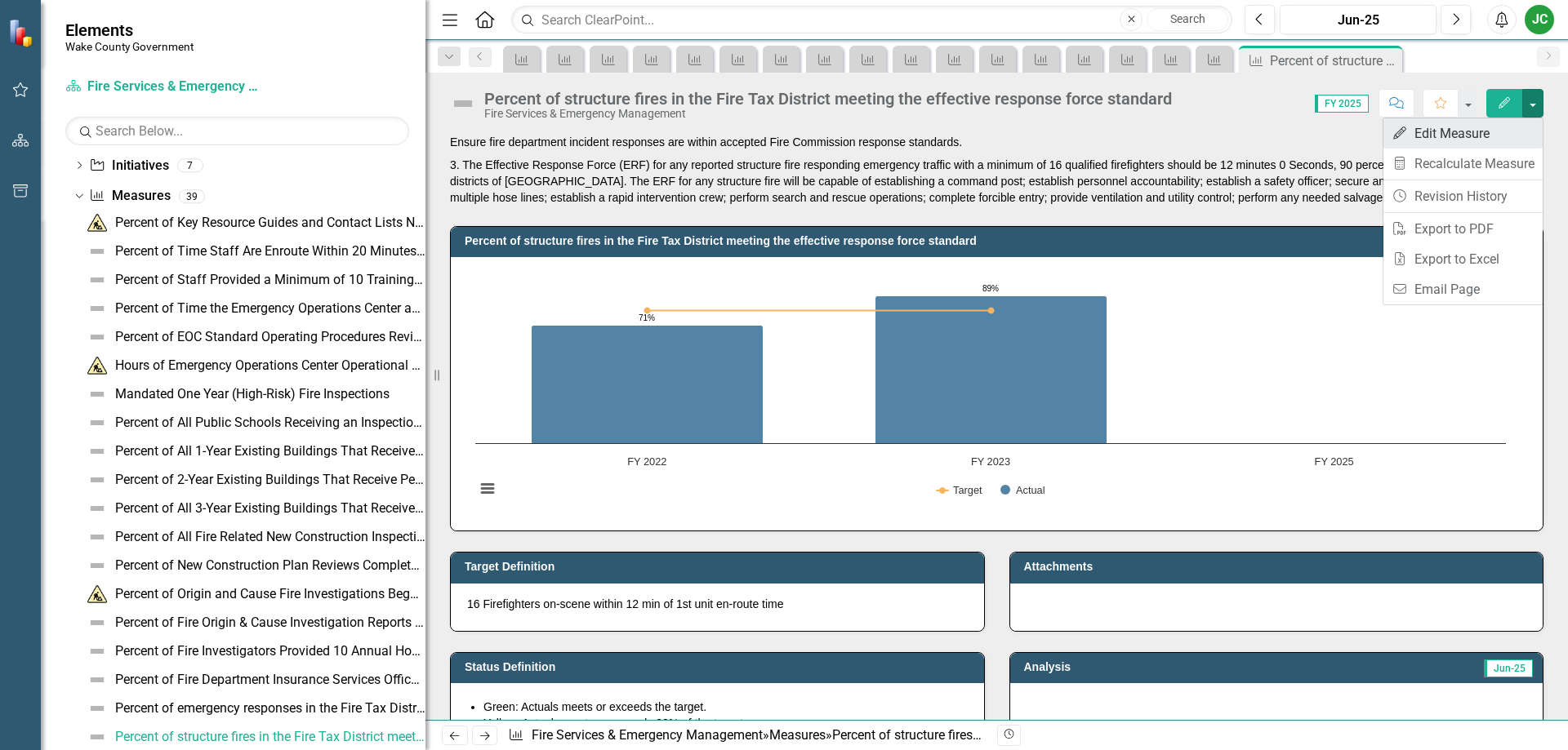
click at [1443, 134] on link "Edit Edit Measure" at bounding box center [1463, 133] width 159 height 30
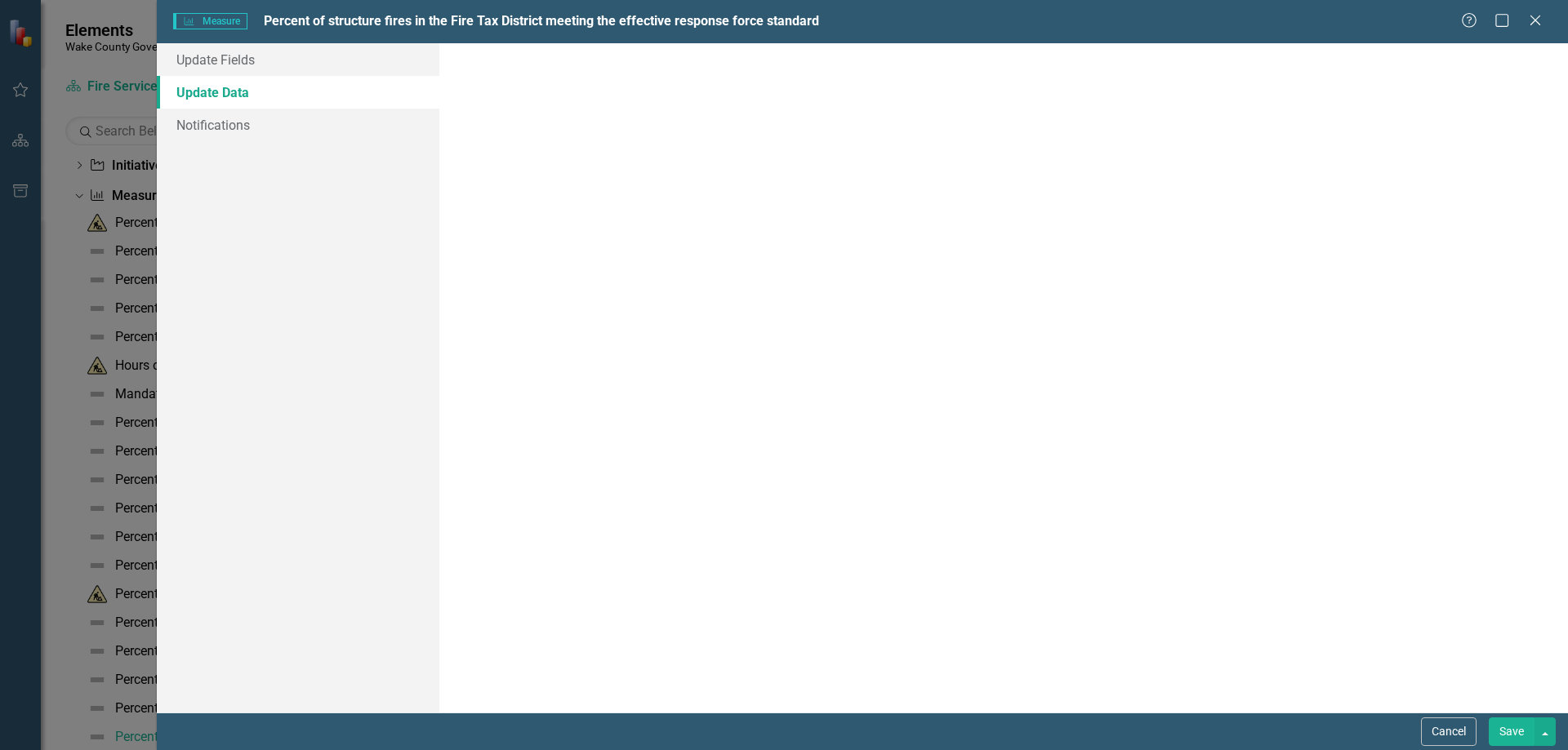
scroll to position [0, 0]
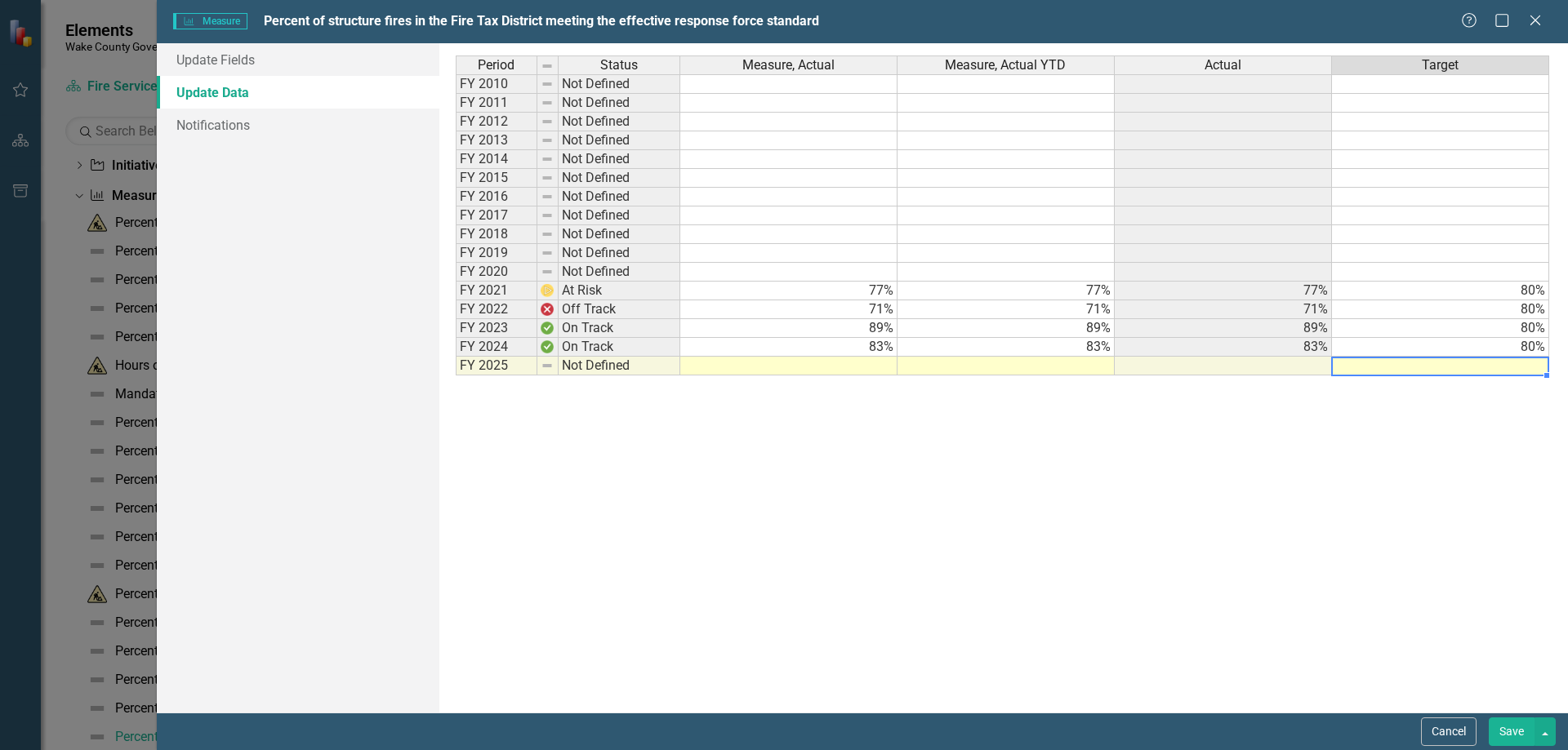
click at [1362, 366] on td at bounding box center [1440, 366] width 217 height 18
type textarea "80"
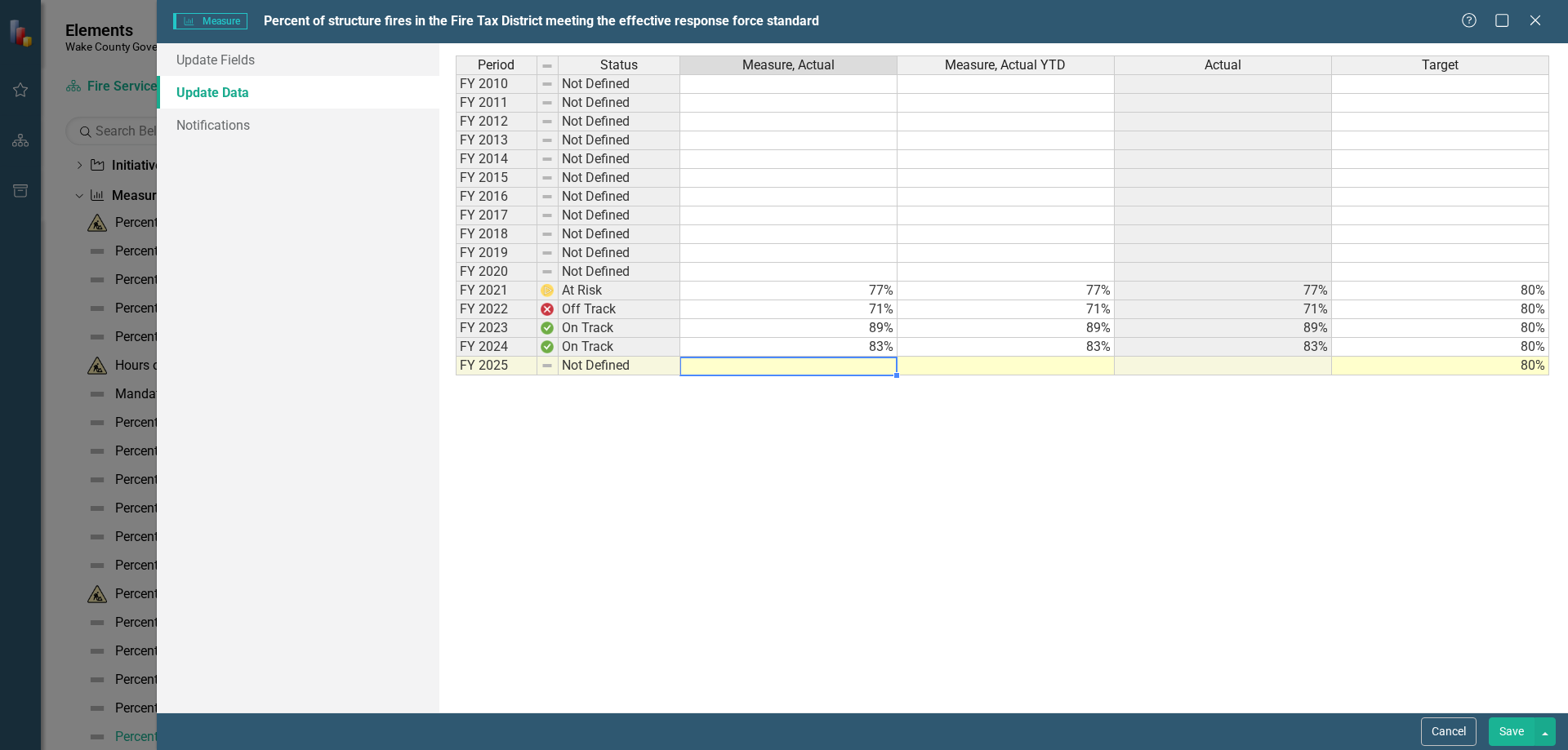
click at [819, 370] on td at bounding box center [788, 366] width 217 height 18
type textarea "89"
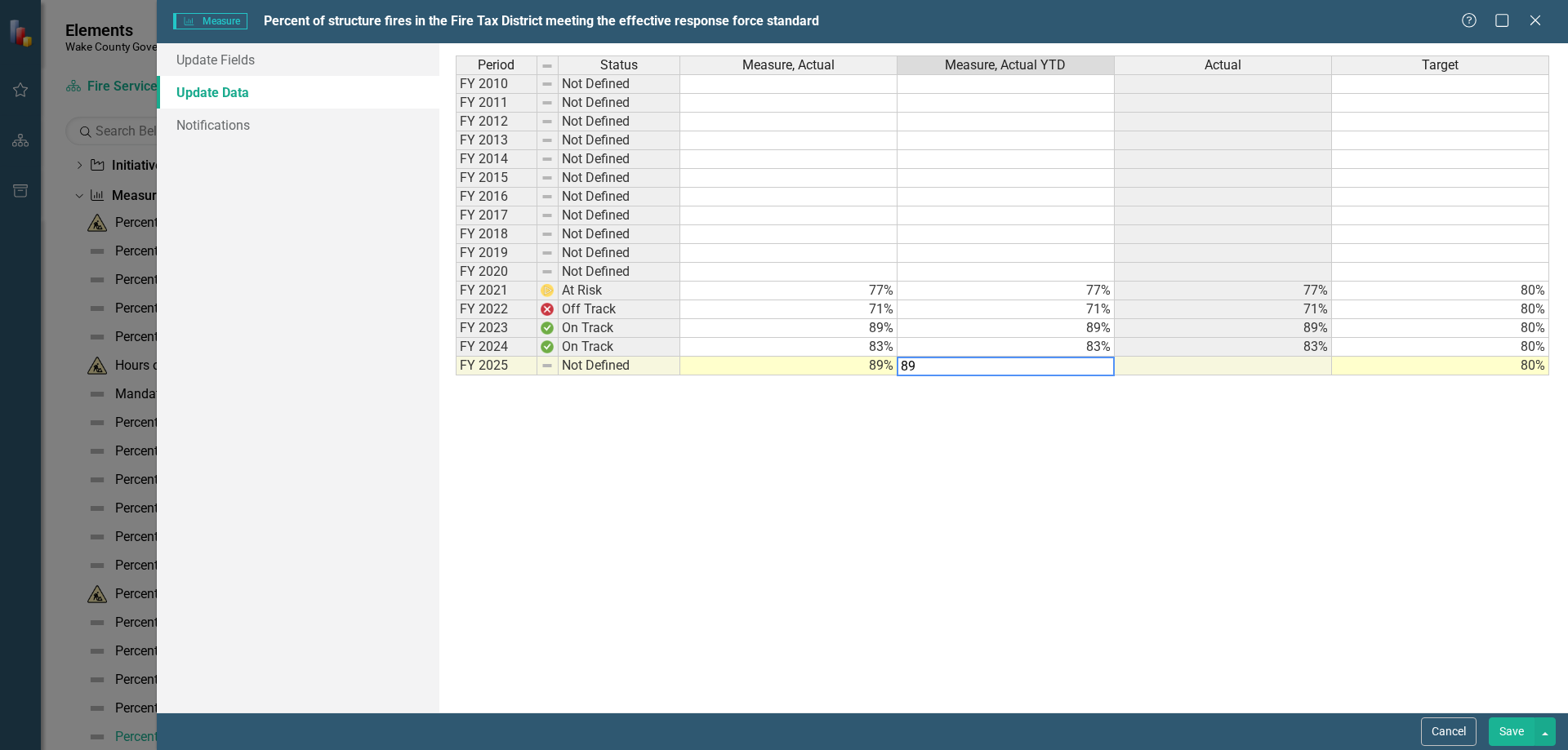
type textarea "89"
click at [862, 421] on div "Period Status Measure, Actual Measure, Actual YTD Actual Target FY 2010 Not Def…" at bounding box center [1003, 378] width 1095 height 644
click at [1515, 733] on button "Save" at bounding box center [1511, 732] width 45 height 29
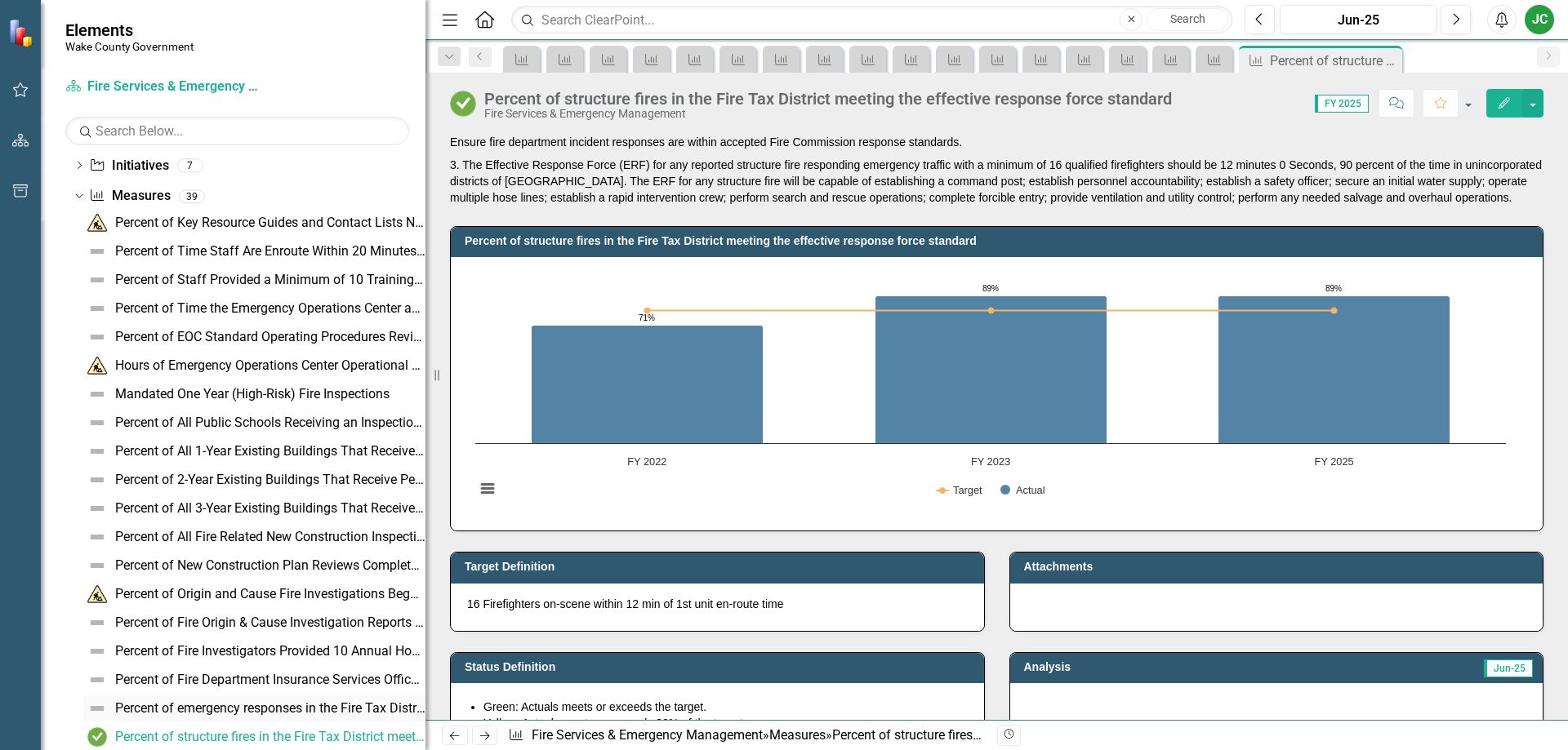
click at [264, 707] on div "Percent of emergency responses in the Fire Tax District meeting the 7- minute r…" at bounding box center [270, 709] width 311 height 15
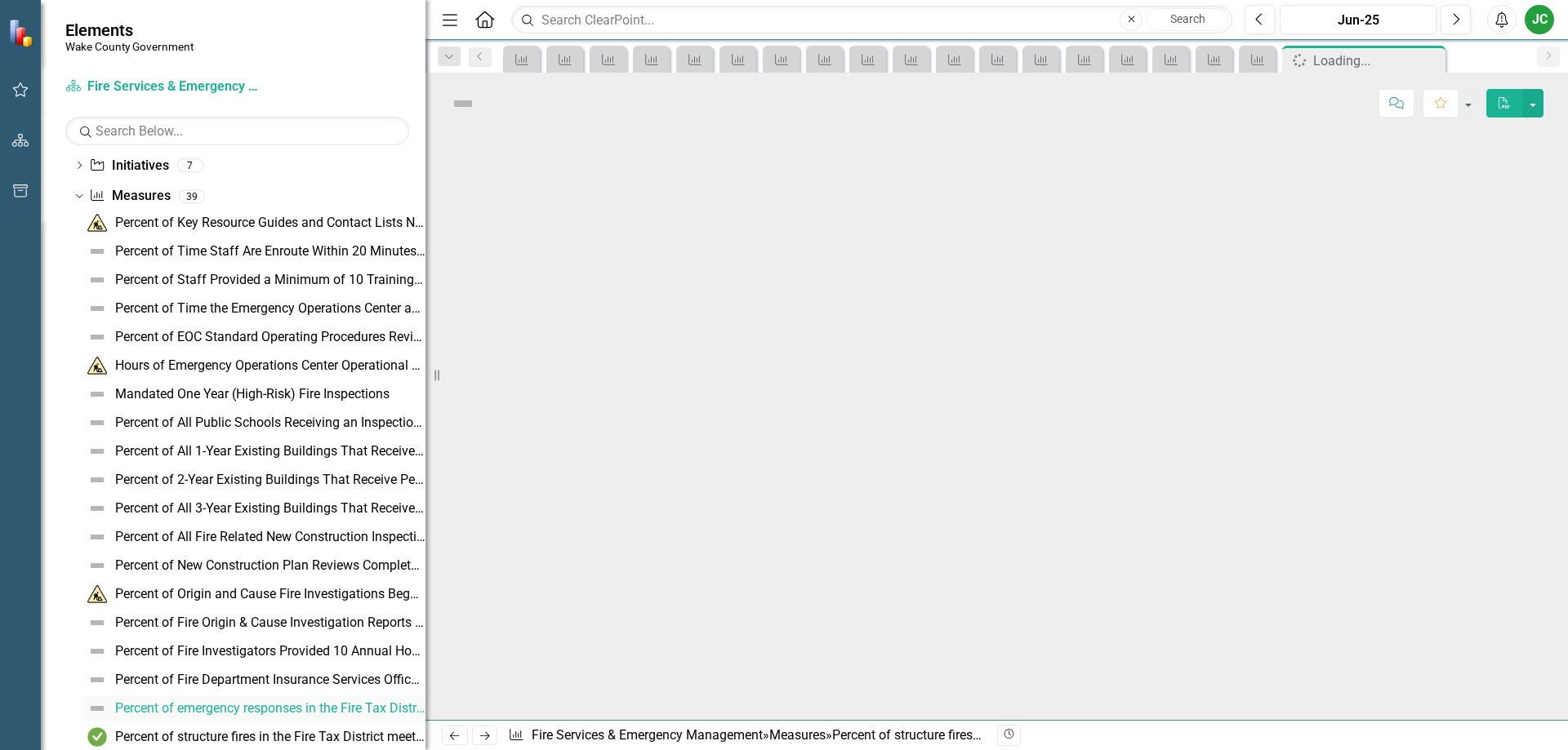
scroll to position [70, 0]
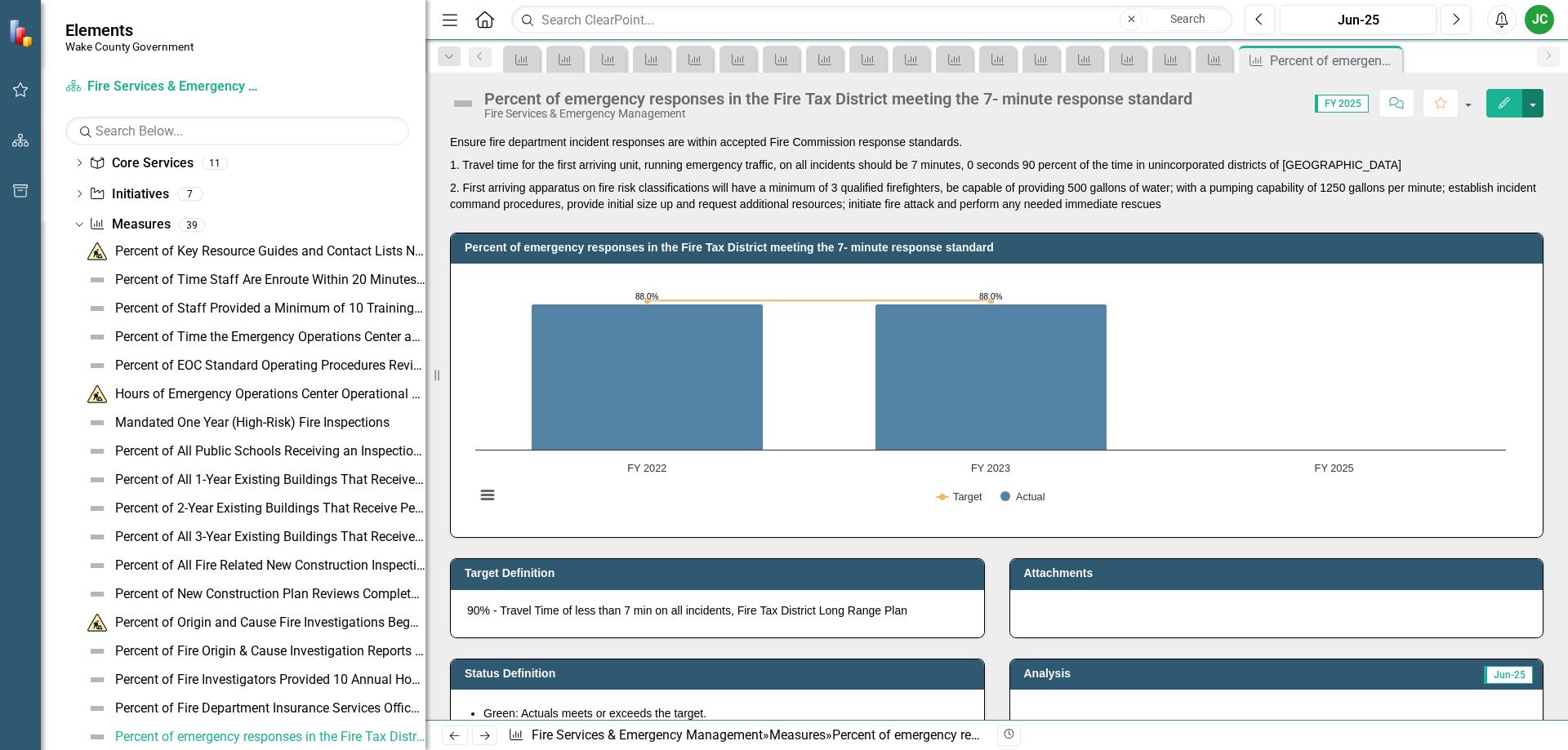
click at [1531, 110] on button "button" at bounding box center [1532, 103] width 21 height 29
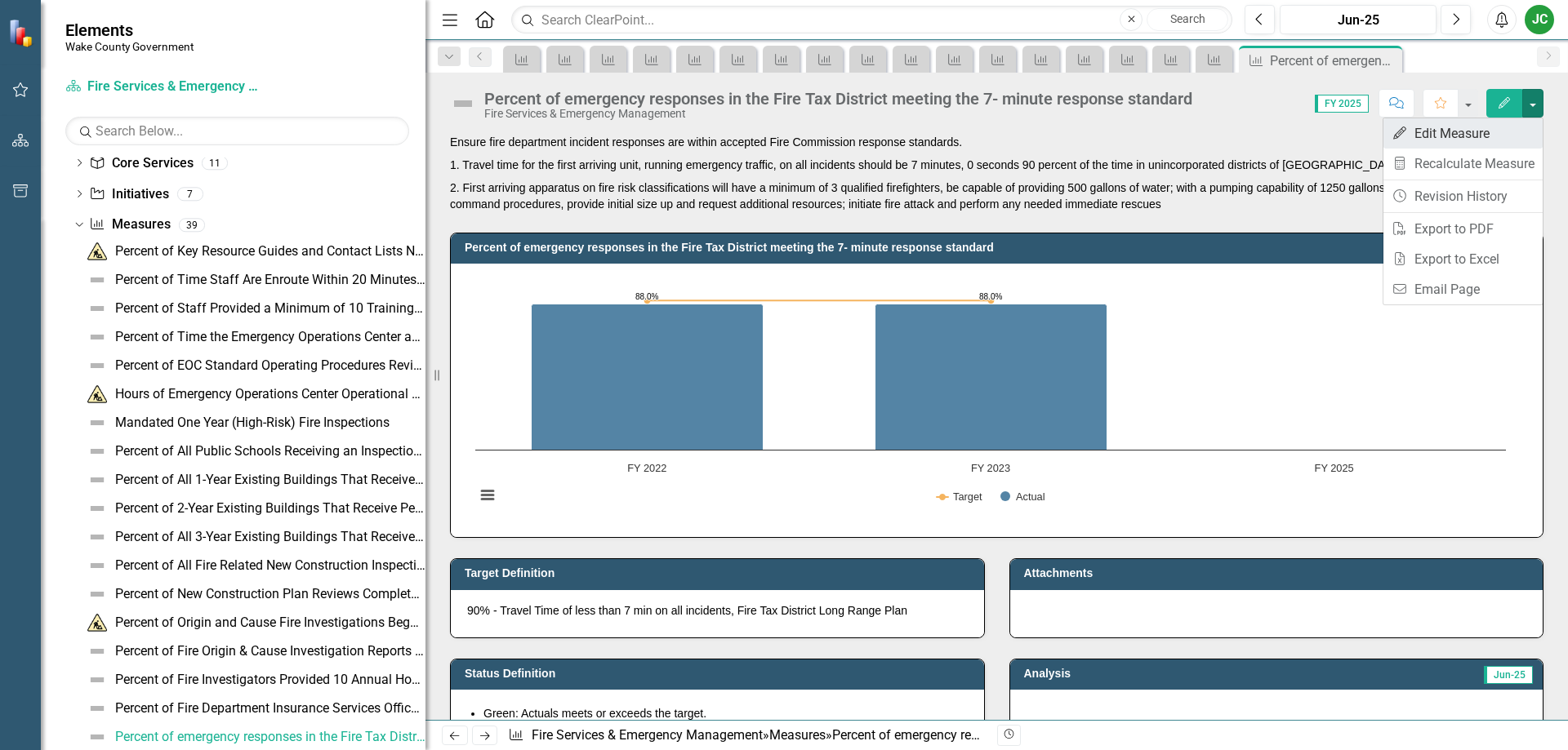
click at [1485, 135] on link "Edit Edit Measure" at bounding box center [1463, 133] width 159 height 30
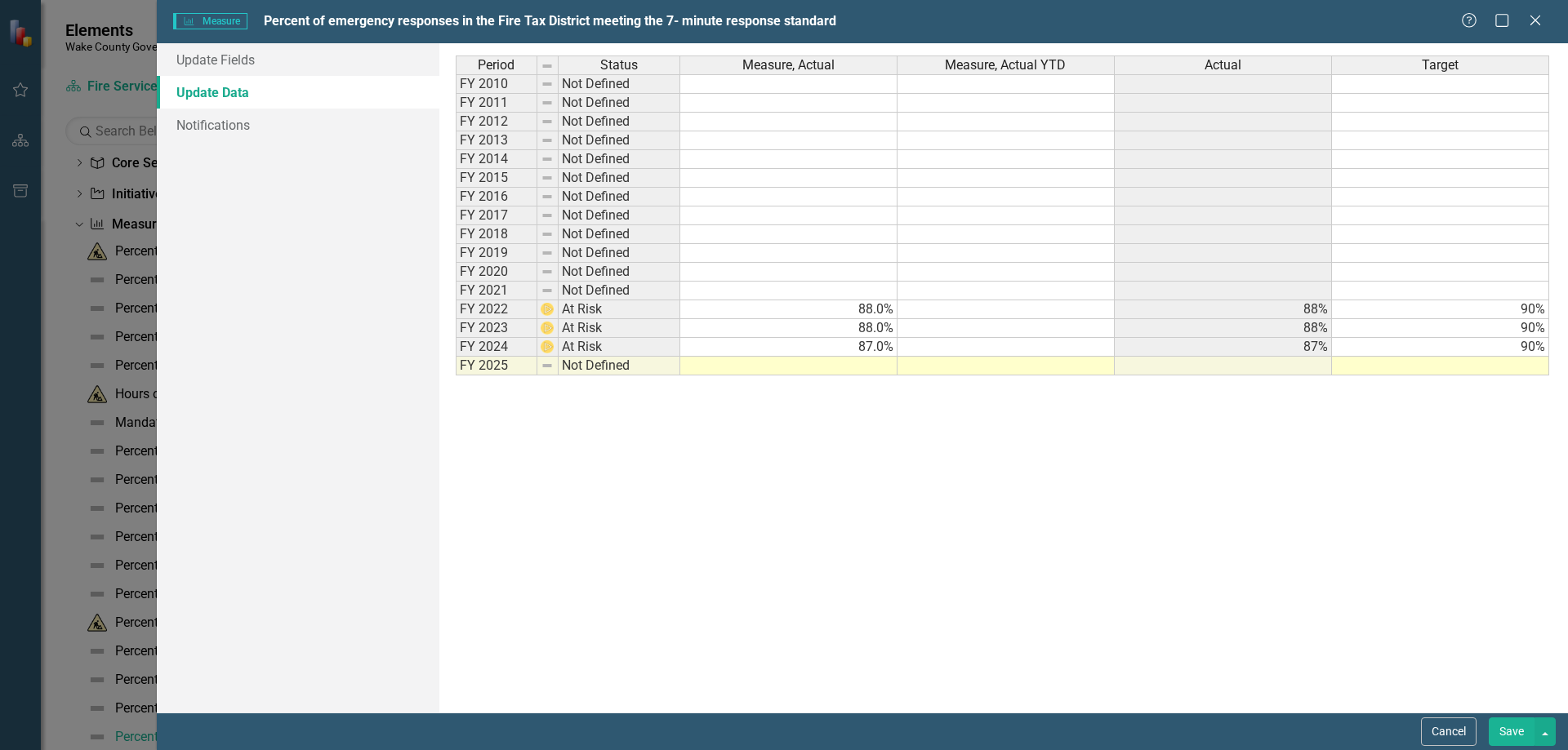
scroll to position [0, 0]
click at [891, 365] on td at bounding box center [788, 366] width 217 height 18
type textarea "86"
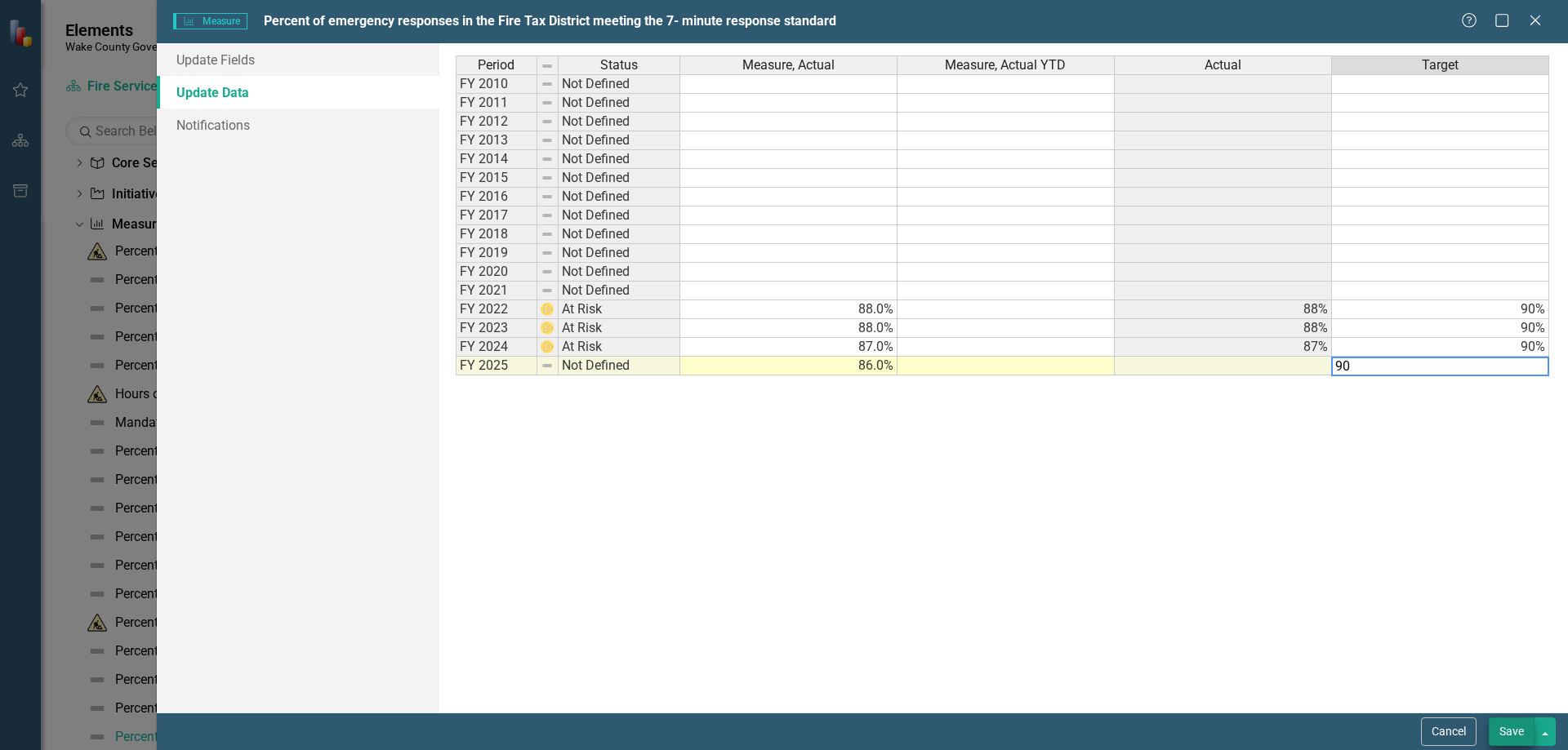
type textarea "90"
click at [1493, 732] on button "Save" at bounding box center [1511, 732] width 45 height 29
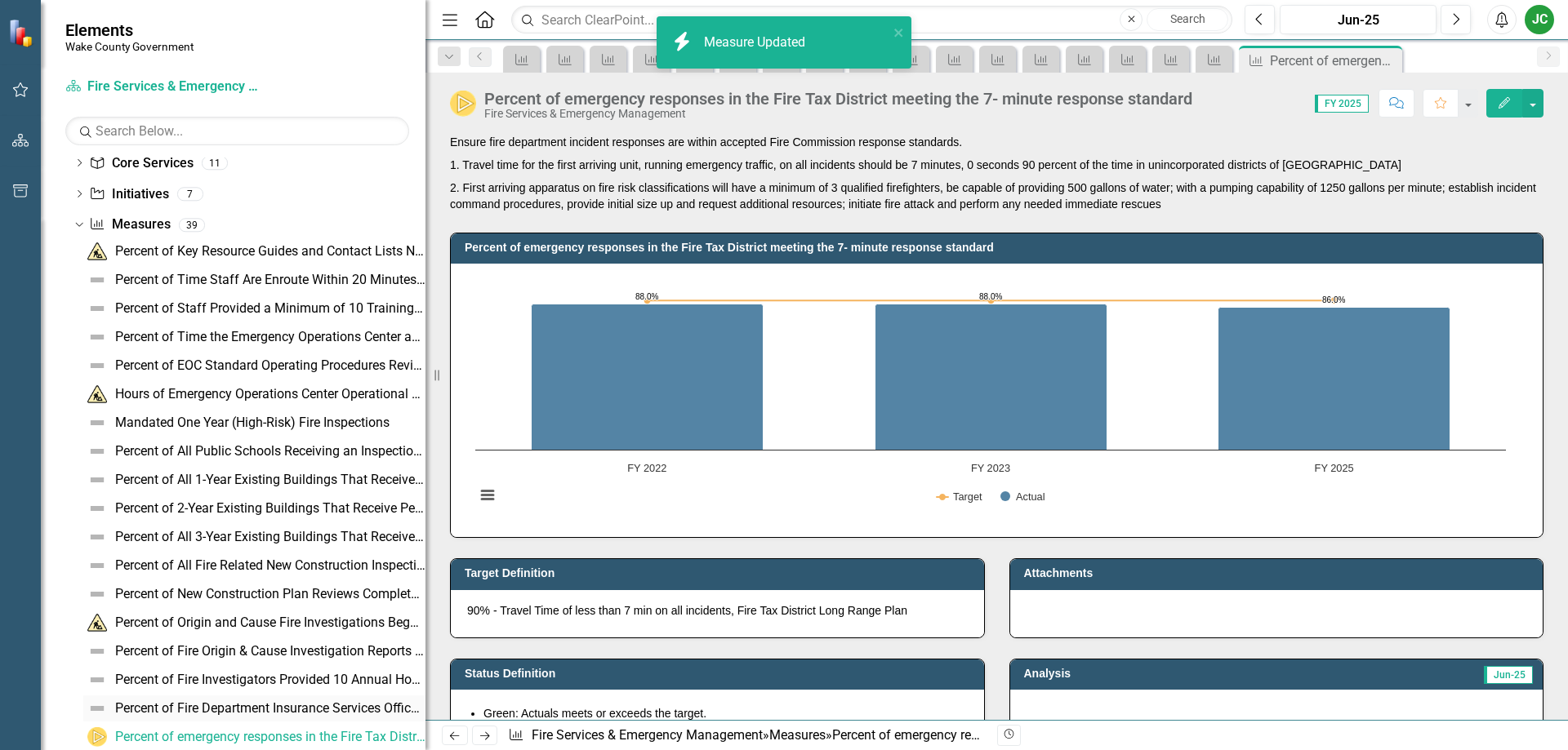
click at [195, 706] on div "Percent of Fire Department Insurance Services Office (ISO) Ratings That Meet or…" at bounding box center [270, 709] width 311 height 15
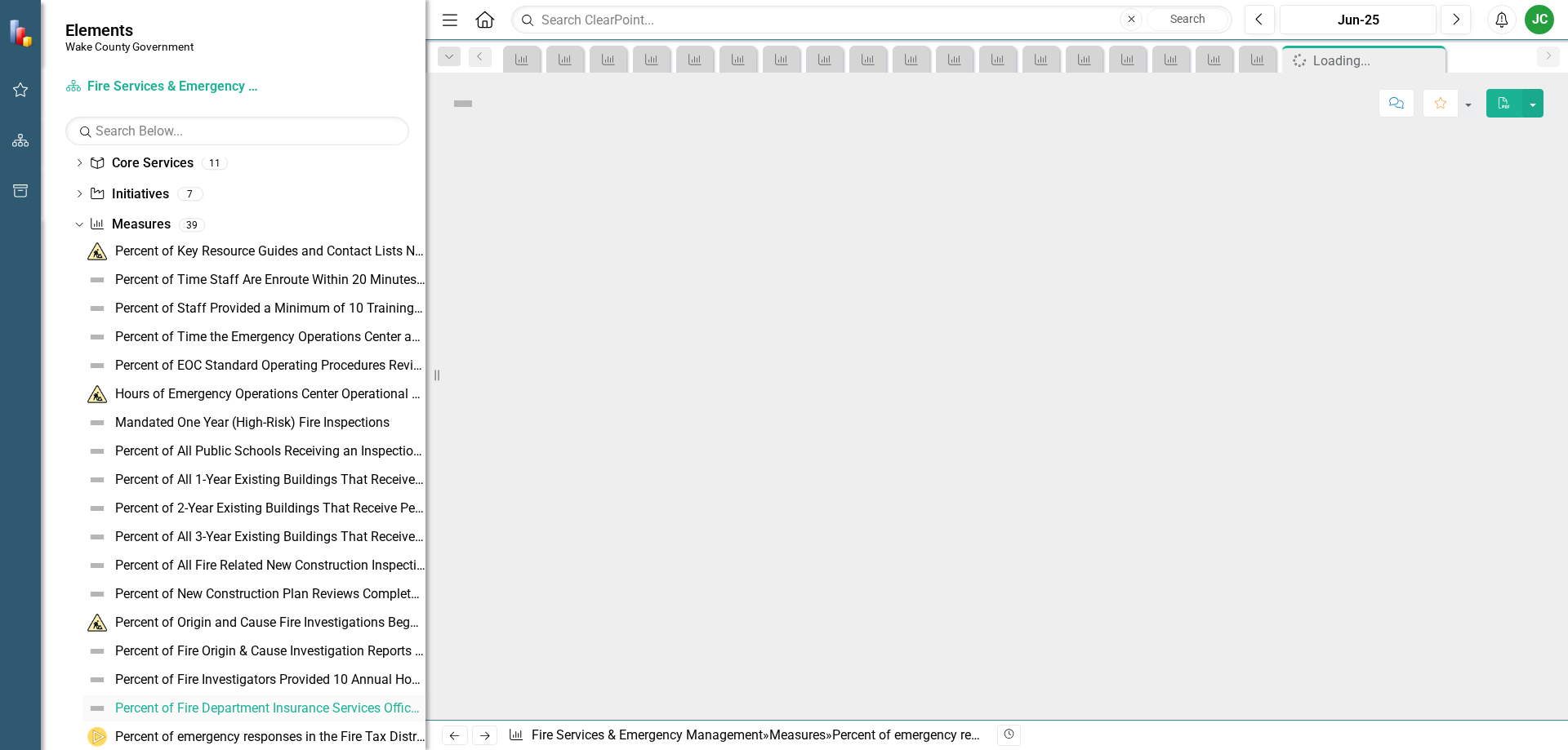
scroll to position [41, 0]
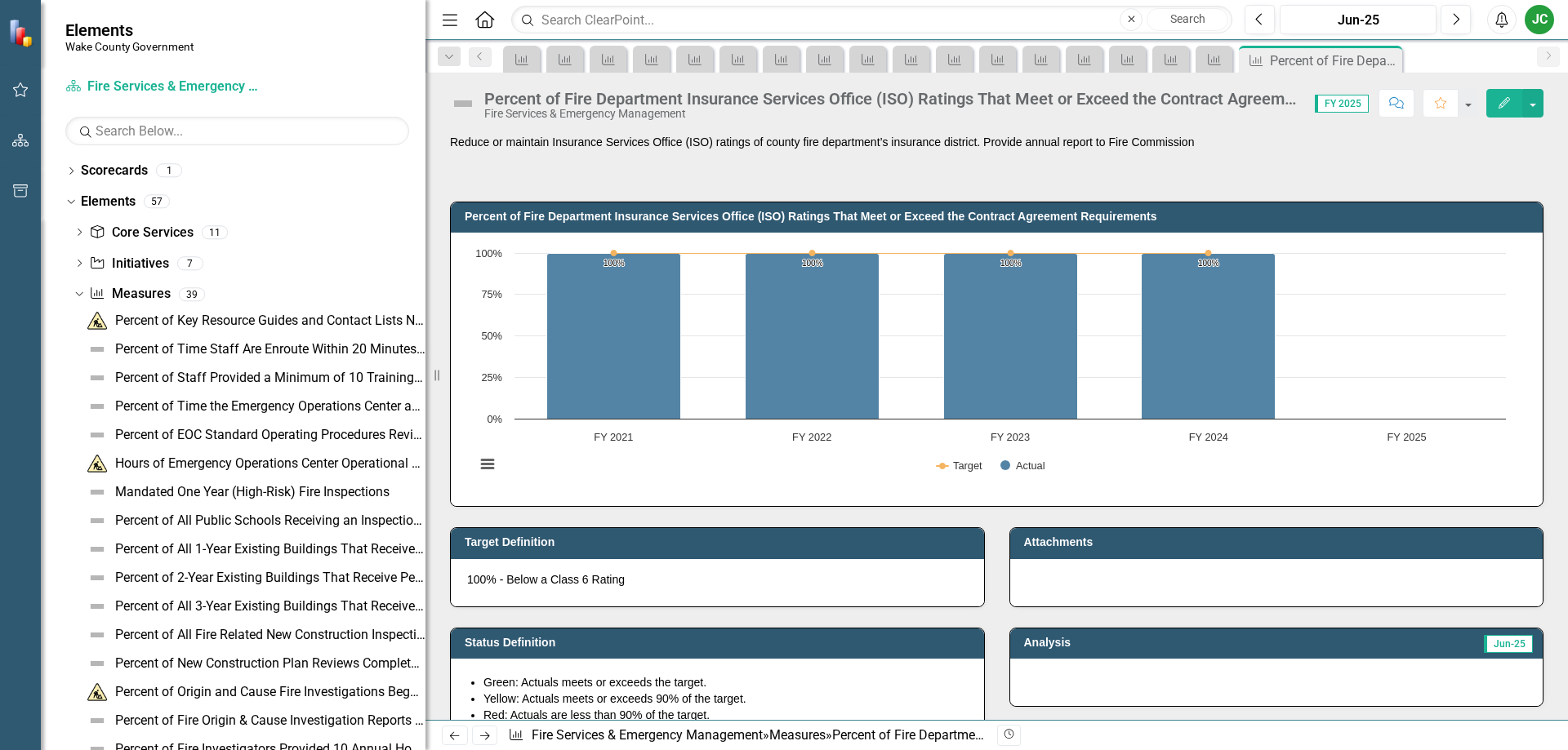
scroll to position [41, 0]
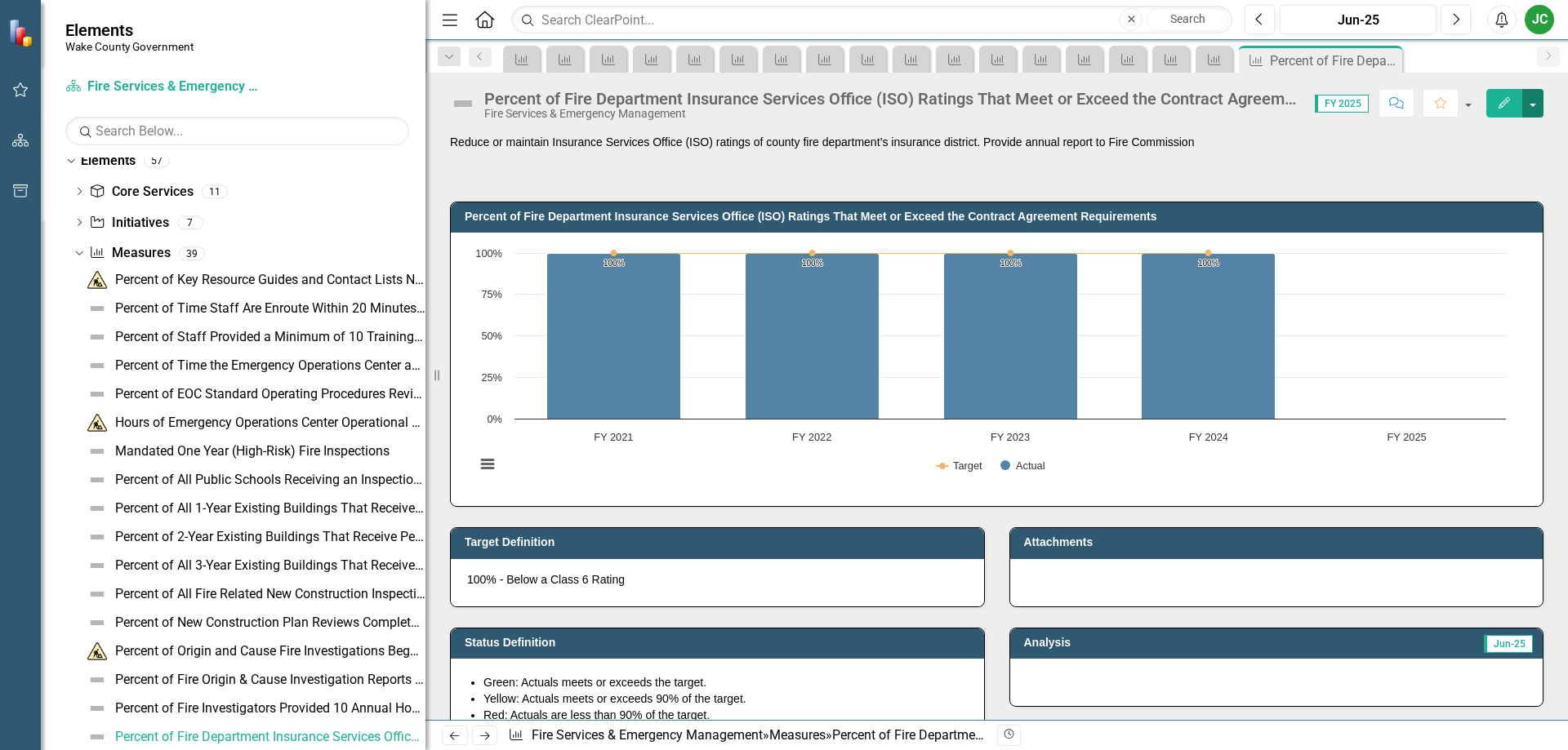
click at [1525, 104] on button "button" at bounding box center [1532, 103] width 21 height 29
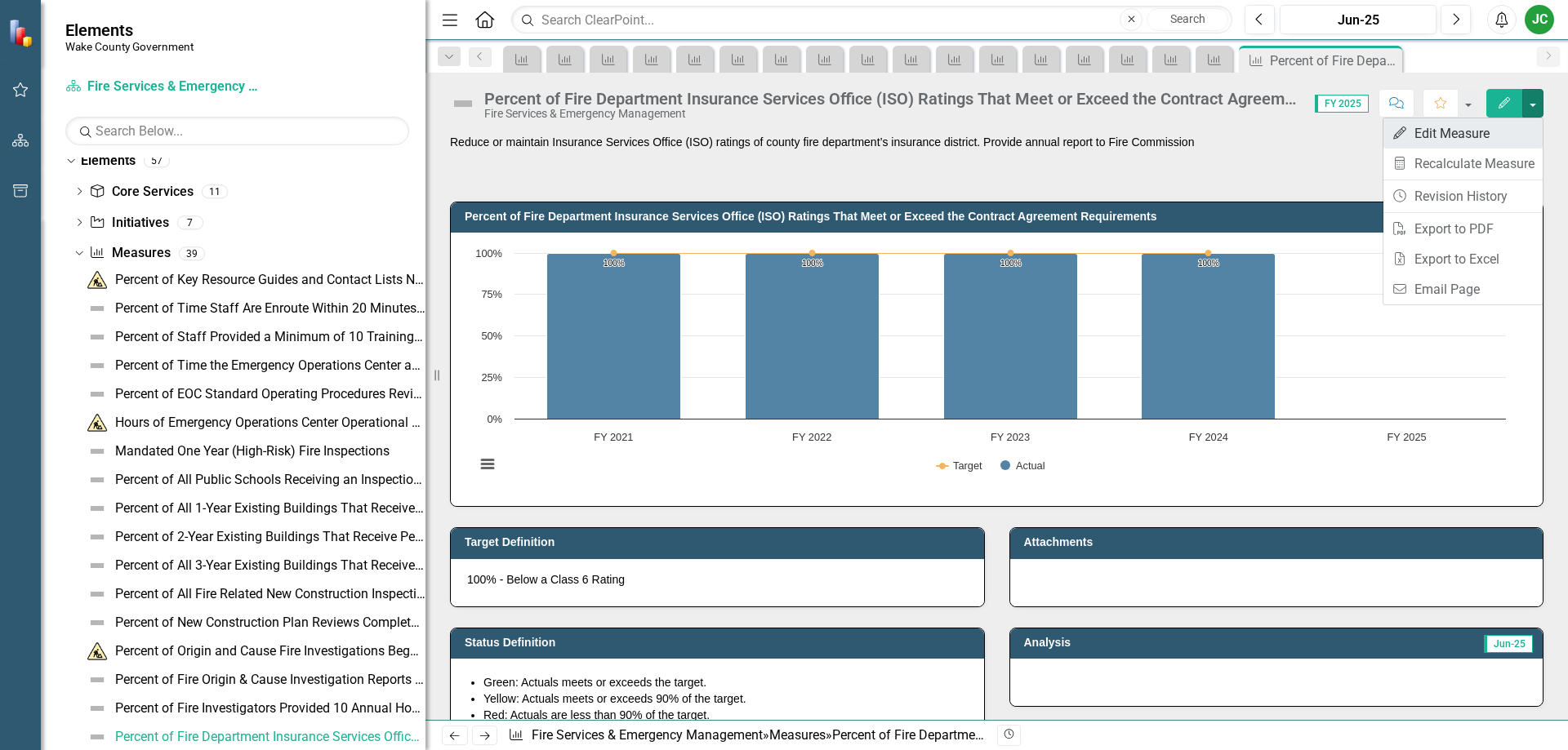
click at [1468, 135] on link "Edit Edit Measure" at bounding box center [1463, 133] width 159 height 30
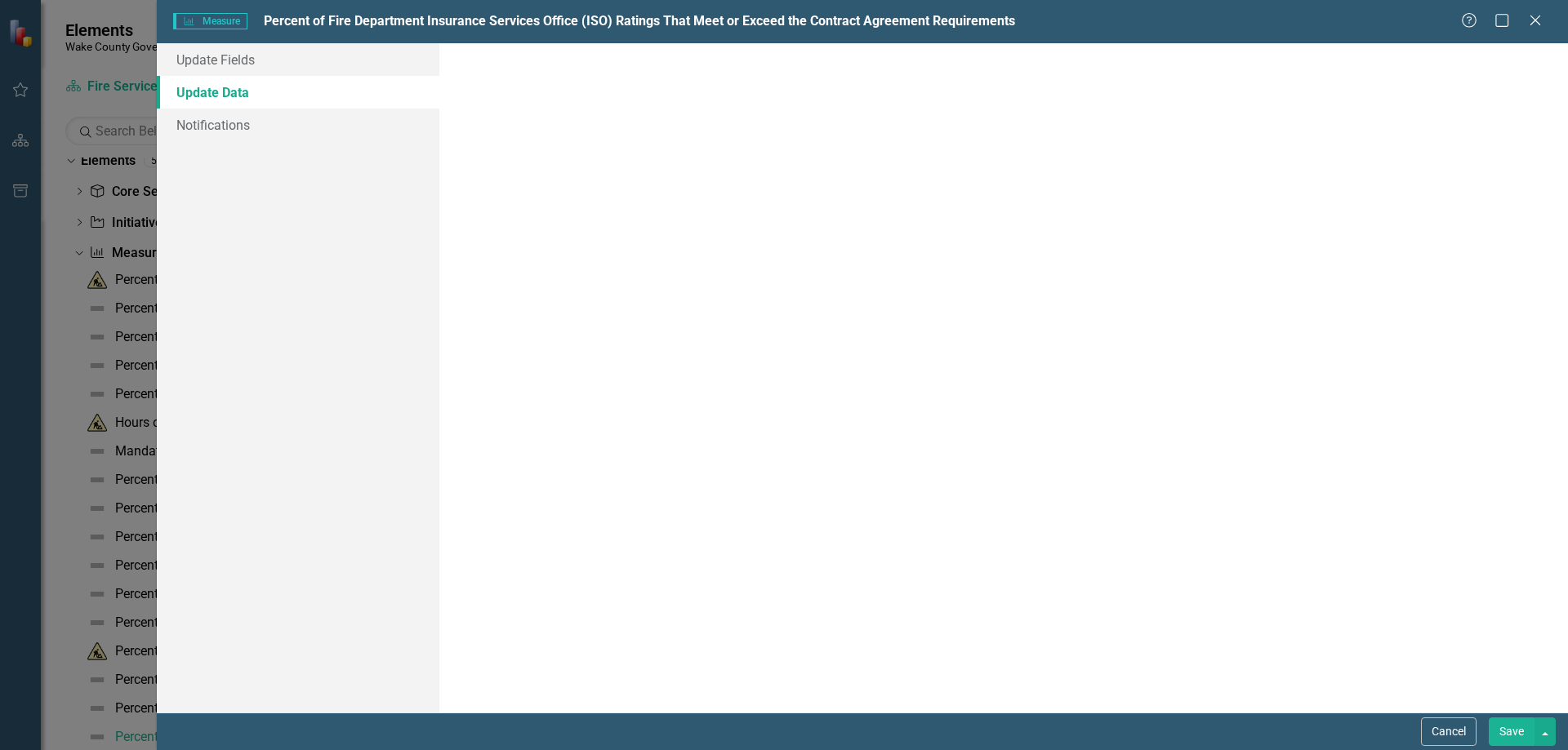
scroll to position [0, 0]
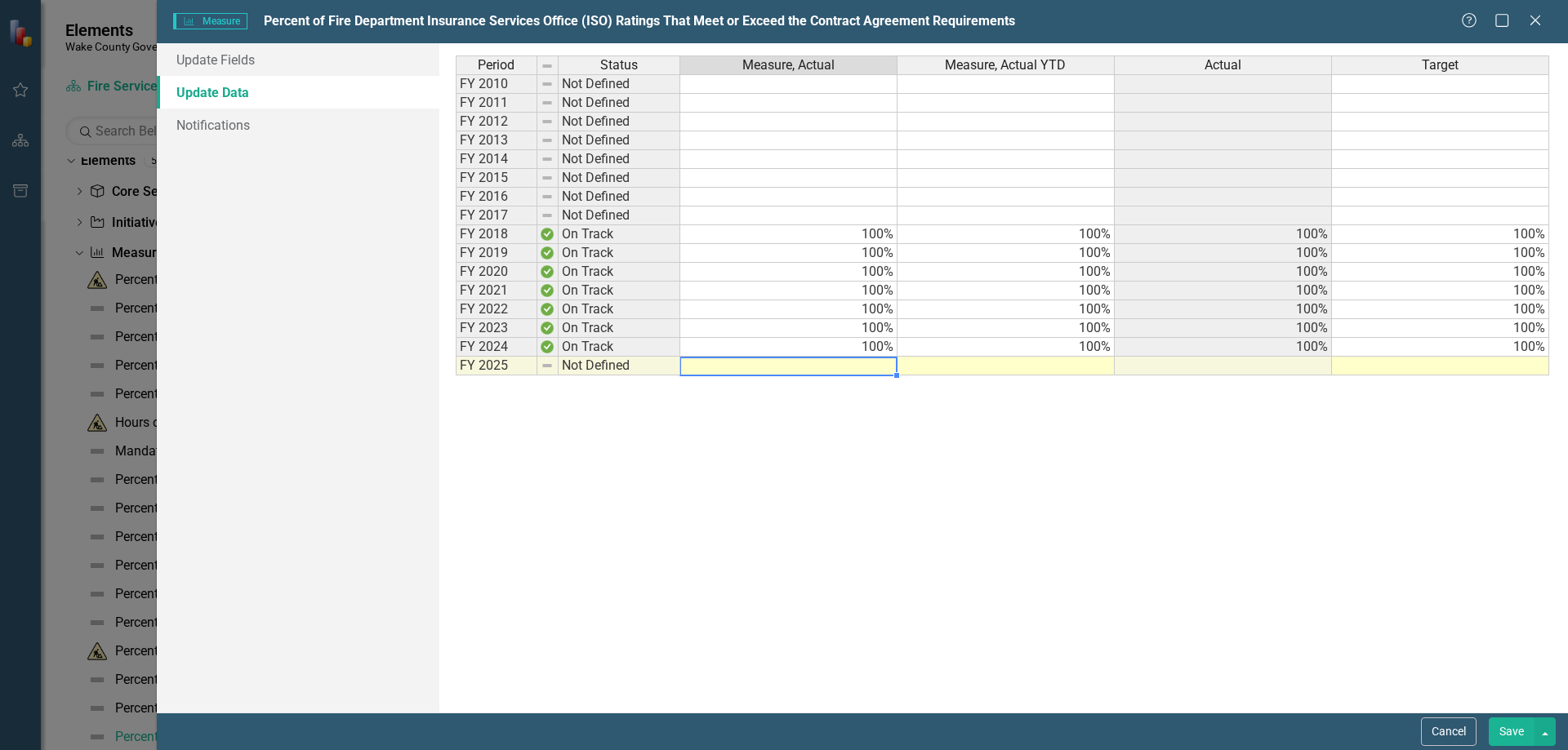
click at [853, 369] on td at bounding box center [788, 366] width 217 height 18
type textarea "100"
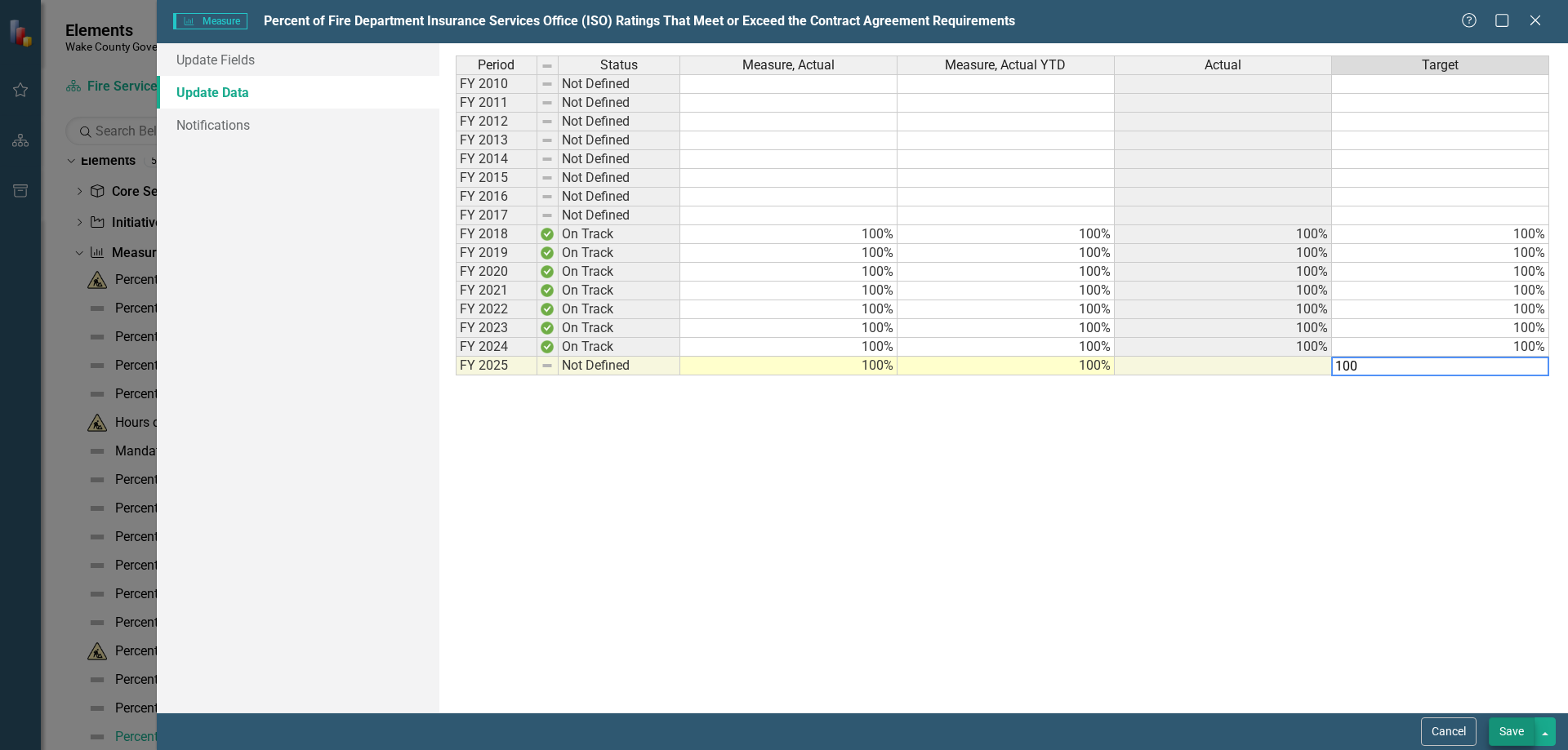
type textarea "100"
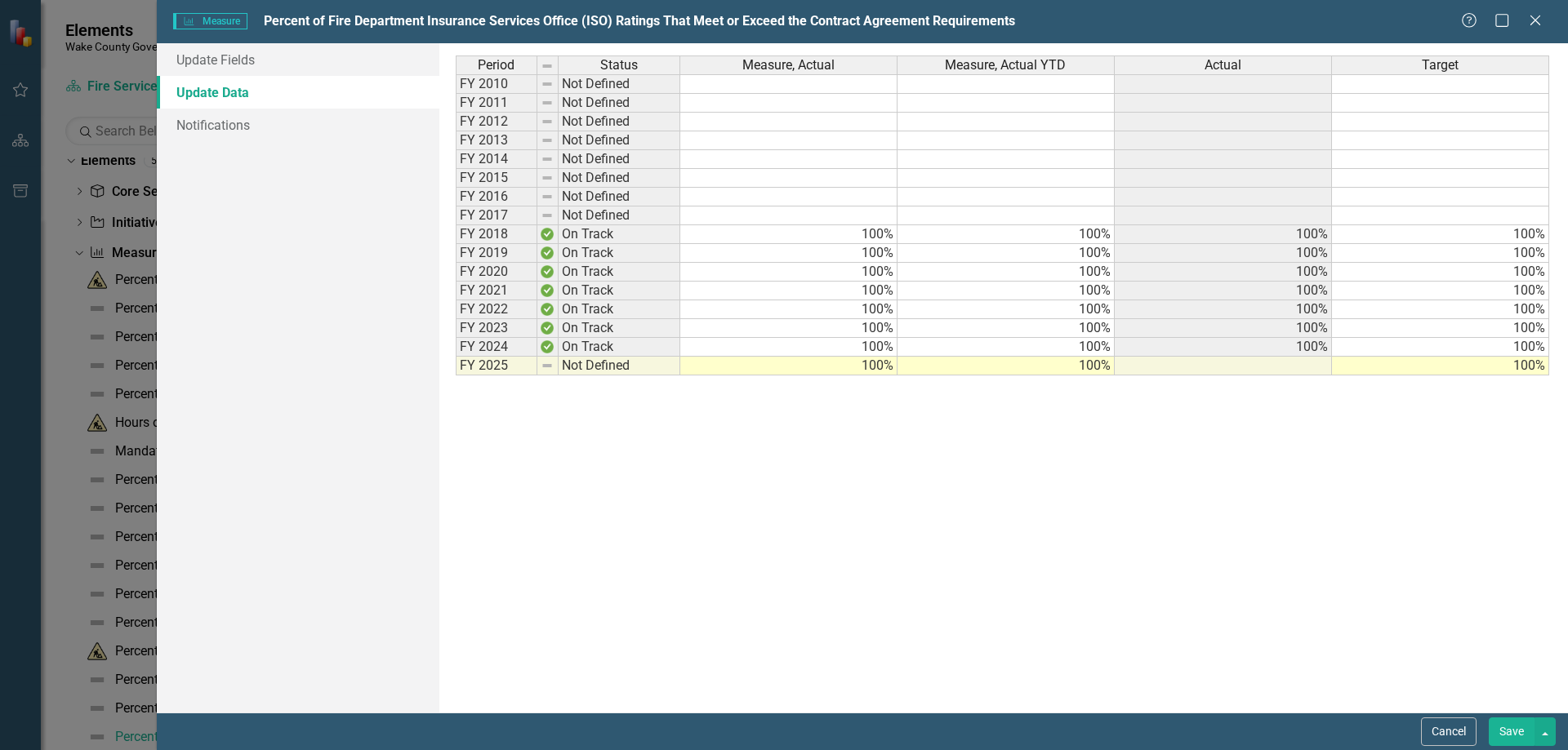
click at [1503, 729] on button "Save" at bounding box center [1511, 732] width 45 height 29
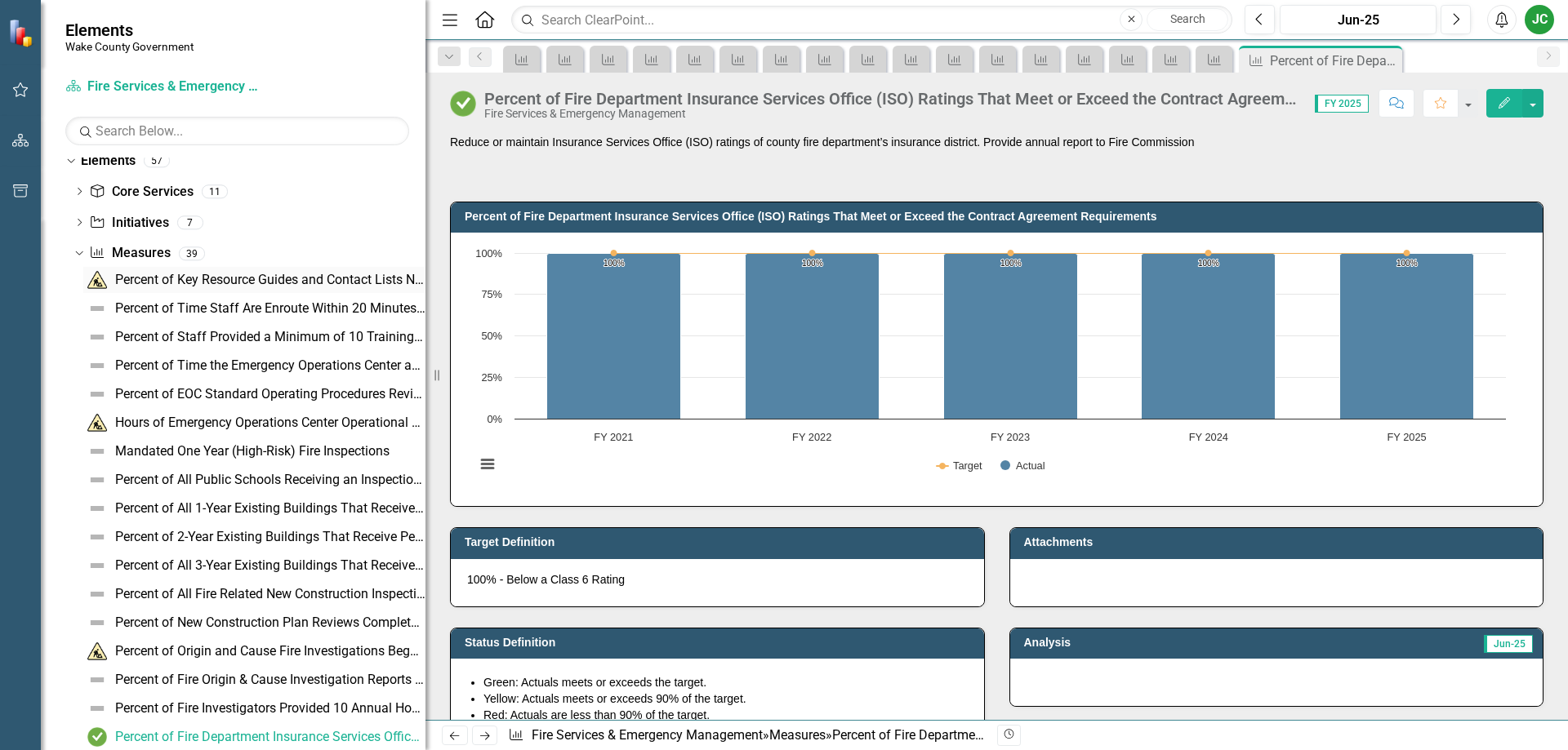
click at [259, 276] on div "Percent of Key Resource Guides and Contact Lists Needed to Coordinate Response …" at bounding box center [270, 280] width 311 height 15
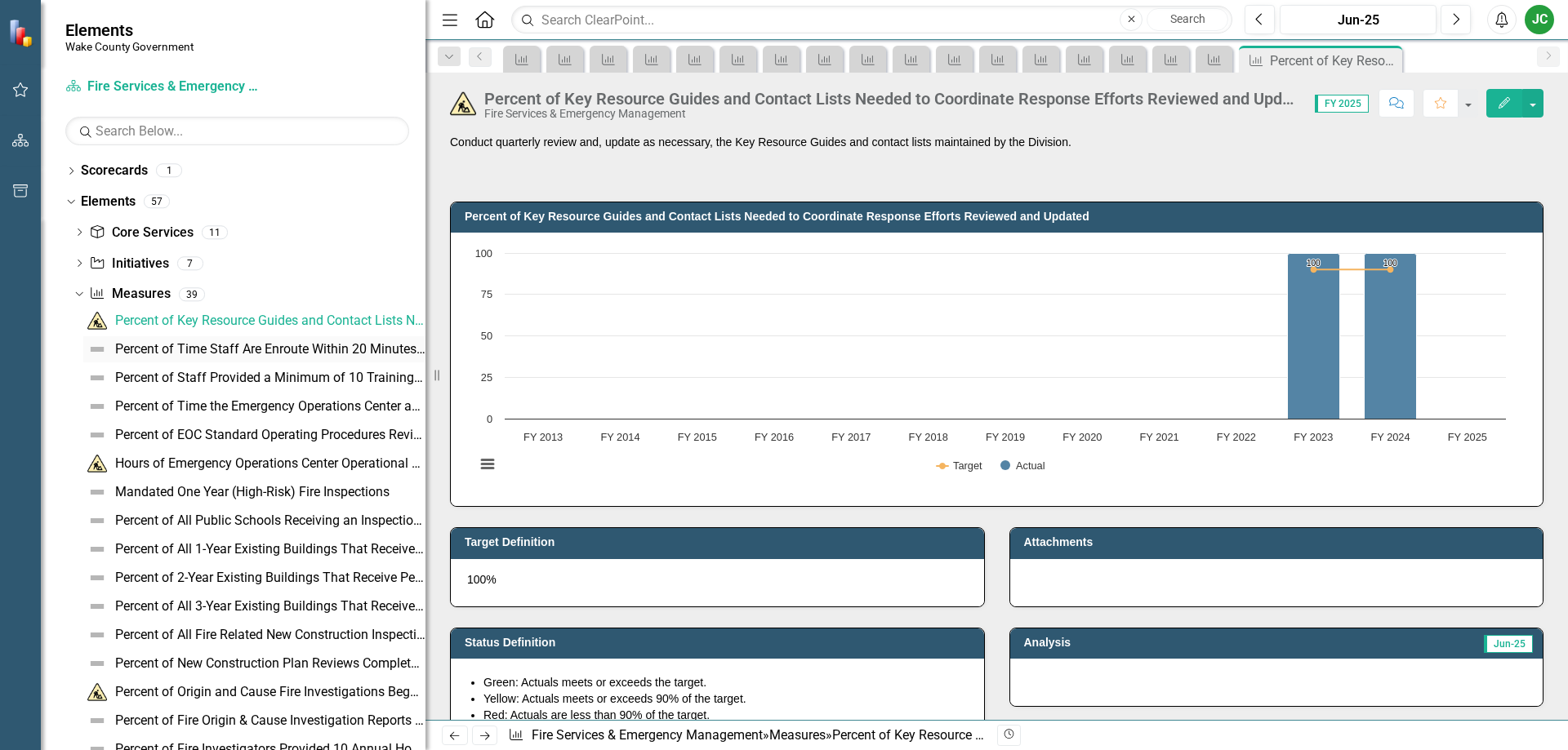
click at [254, 347] on div "Percent of Time Staff Are Enroute Within 20 Minutes of Request for Services Whe…" at bounding box center [270, 350] width 311 height 15
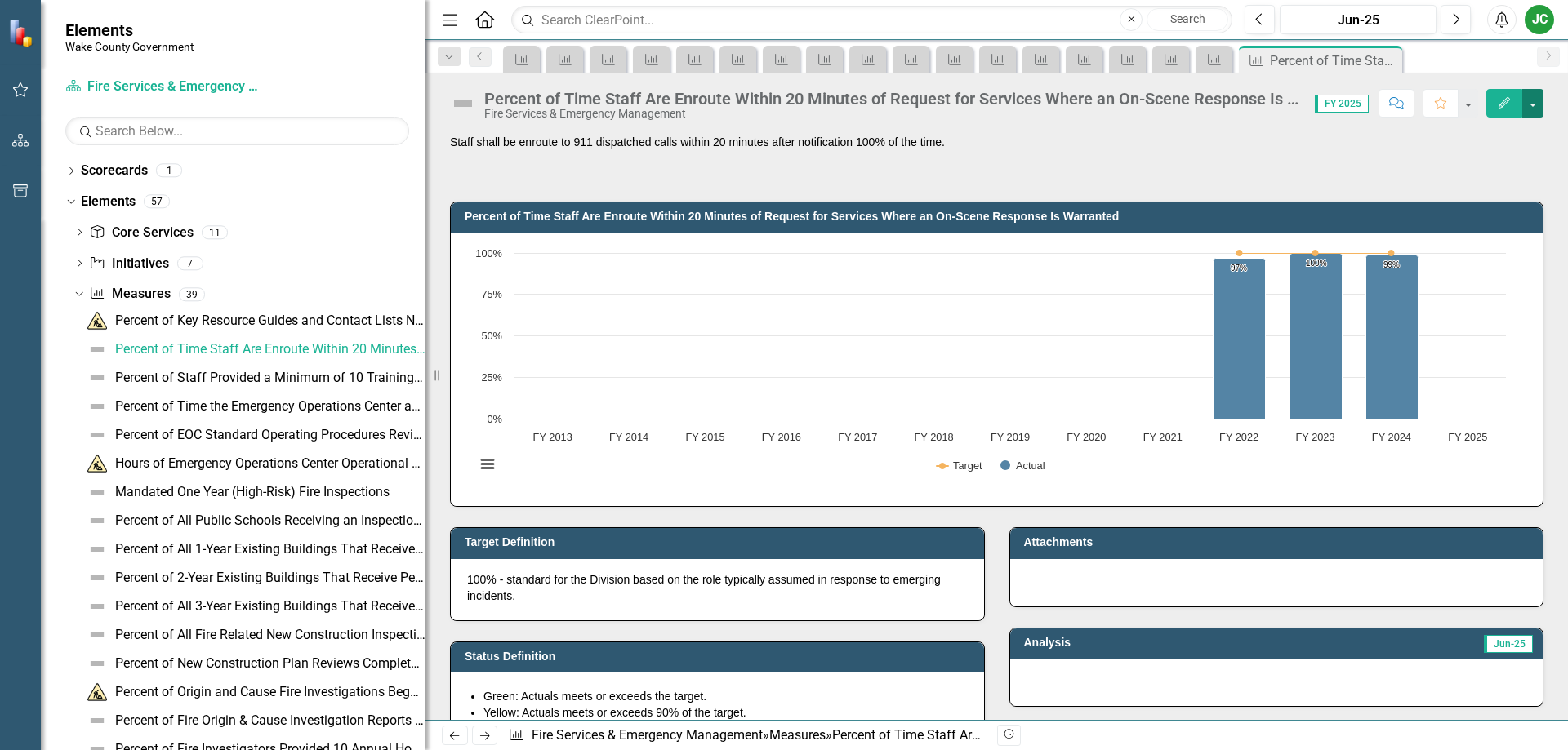
click at [1522, 103] on button "button" at bounding box center [1532, 103] width 21 height 29
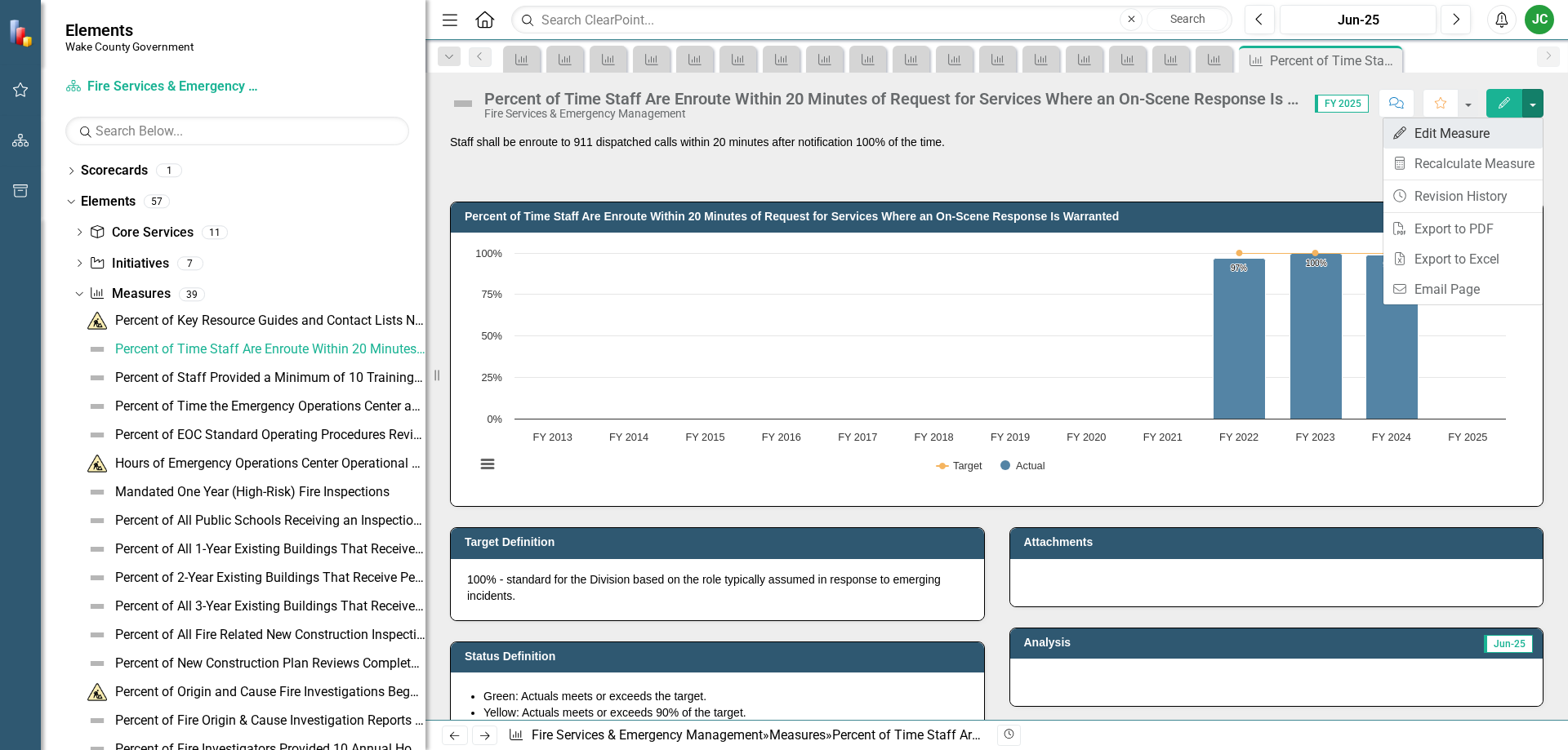
click at [1469, 129] on link "Edit Edit Measure" at bounding box center [1463, 133] width 159 height 30
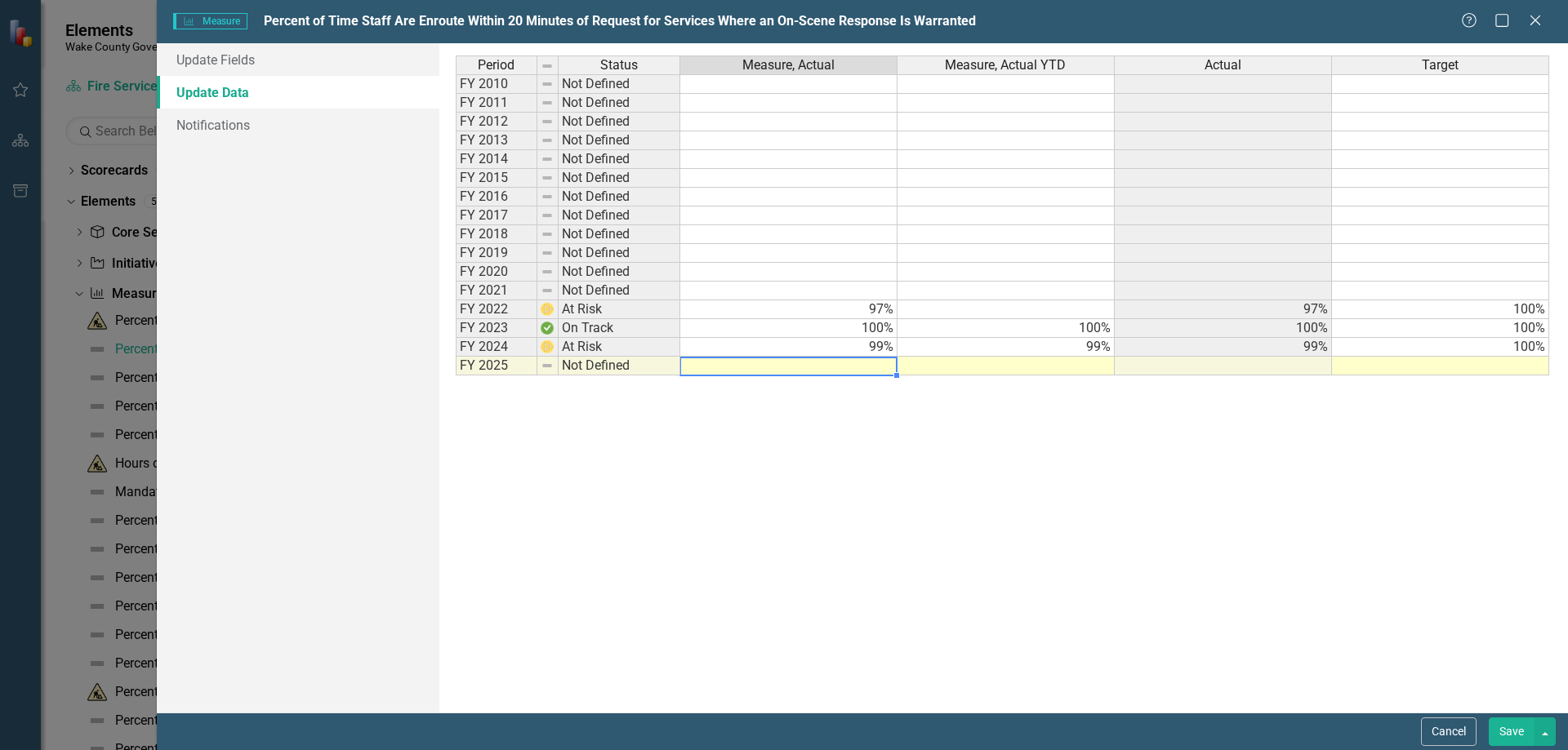
click at [863, 367] on td at bounding box center [788, 366] width 217 height 18
type textarea "100"
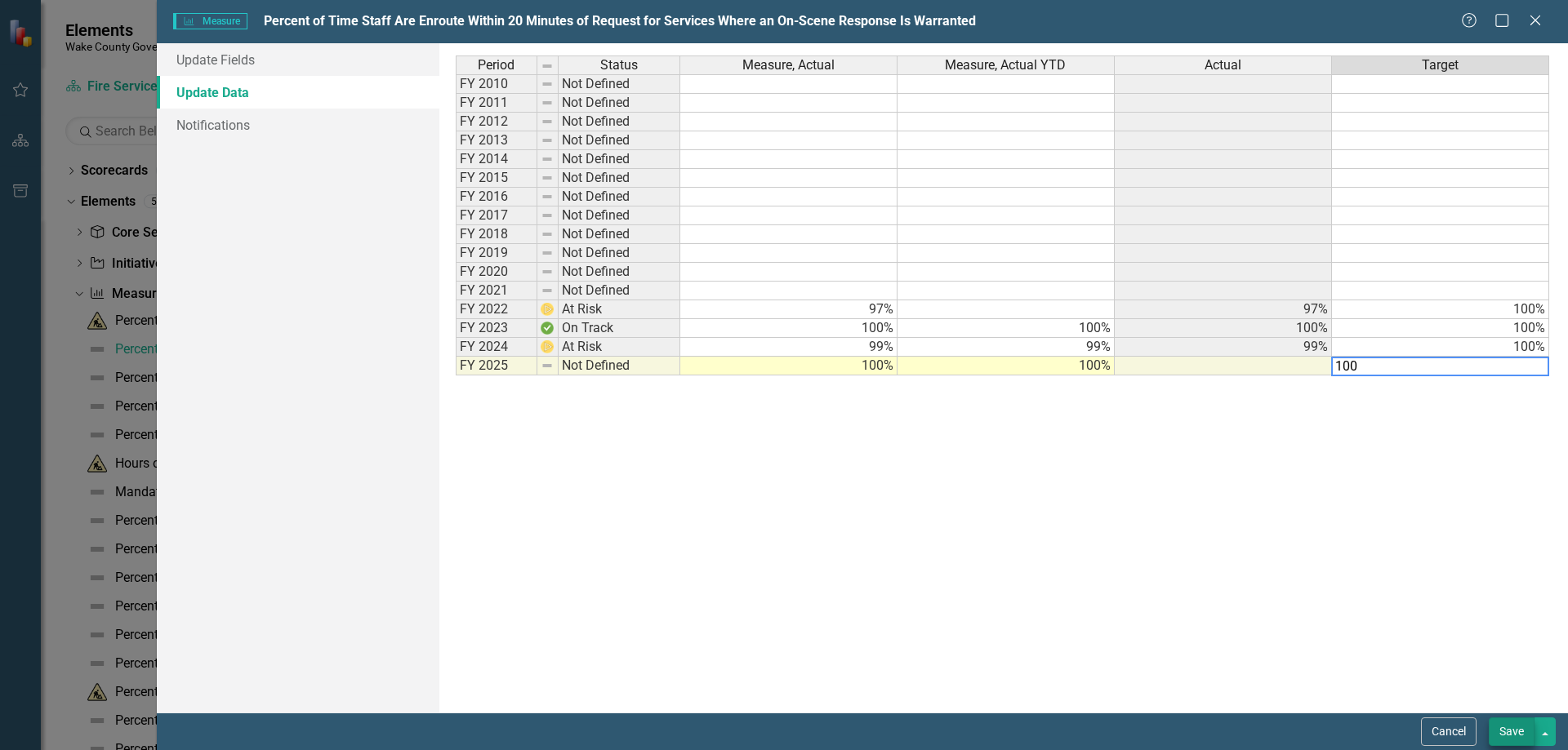
type textarea "100"
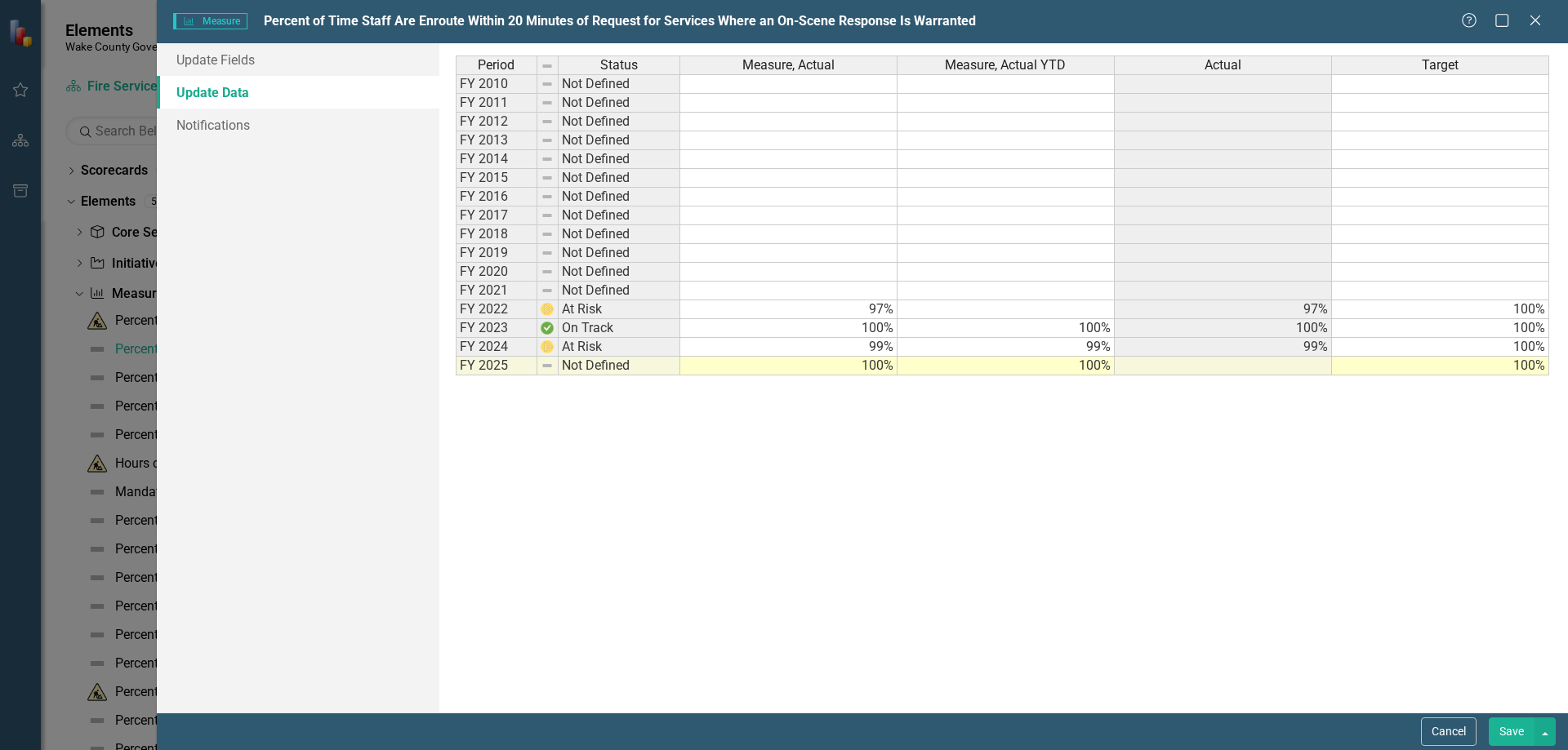
click at [1495, 729] on button "Save" at bounding box center [1511, 732] width 45 height 29
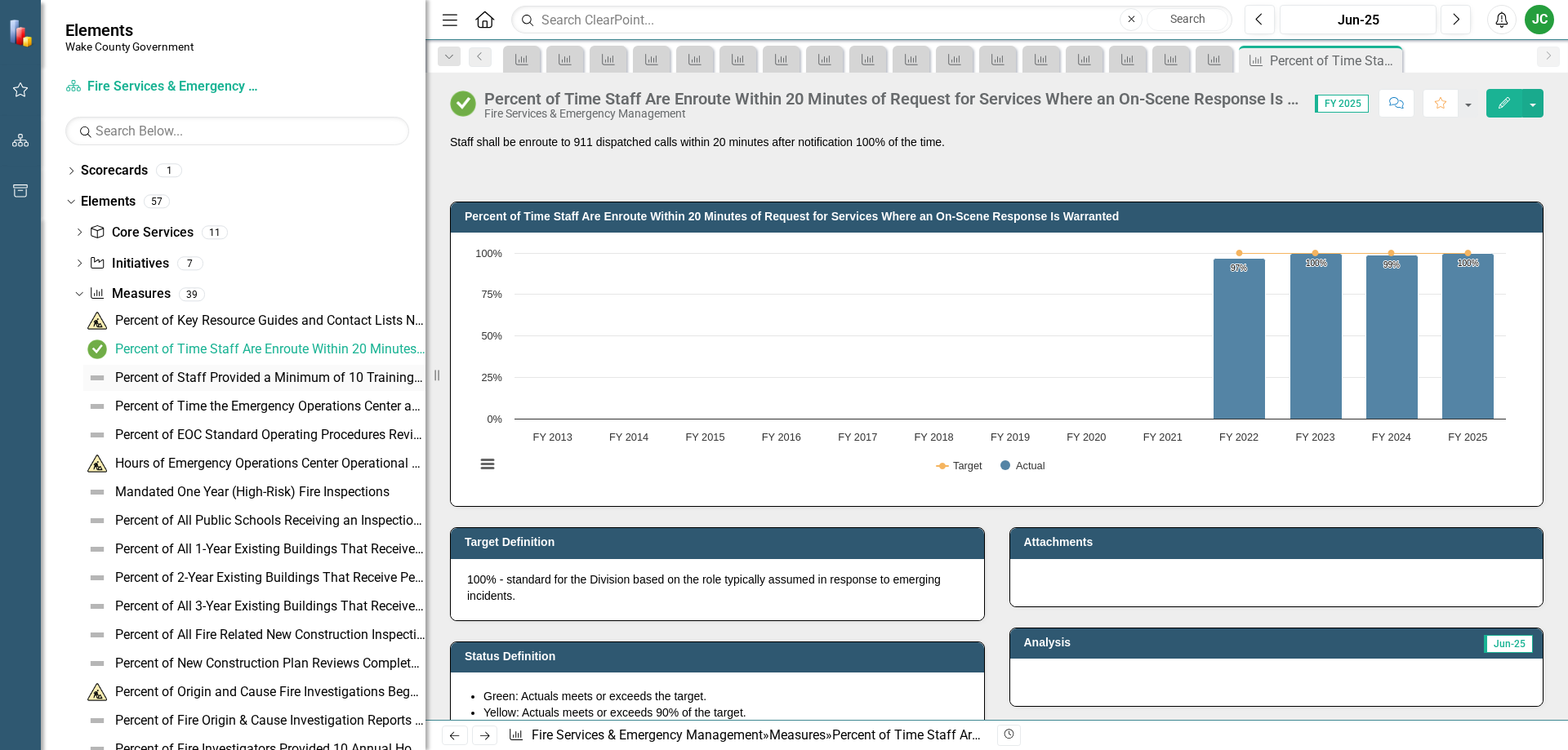
click at [272, 376] on div "Percent of Staff Provided a Minimum of 10 Training Hours Emergency Response Tra…" at bounding box center [270, 378] width 311 height 15
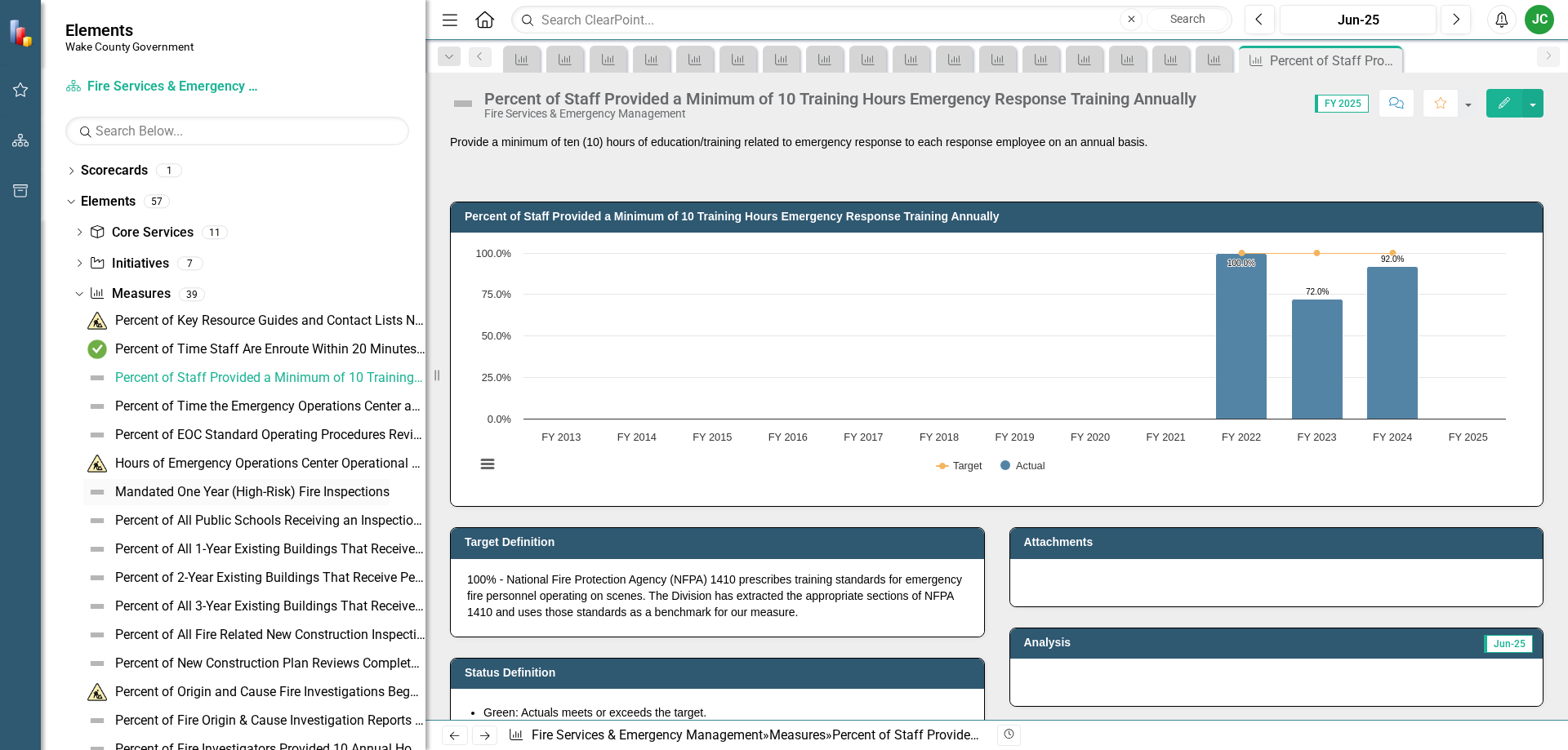
click at [155, 489] on div "Mandated One Year (High-Risk) Fire Inspections" at bounding box center [252, 492] width 274 height 15
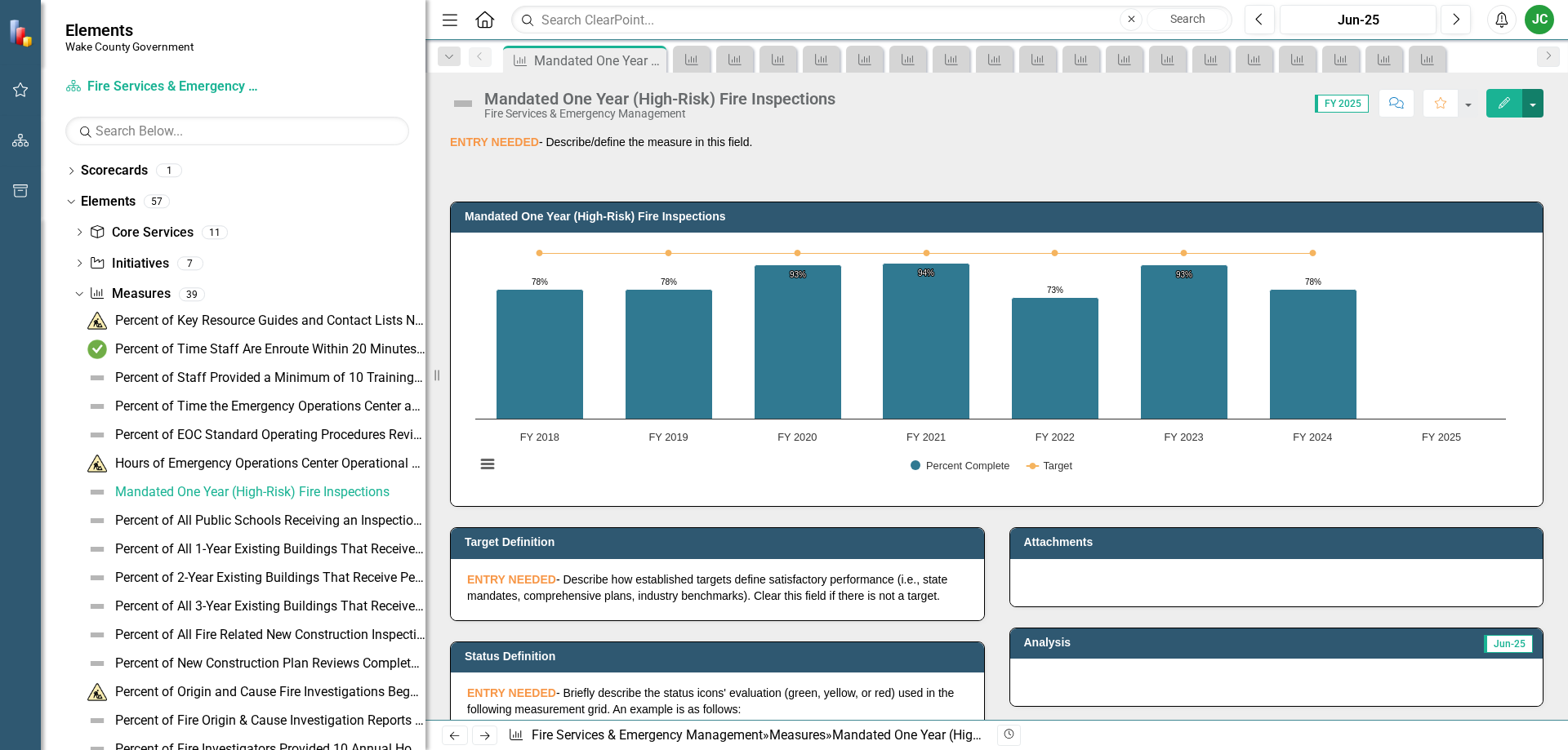
click at [1536, 103] on button "button" at bounding box center [1532, 103] width 21 height 29
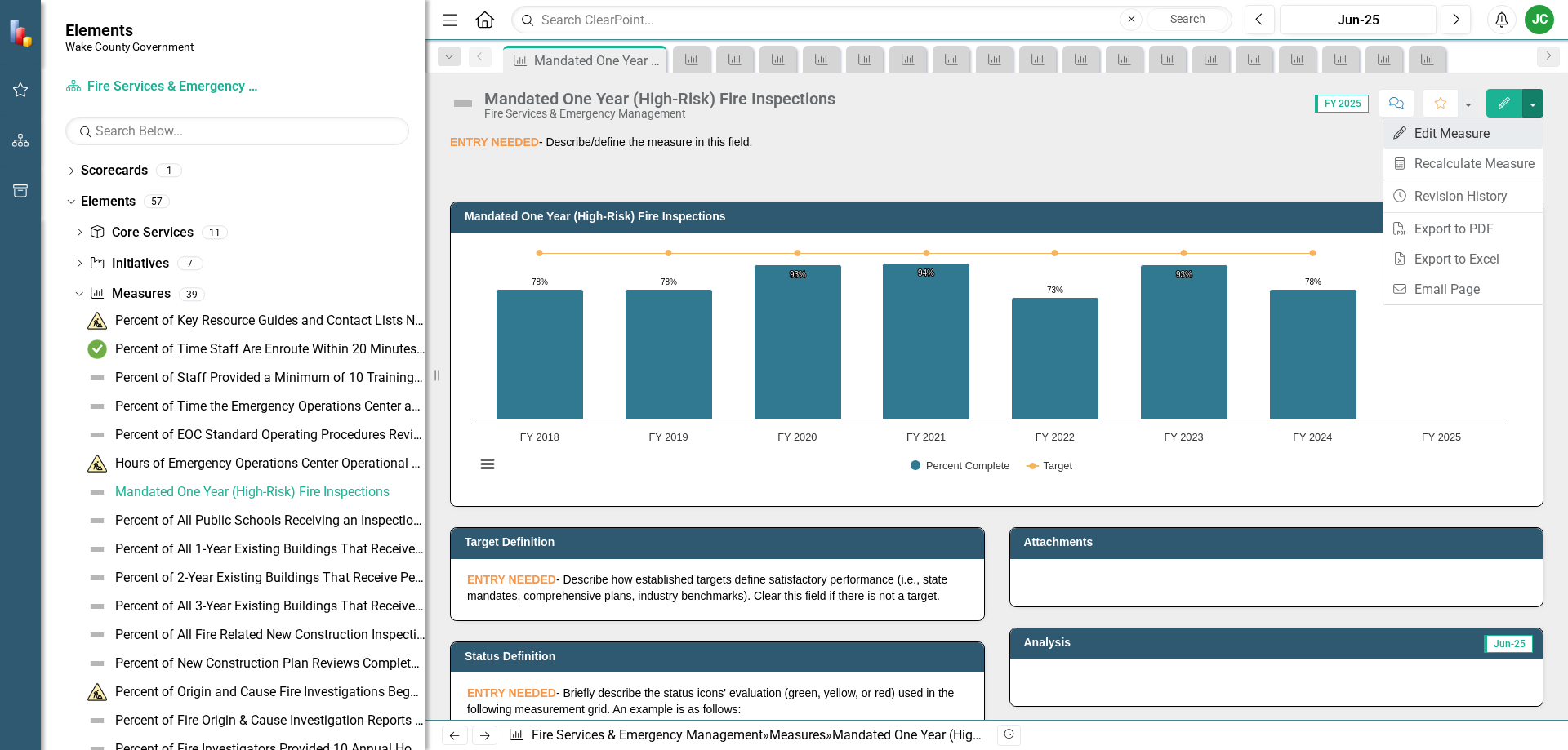
click at [1487, 131] on link "Edit Edit Measure" at bounding box center [1463, 133] width 159 height 30
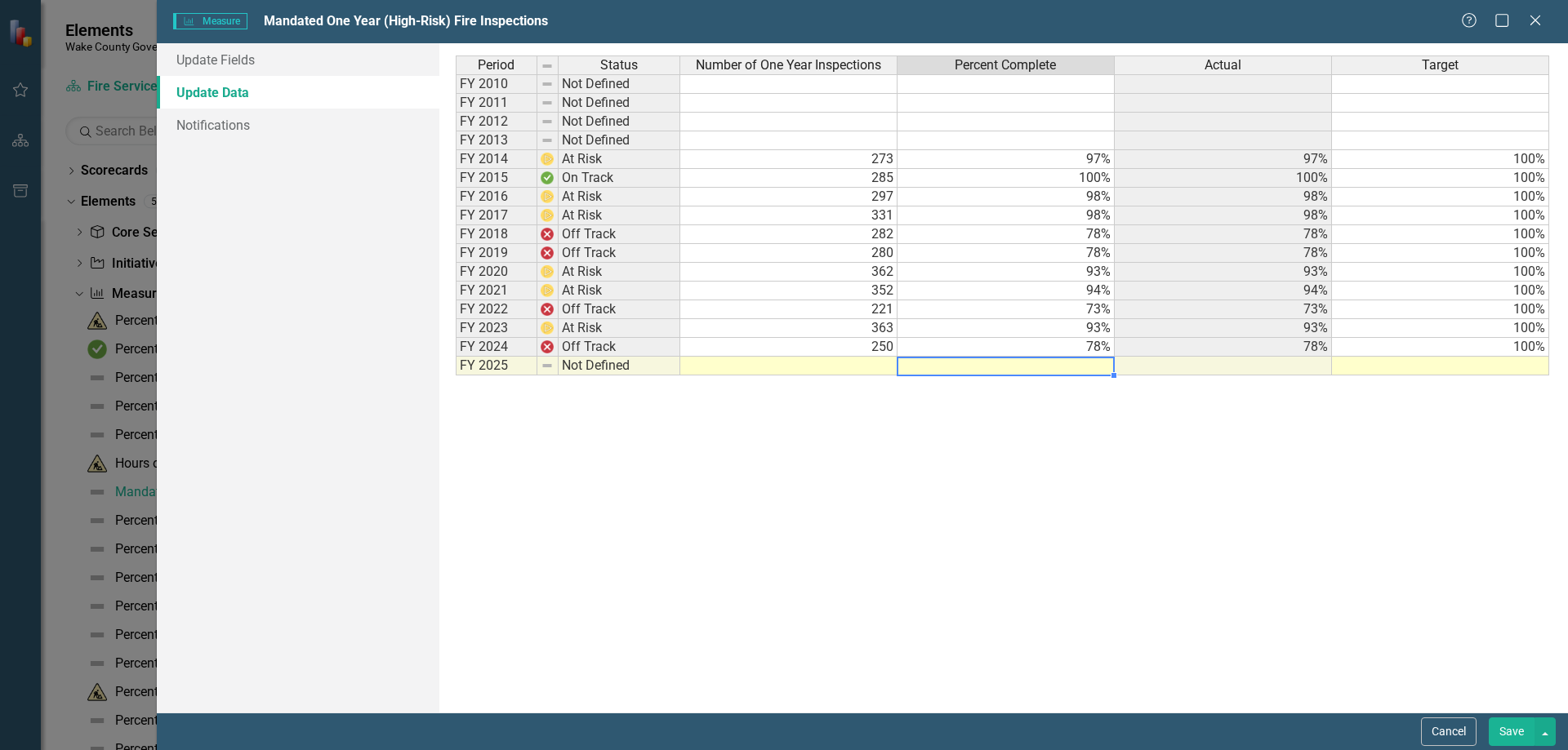
click at [1071, 362] on td at bounding box center [1006, 366] width 217 height 18
click at [1299, 367] on td at bounding box center [1223, 366] width 217 height 18
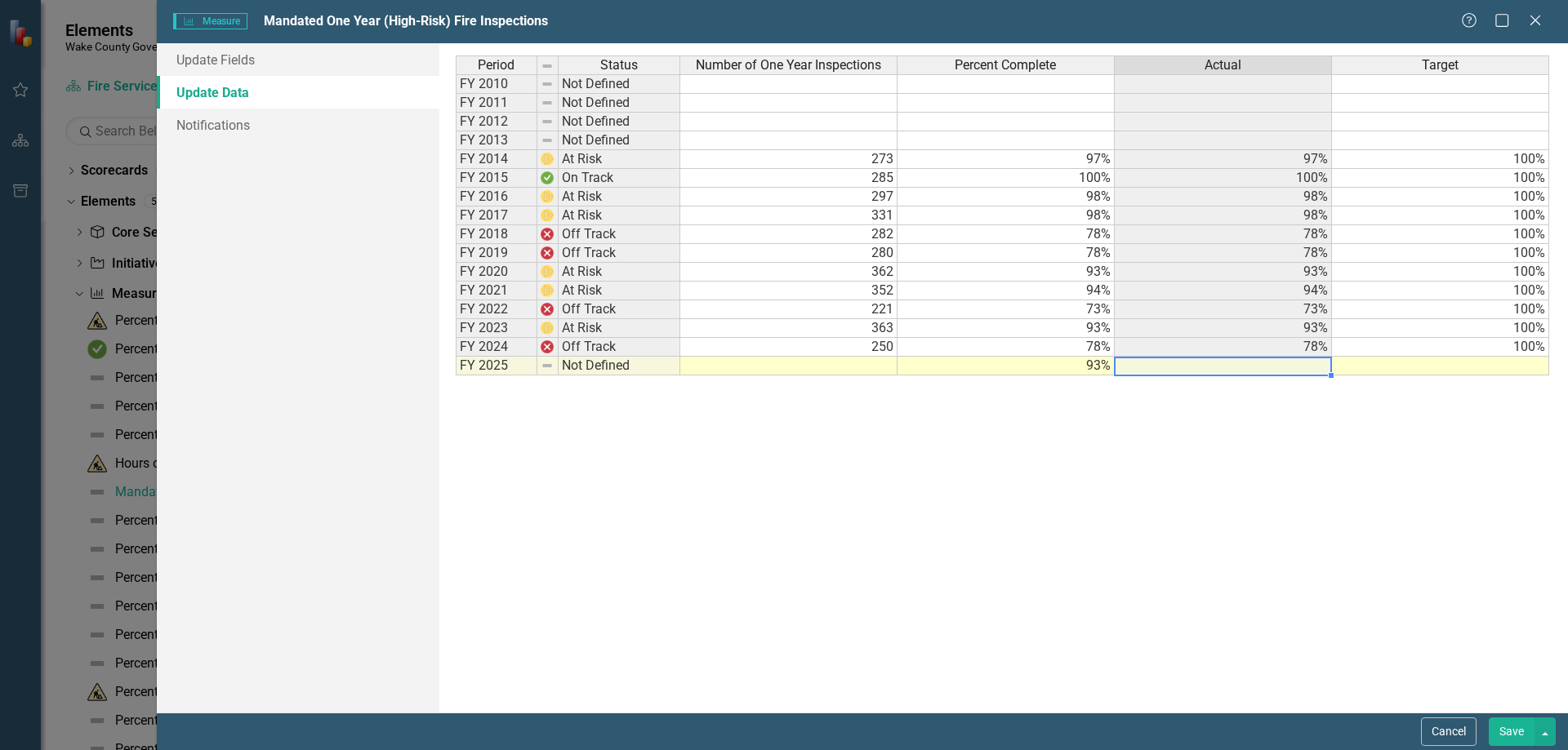
click at [1365, 363] on td at bounding box center [1440, 366] width 217 height 18
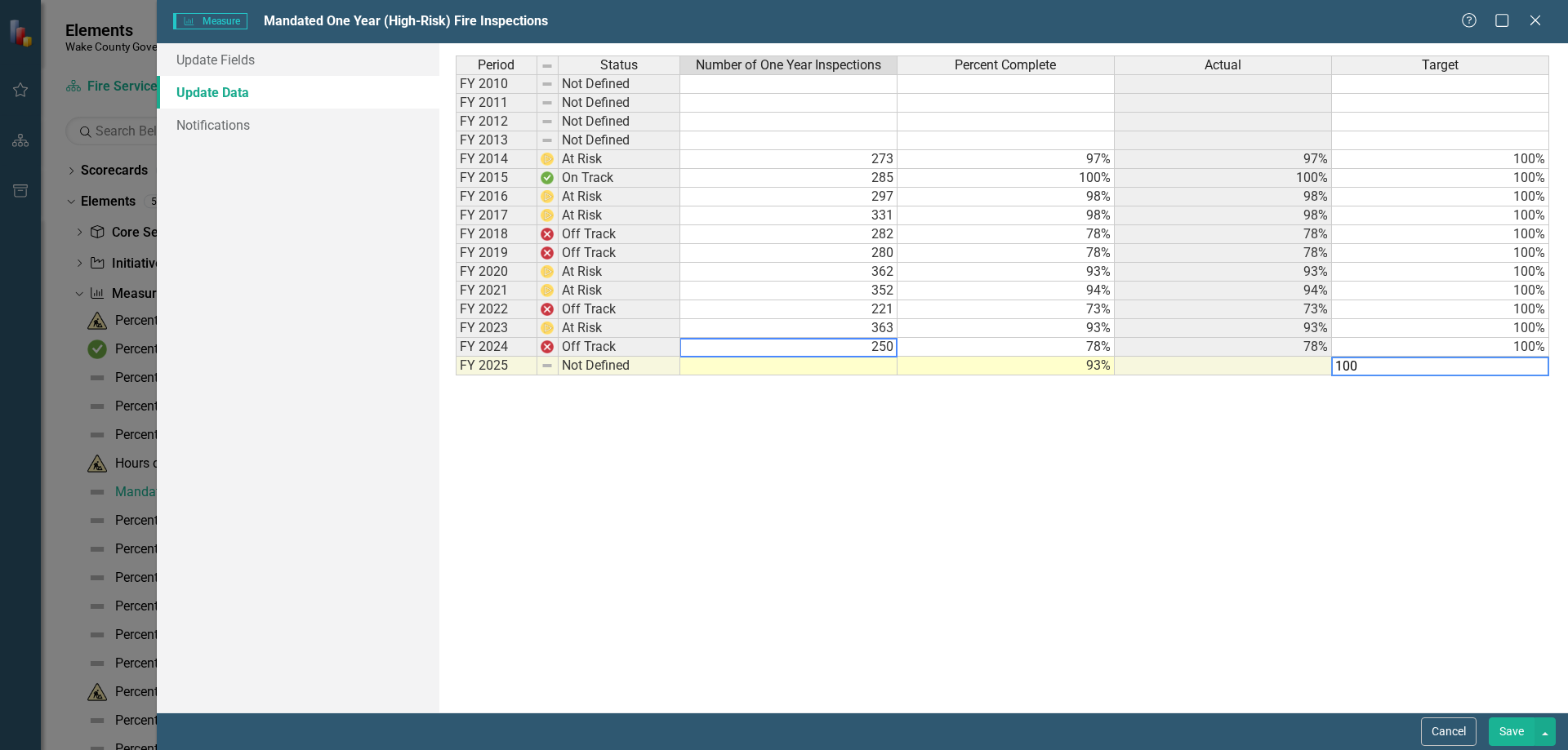
type textarea "250"
click at [863, 346] on td "250" at bounding box center [788, 347] width 217 height 18
click at [1437, 729] on button "Cancel" at bounding box center [1449, 732] width 55 height 29
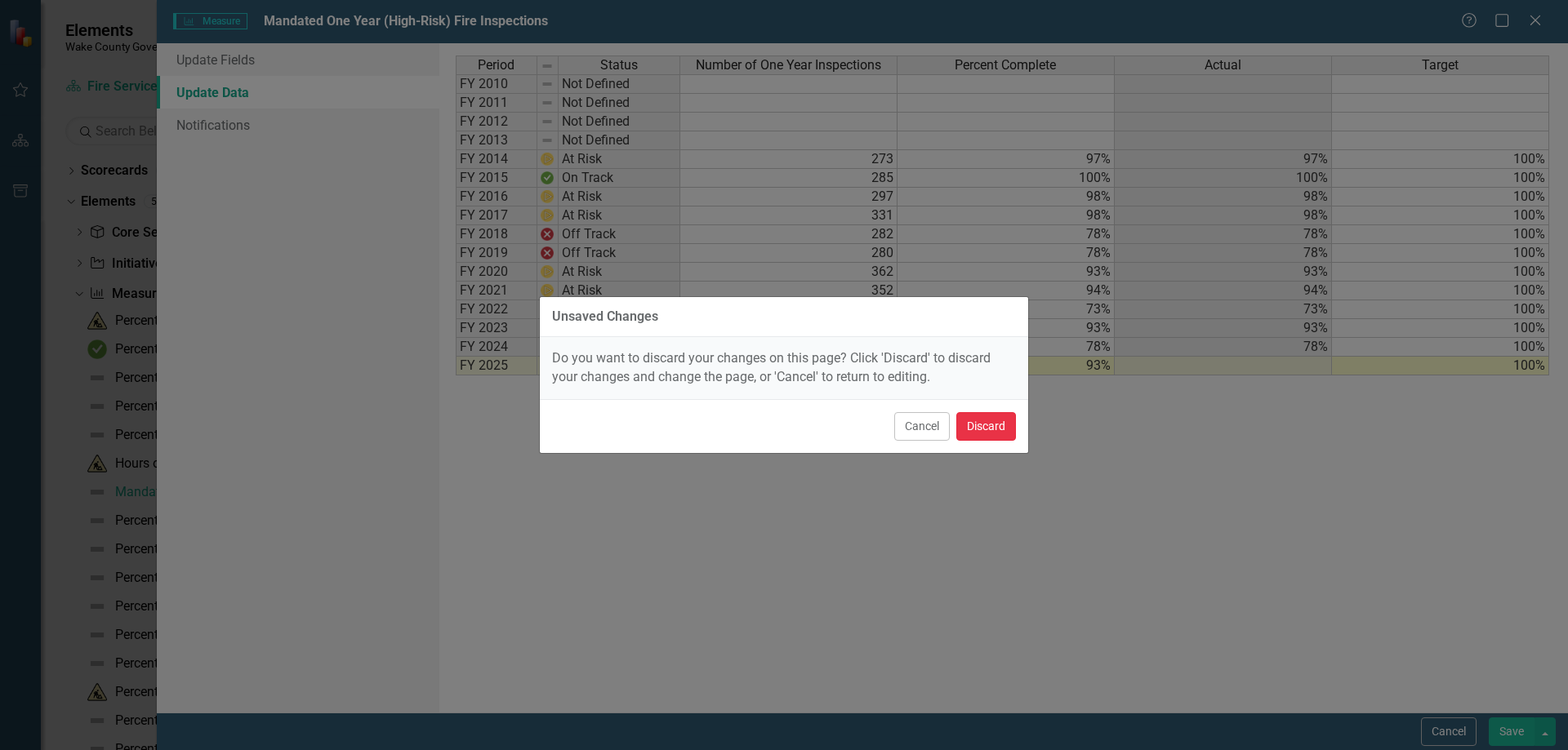
click at [986, 425] on button "Discard" at bounding box center [985, 426] width 60 height 29
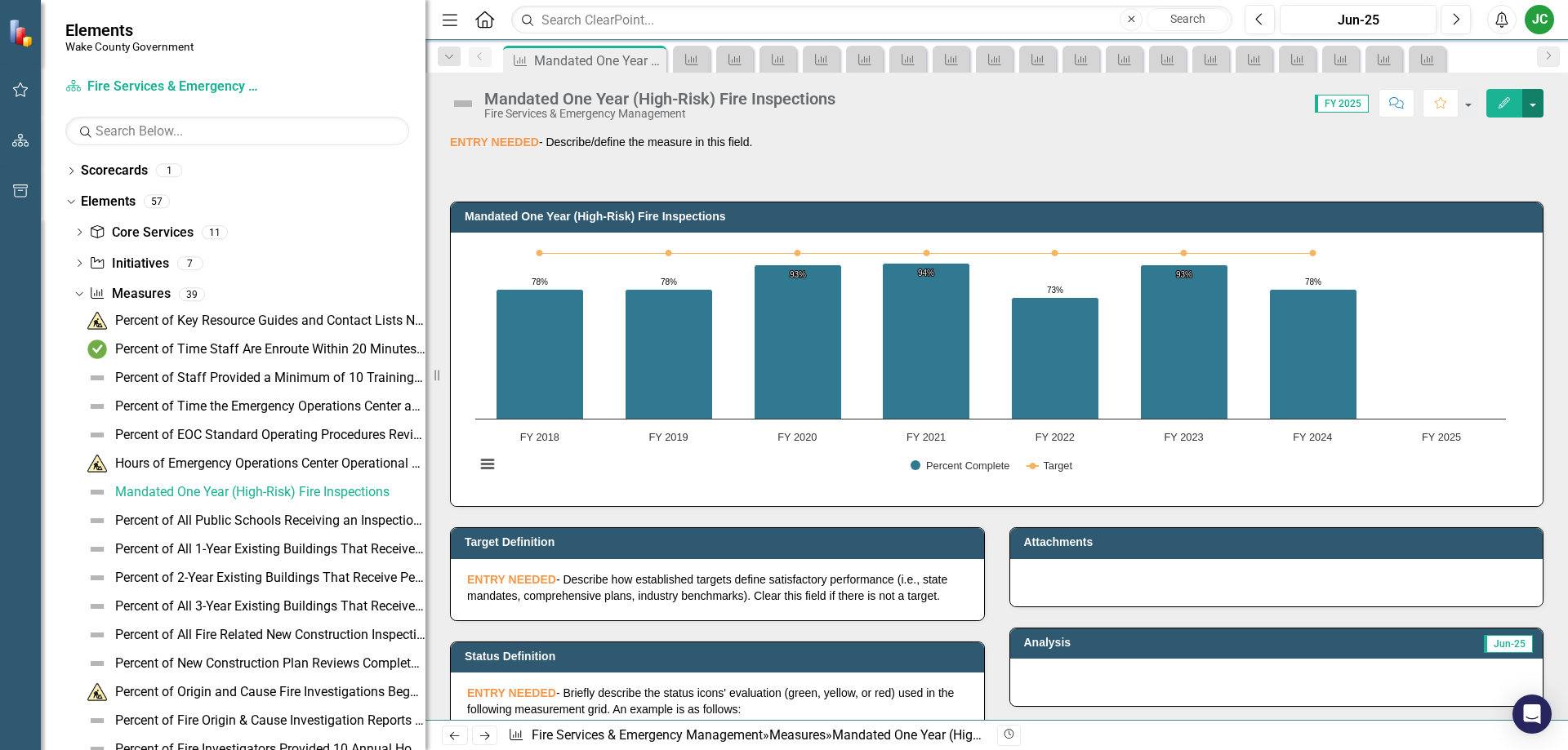
click at [1536, 103] on button "button" at bounding box center [1532, 103] width 21 height 29
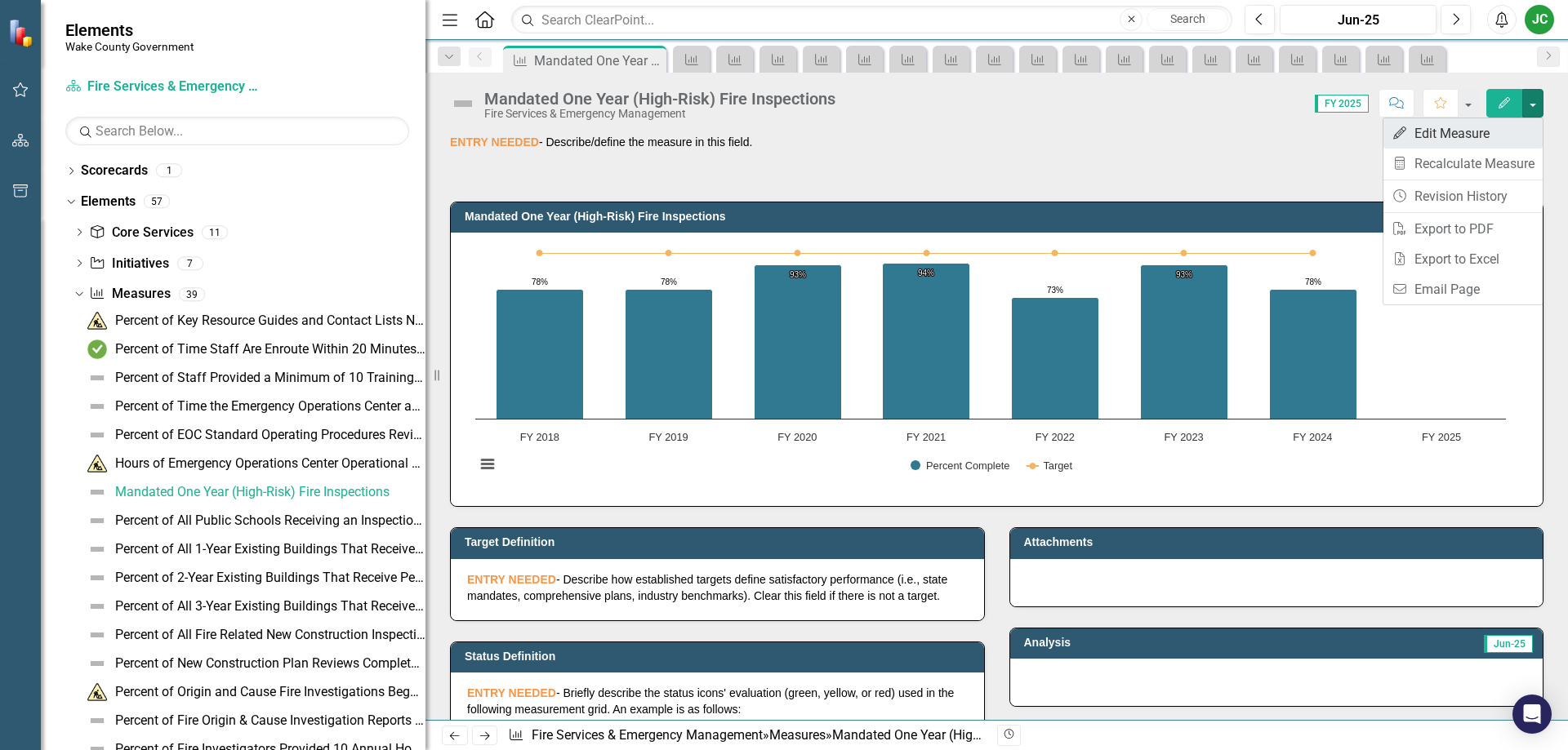
click at [1483, 139] on link "Edit Edit Measure" at bounding box center [1463, 133] width 159 height 30
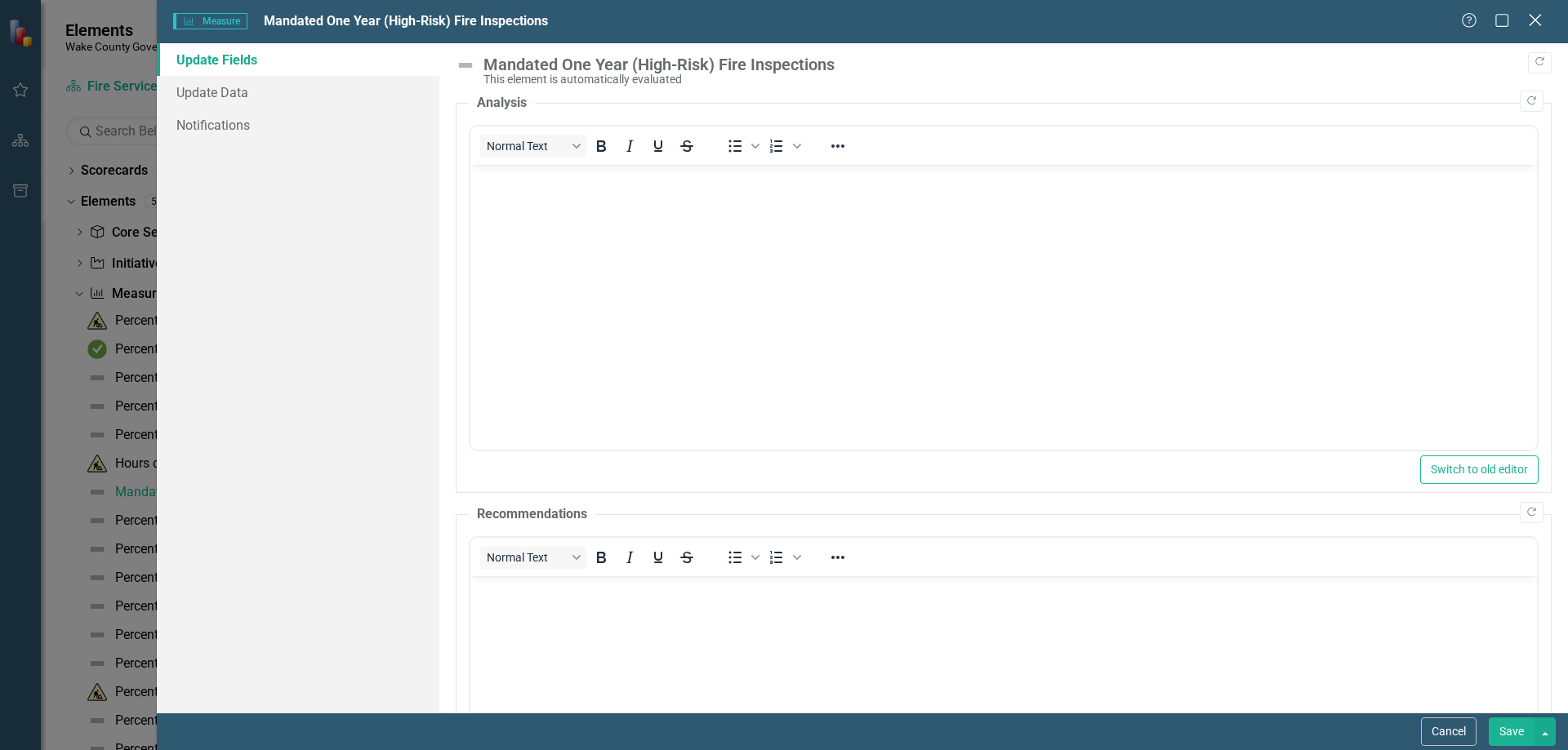
click at [1530, 25] on icon at bounding box center [1534, 20] width 13 height 13
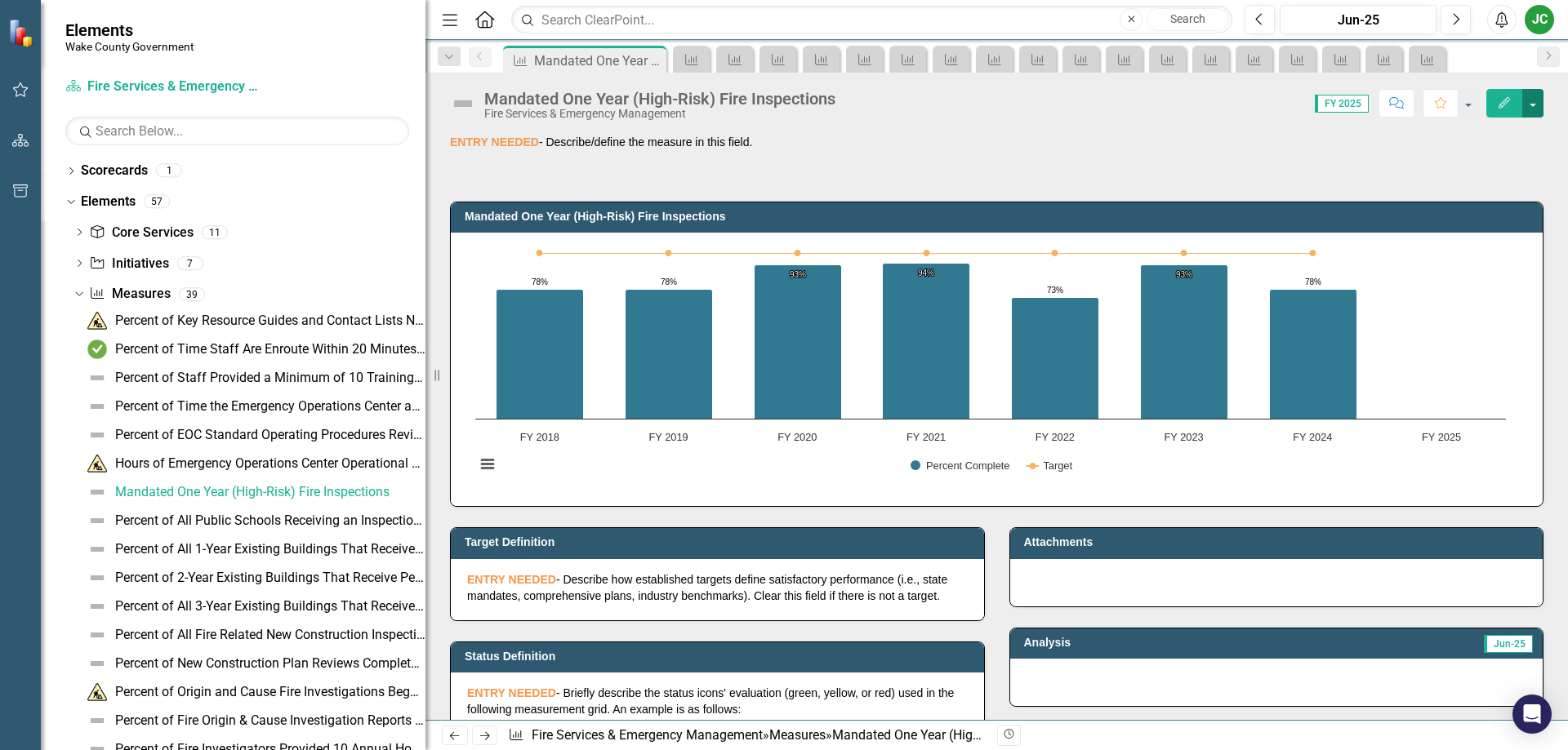
click at [1540, 98] on button "button" at bounding box center [1532, 103] width 21 height 29
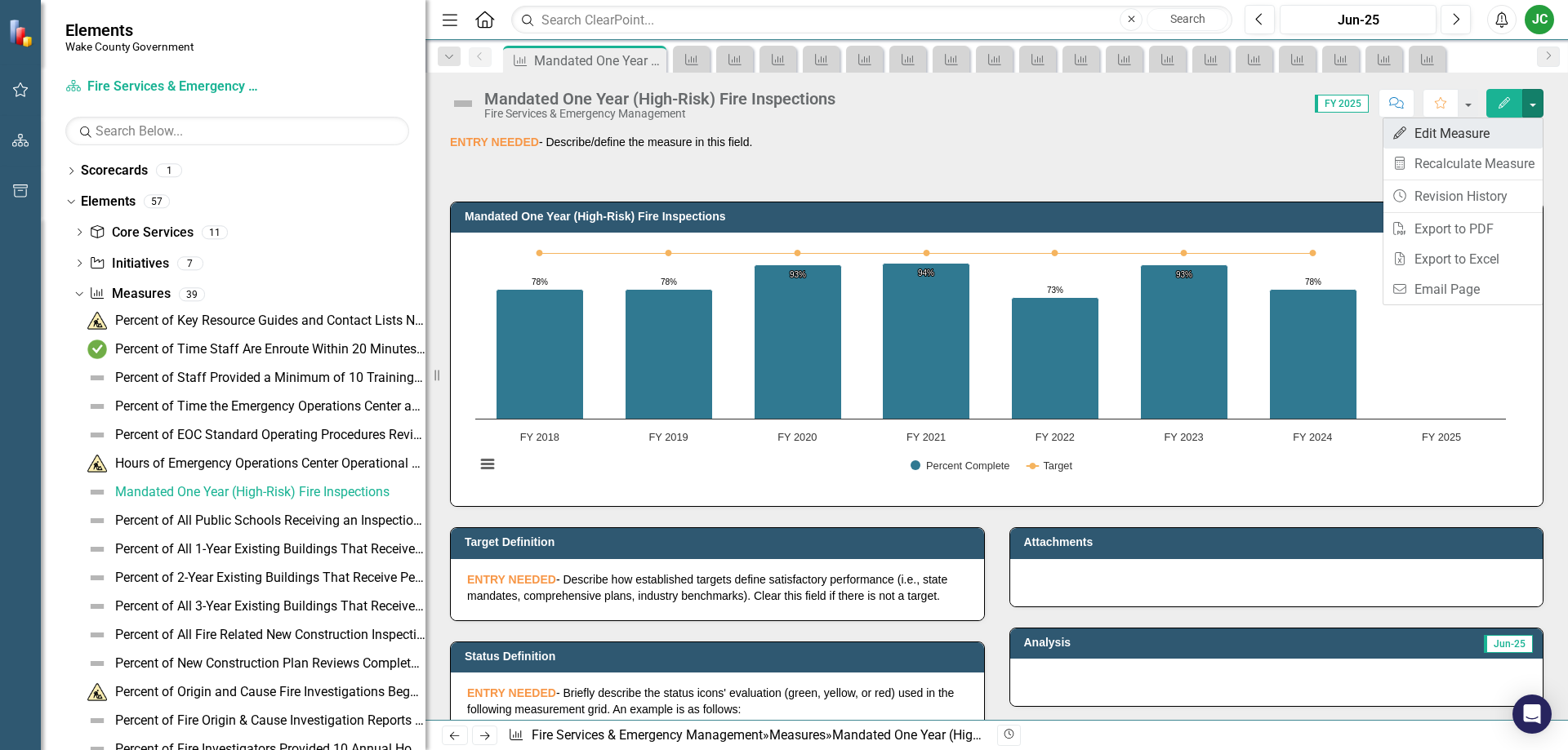
click at [1438, 137] on link "Edit Edit Measure" at bounding box center [1463, 133] width 159 height 30
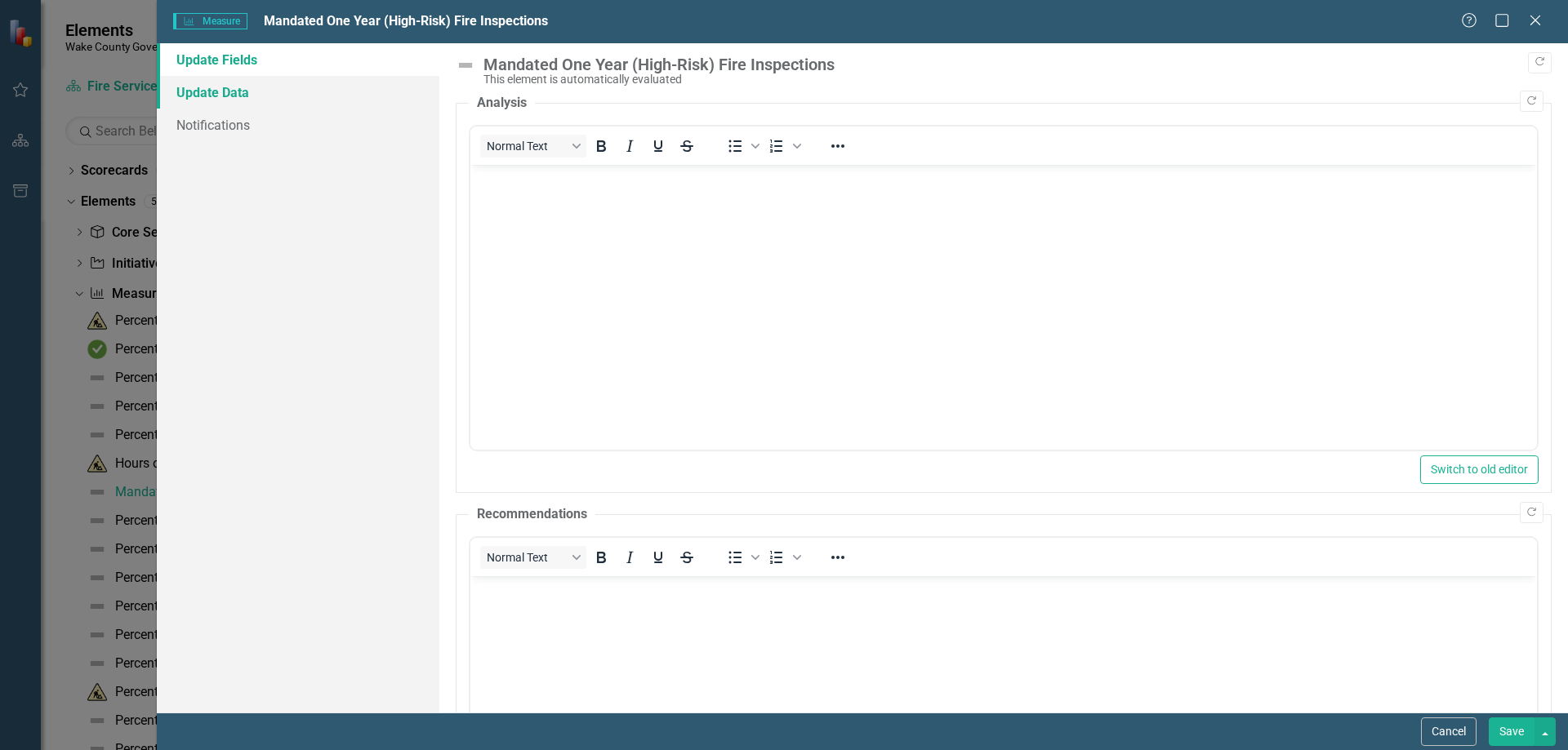
click at [227, 84] on link "Update Data" at bounding box center [298, 91] width 283 height 33
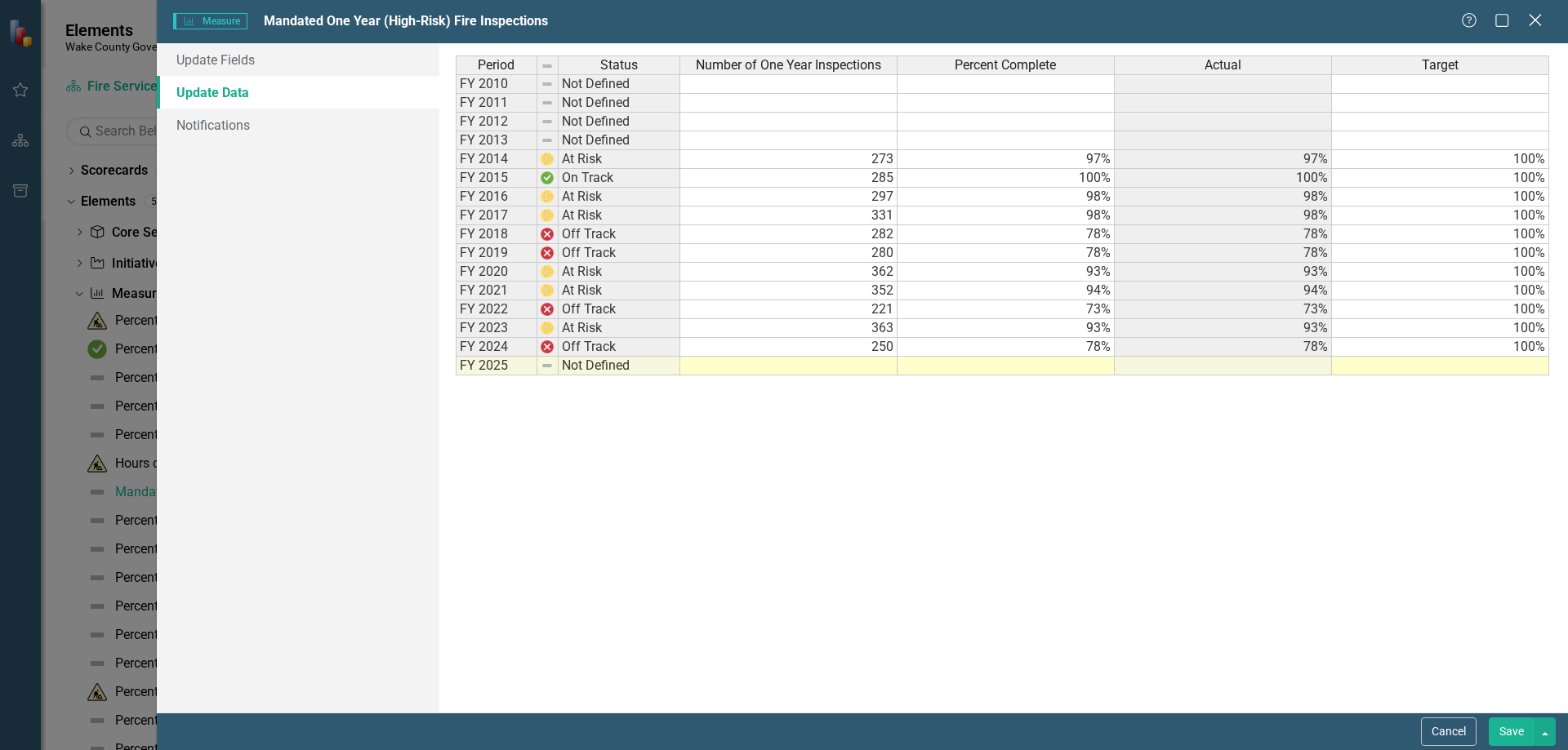
click at [1540, 13] on icon "Close" at bounding box center [1534, 20] width 20 height 15
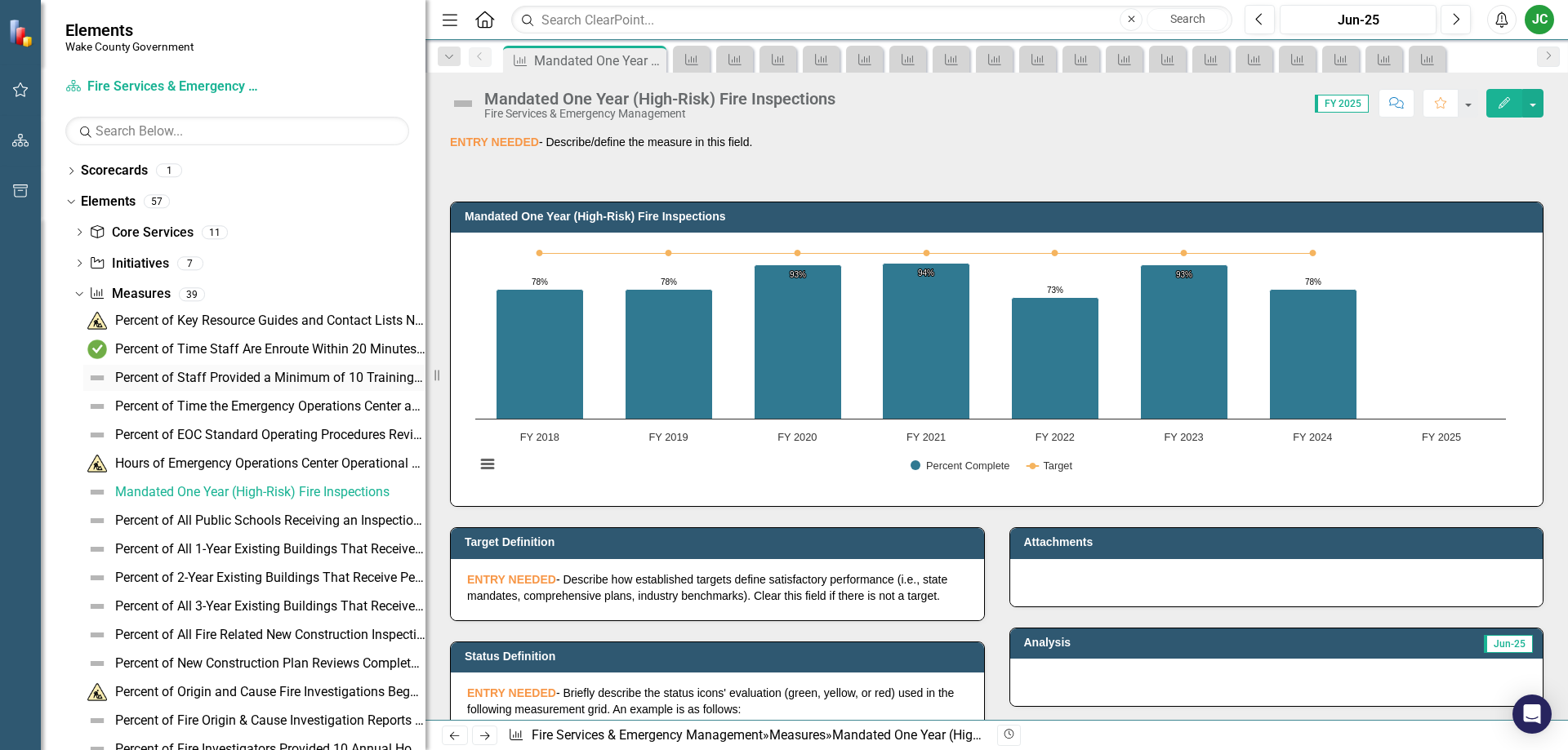
click at [301, 372] on div "Percent of Staff Provided a Minimum of 10 Training Hours Emergency Response Tra…" at bounding box center [270, 378] width 311 height 15
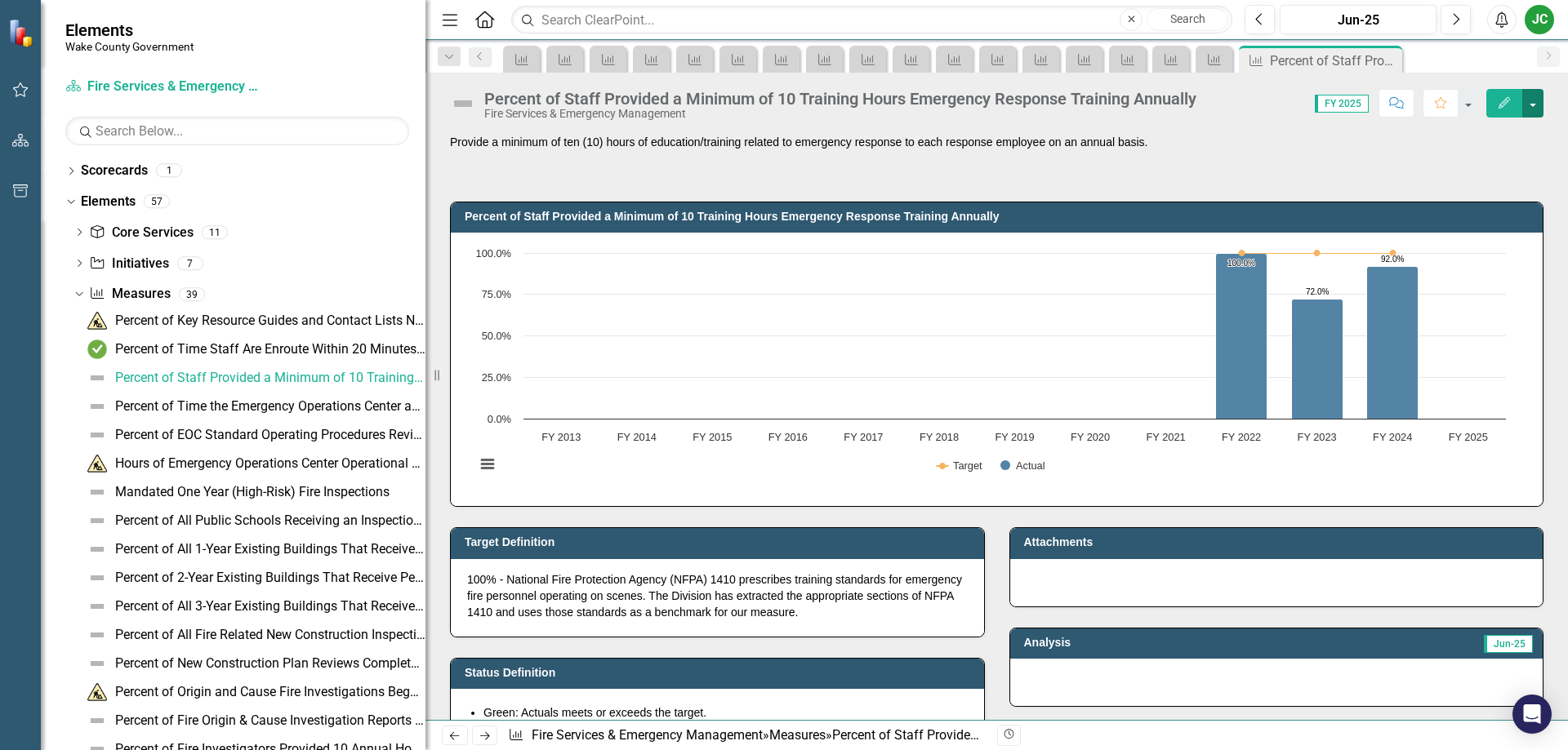
click at [1528, 105] on button "button" at bounding box center [1532, 103] width 21 height 29
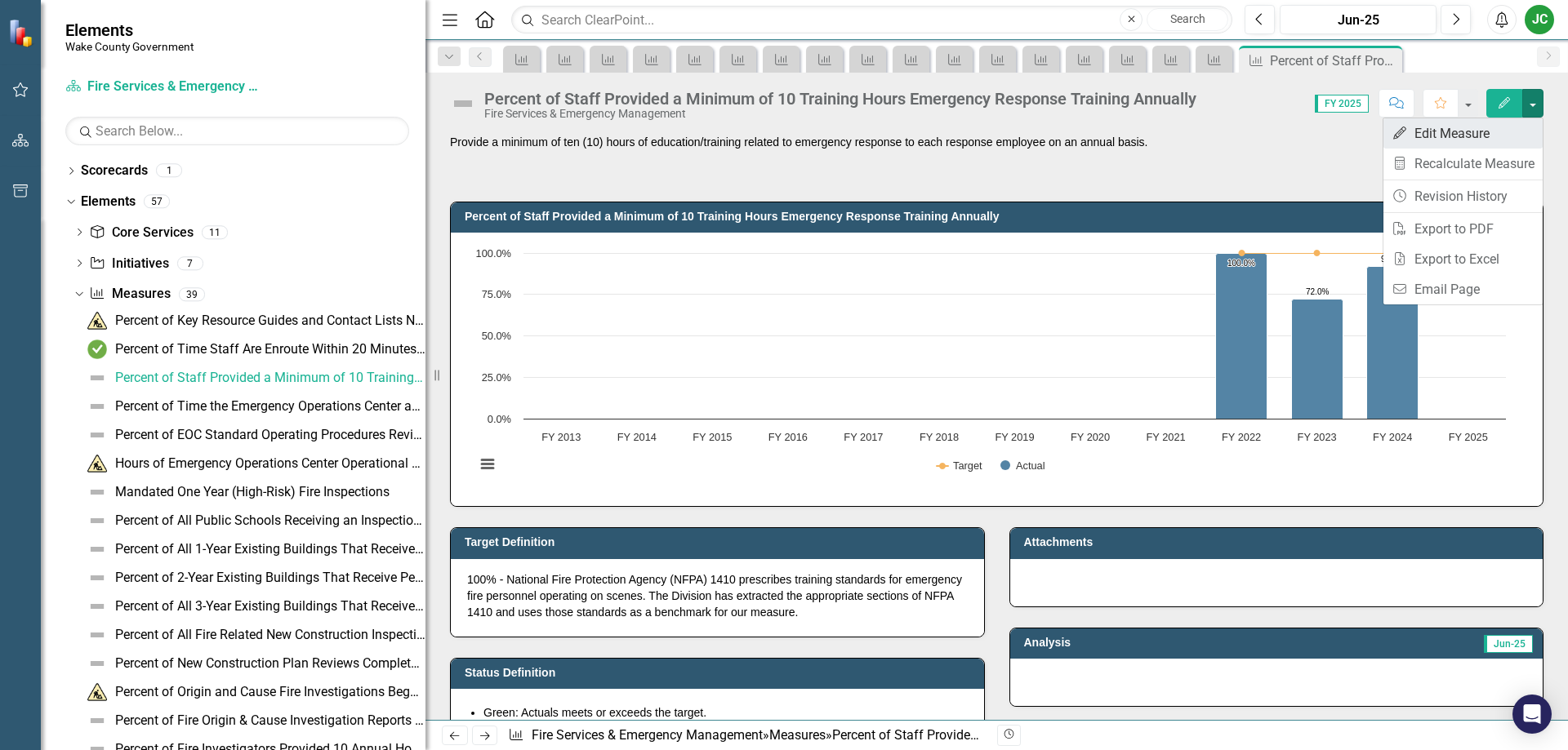
click at [1395, 138] on icon at bounding box center [1399, 133] width 13 height 13
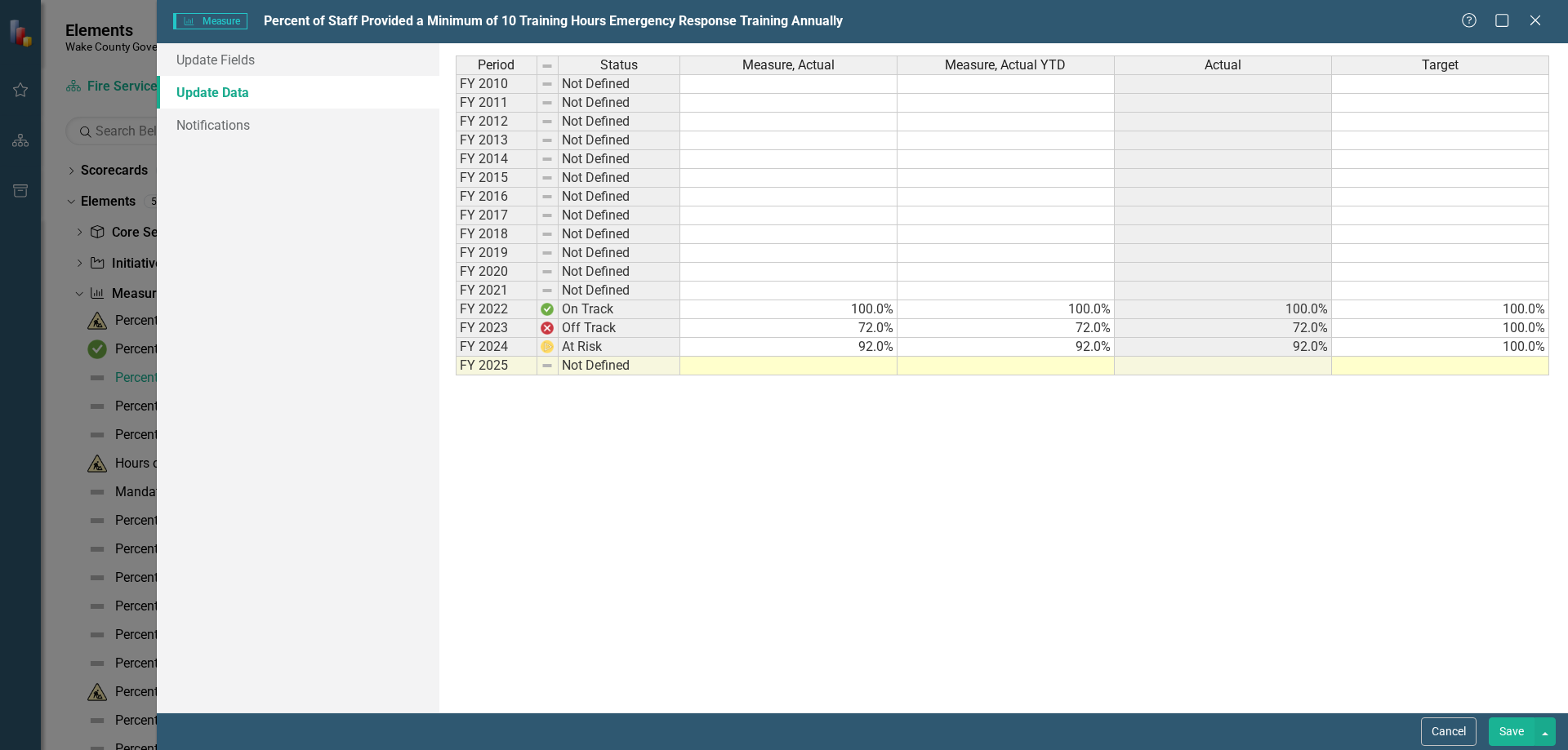
click at [803, 363] on td at bounding box center [788, 366] width 217 height 18
type textarea "100"
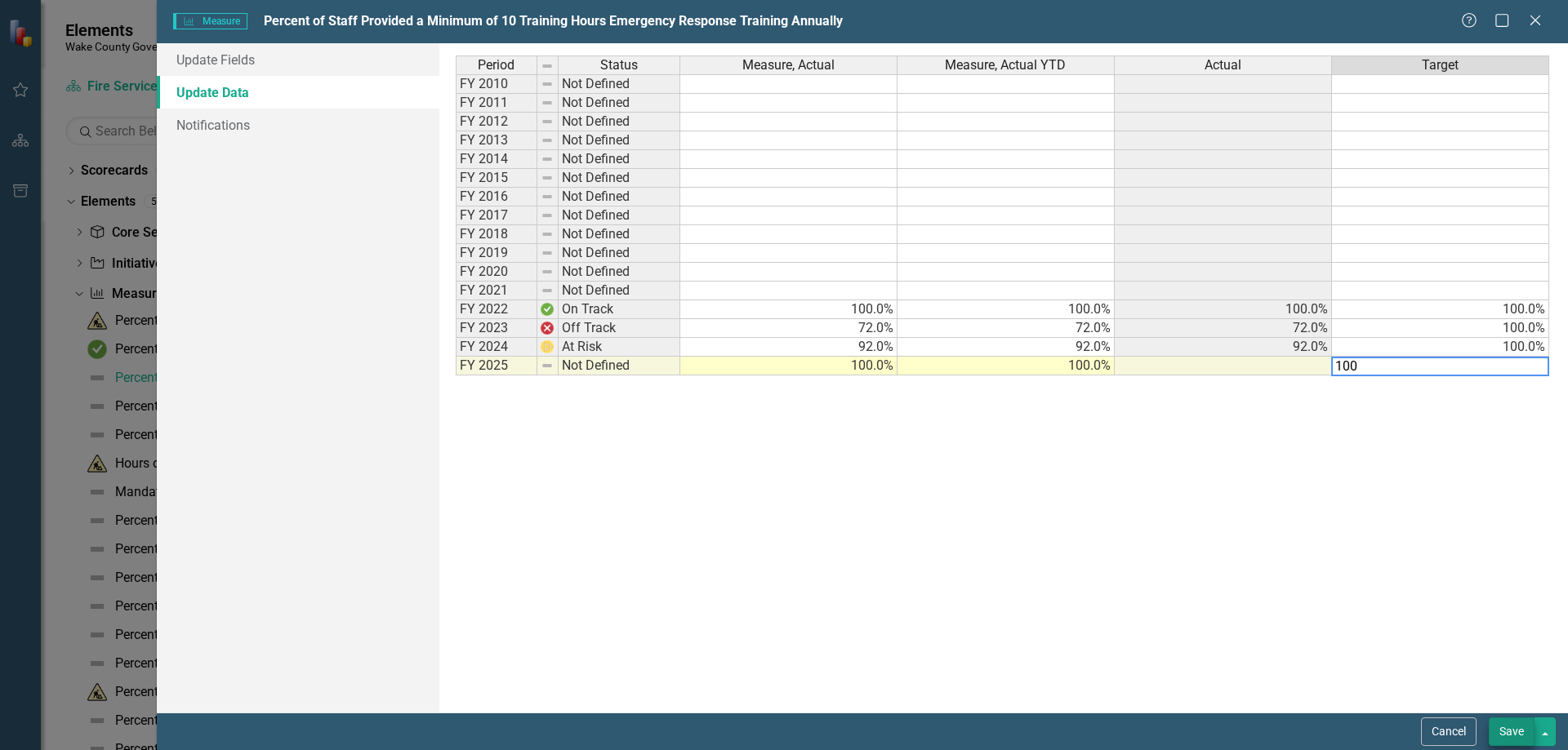
type textarea "100"
click at [1506, 724] on button "Save" at bounding box center [1511, 732] width 45 height 29
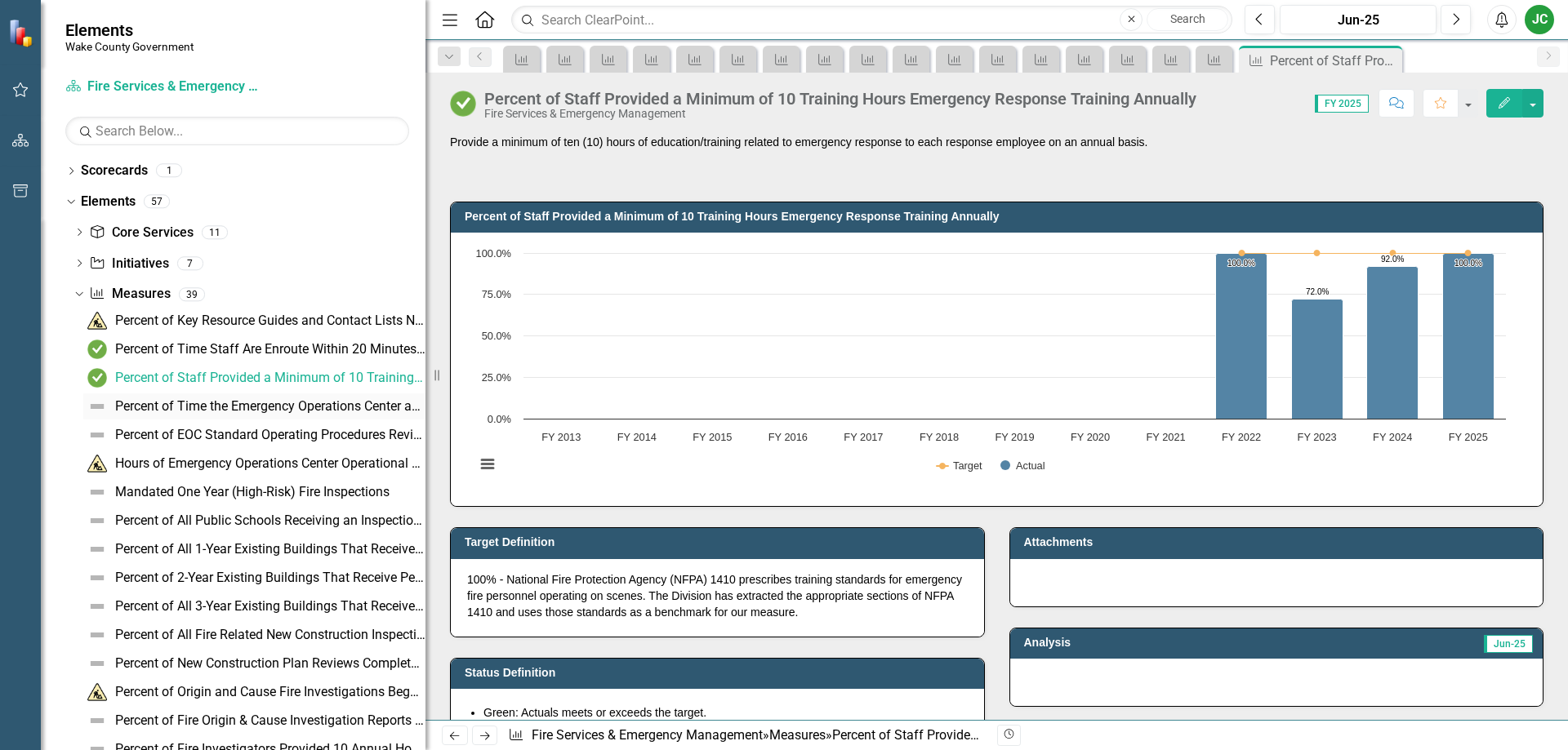
click at [315, 411] on div "Percent of Time the Emergency Operations Center and Auxiliary Facilities Are Ma…" at bounding box center [270, 407] width 311 height 15
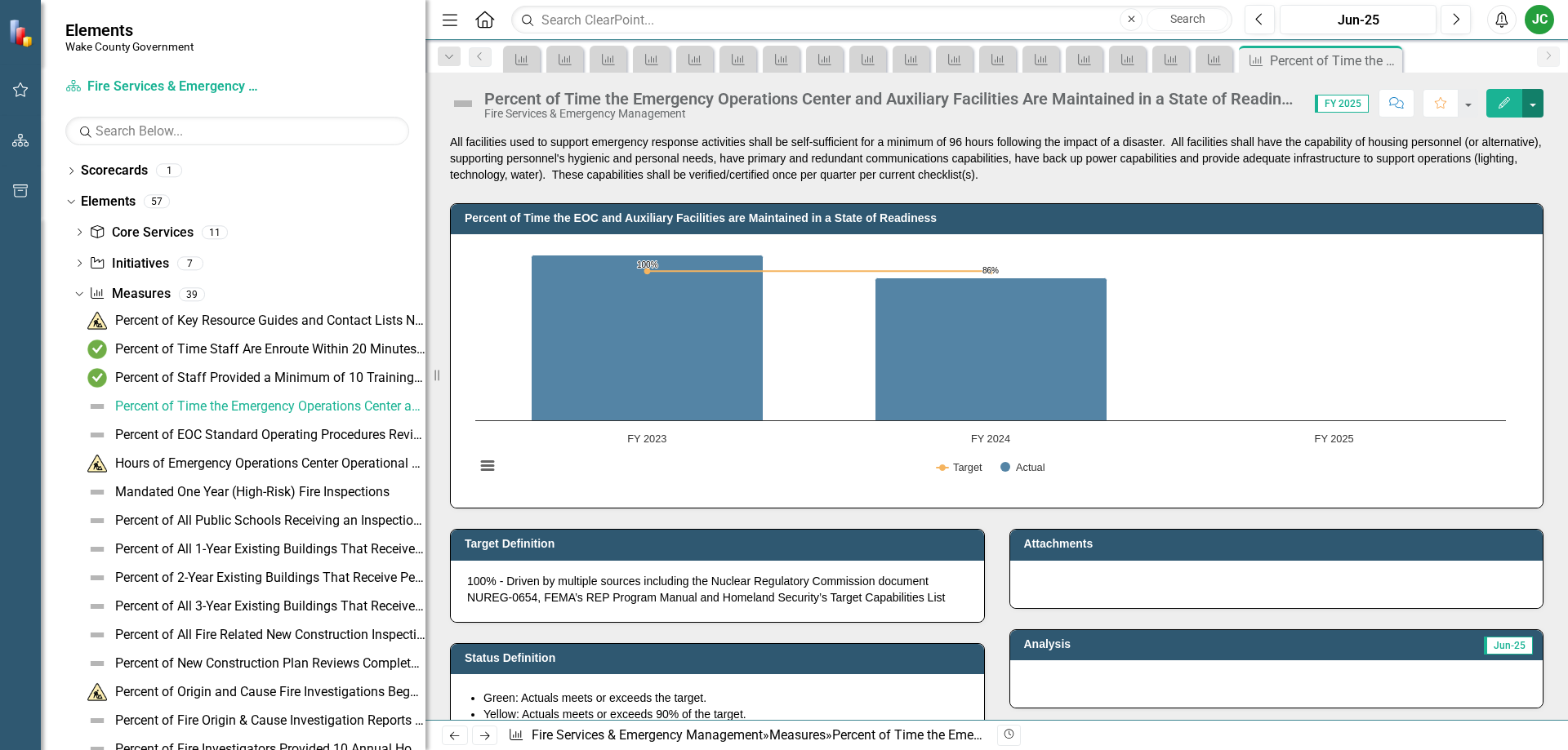
click at [1529, 108] on button "button" at bounding box center [1532, 103] width 21 height 29
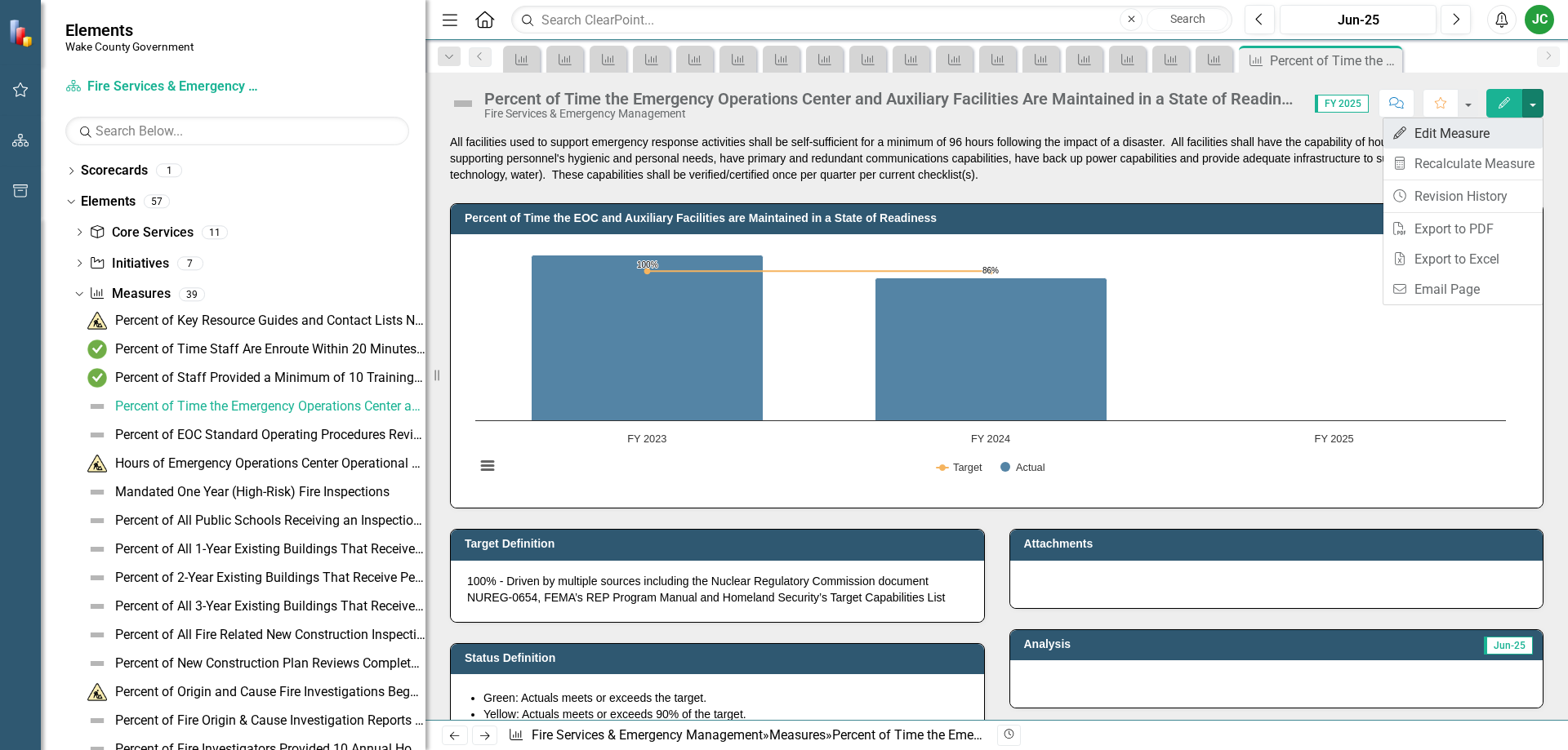
click at [1477, 132] on link "Edit Edit Measure" at bounding box center [1463, 133] width 159 height 30
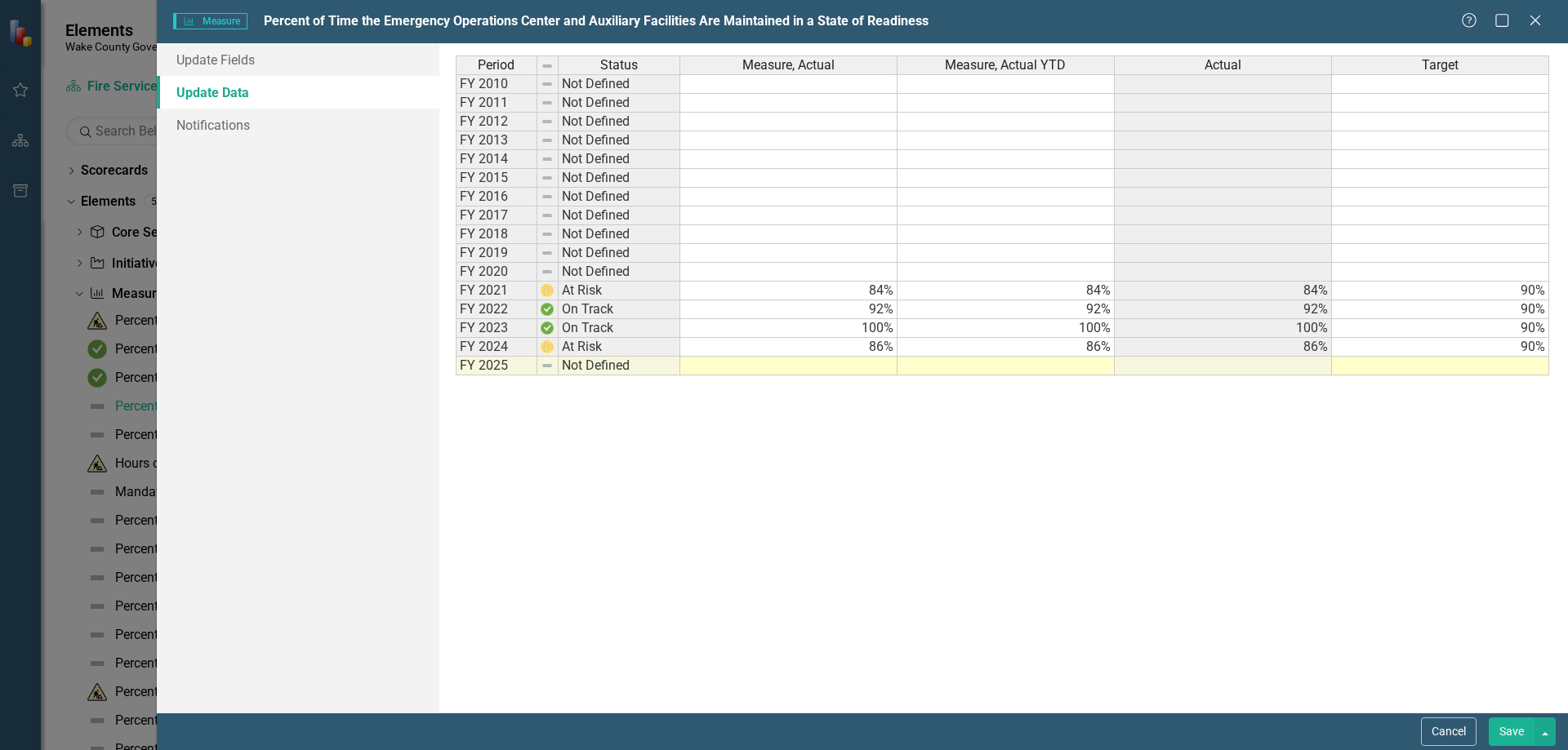
click at [871, 367] on td at bounding box center [788, 366] width 217 height 18
type textarea "99"
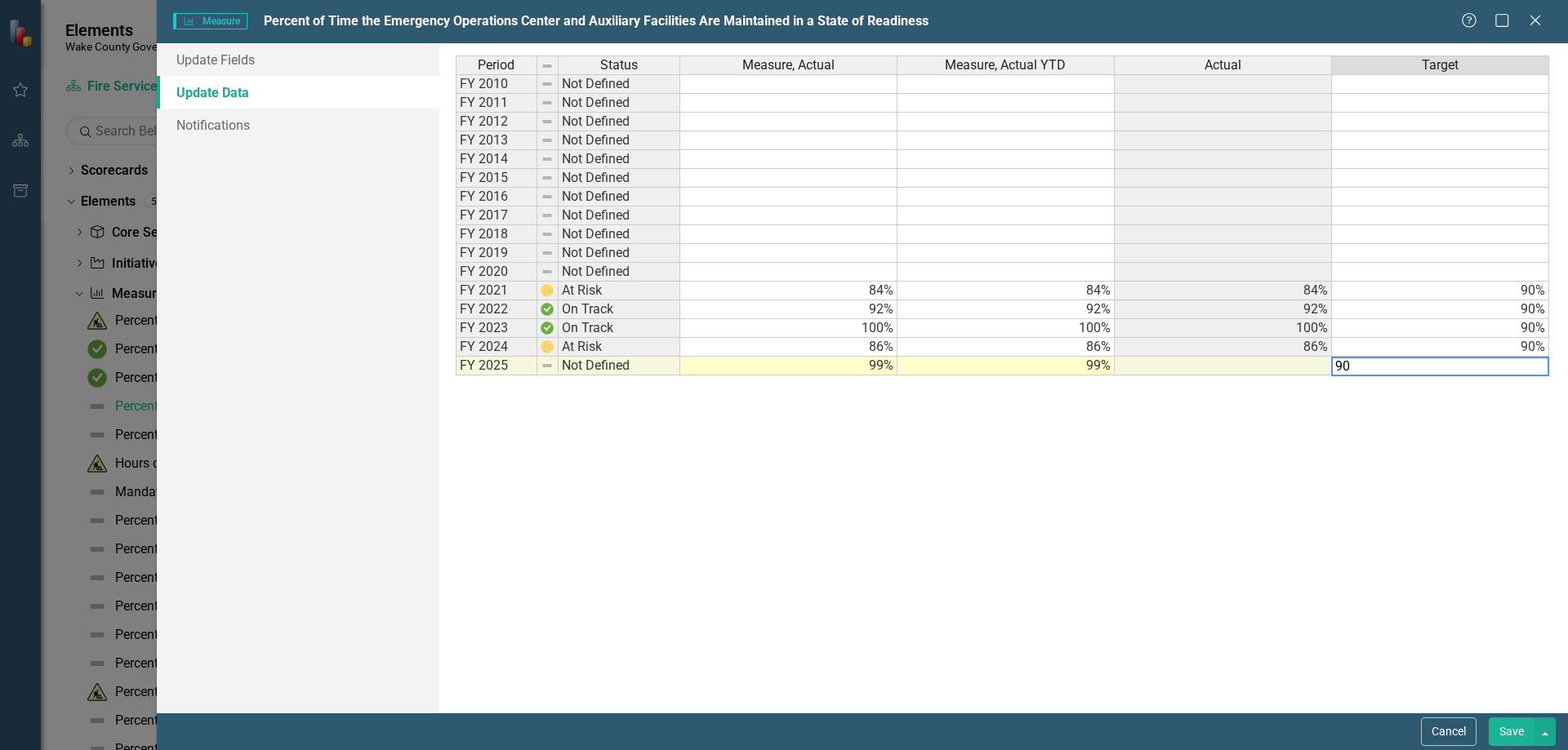
type textarea "90"
click at [1198, 529] on div "Period Status Measure, Actual Measure, Actual YTD Actual Target FY 2010 Not Def…" at bounding box center [1003, 378] width 1095 height 644
click at [1502, 727] on button "Save" at bounding box center [1511, 732] width 45 height 29
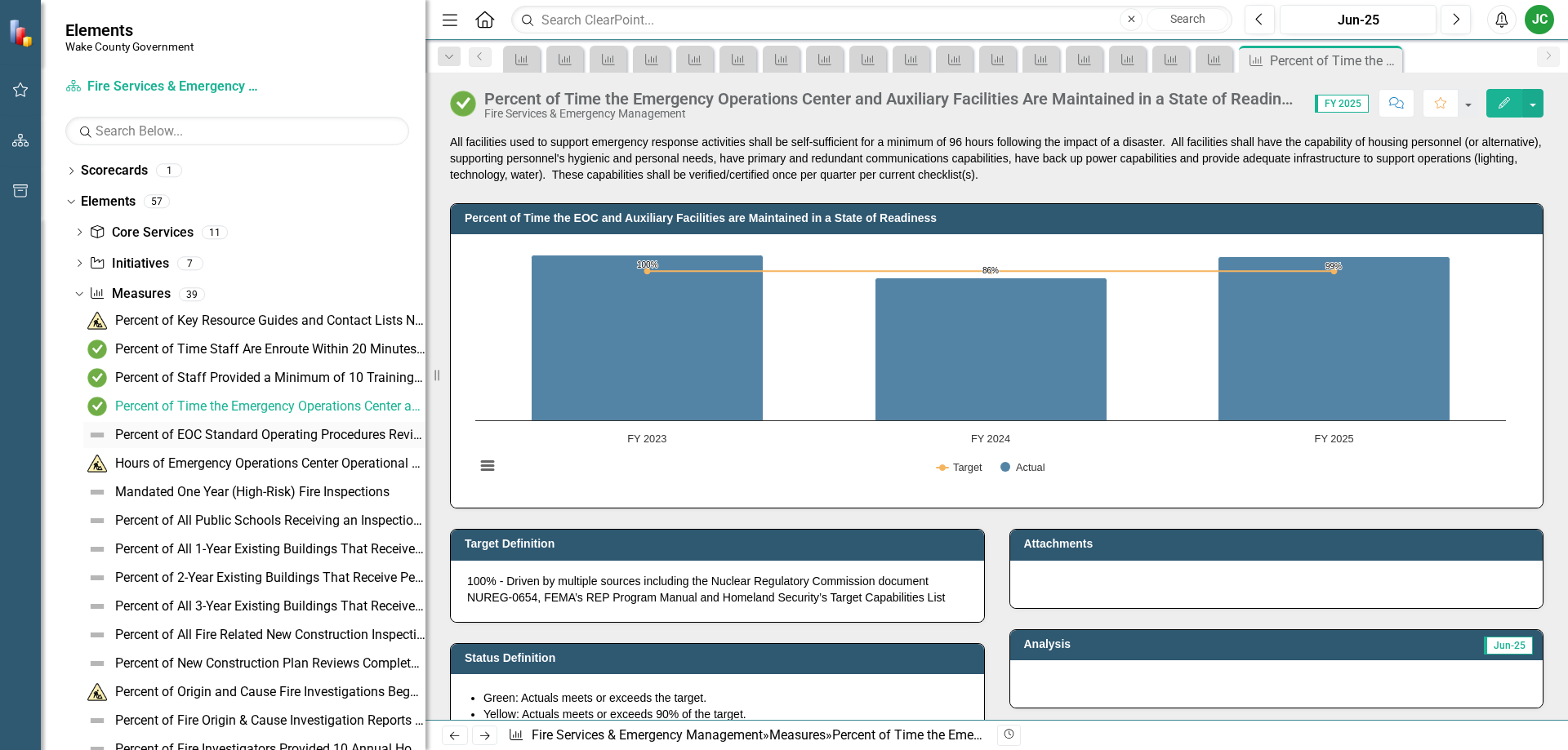
click at [290, 434] on div "Percent of EOC Standard Operating Procedures Reviewed and Revised As Necessary" at bounding box center [270, 435] width 311 height 15
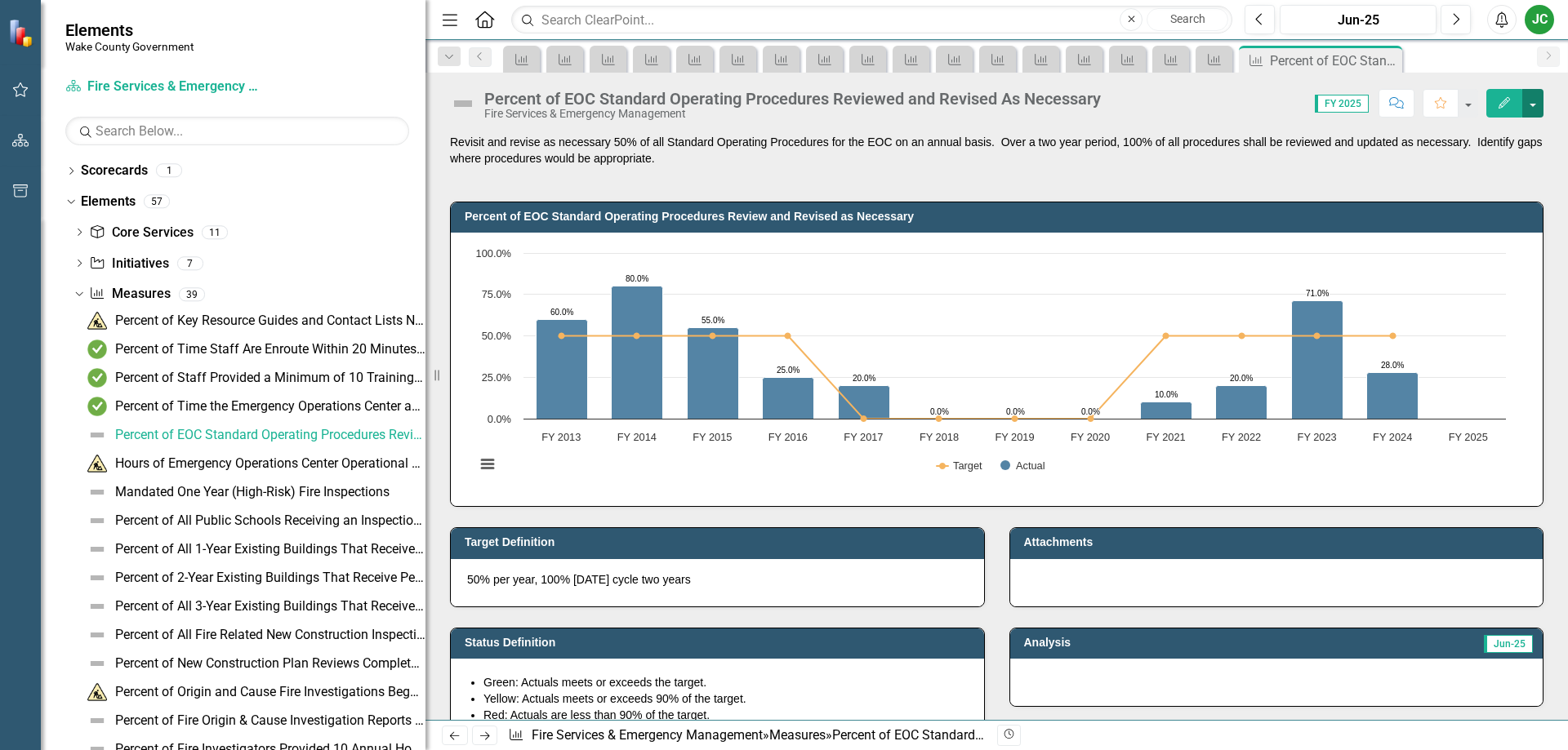
click at [1542, 108] on button "button" at bounding box center [1532, 103] width 21 height 29
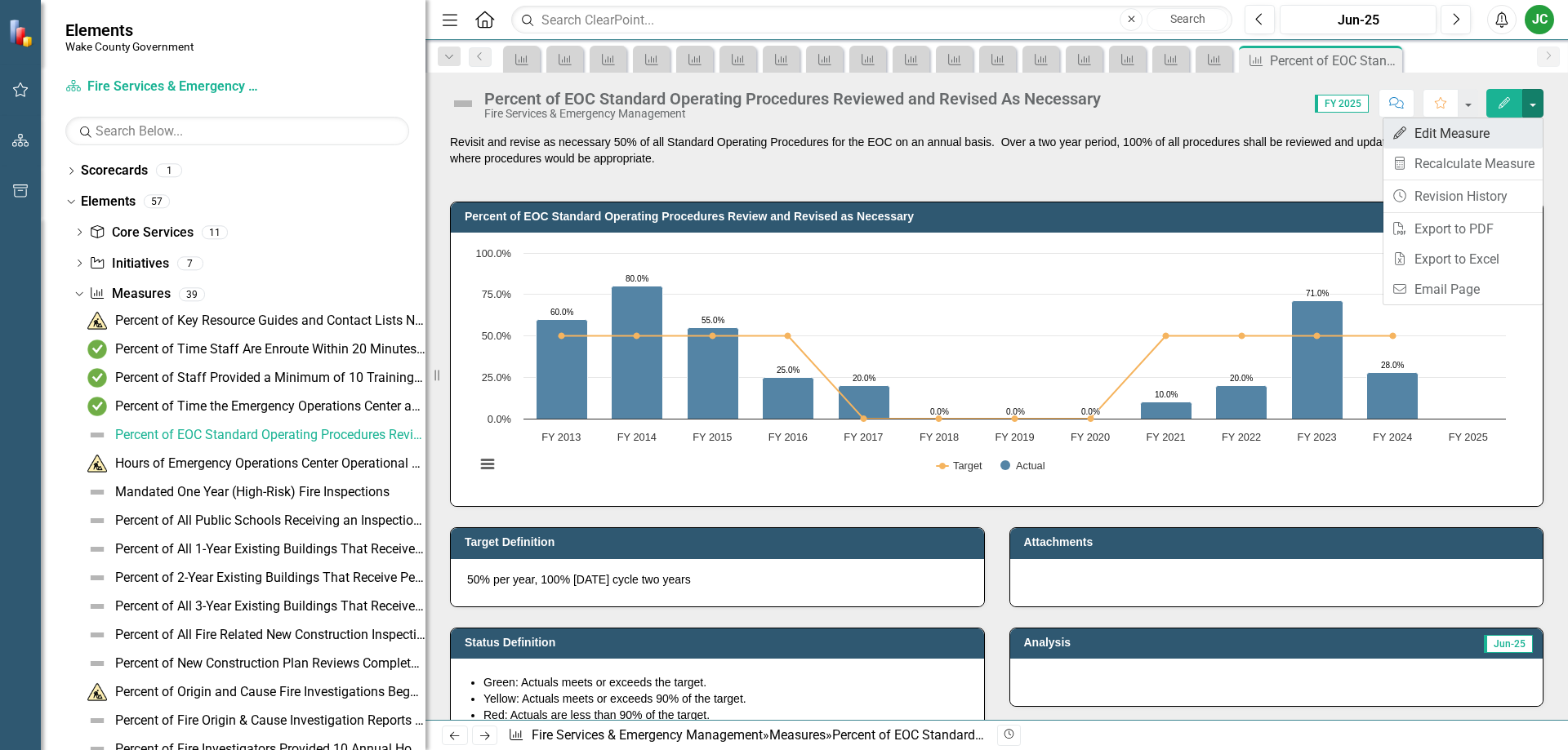
click at [1493, 133] on link "Edit Edit Measure" at bounding box center [1463, 133] width 159 height 30
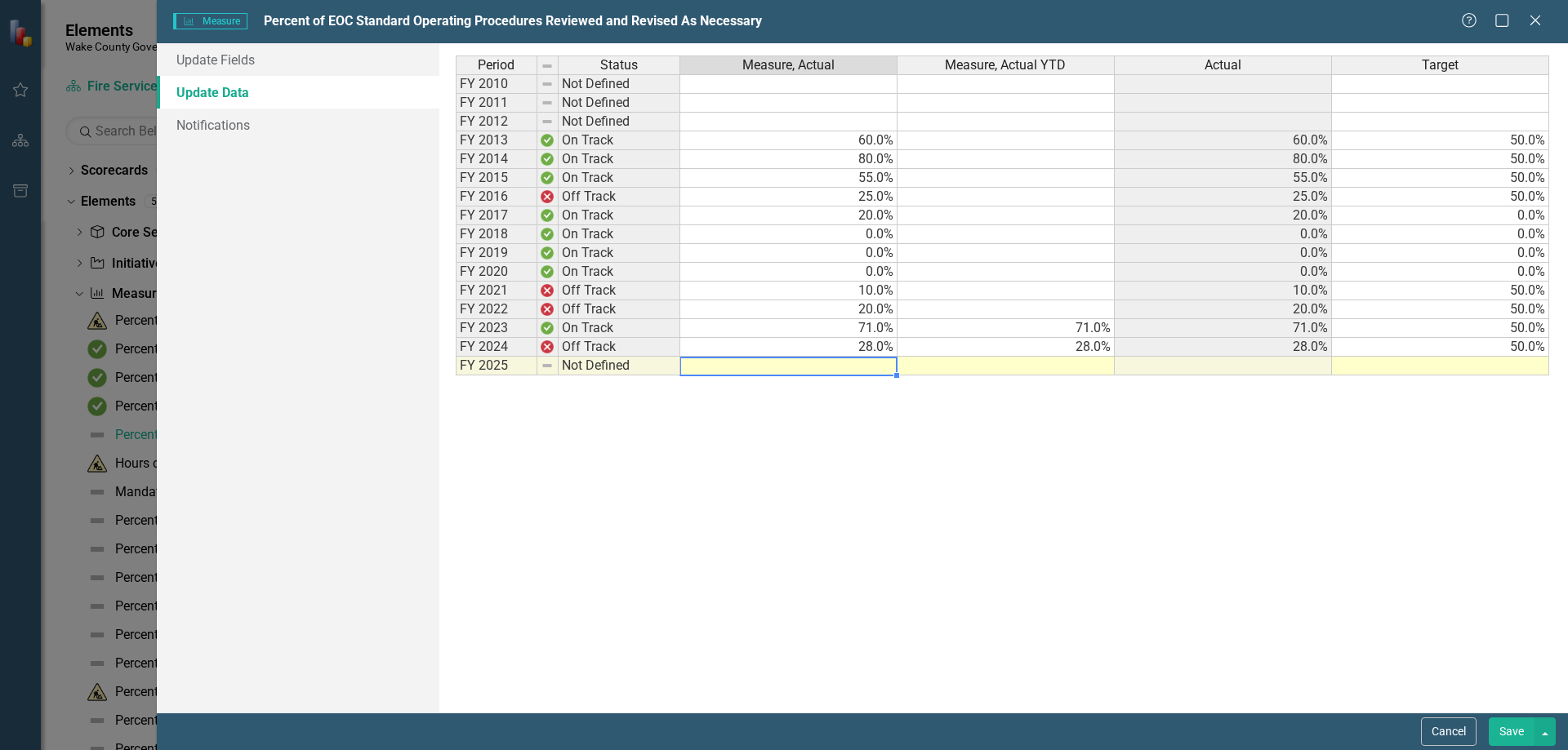
click at [866, 368] on td at bounding box center [788, 366] width 217 height 18
type textarea "62"
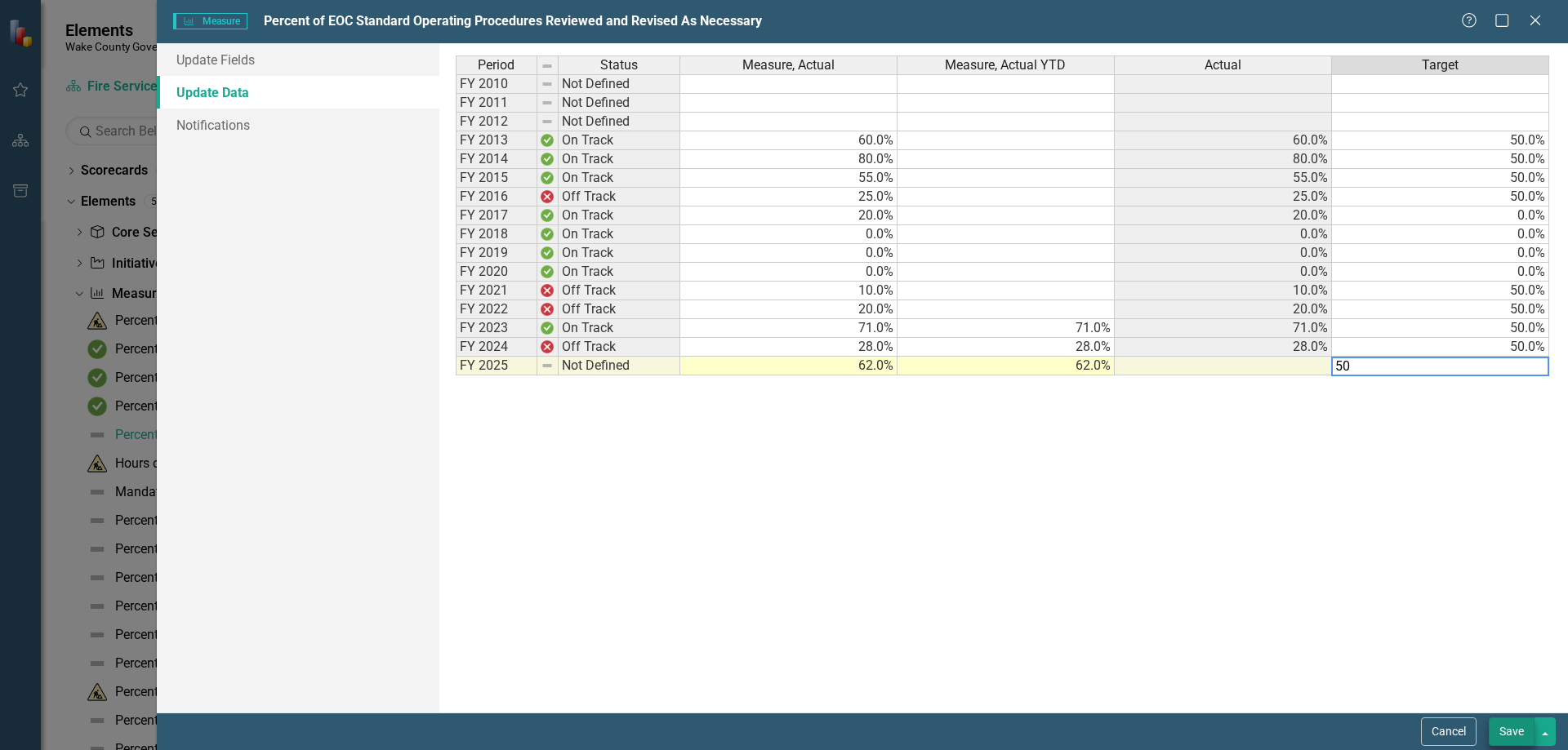
type textarea "50"
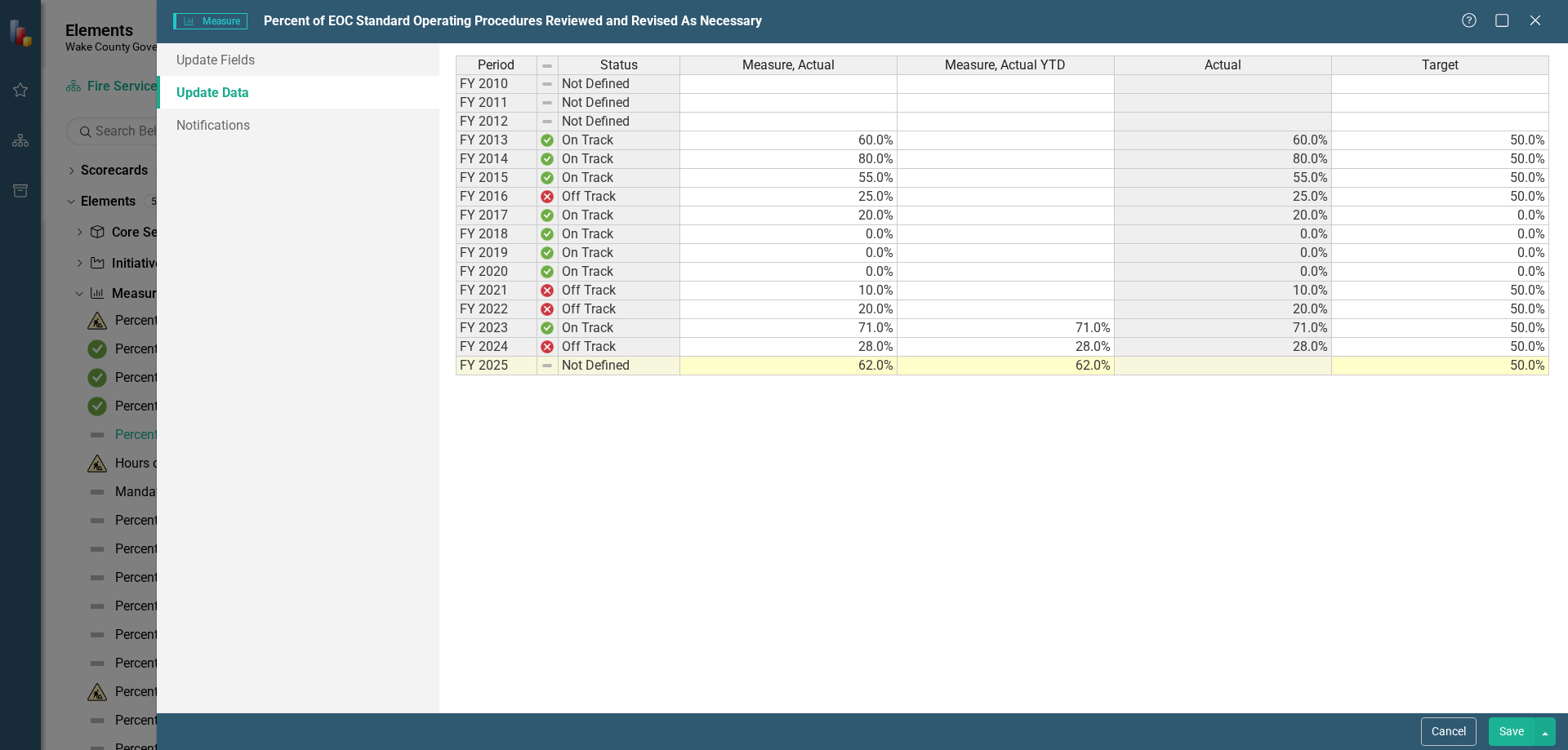
click at [1500, 729] on button "Save" at bounding box center [1511, 732] width 45 height 29
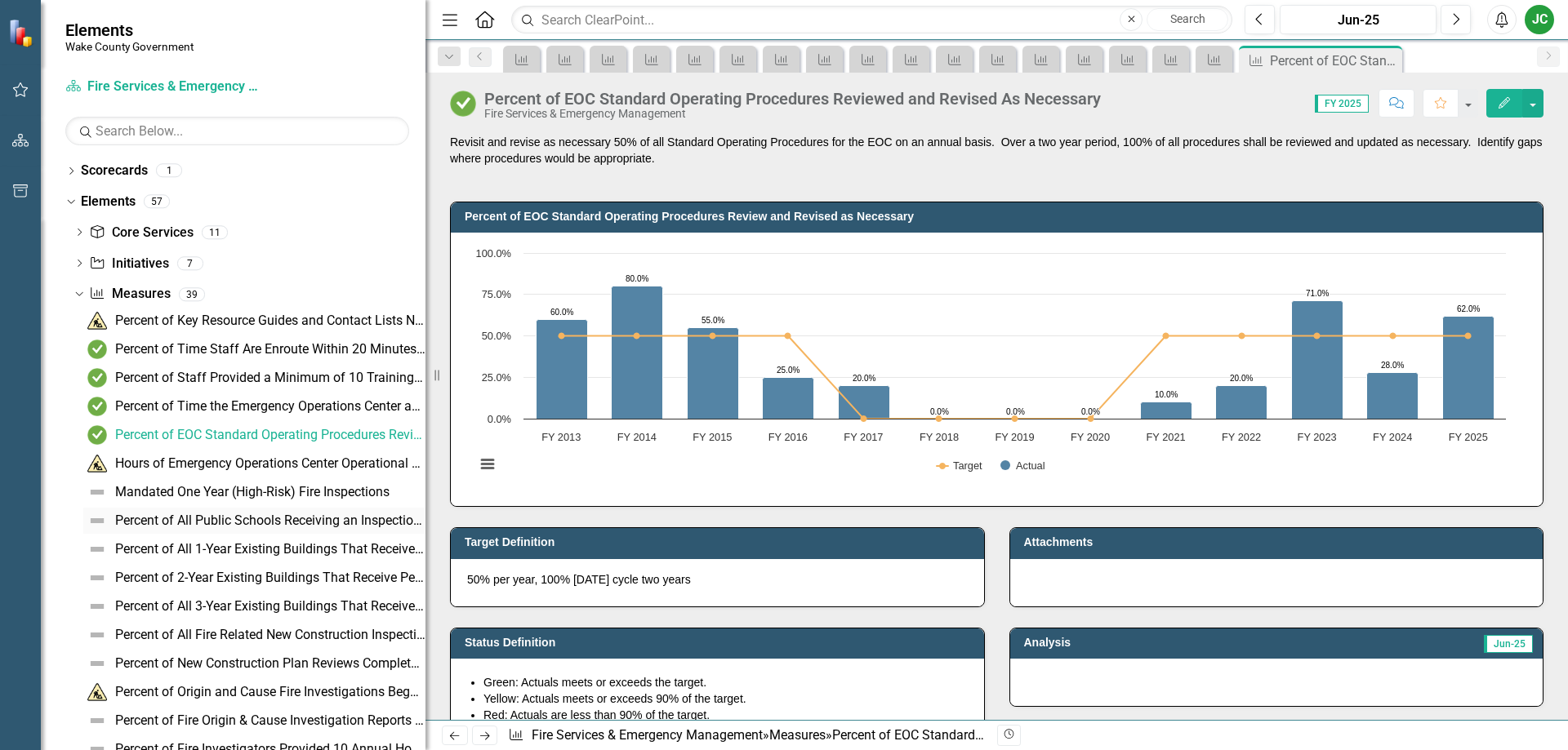
click at [331, 519] on div "Percent of All Public Schools Receiving an Inspection Twice Annually" at bounding box center [270, 521] width 311 height 15
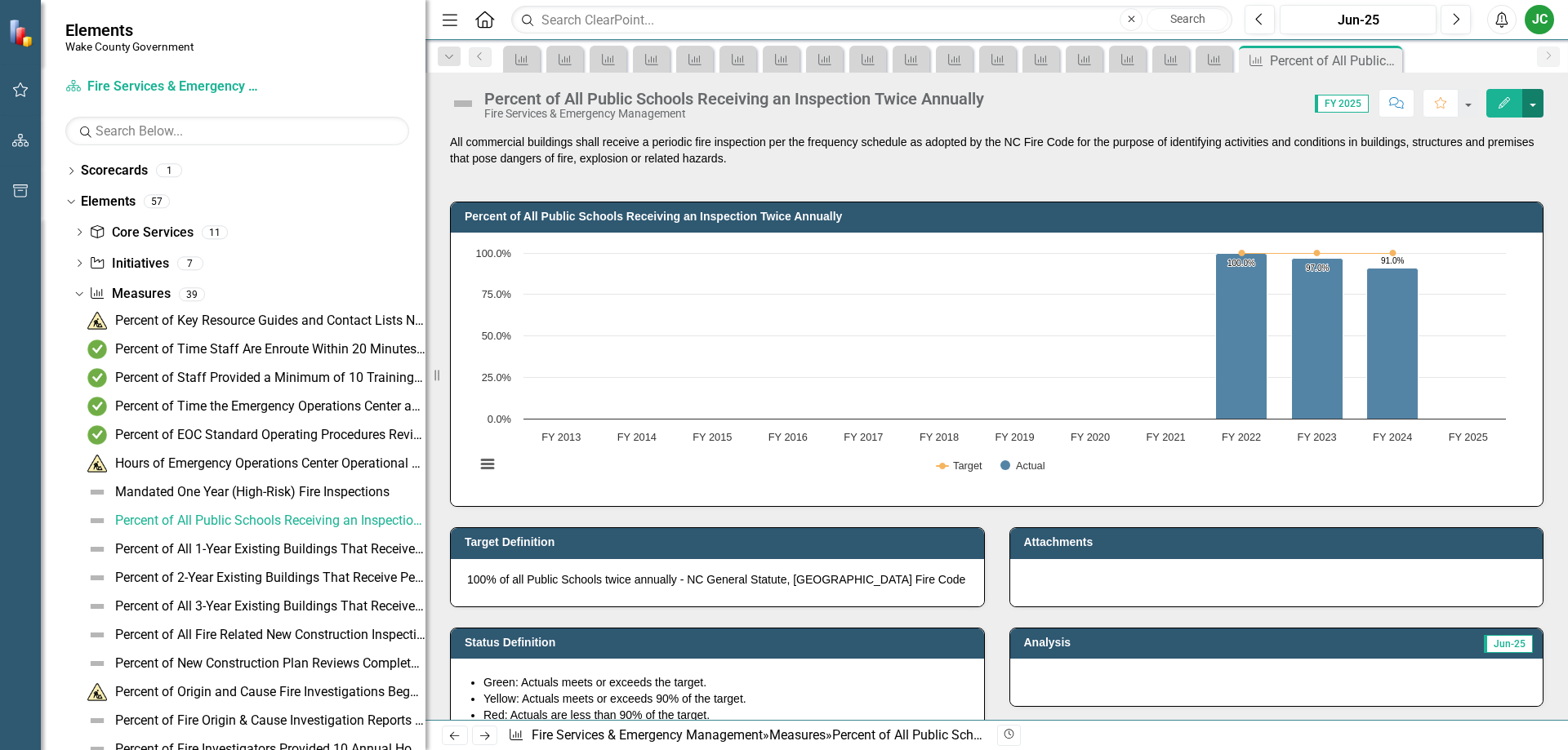
click at [1529, 102] on button "button" at bounding box center [1532, 103] width 21 height 29
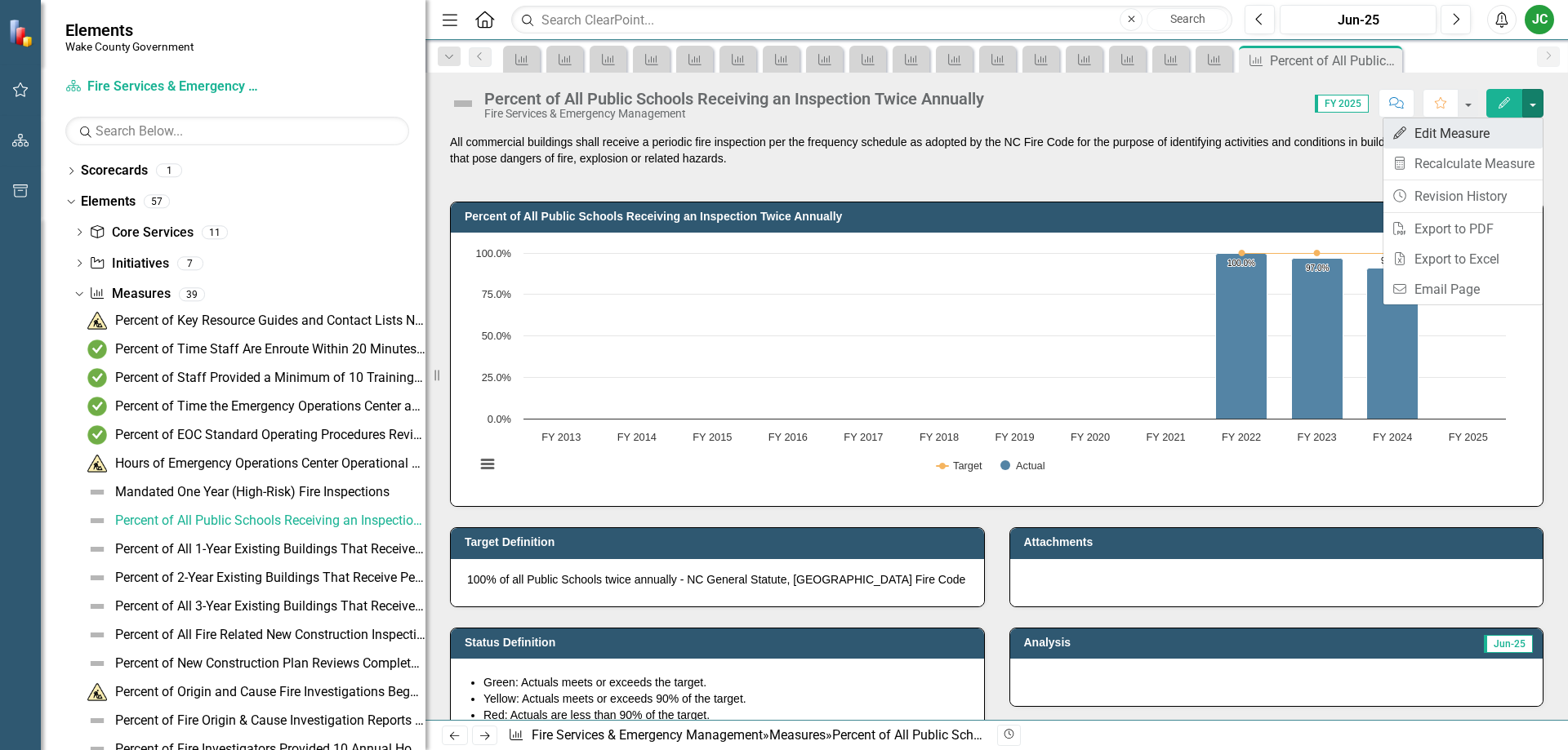
click at [1476, 134] on link "Edit Edit Measure" at bounding box center [1463, 133] width 159 height 30
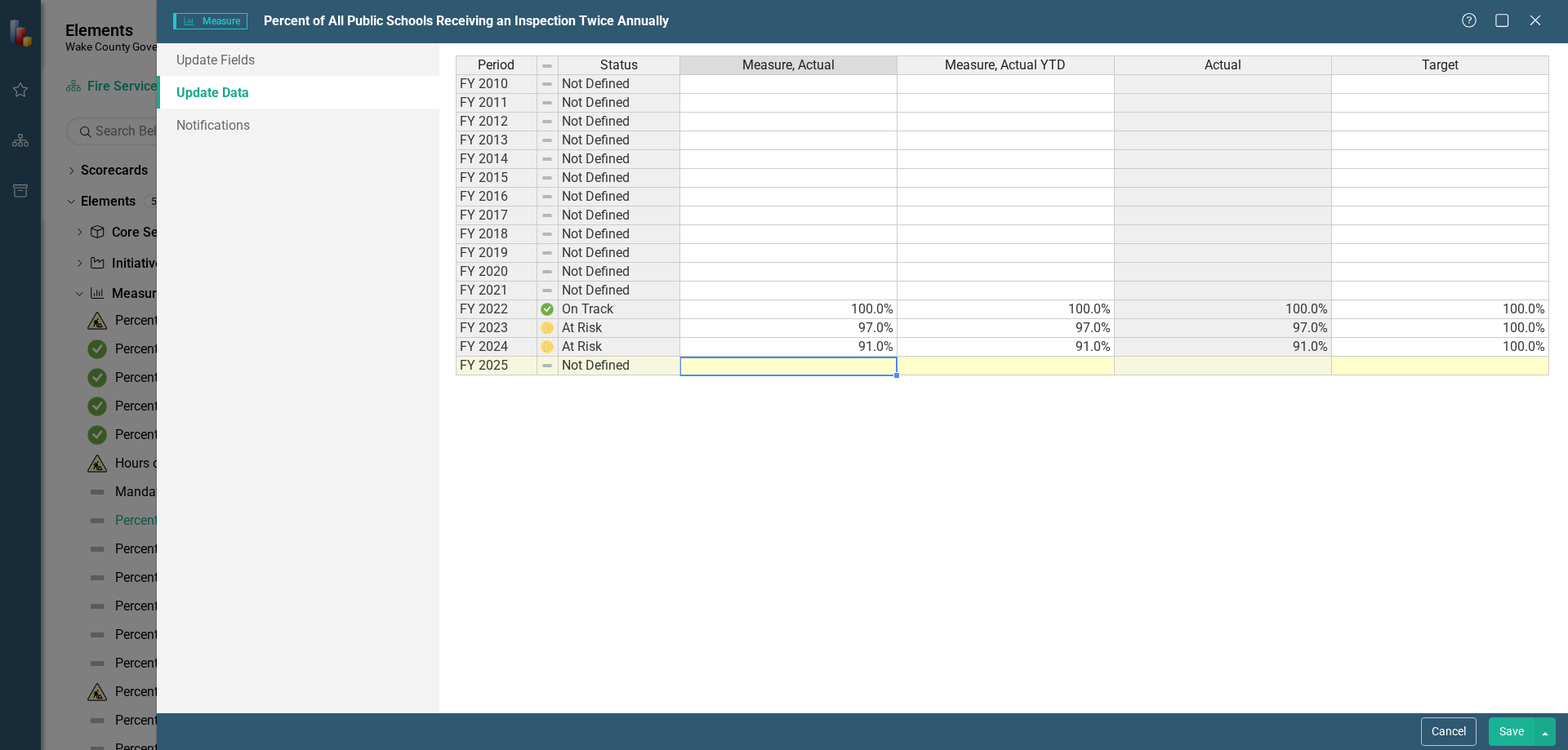
click at [865, 365] on td at bounding box center [788, 366] width 217 height 18
type textarea "100"
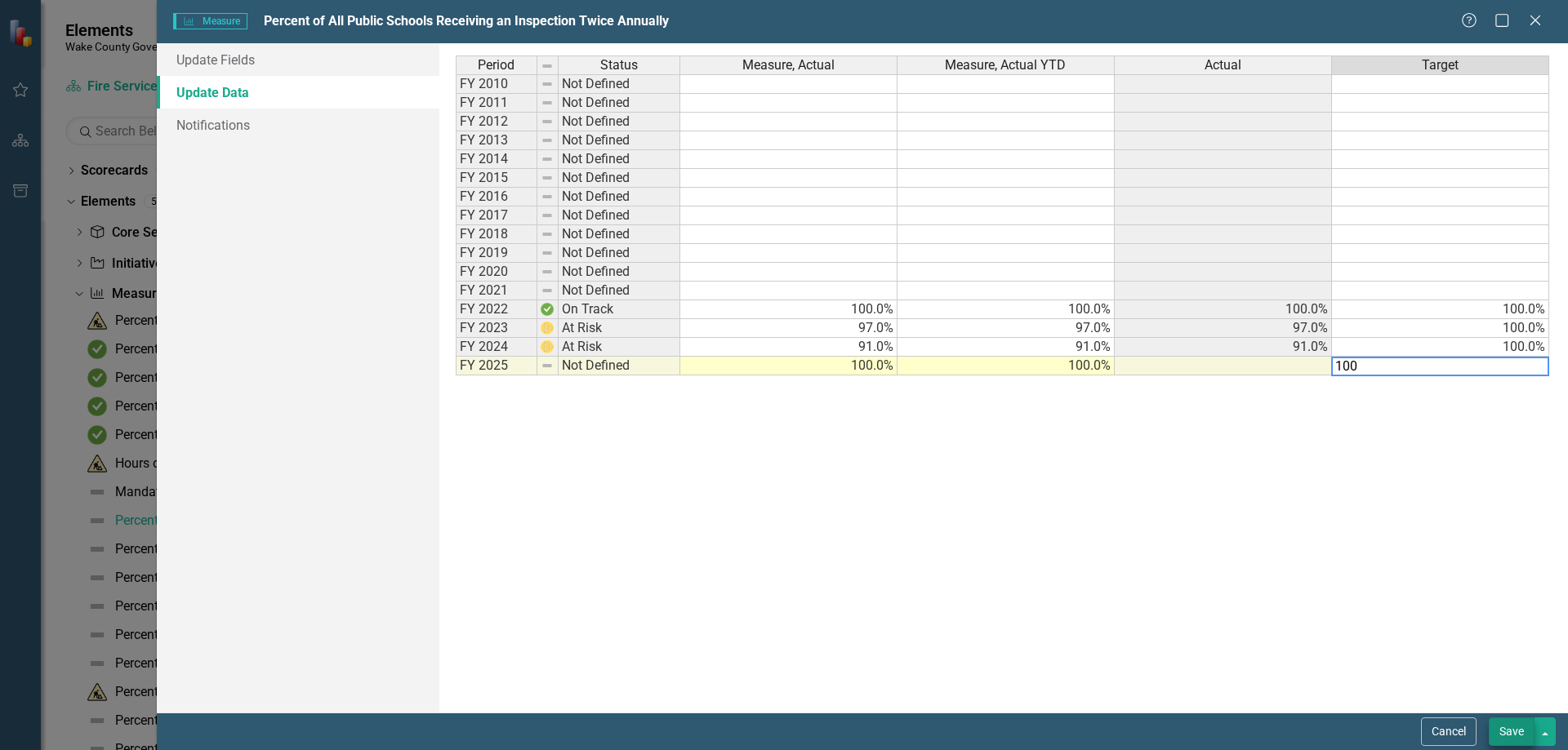
type textarea "100"
click at [1518, 727] on button "Save" at bounding box center [1511, 732] width 45 height 29
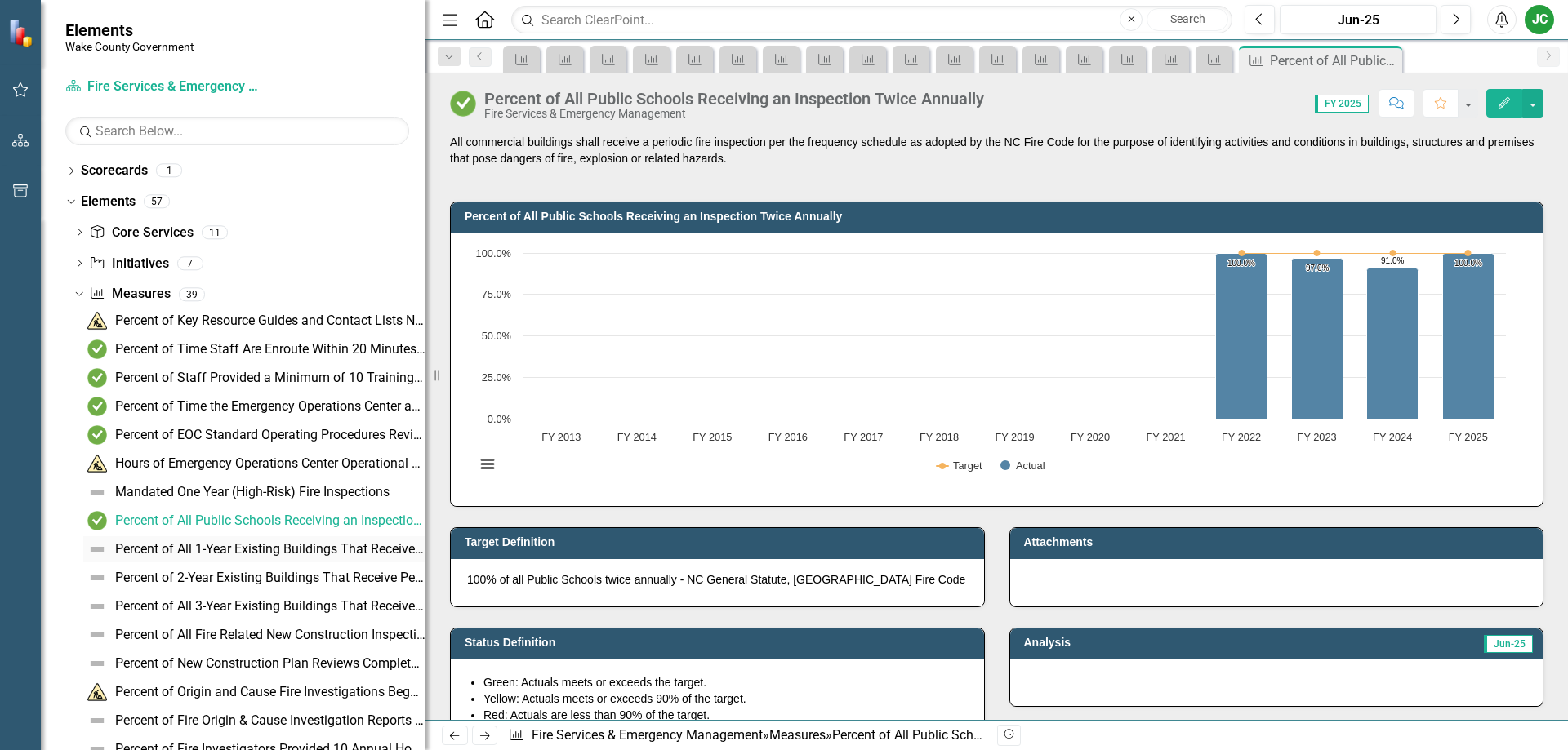
click at [221, 546] on div "Percent of All 1-Year Existing Buildings That Receive the Periodic Inspections" at bounding box center [270, 549] width 311 height 15
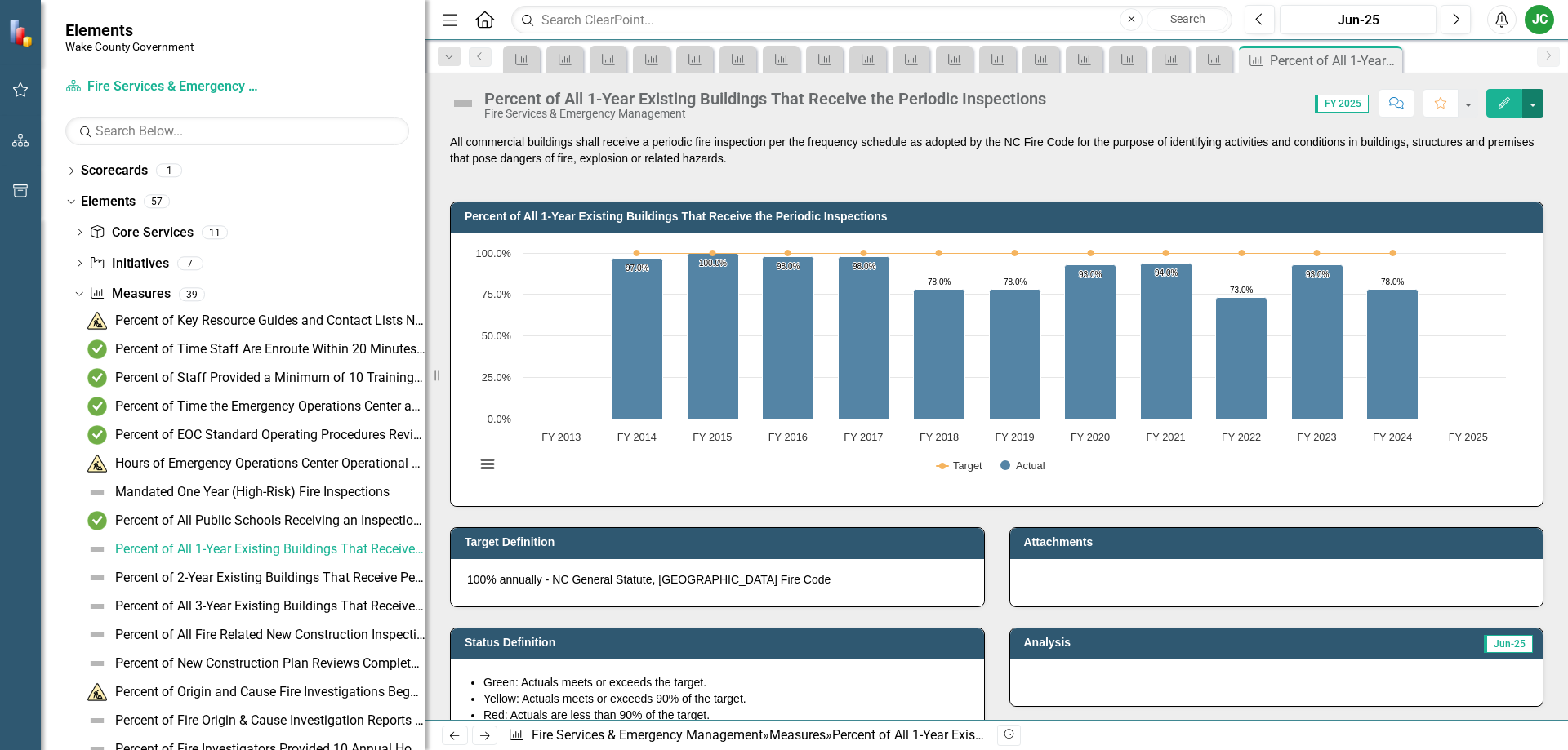
click at [1534, 100] on button "button" at bounding box center [1532, 103] width 21 height 29
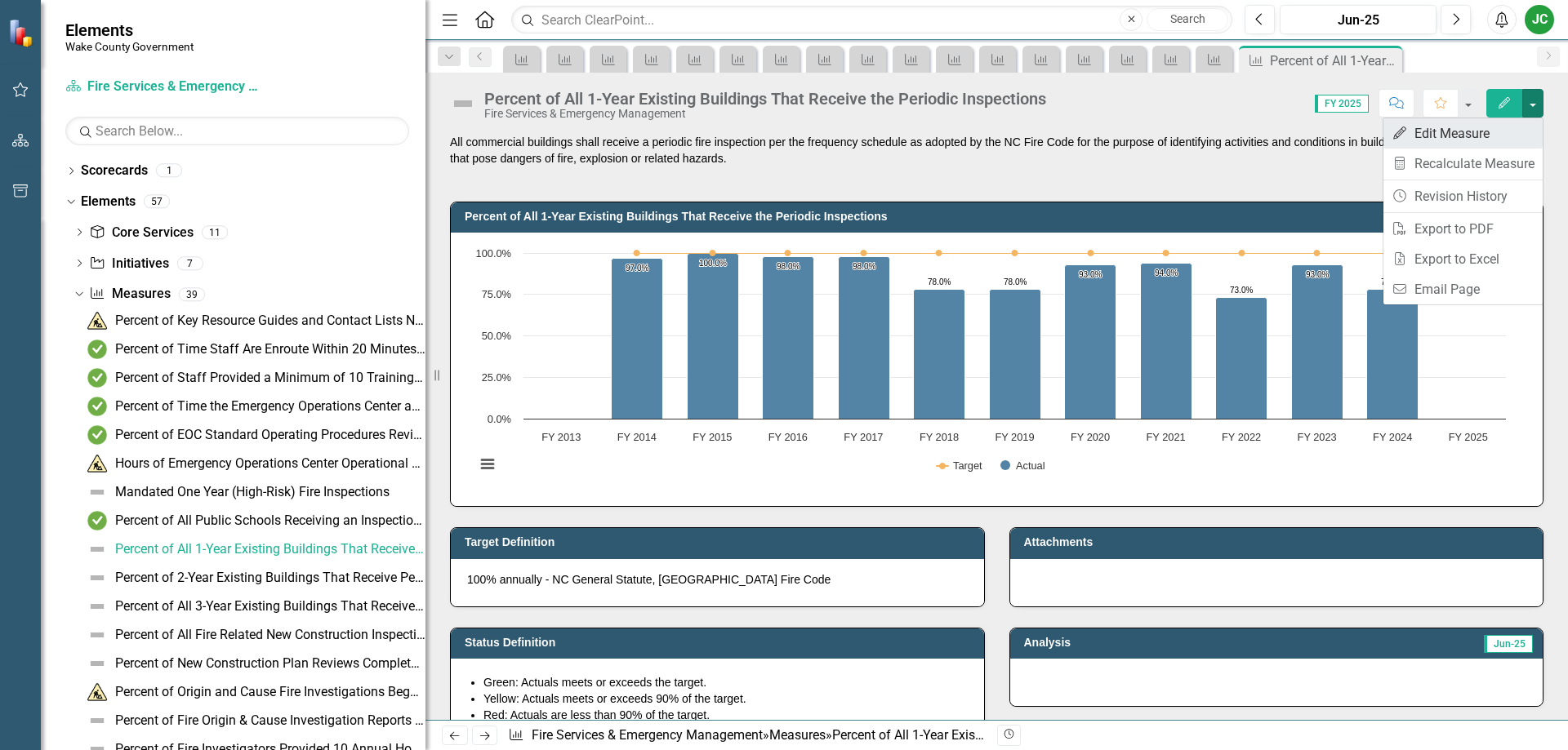
click at [1470, 136] on link "Edit Edit Measure" at bounding box center [1463, 133] width 159 height 30
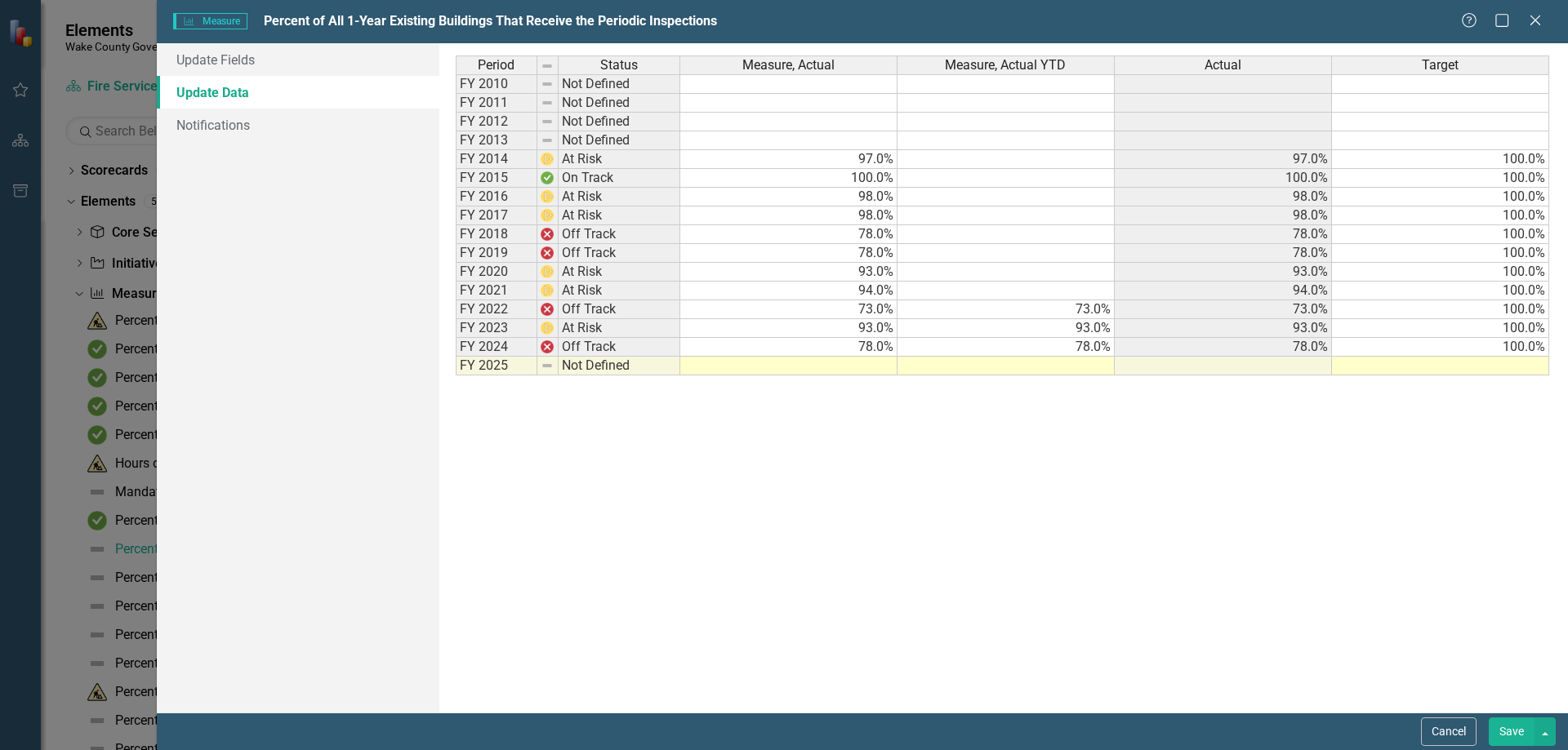
click at [842, 365] on td at bounding box center [788, 366] width 217 height 18
type textarea "93"
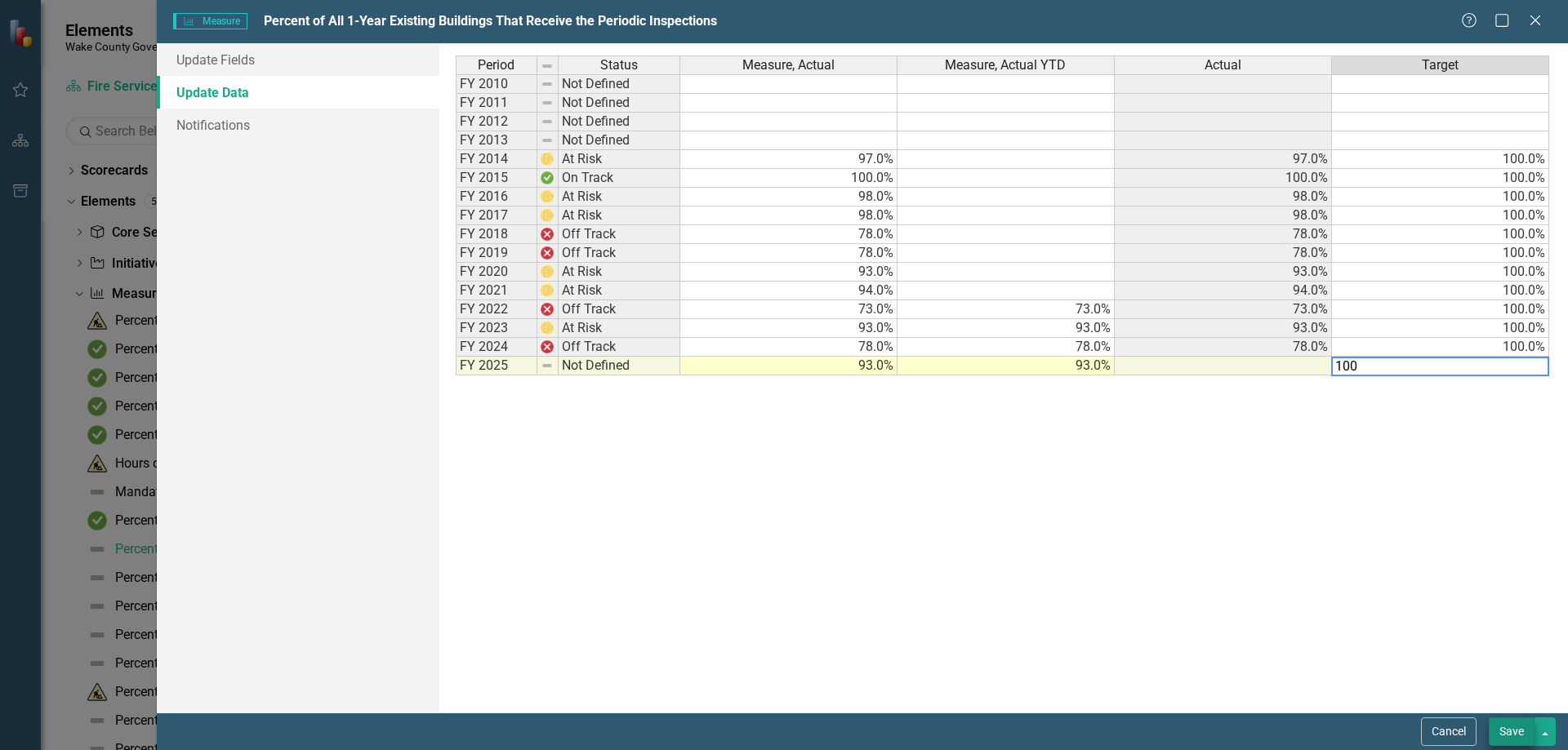
type textarea "100"
click at [1503, 723] on button "Save" at bounding box center [1511, 732] width 45 height 29
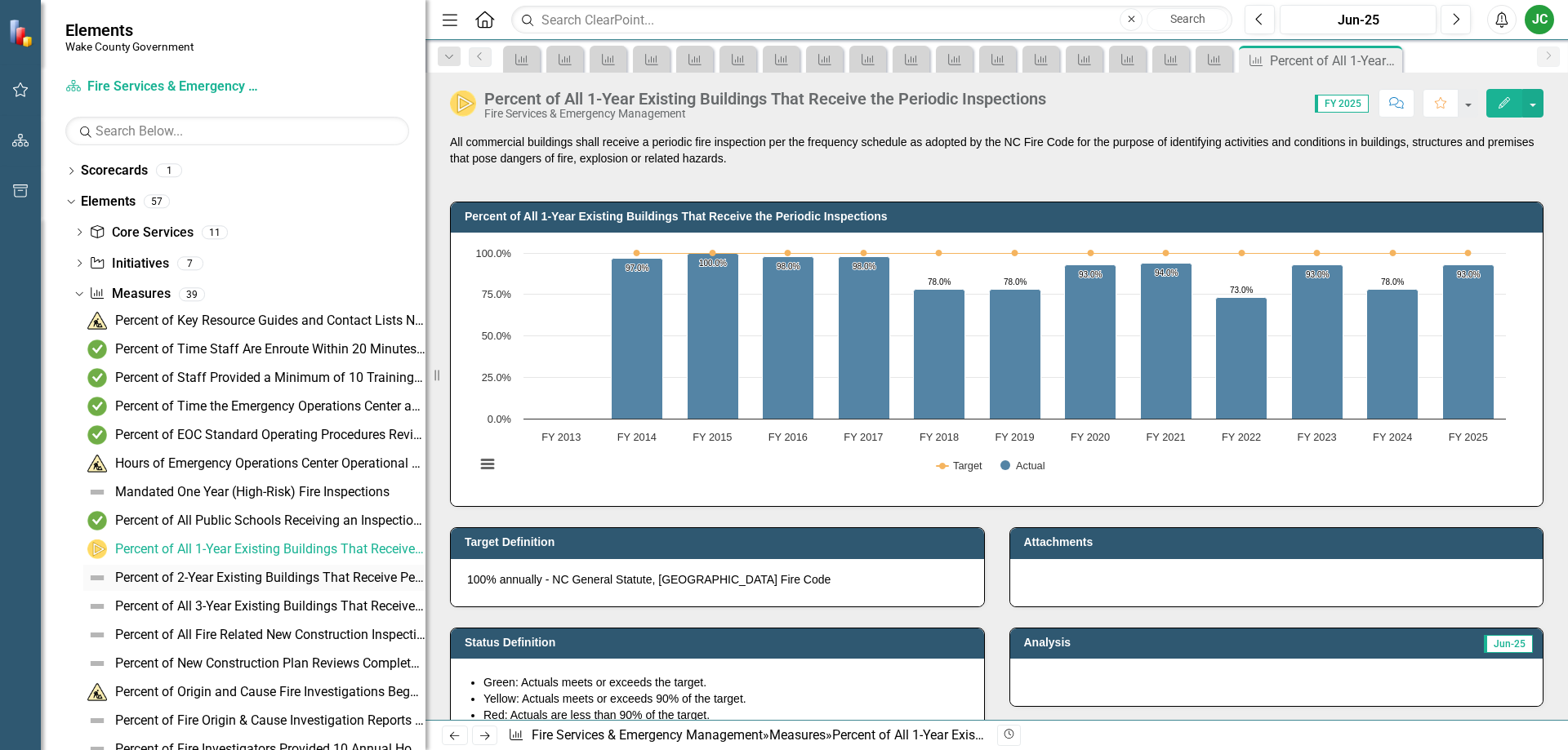
click at [227, 573] on div "Percent of 2-Year Existing Buildings That Receive Periodic Inspections Once Eve…" at bounding box center [270, 578] width 311 height 15
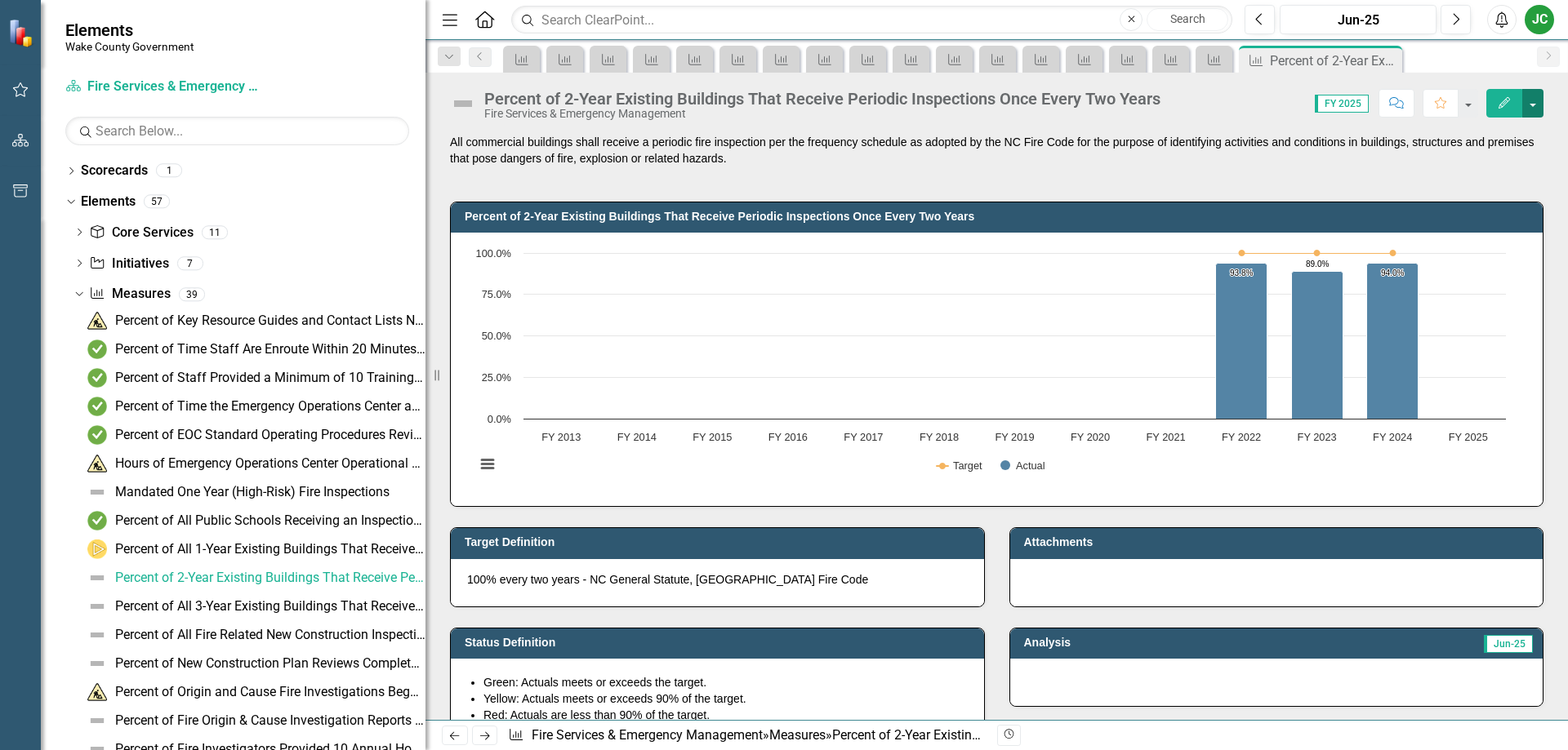
click at [1532, 105] on button "button" at bounding box center [1532, 103] width 21 height 29
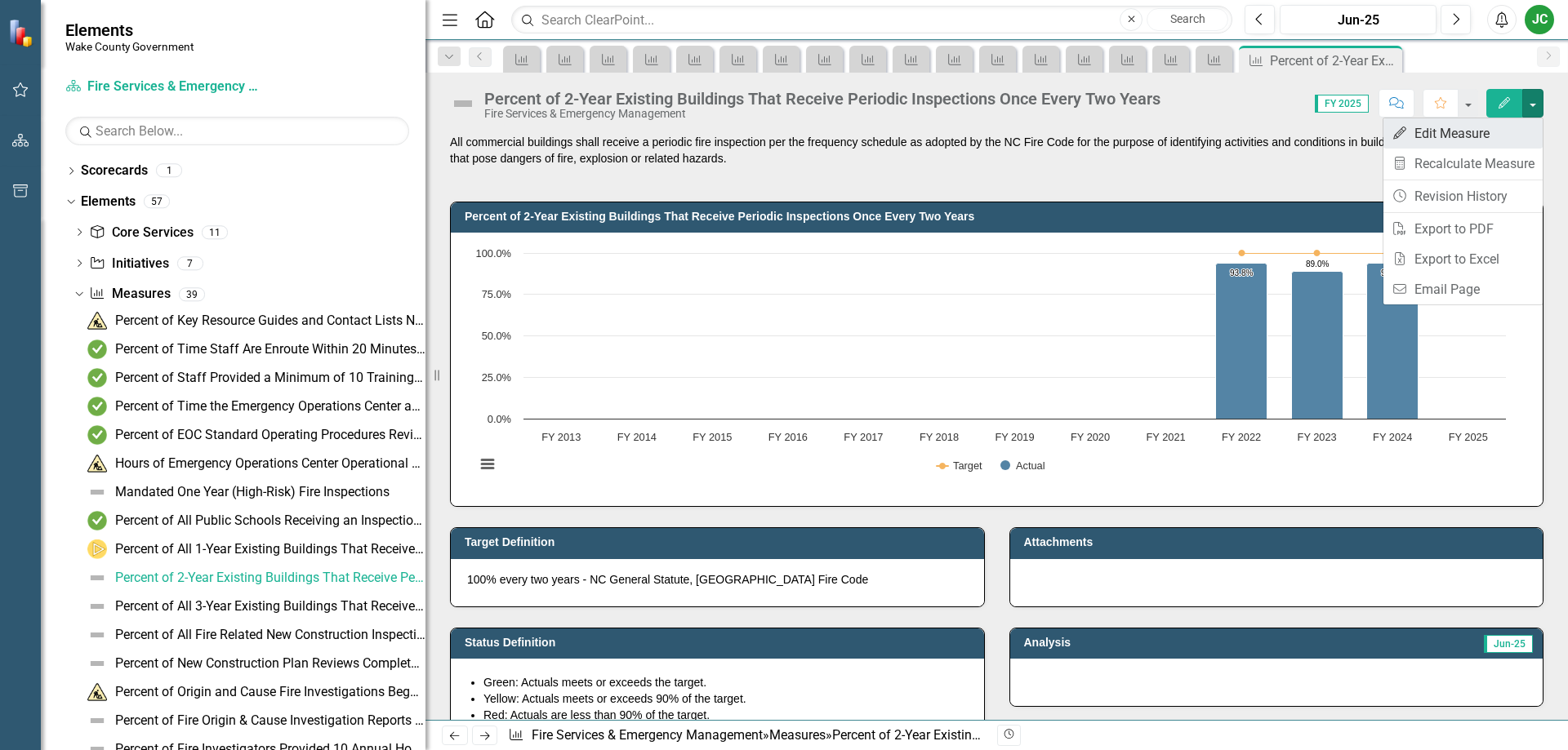
click at [1472, 128] on link "Edit Edit Measure" at bounding box center [1463, 133] width 159 height 30
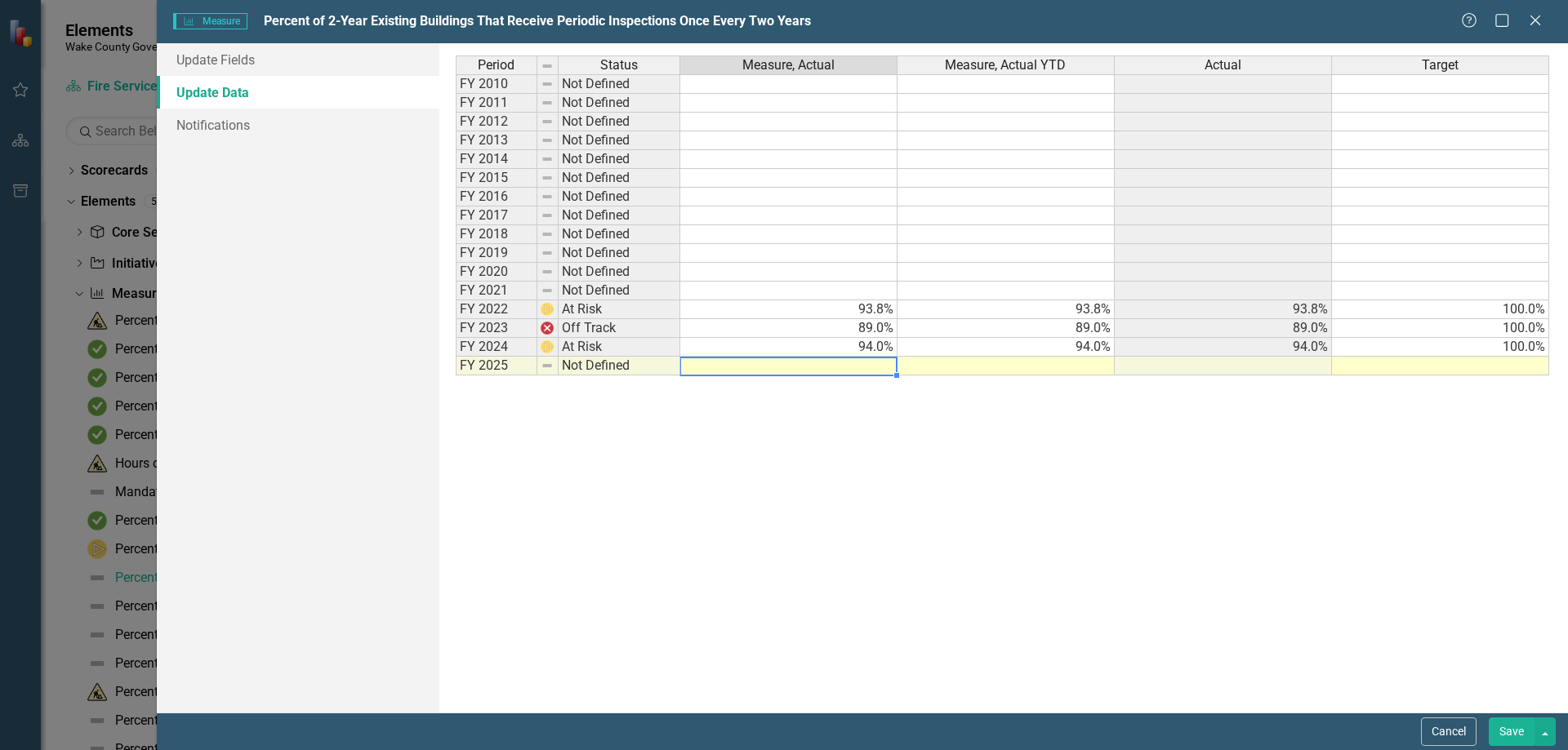
click at [863, 365] on td at bounding box center [788, 366] width 217 height 18
type textarea "92"
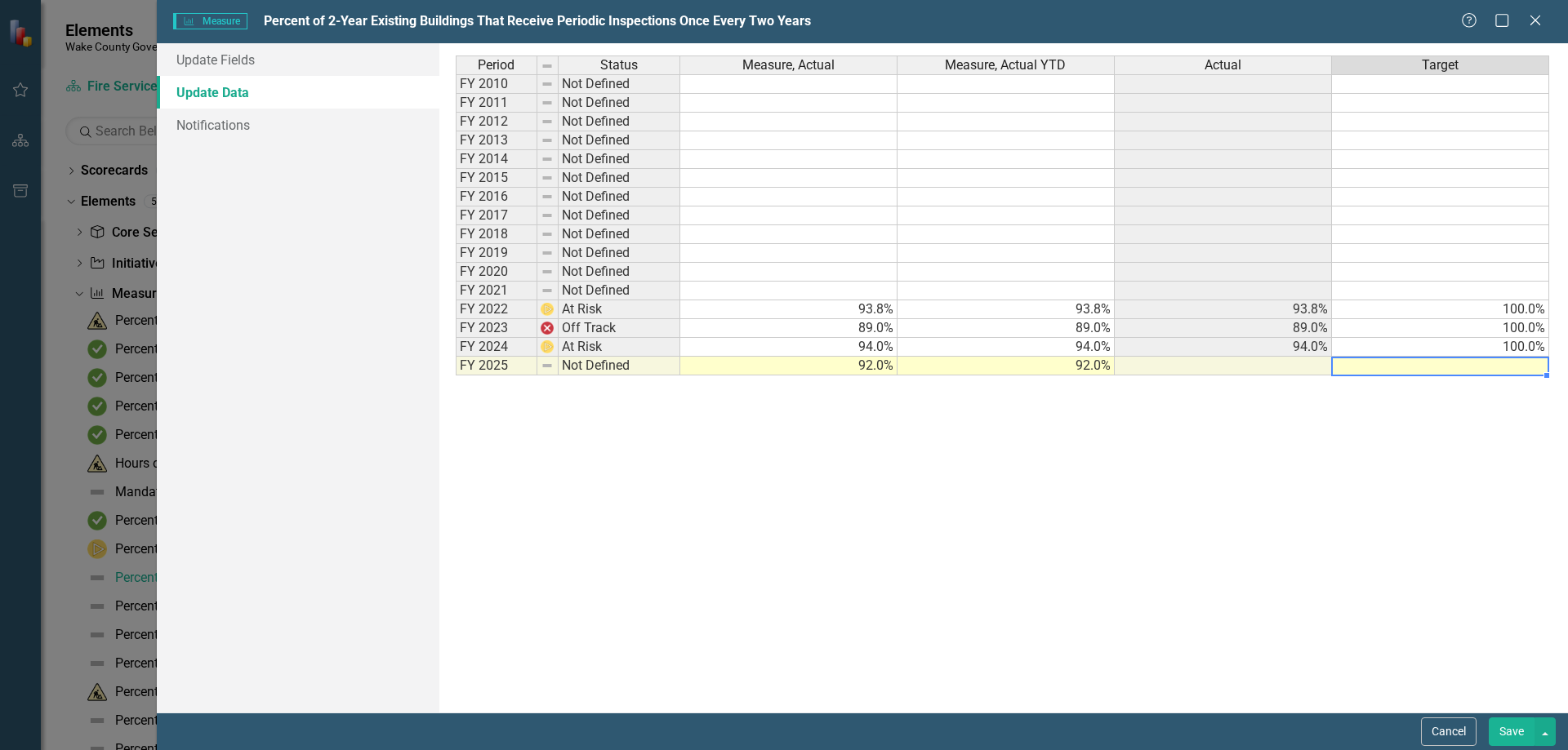
type textarea "9"
type textarea "100"
click at [1512, 727] on button "Save" at bounding box center [1511, 732] width 45 height 29
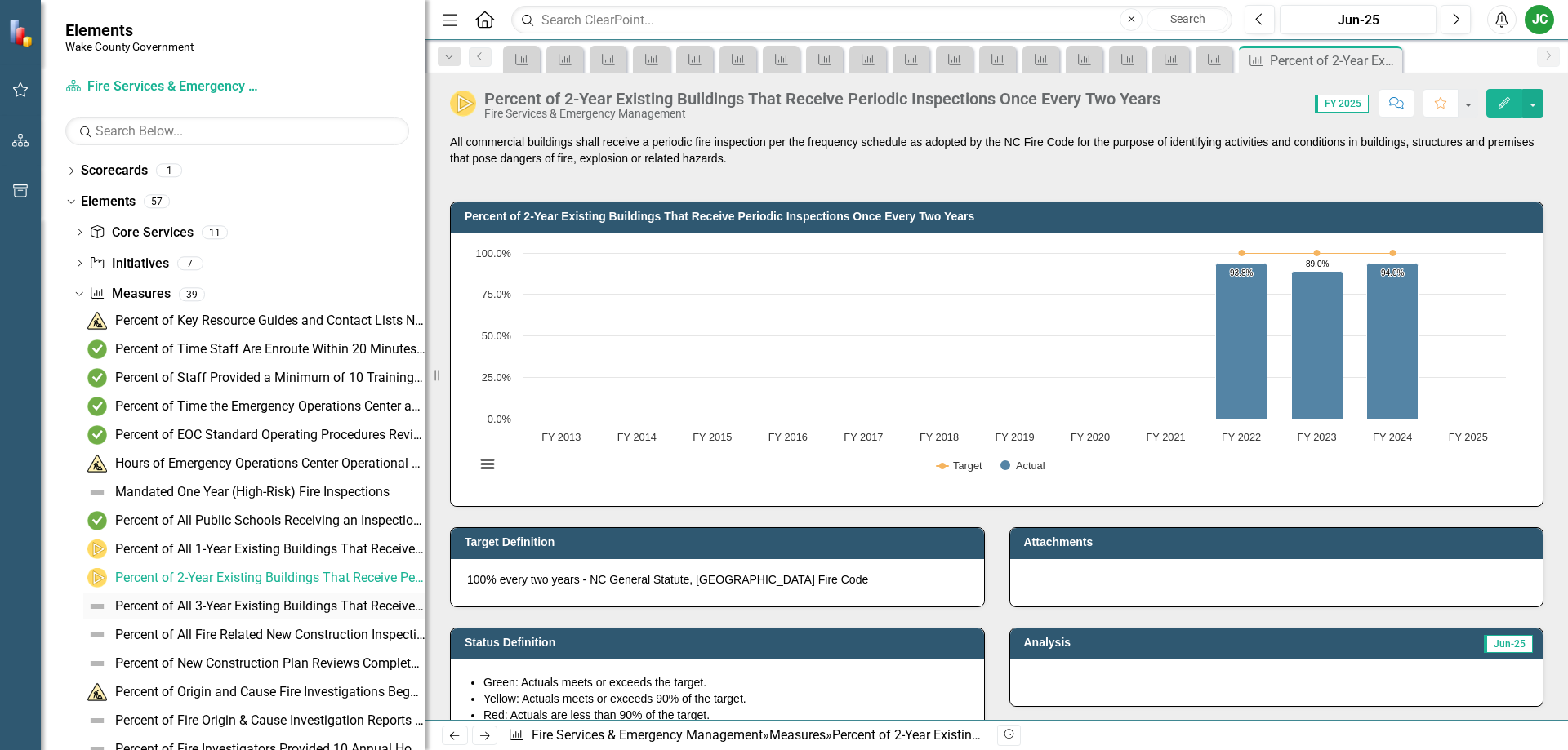
click at [278, 599] on div "Percent of All 3-Year Existing Buildings That Receive the Periodic Inspections …" at bounding box center [270, 607] width 311 height 15
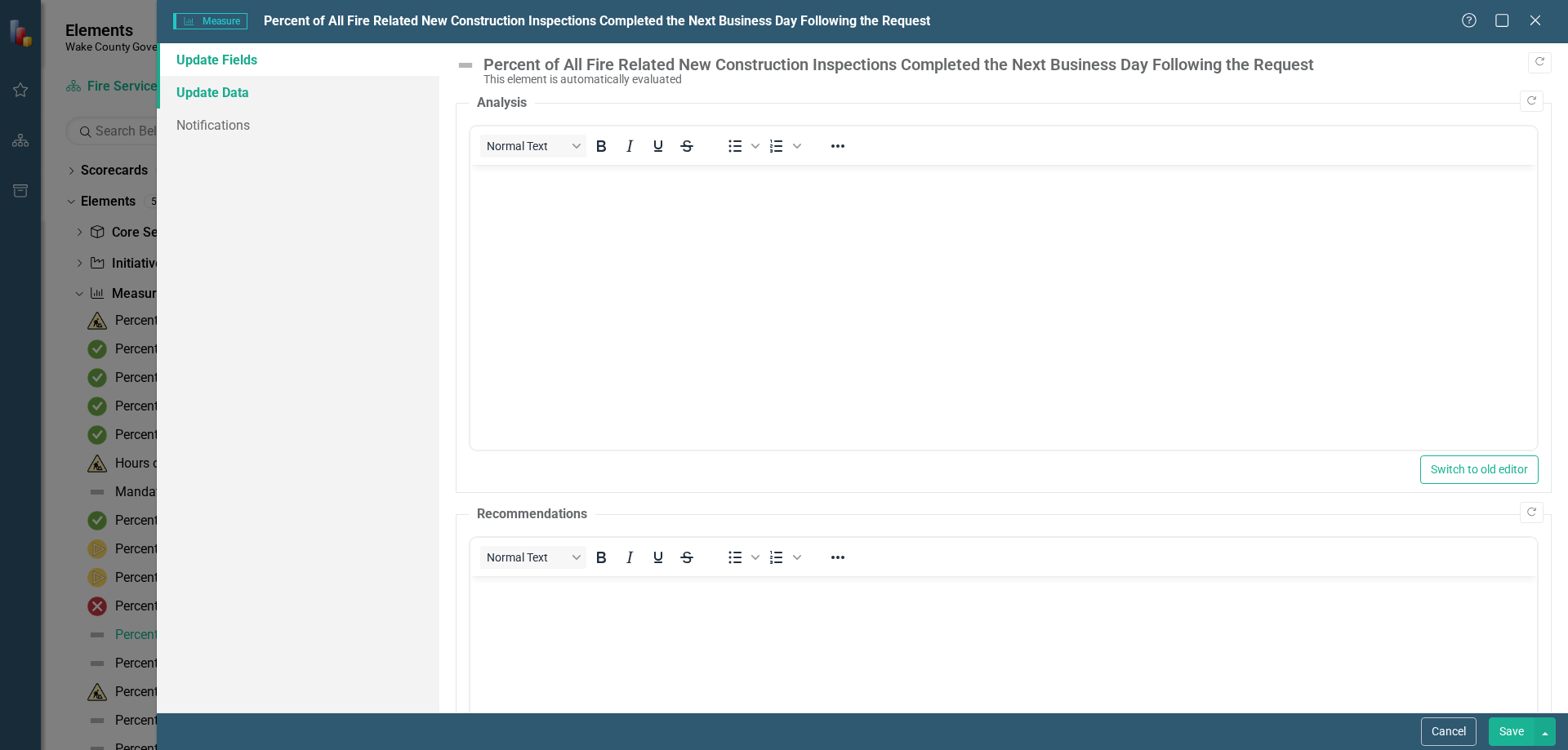
click at [196, 84] on link "Update Data" at bounding box center [298, 91] width 283 height 33
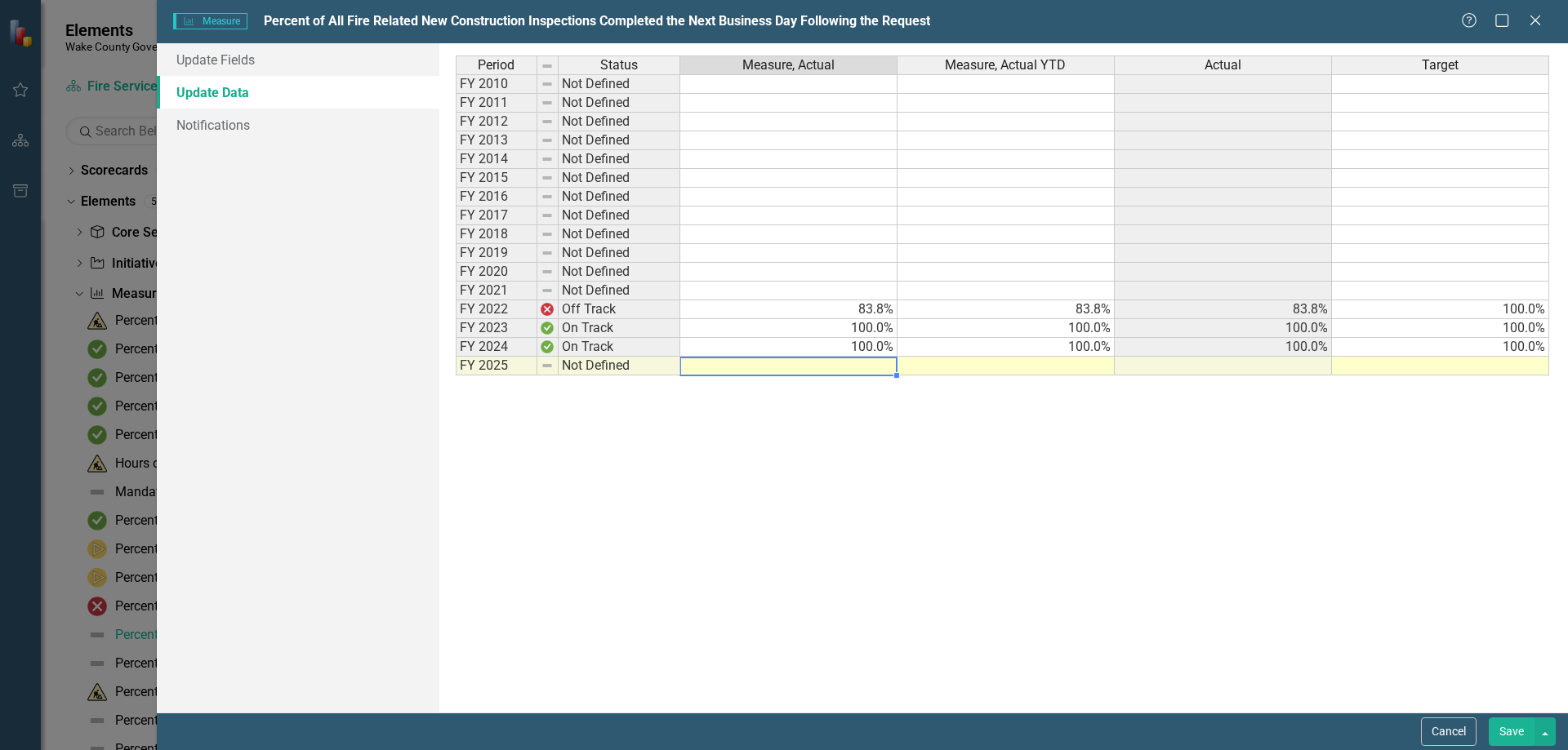
click at [814, 372] on td at bounding box center [788, 366] width 217 height 18
type textarea "100"
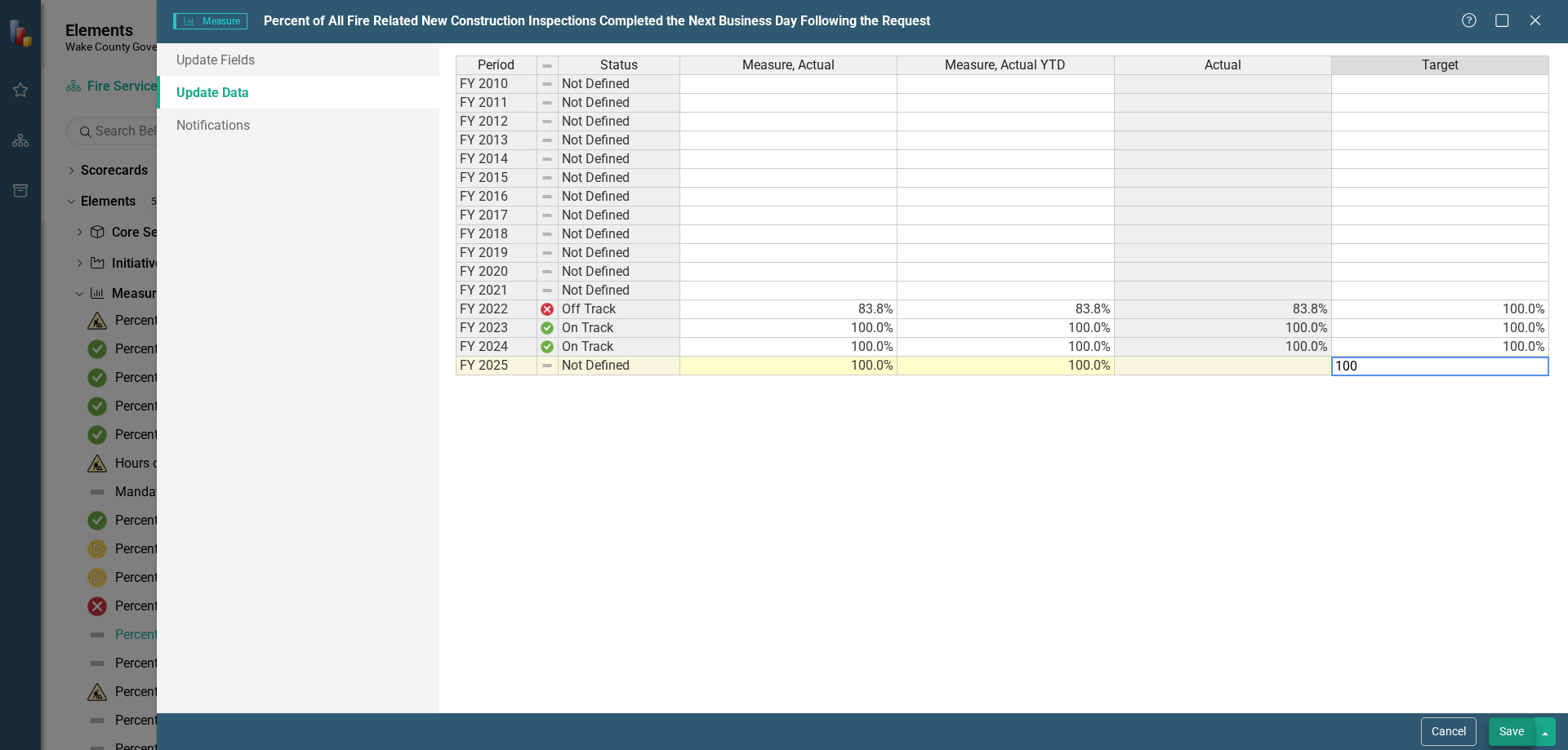
type textarea "100"
click at [1511, 735] on button "Save" at bounding box center [1511, 732] width 45 height 29
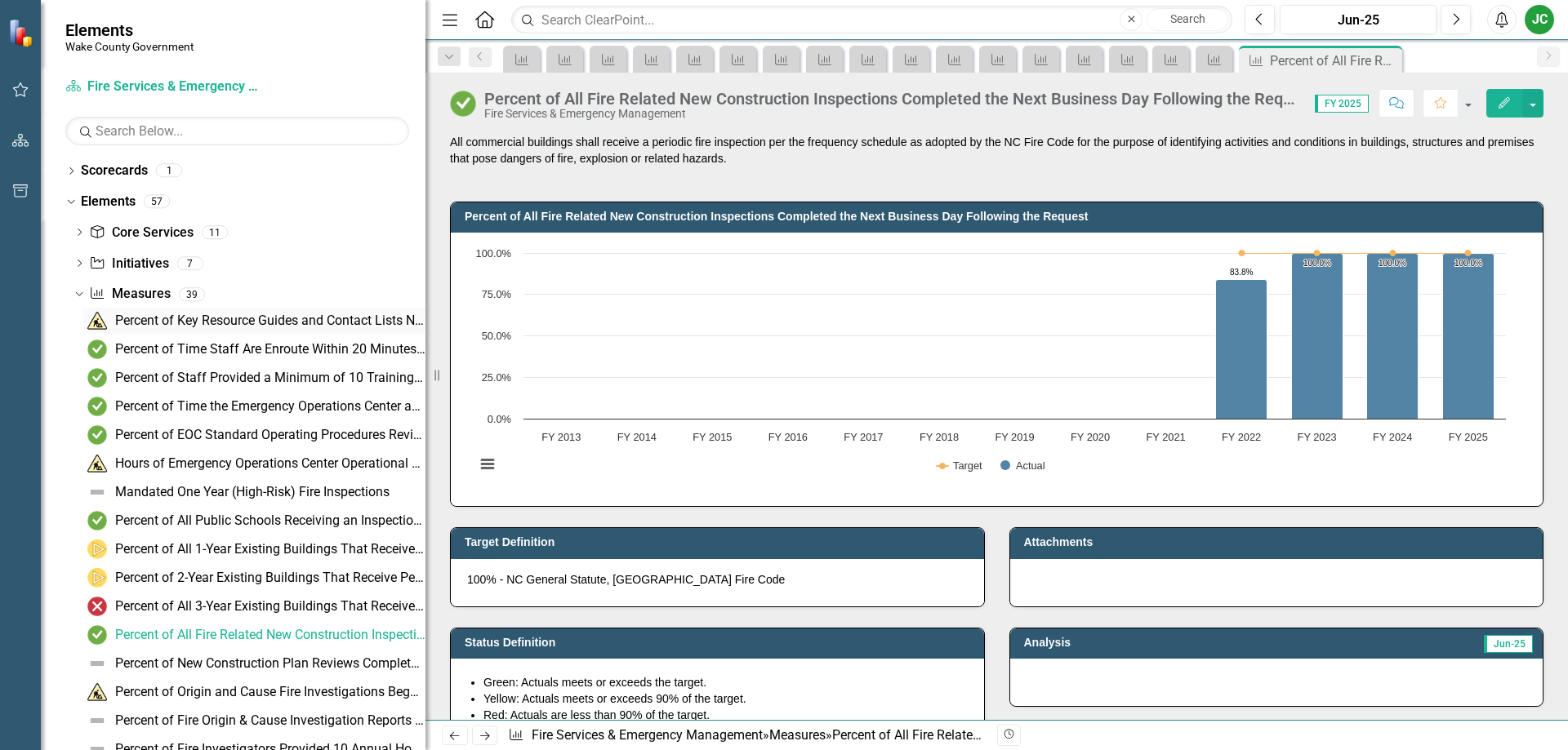
click at [185, 311] on link "Percent of Key Resource Guides and Contact Lists Needed to Coordinate Response …" at bounding box center [254, 320] width 342 height 26
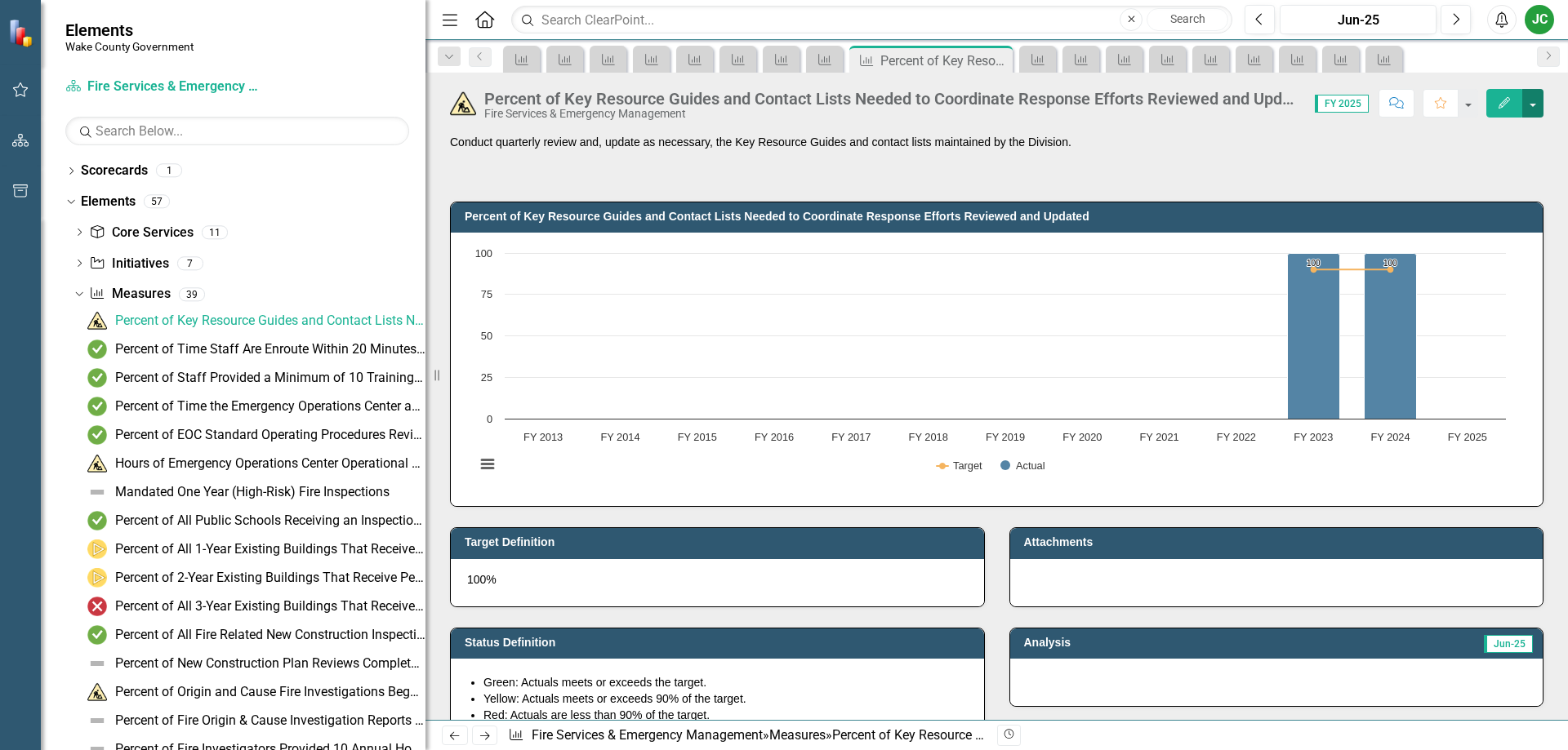
click at [1534, 96] on button "button" at bounding box center [1532, 103] width 21 height 29
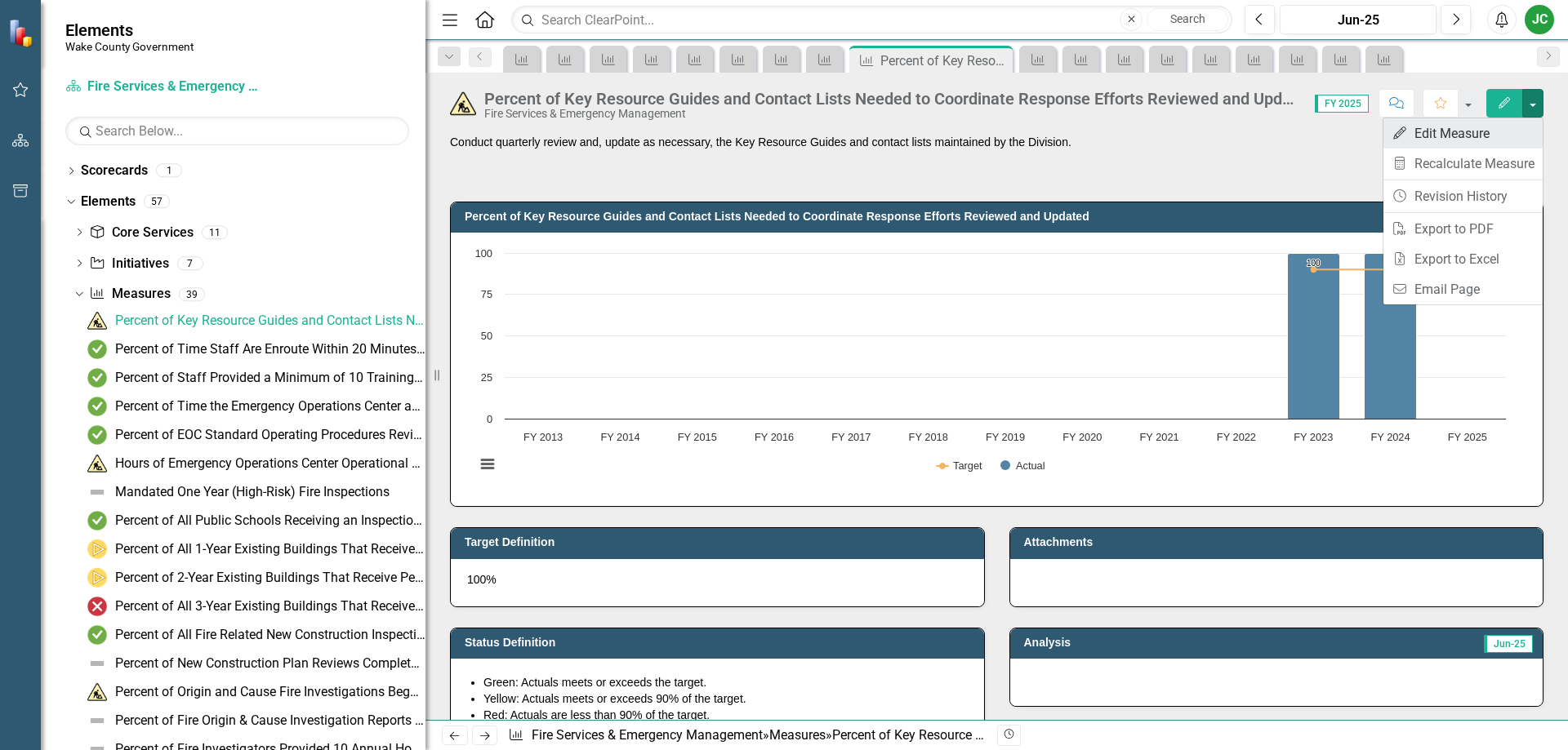
click at [1501, 132] on link "Edit Edit Measure" at bounding box center [1463, 133] width 159 height 30
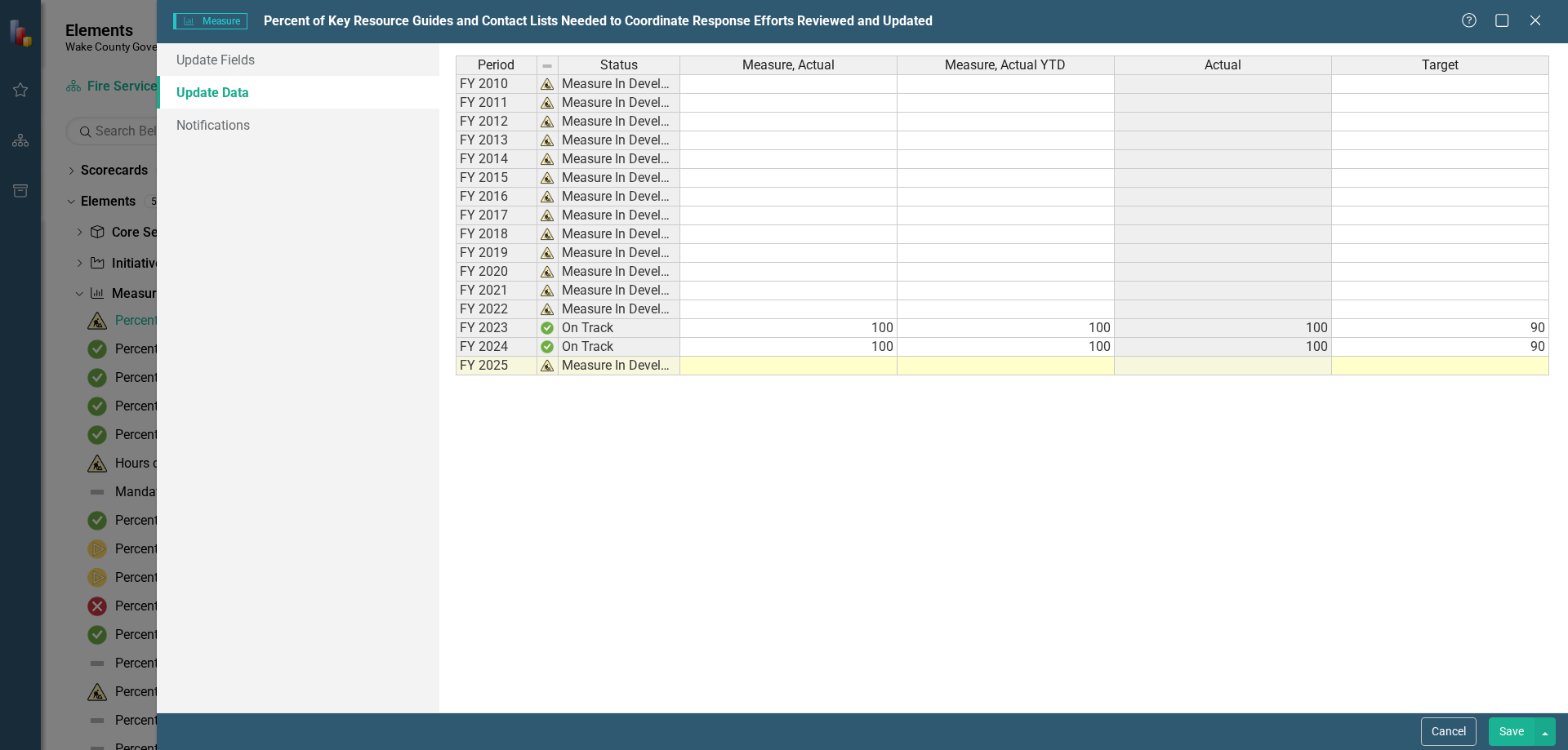
click at [456, 355] on div "Period Status Measure, Actual Measure, Actual YTD Actual Target FY 2010 Measure…" at bounding box center [456, 215] width 0 height 320
type textarea "100"
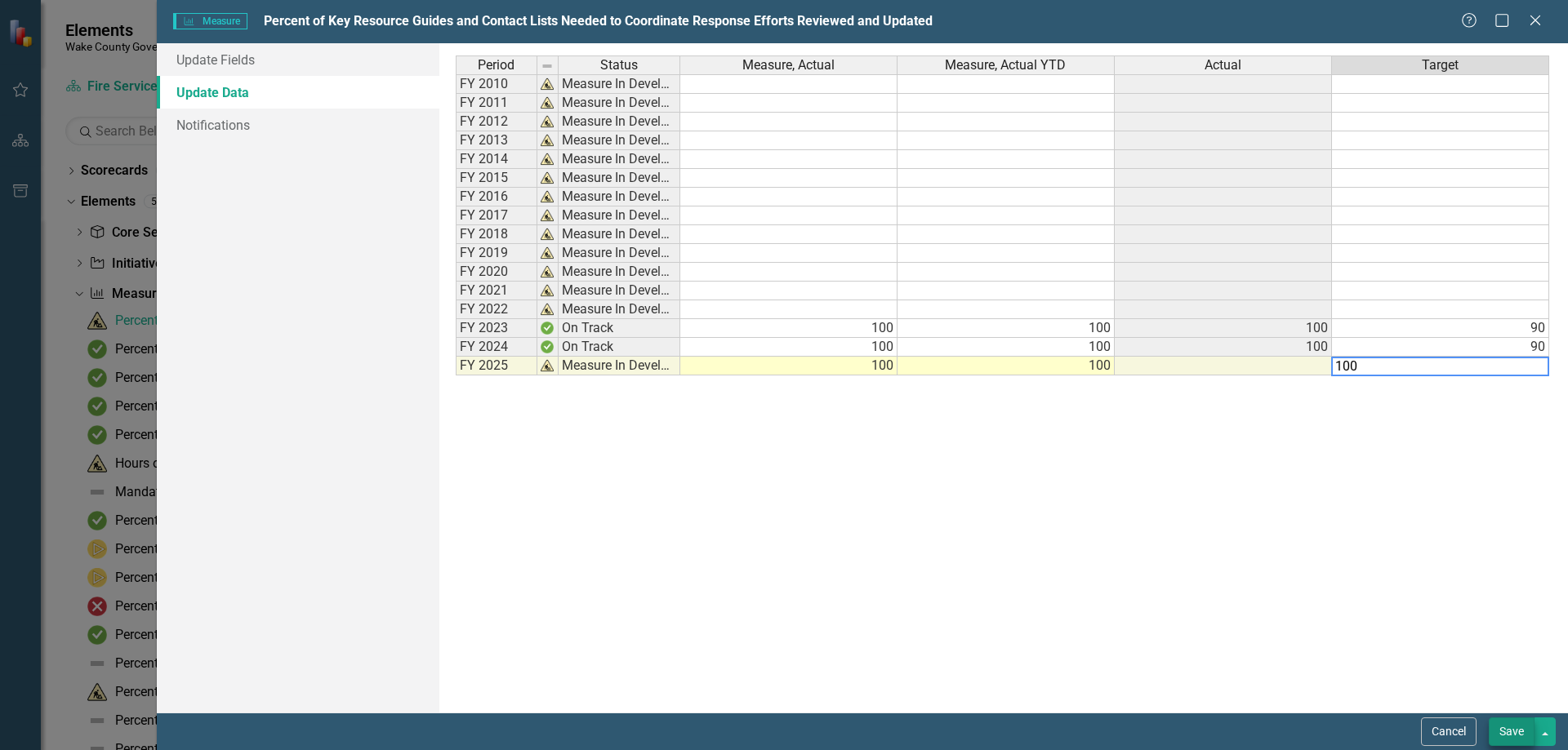
type textarea "100"
click at [1510, 730] on button "Save" at bounding box center [1511, 732] width 45 height 29
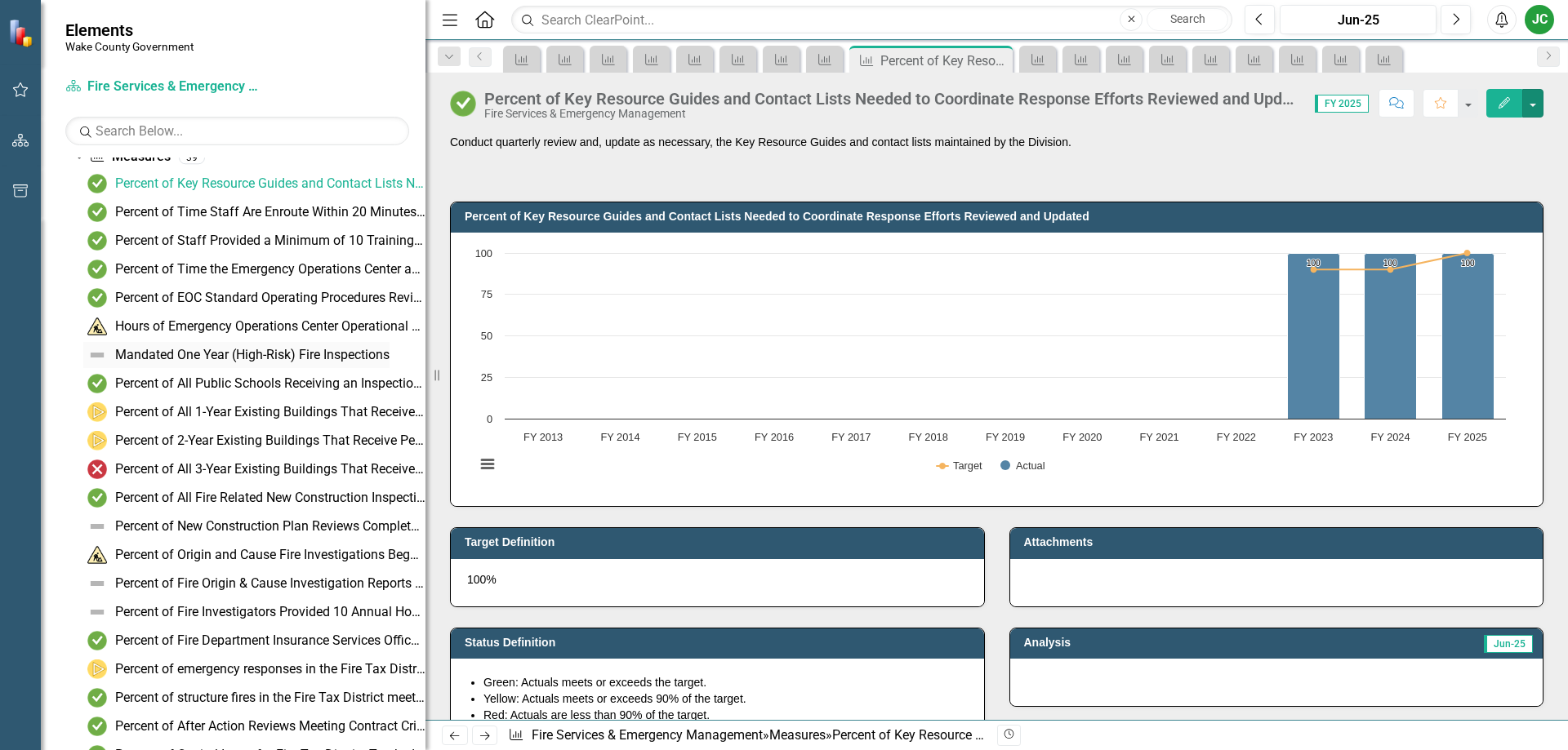
scroll to position [164, 0]
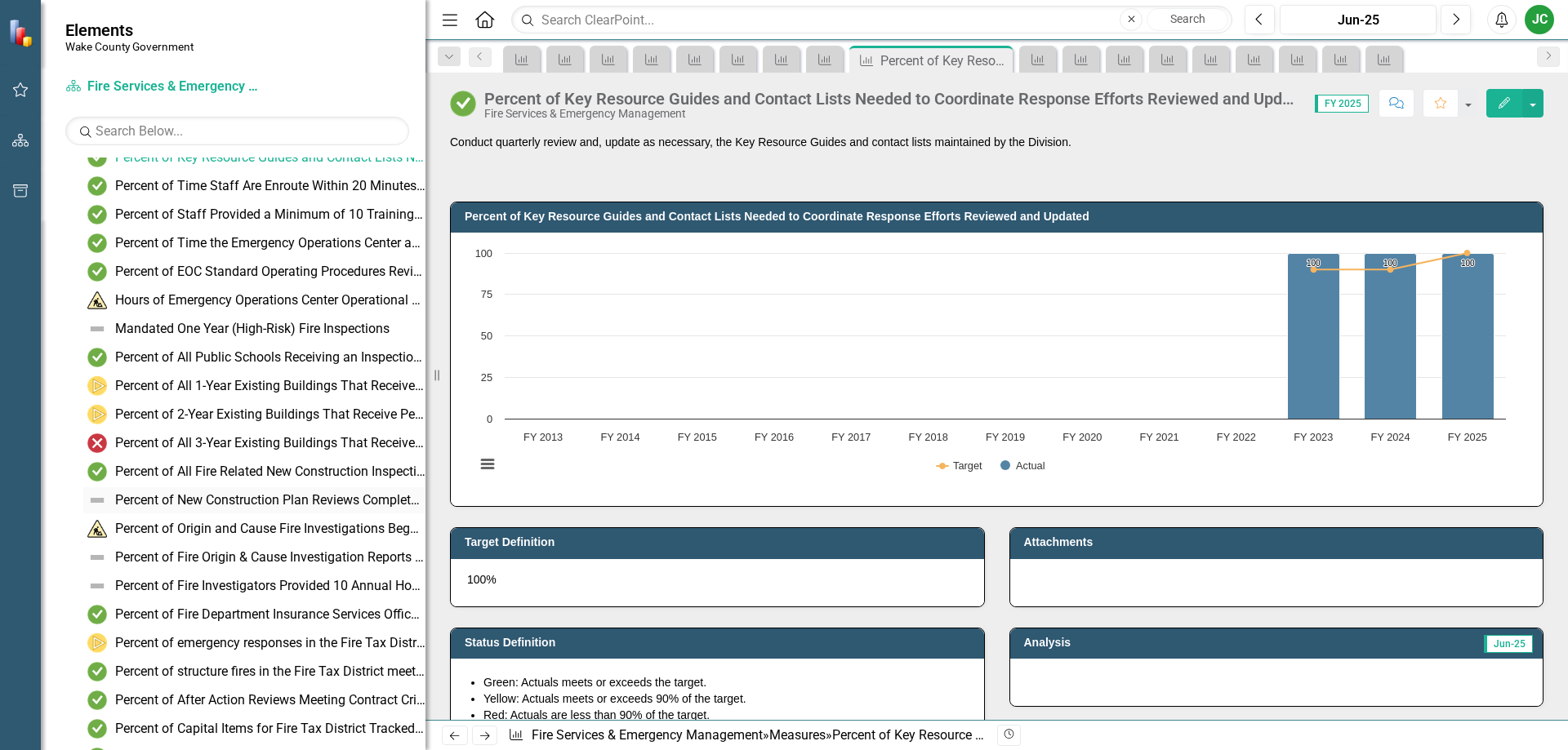
click at [262, 497] on div "Percent of New Construction Plan Reviews Completed Within Seven Business Days o…" at bounding box center [270, 501] width 311 height 15
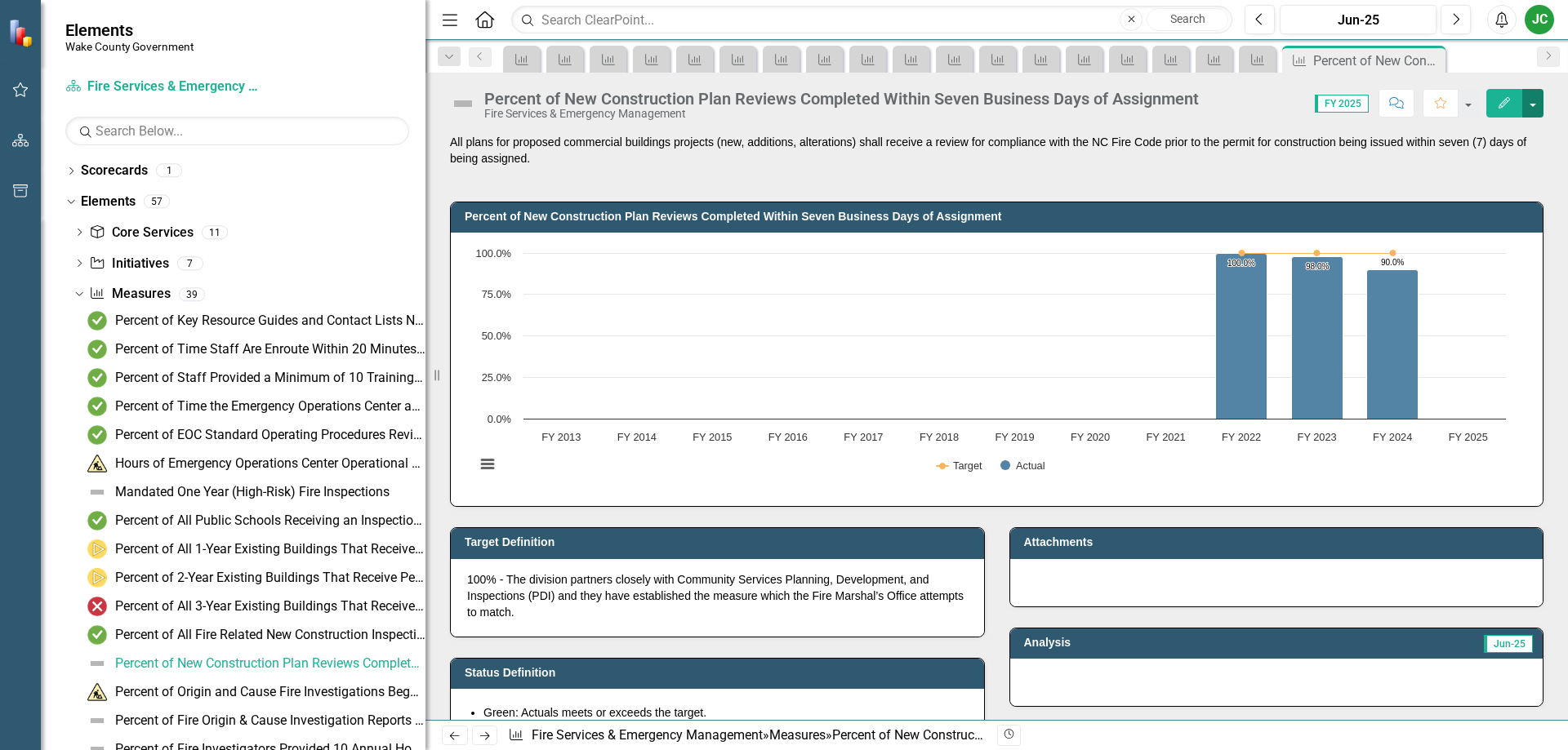
click at [1533, 99] on button "button" at bounding box center [1532, 103] width 21 height 29
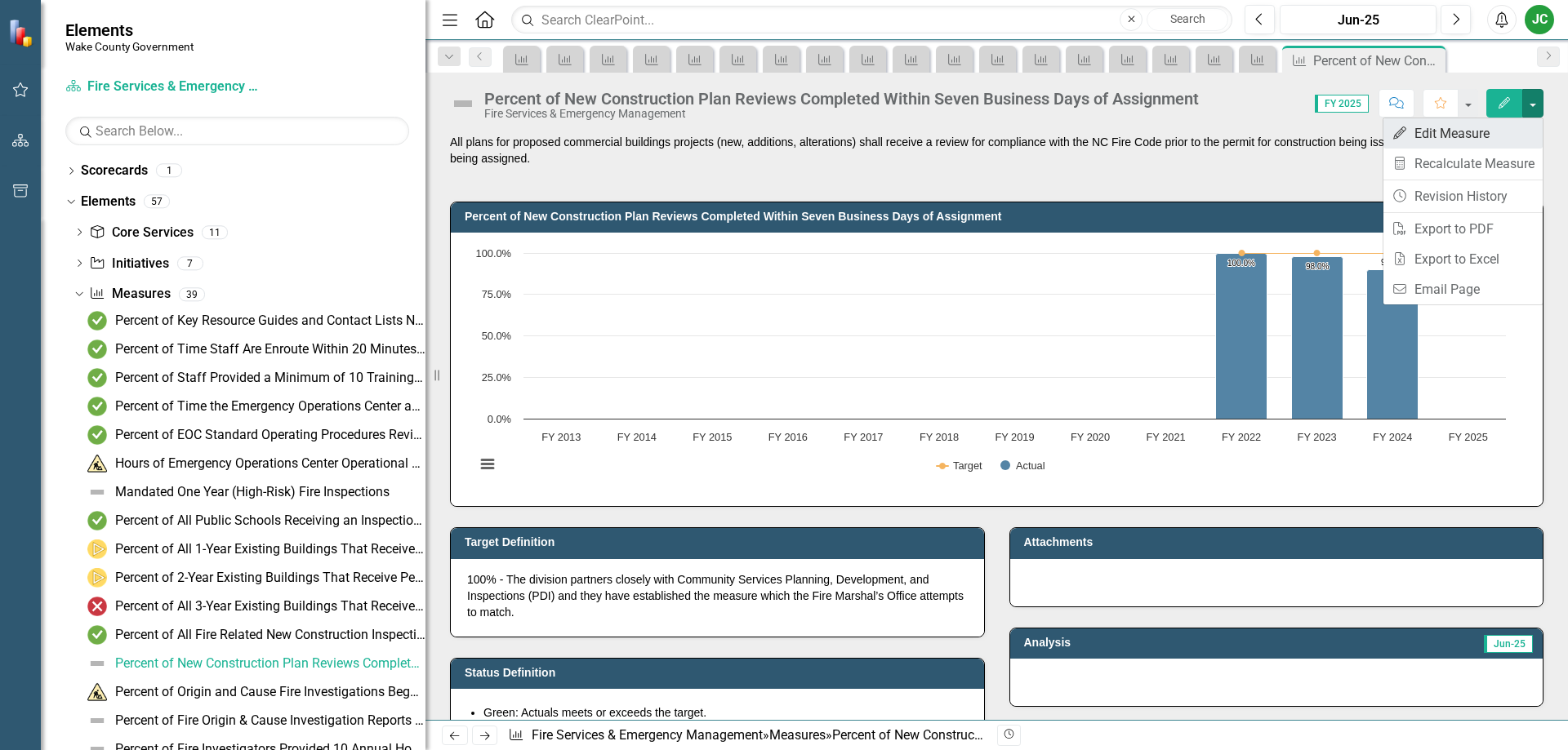
click at [1476, 131] on link "Edit Edit Measure" at bounding box center [1463, 133] width 159 height 30
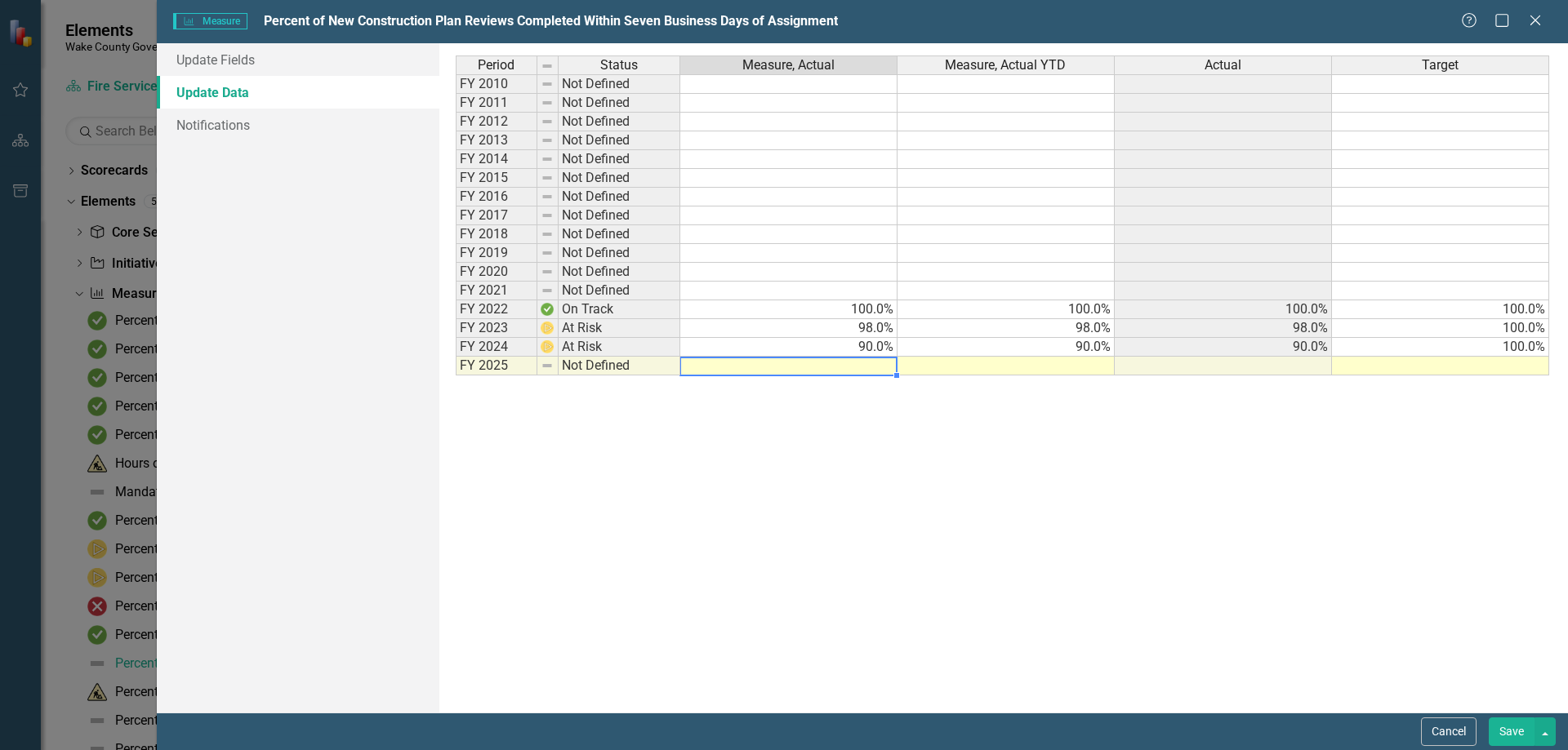
click at [823, 367] on td at bounding box center [788, 366] width 217 height 18
type textarea "92"
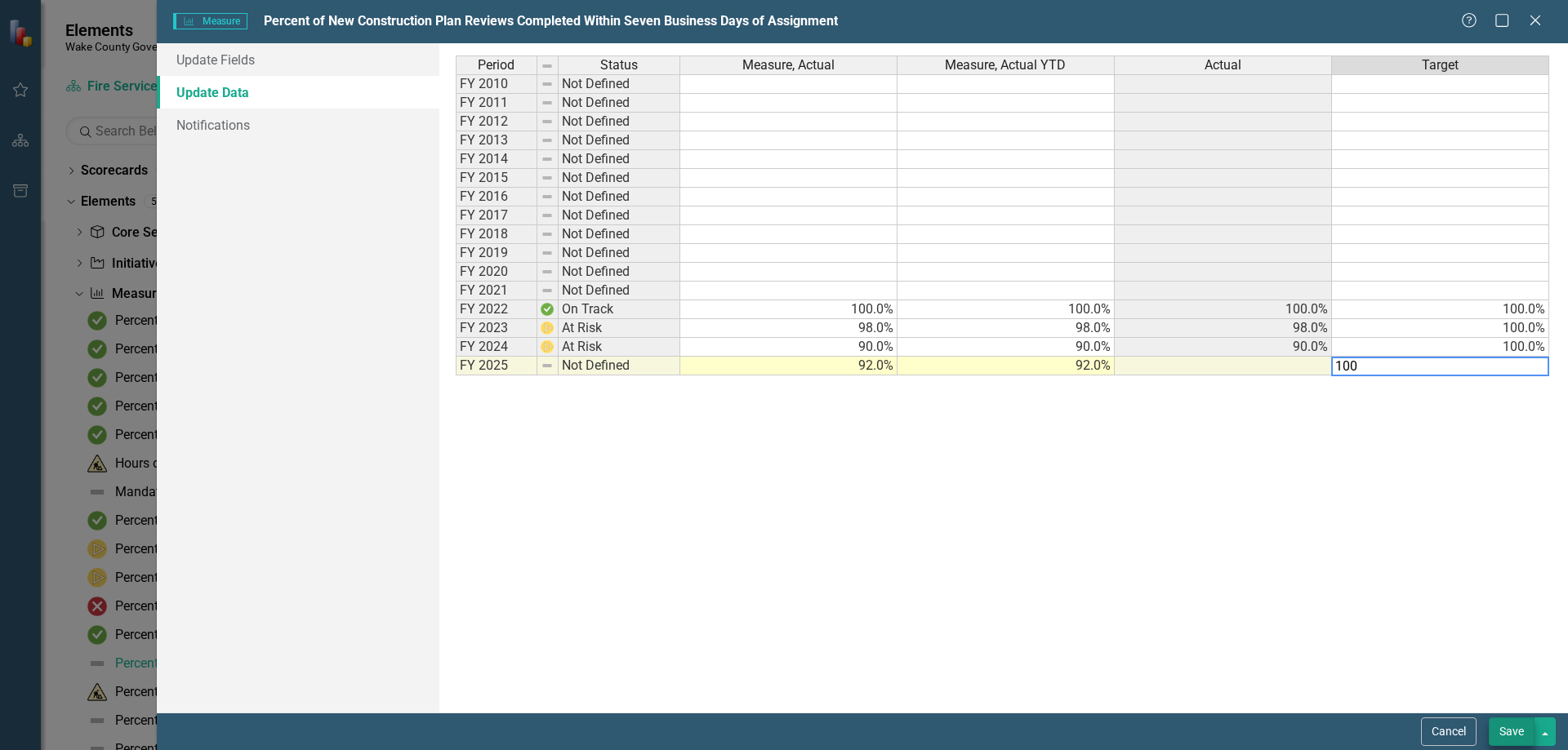
type textarea "100"
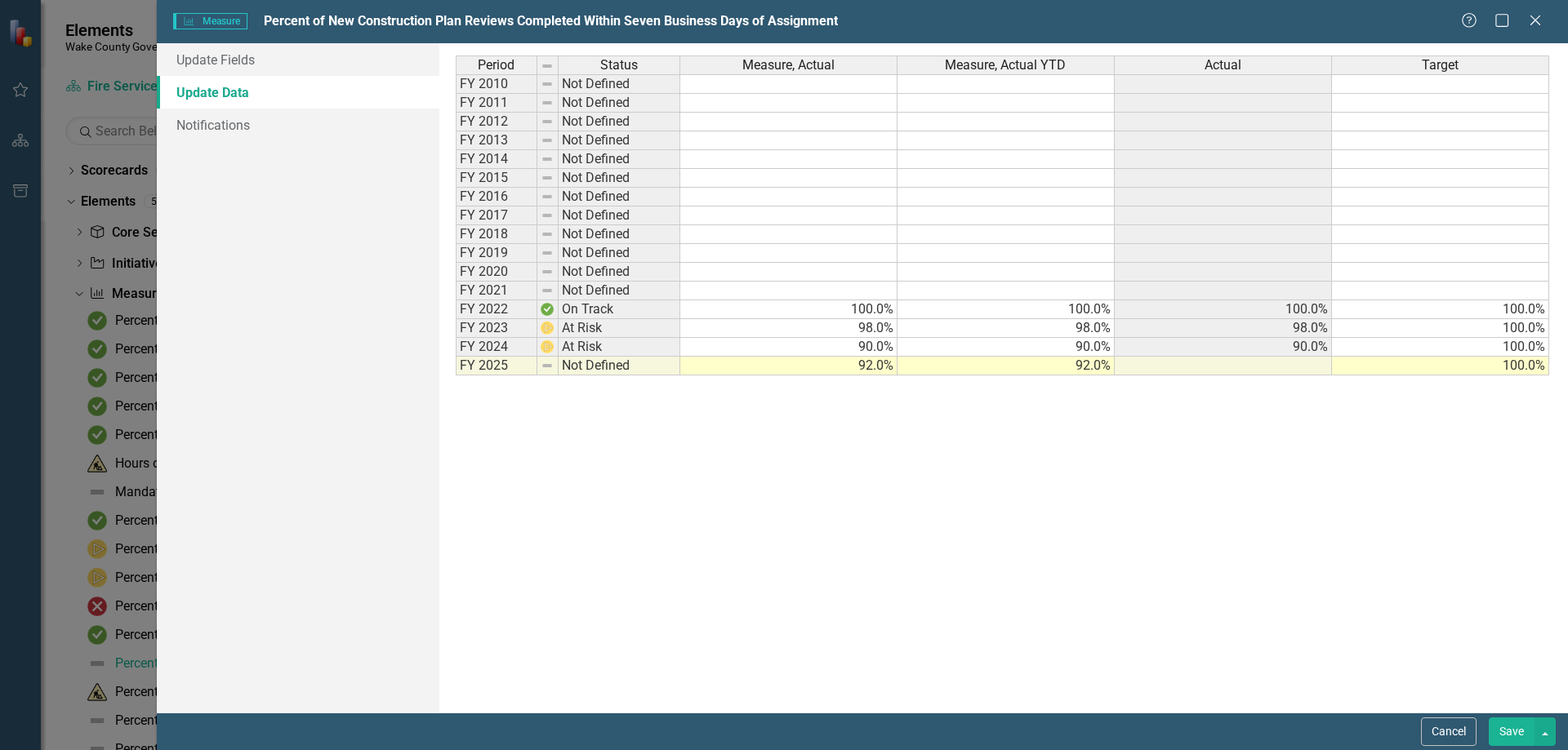
click at [1498, 731] on button "Save" at bounding box center [1511, 732] width 45 height 29
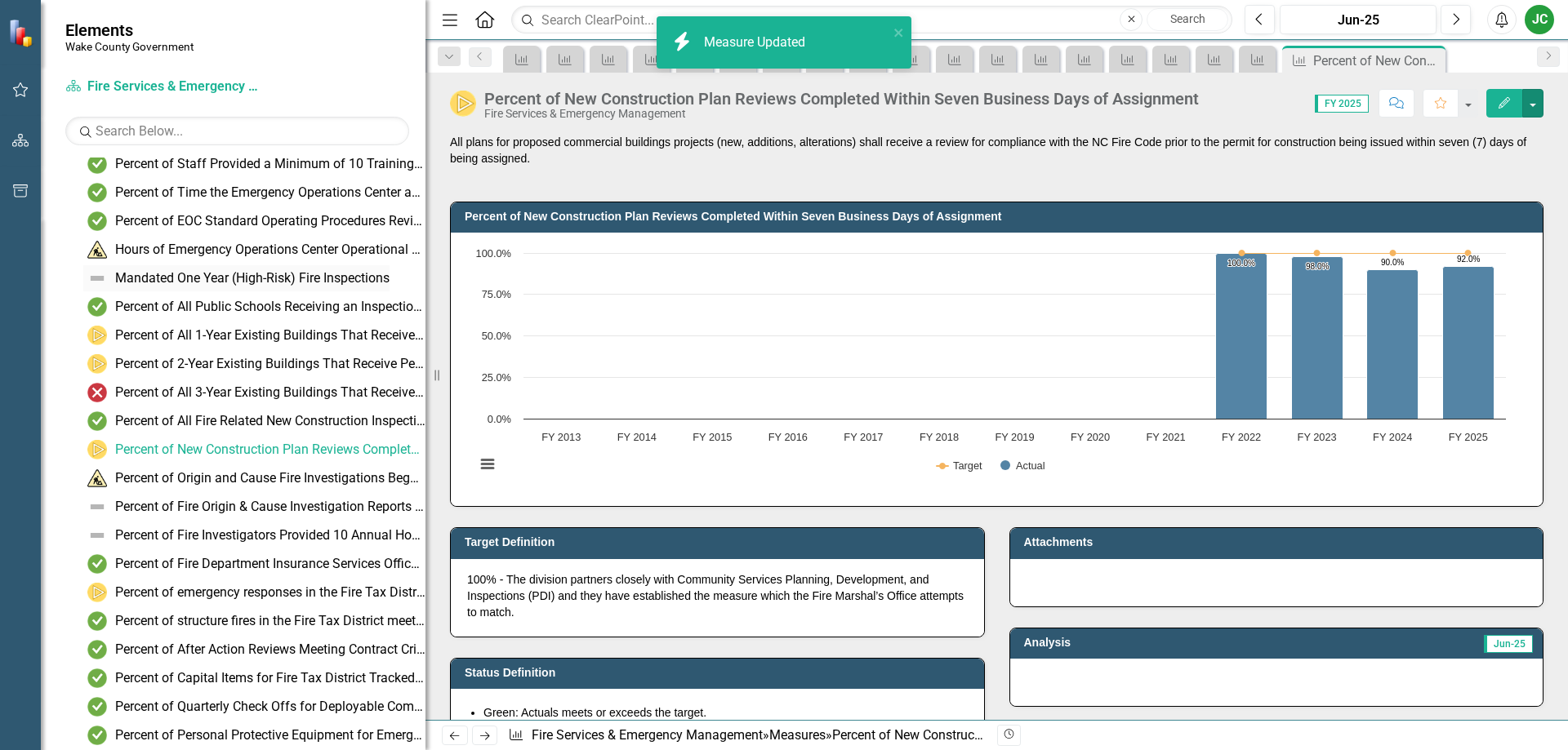
scroll to position [245, 0]
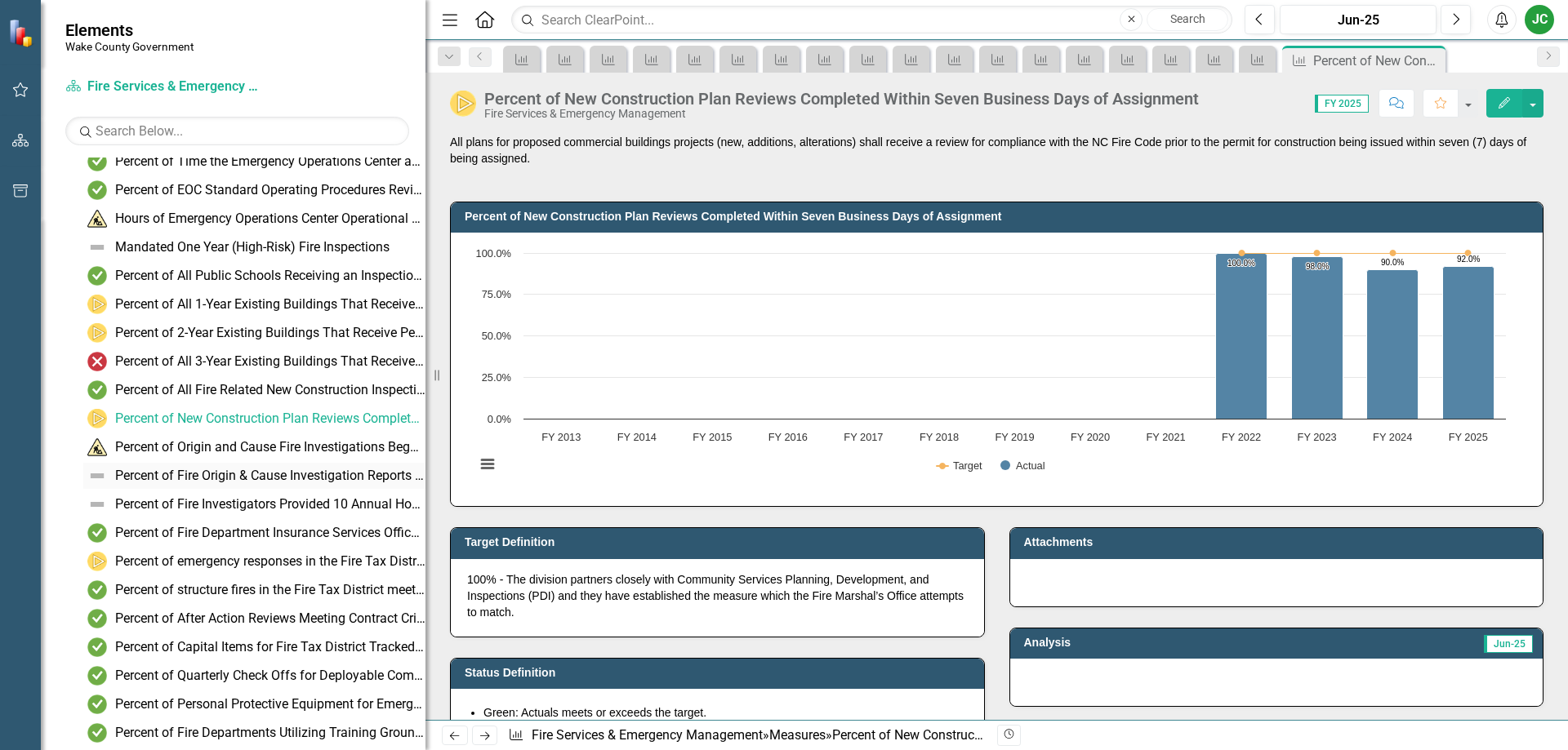
click at [222, 471] on div "Percent of Fire Origin & Cause Investigation Reports Submitted for Internal Pee…" at bounding box center [270, 476] width 311 height 15
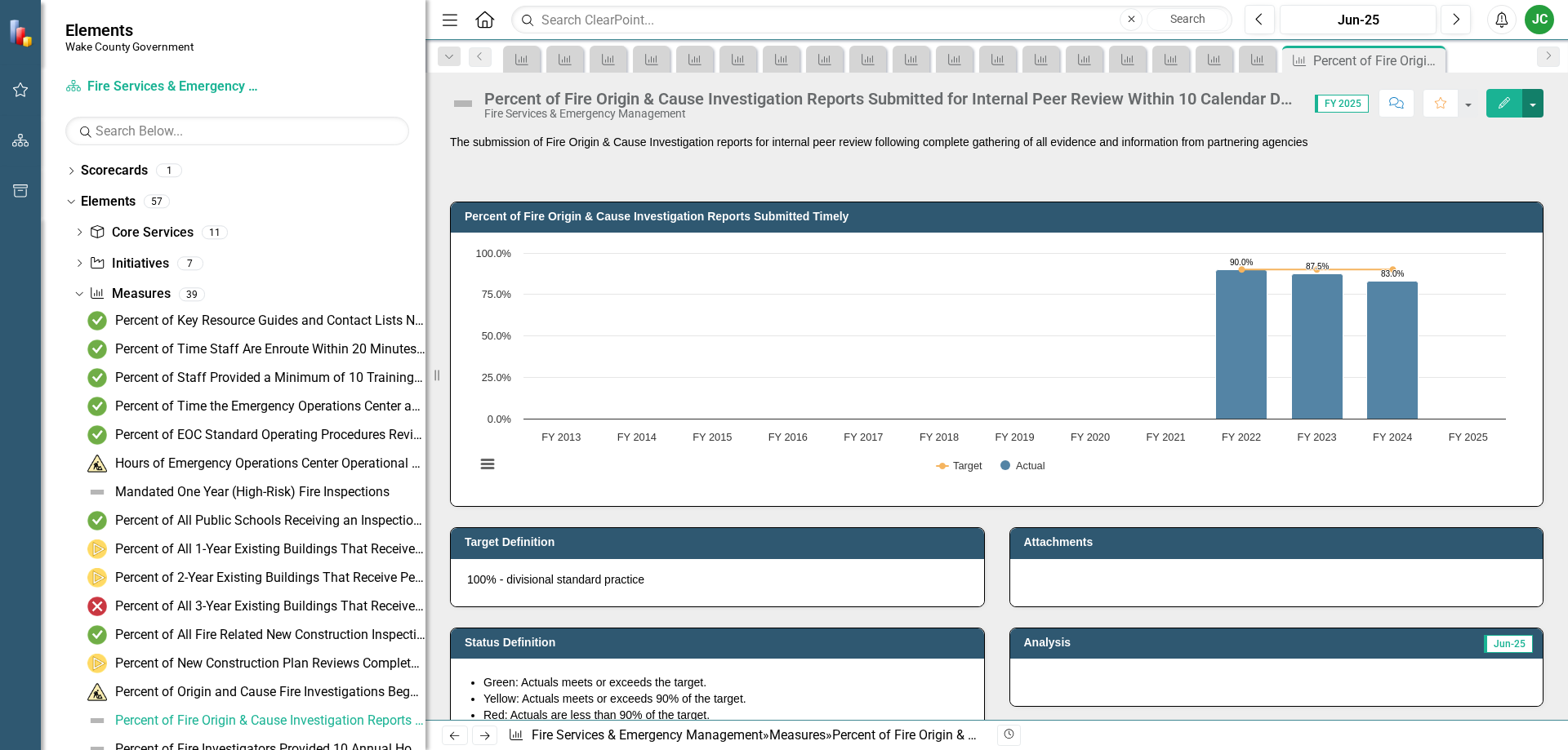
click at [1538, 91] on button "button" at bounding box center [1532, 103] width 21 height 29
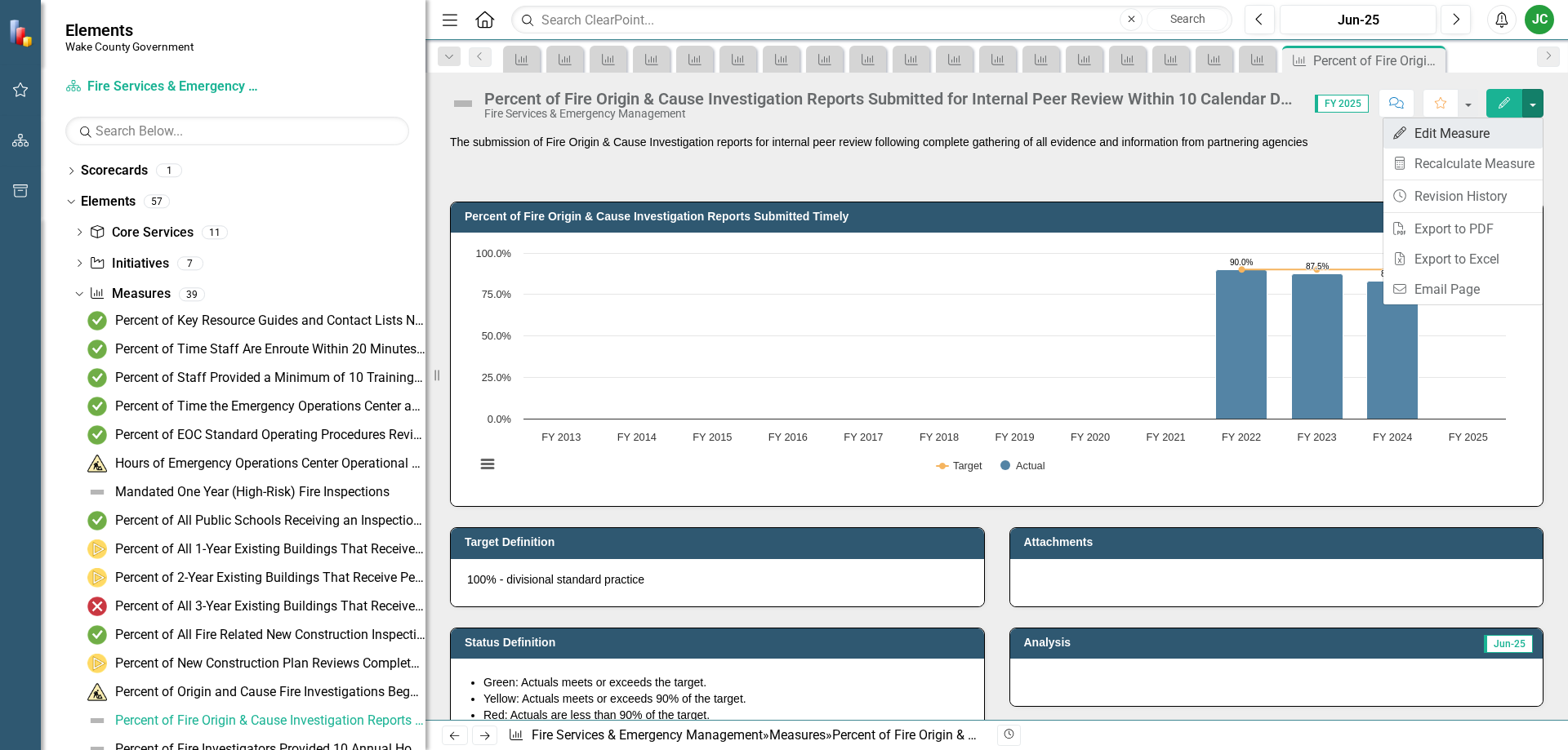
click at [1482, 132] on link "Edit Edit Measure" at bounding box center [1463, 133] width 159 height 30
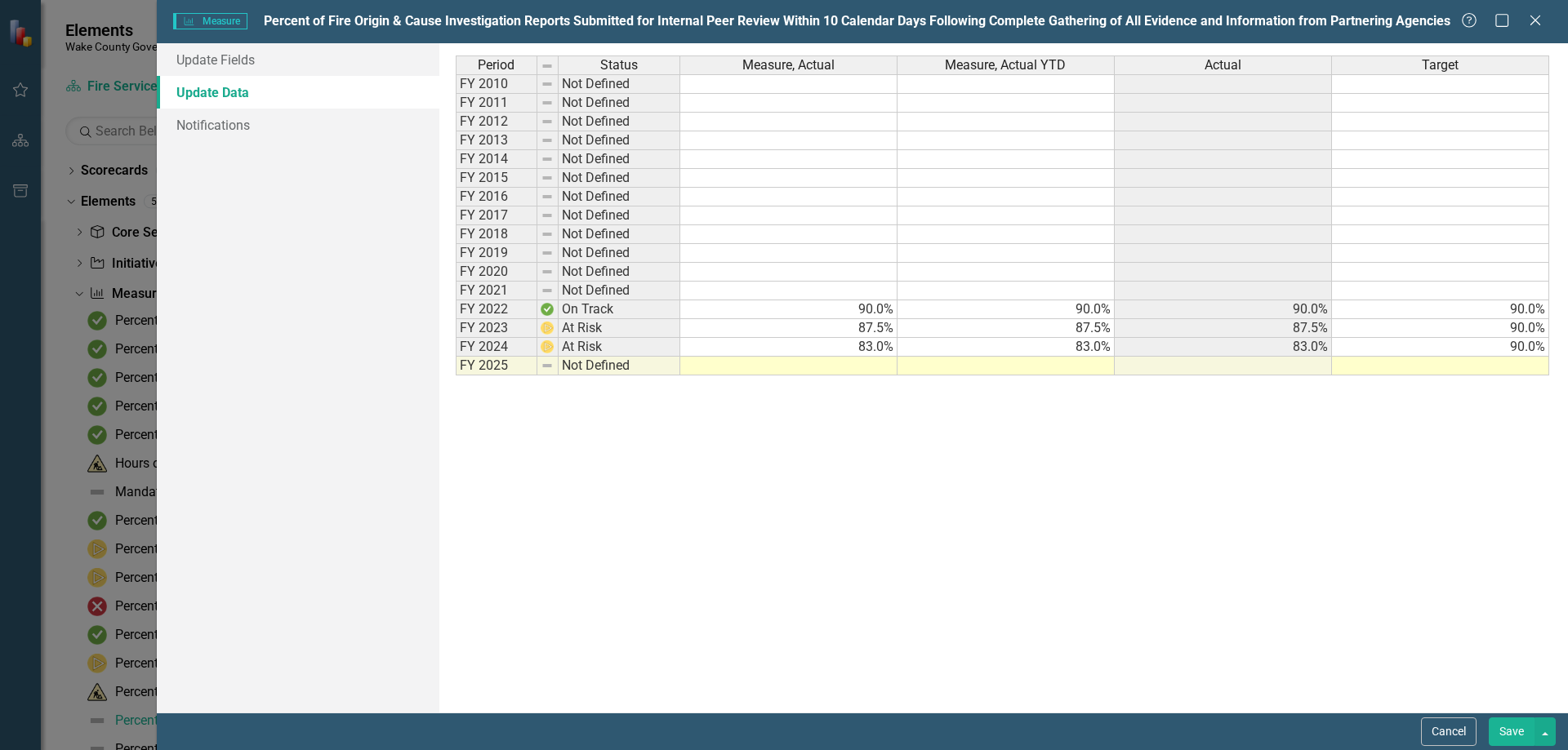
click at [827, 362] on td at bounding box center [788, 366] width 217 height 18
type textarea "60"
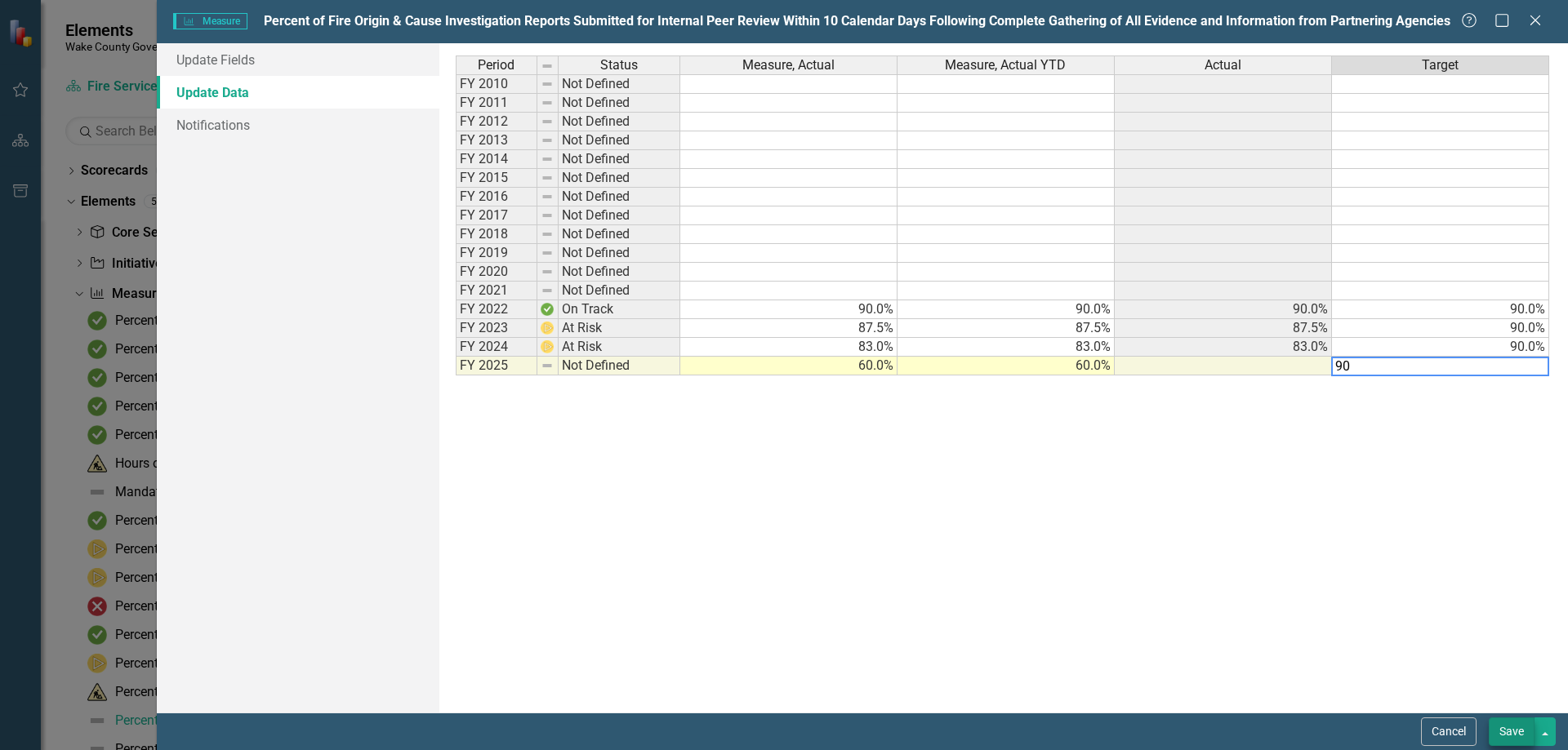
type textarea "90"
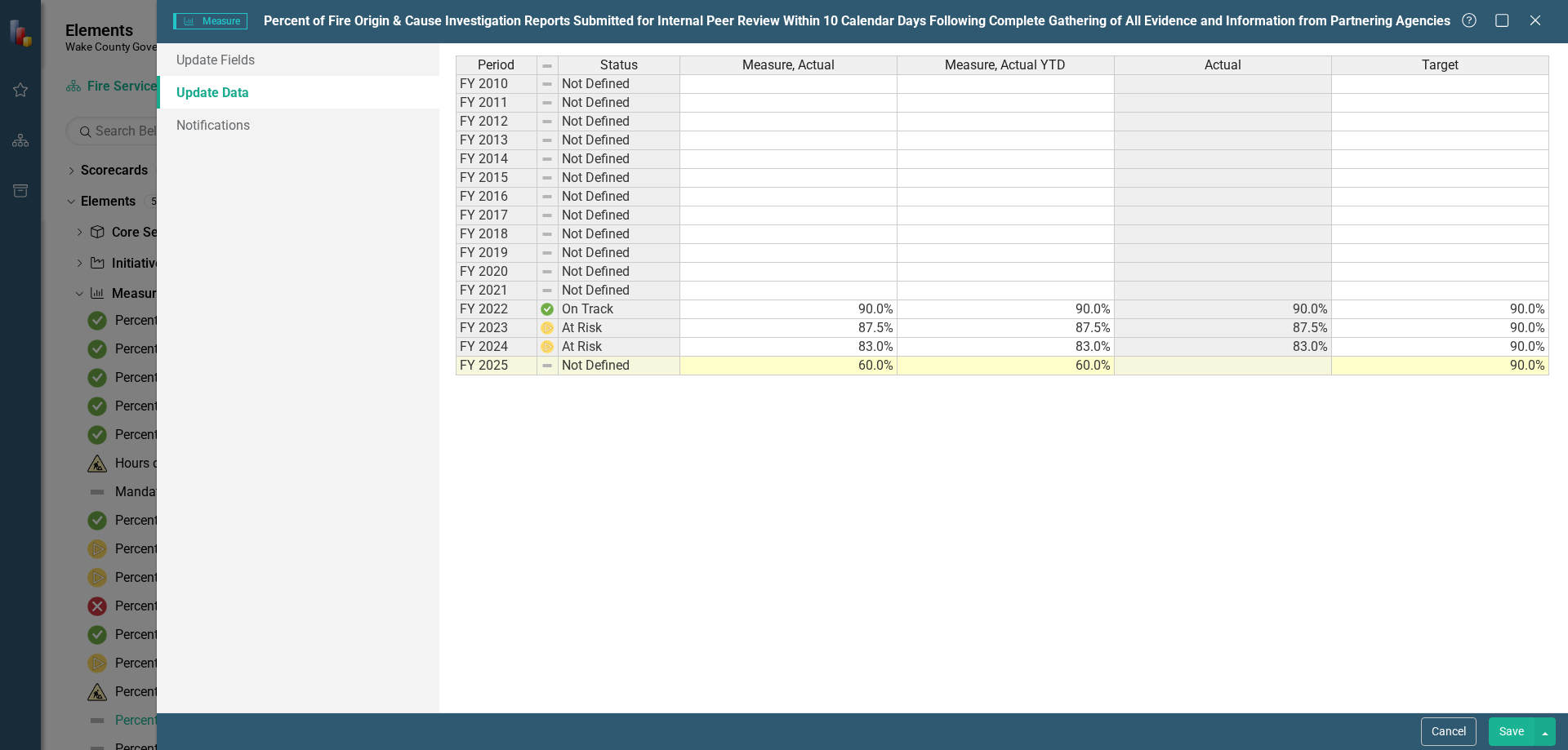
click at [1502, 732] on button "Save" at bounding box center [1511, 732] width 45 height 29
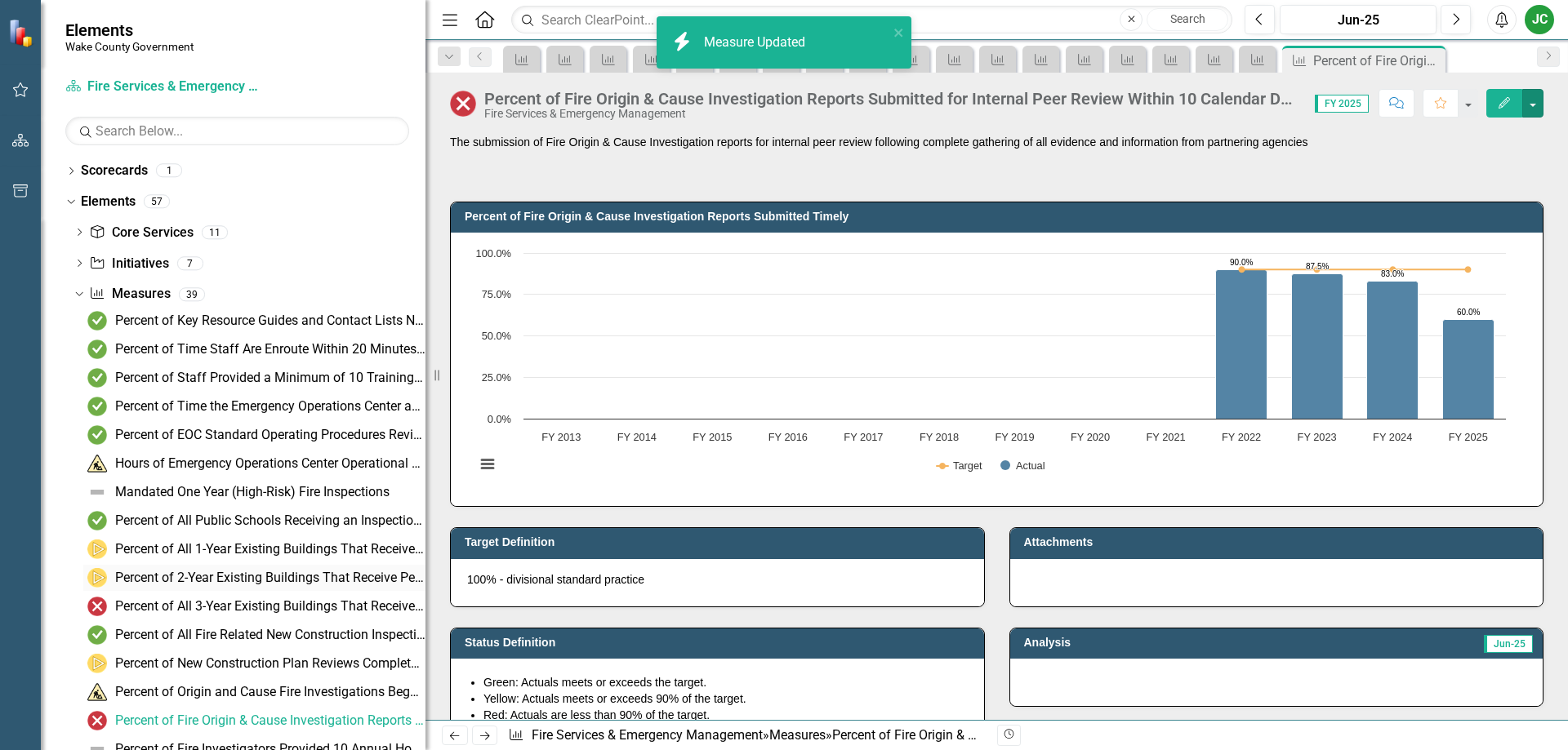
scroll to position [81, 0]
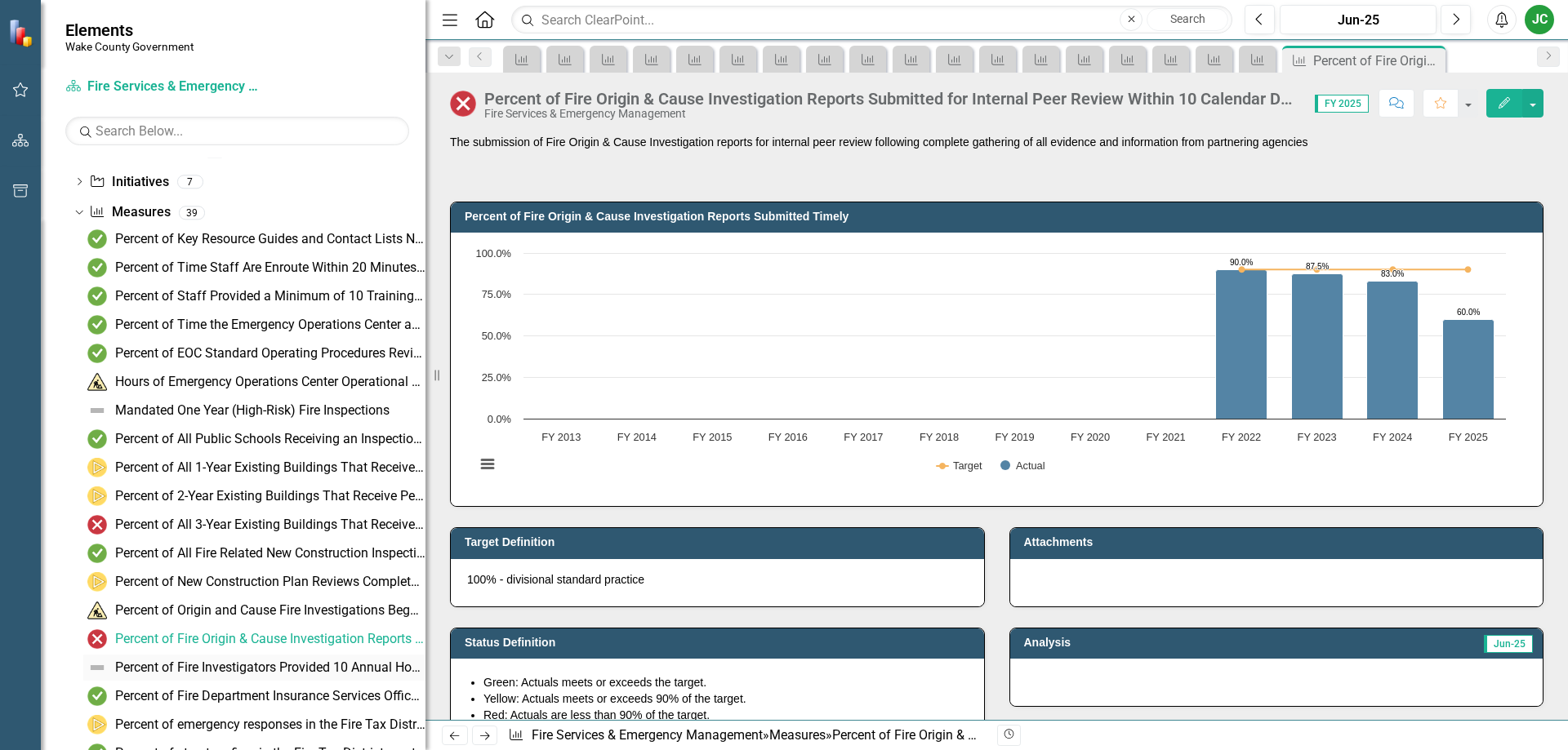
click at [287, 664] on div "Percent of Fire Investigators Provided 10 Annual Hours of Education and Trainin…" at bounding box center [270, 668] width 311 height 15
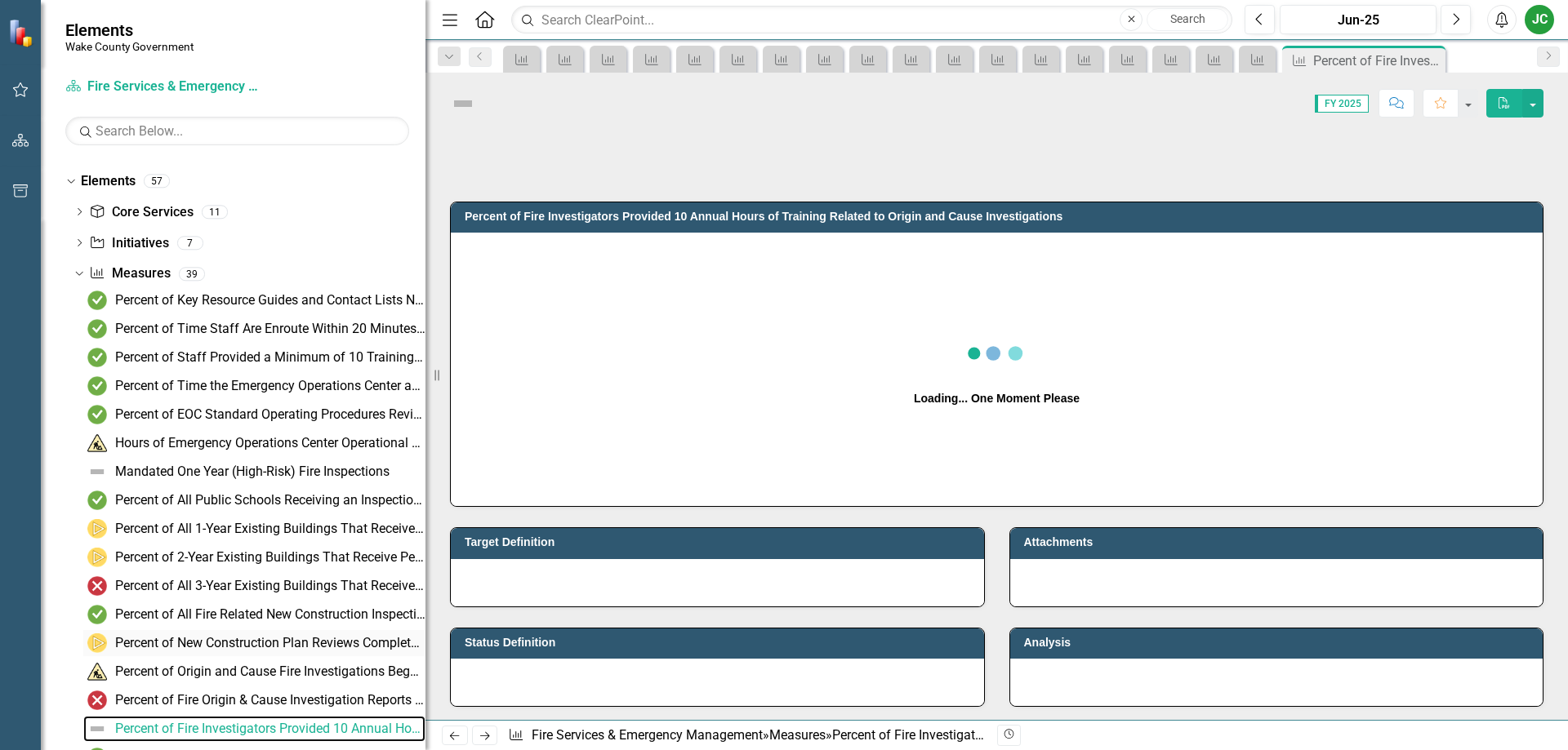
scroll to position [13, 0]
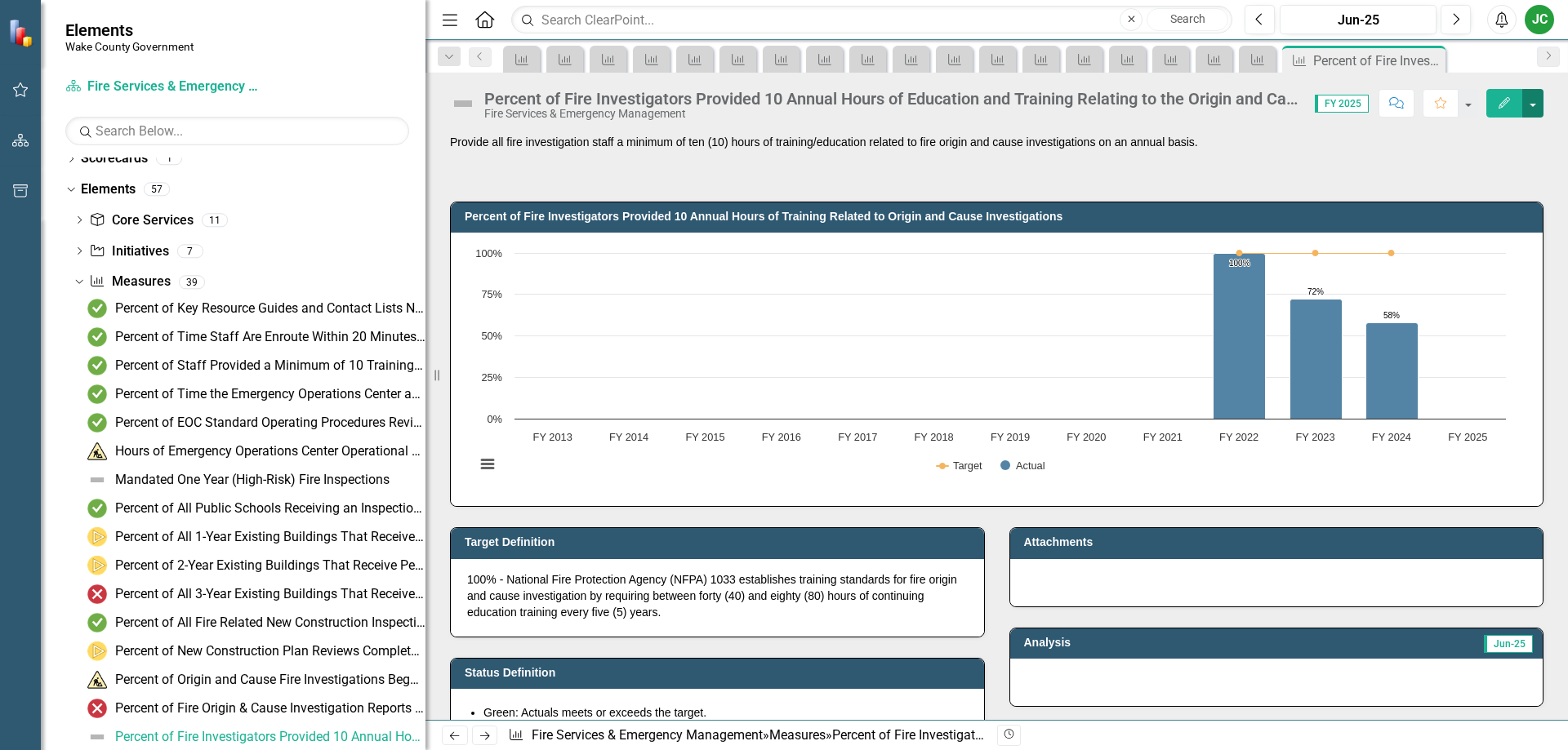
click at [1532, 106] on button "button" at bounding box center [1532, 103] width 21 height 29
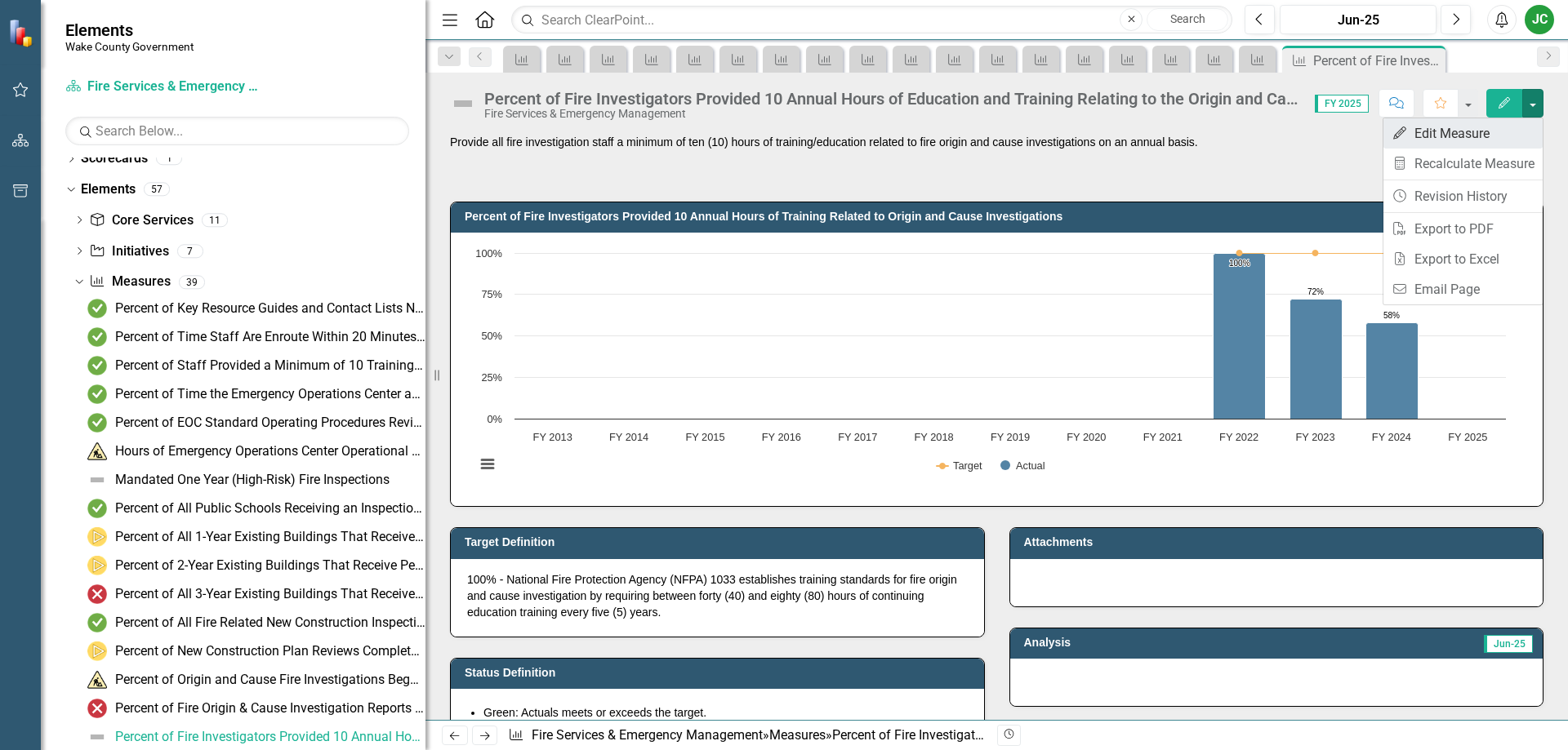
click at [1481, 133] on link "Edit Edit Measure" at bounding box center [1463, 133] width 159 height 30
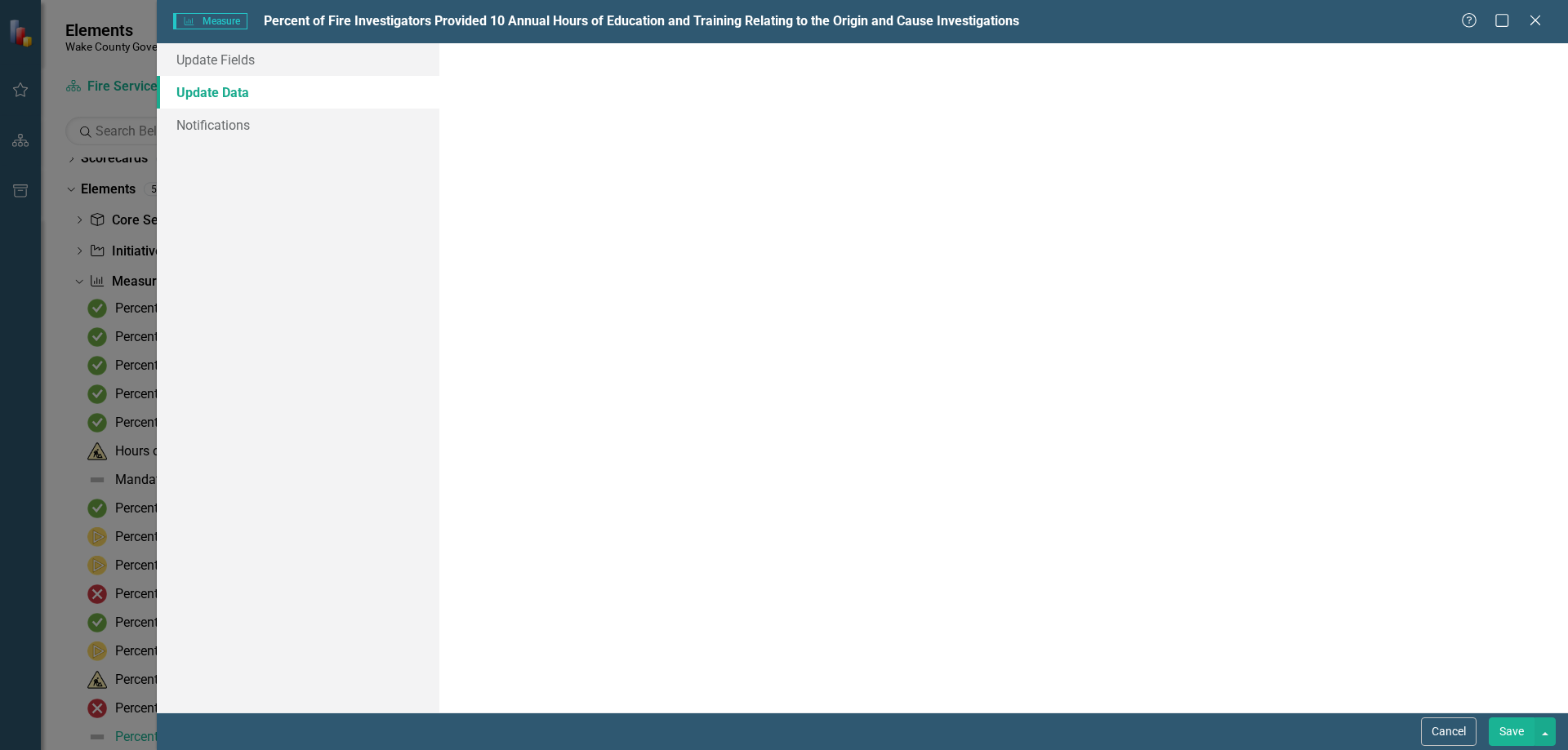
scroll to position [0, 0]
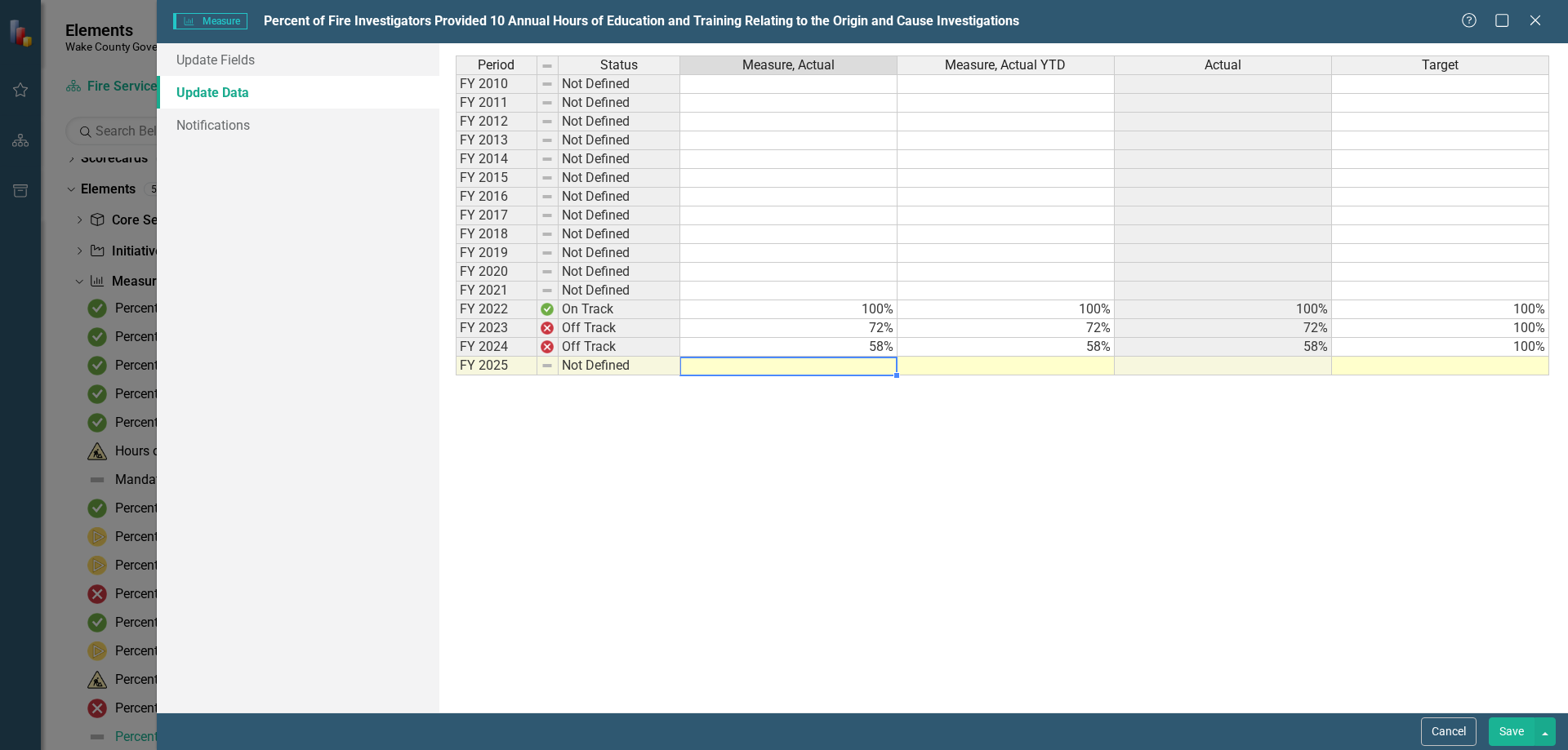
click at [456, 374] on div "Period Status Measure, Actual Measure, Actual YTD Actual Target FY 2010 Not Def…" at bounding box center [456, 215] width 0 height 320
type textarea "100"
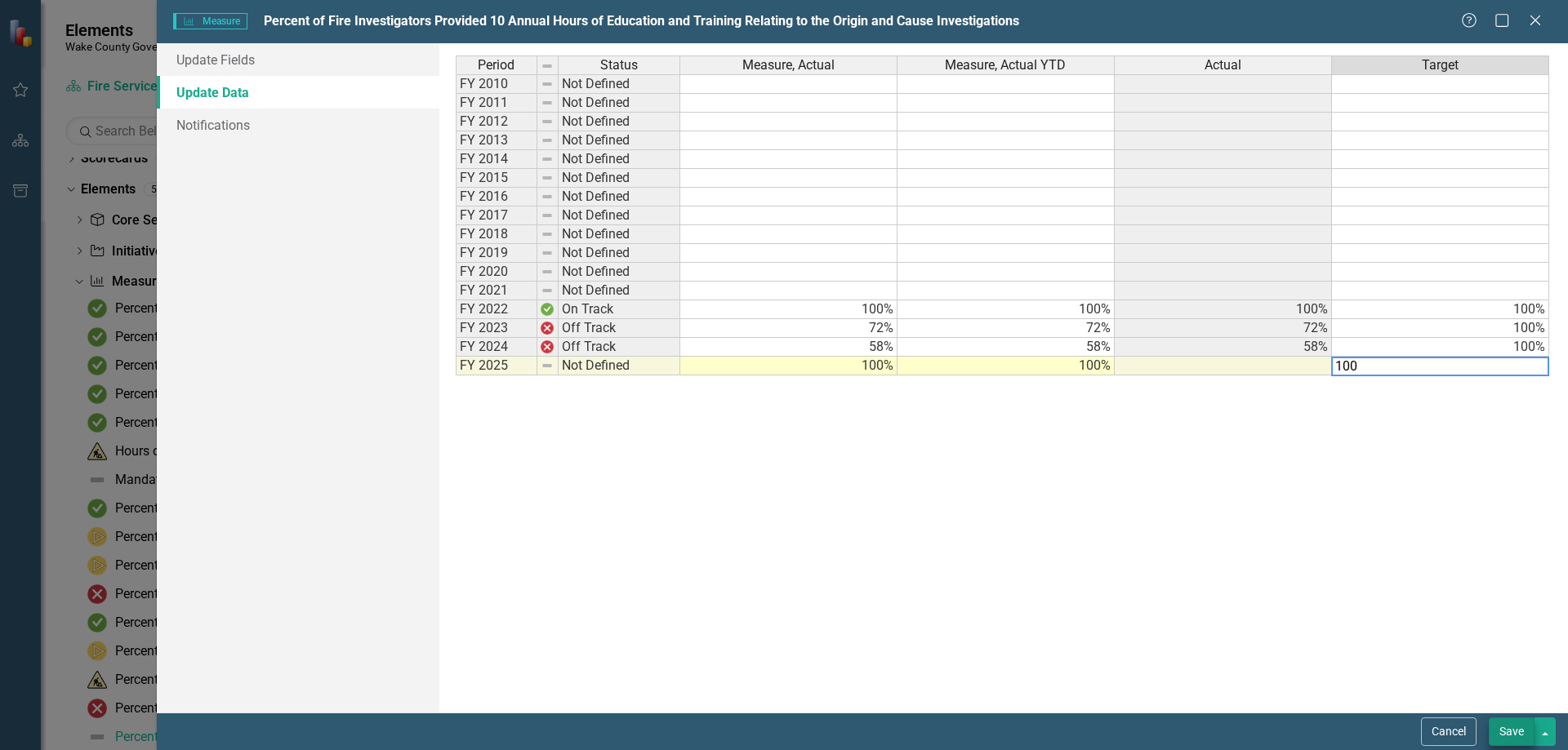
type textarea "100"
click at [1497, 732] on button "Save" at bounding box center [1511, 732] width 45 height 29
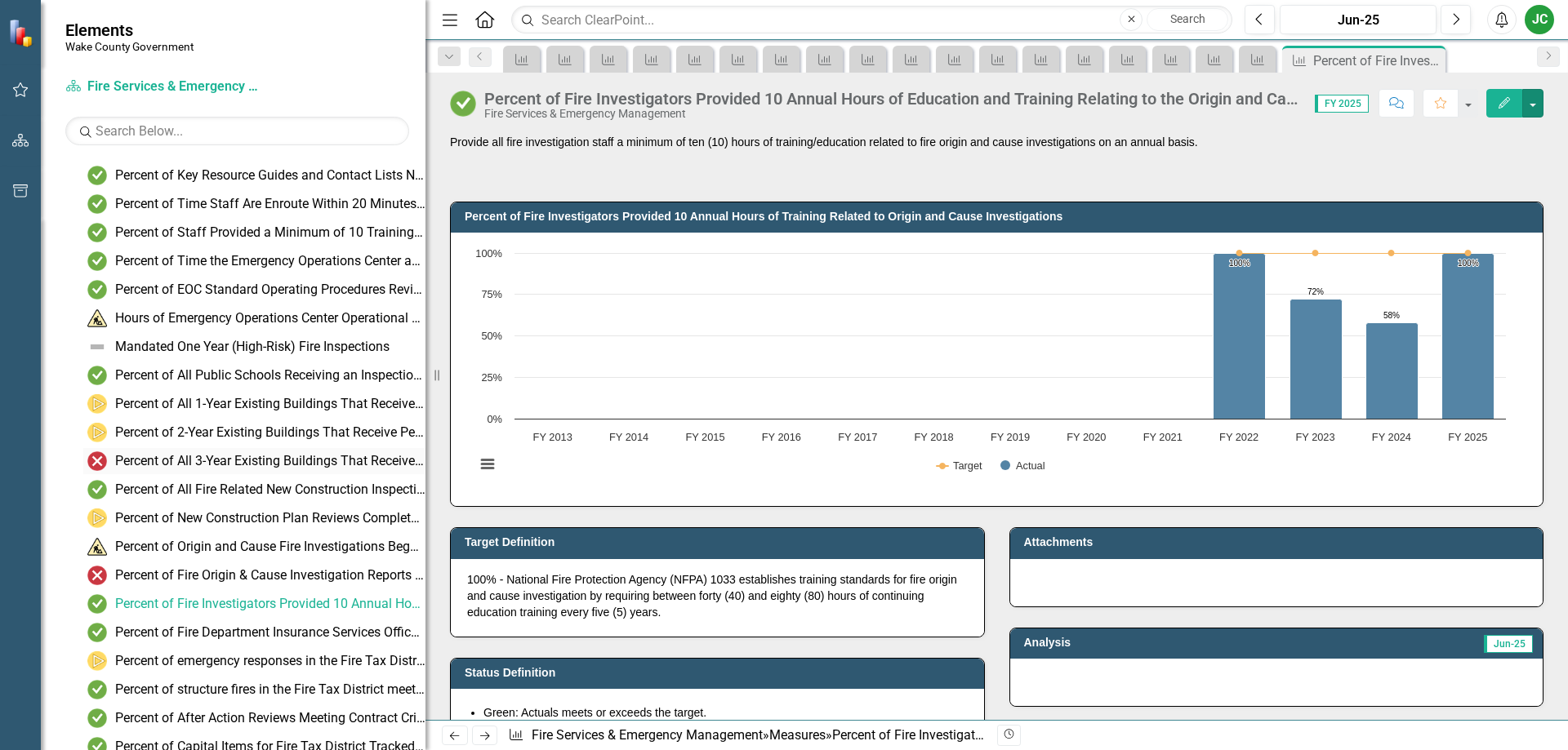
scroll to position [135, 0]
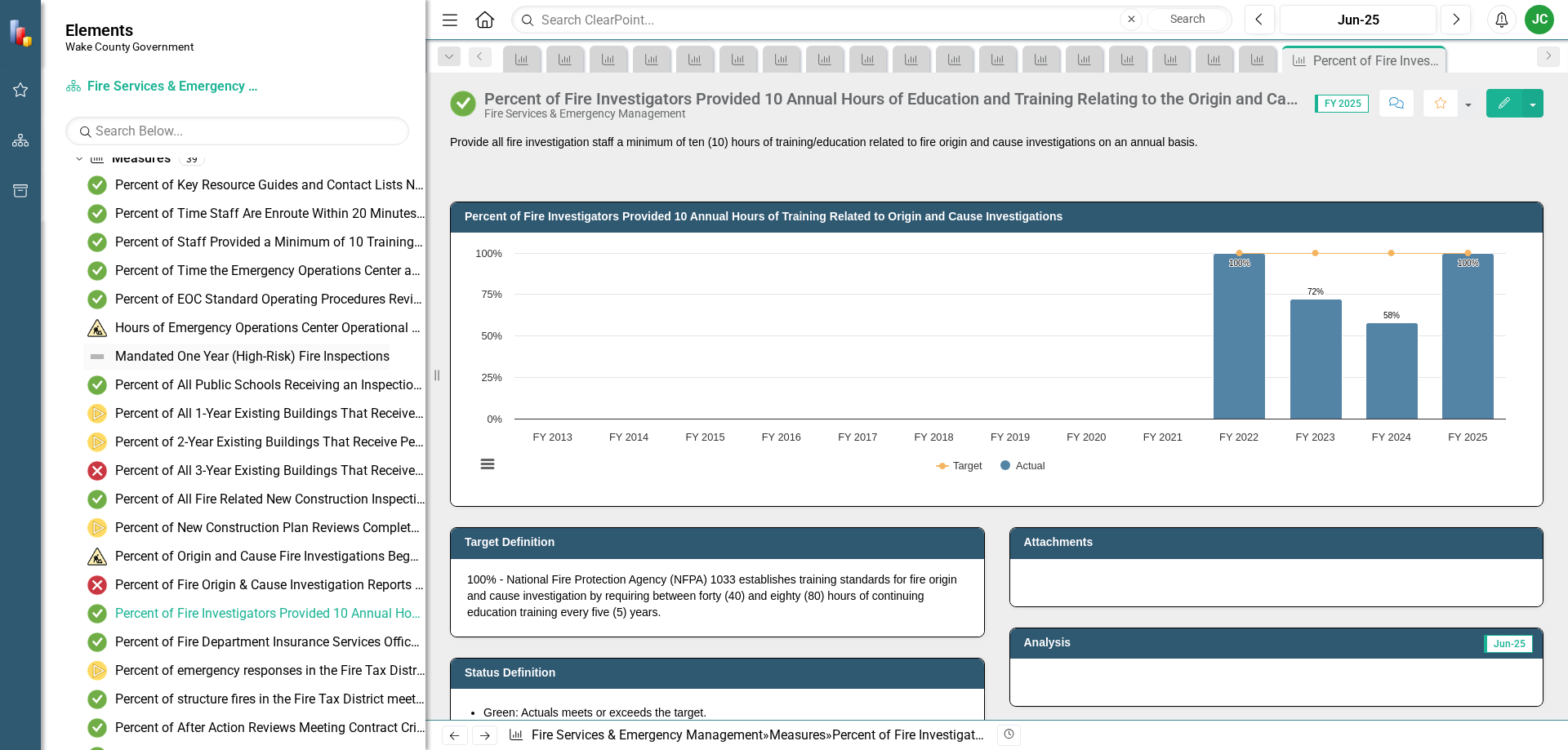
click at [246, 357] on div "Mandated One Year (High-Risk) Fire Inspections" at bounding box center [252, 357] width 274 height 15
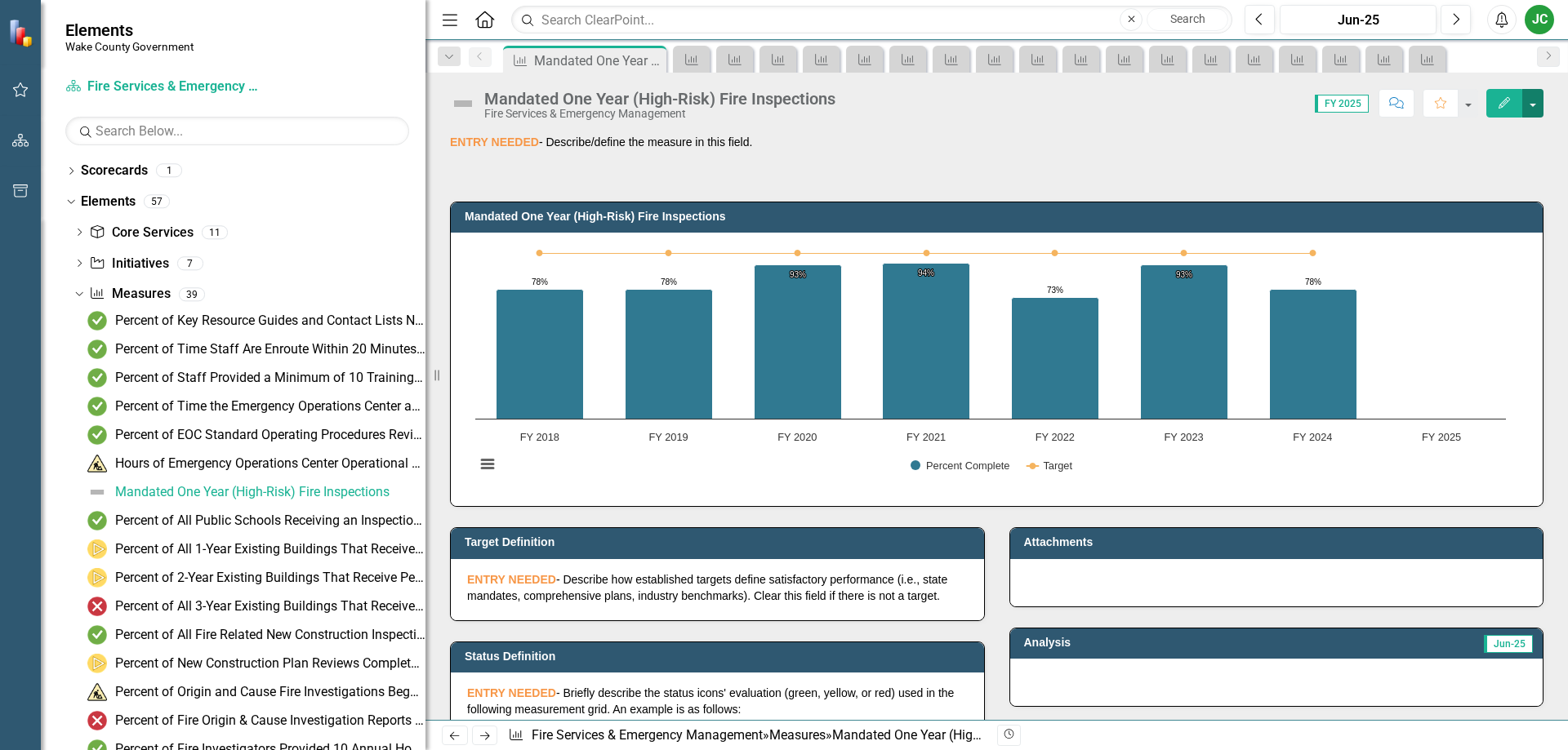
click at [1531, 110] on button "button" at bounding box center [1532, 103] width 21 height 29
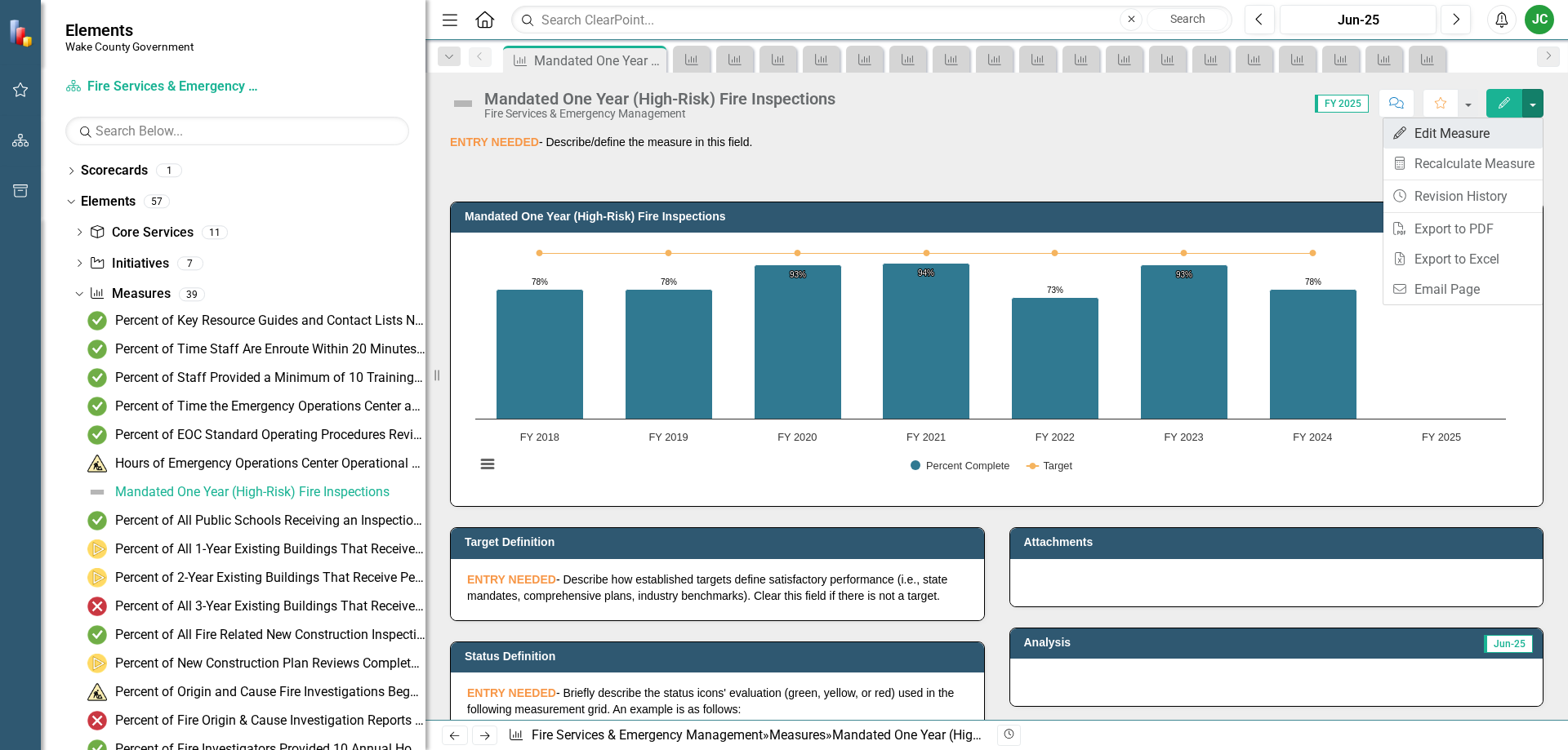
click at [1482, 138] on link "Edit Edit Measure" at bounding box center [1463, 133] width 159 height 30
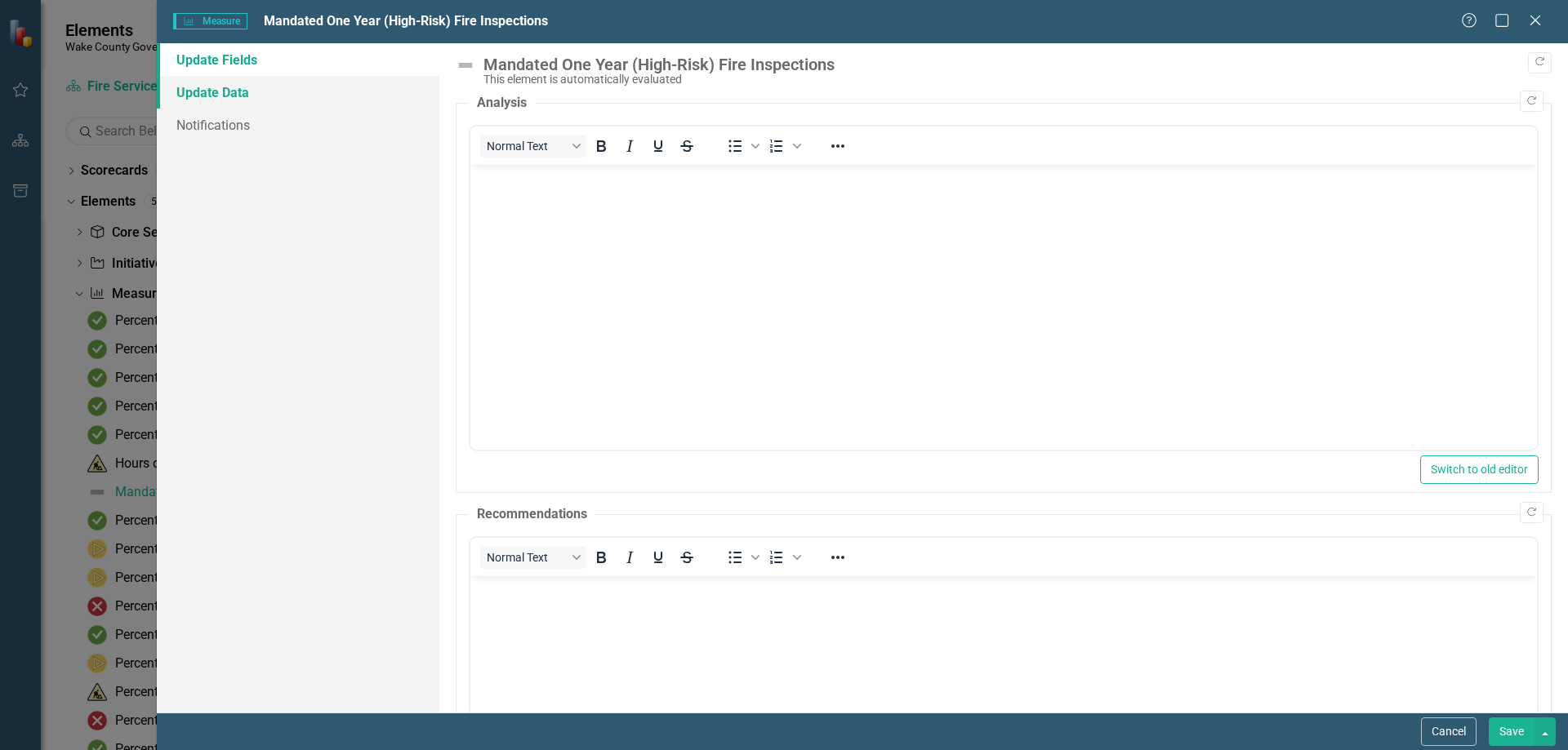
click at [237, 92] on link "Update Data" at bounding box center [298, 91] width 283 height 33
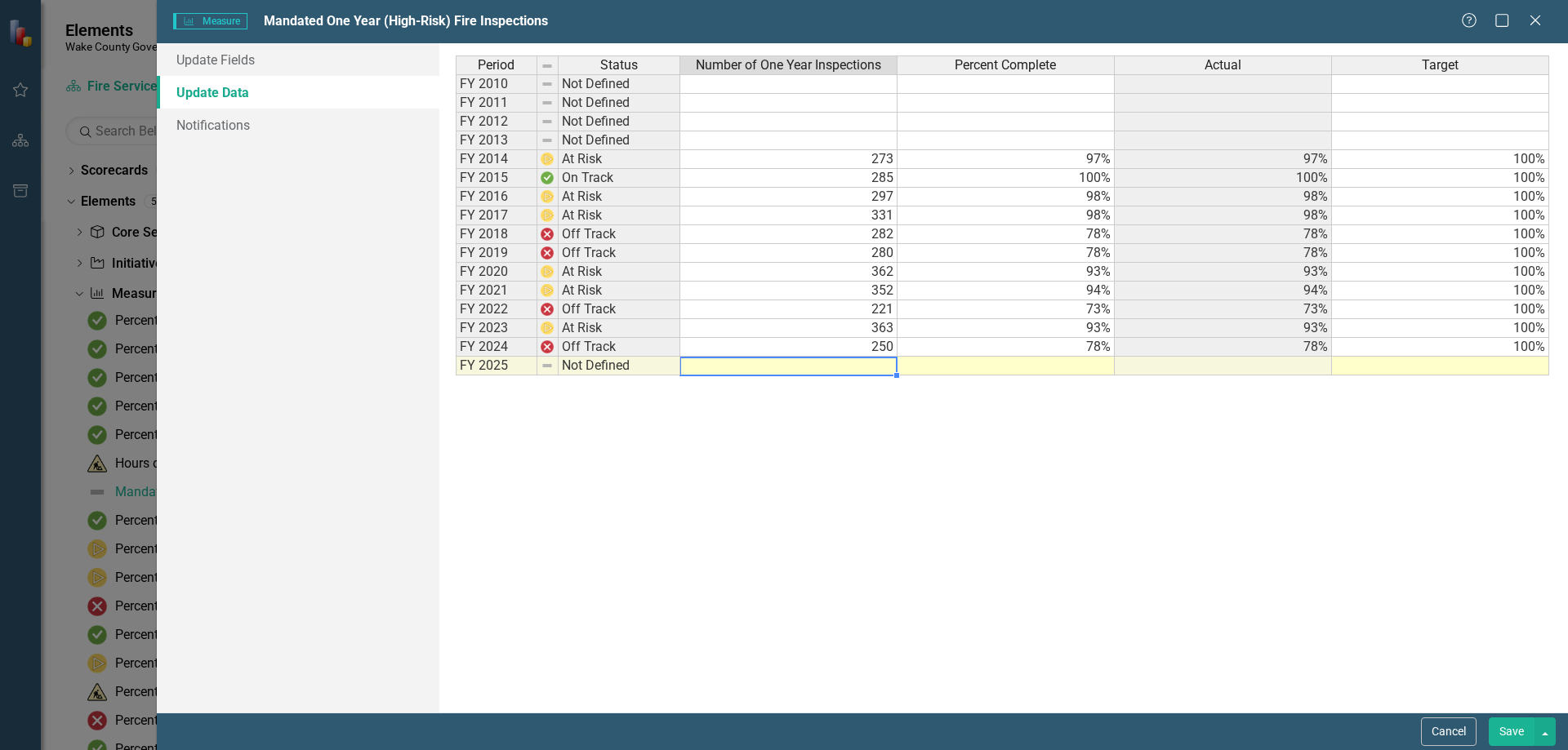
click at [858, 363] on td at bounding box center [788, 366] width 217 height 18
type textarea "432"
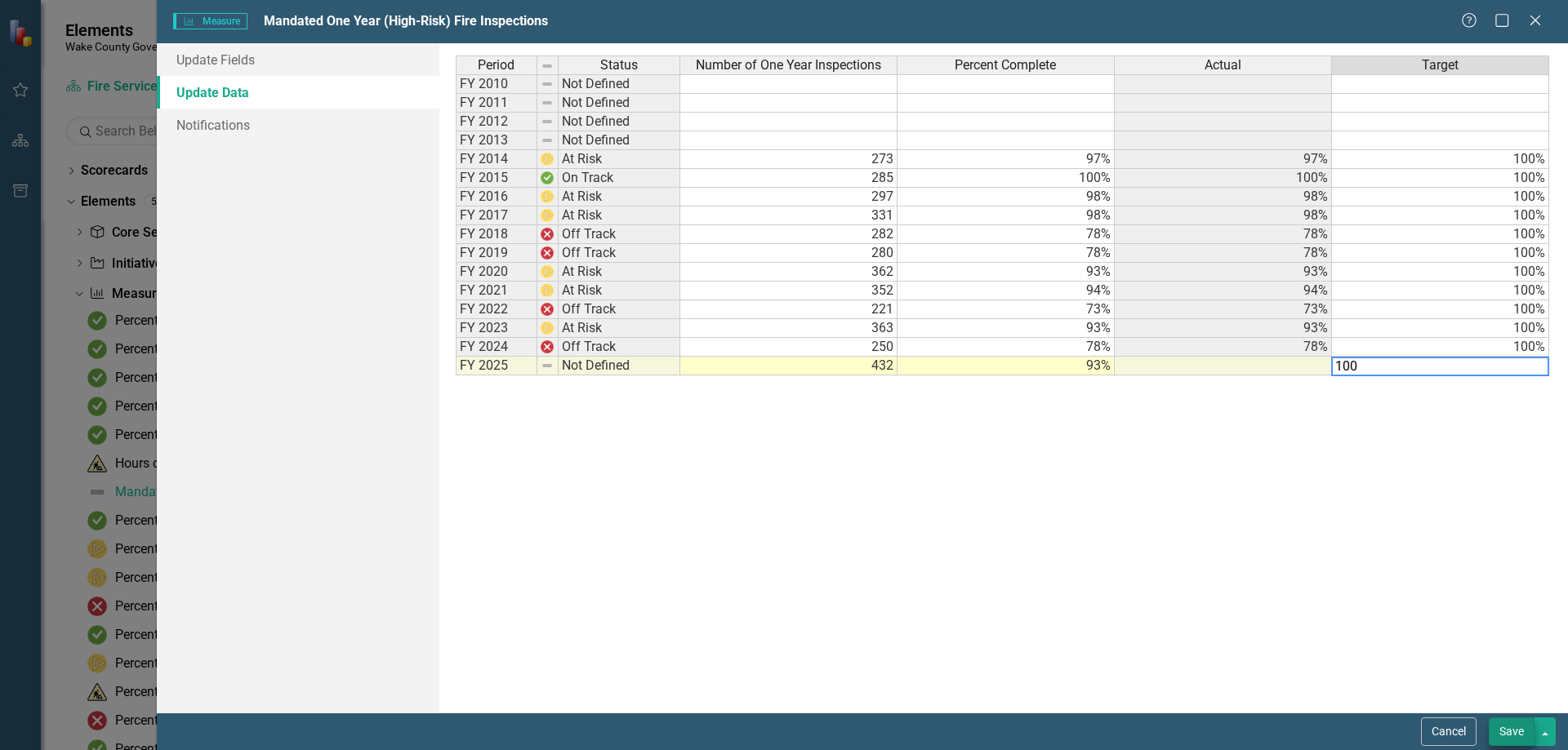
type textarea "100"
click at [1497, 732] on button "Save" at bounding box center [1511, 732] width 45 height 29
